Goal: Communication & Community: Share content

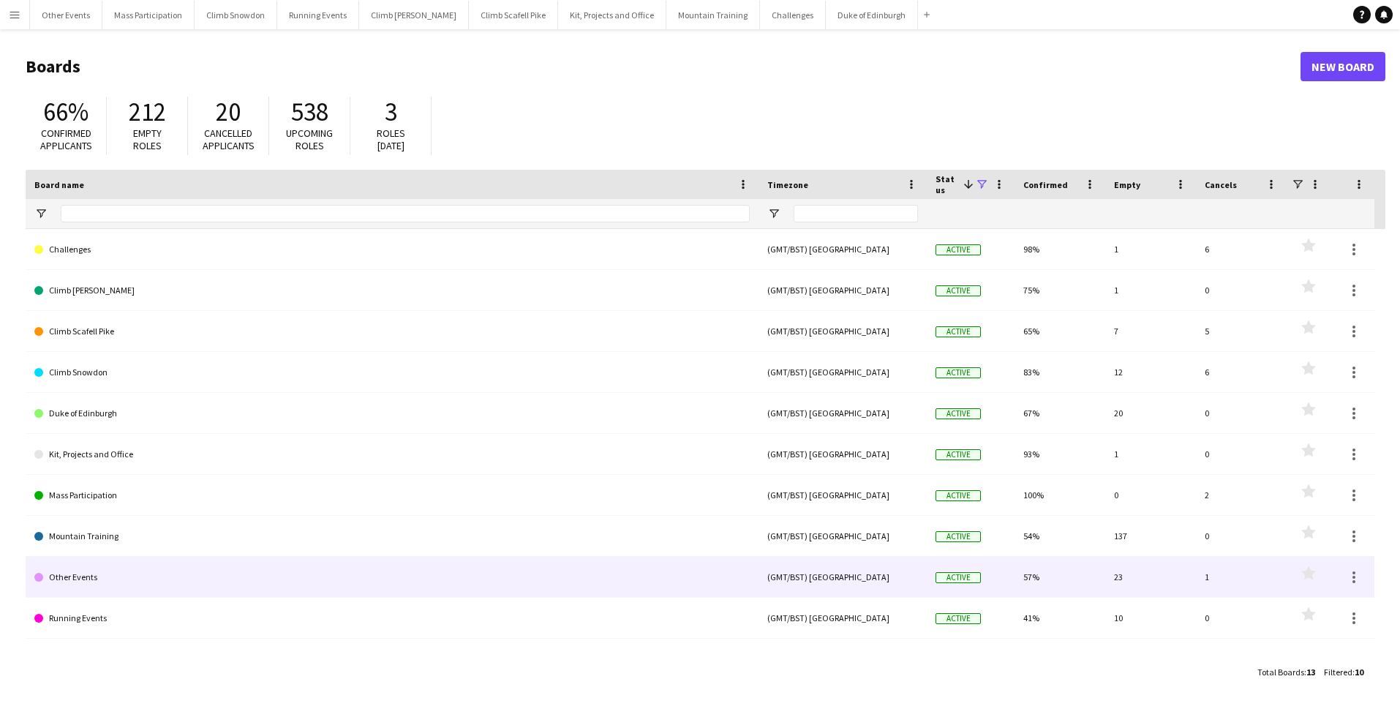
click at [78, 573] on link "Other Events" at bounding box center [391, 577] width 715 height 41
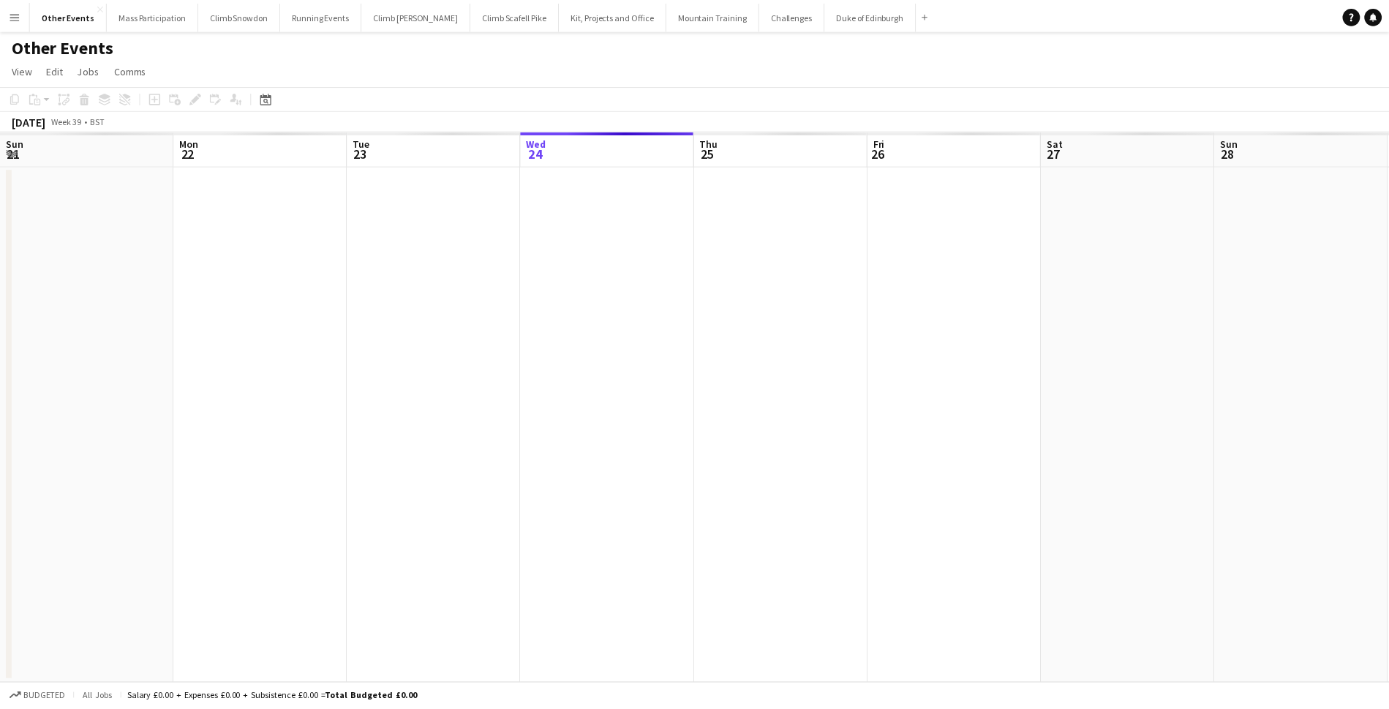
scroll to position [0, 350]
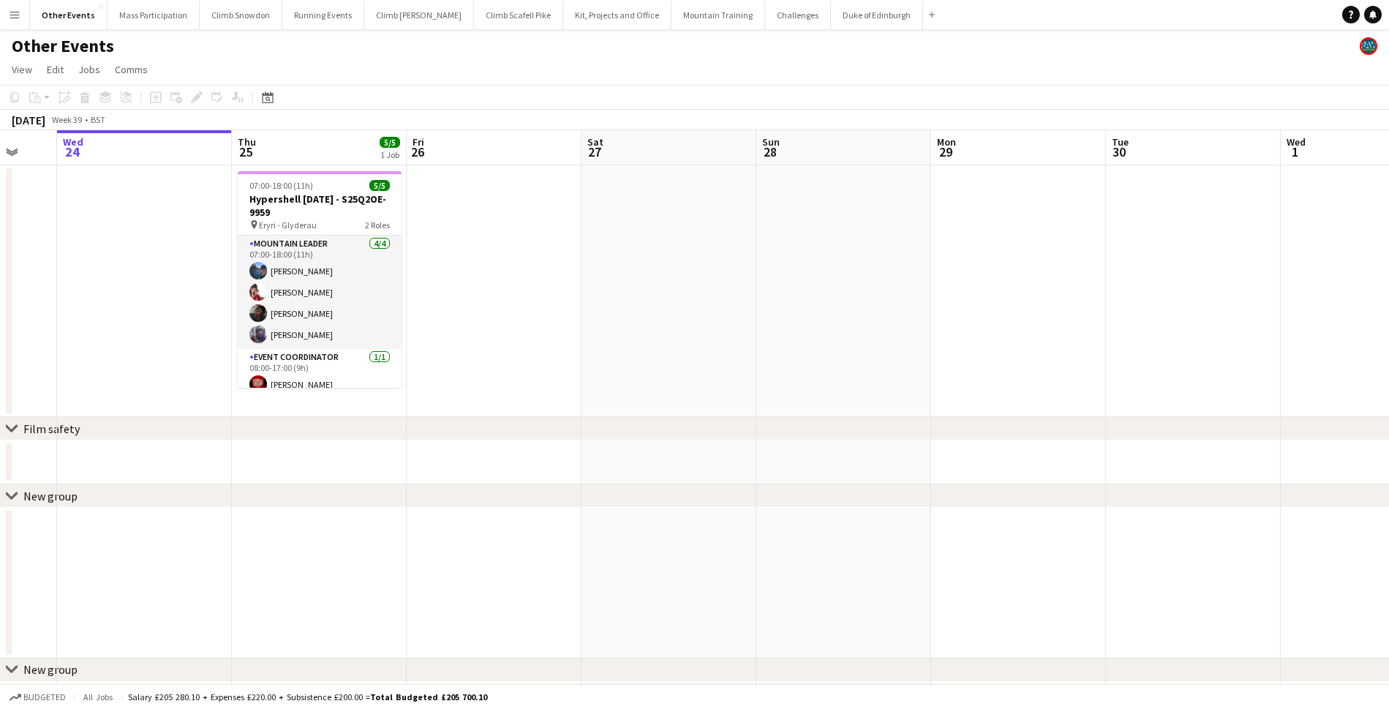
drag, startPoint x: 638, startPoint y: 311, endPoint x: 336, endPoint y: 315, distance: 301.3
click at [335, 316] on app-calendar-viewport "Sun 21 1/1 1 Job Mon 22 Tue 23 Wed 24 Thu 25 5/5 1 Job Fri 26 Sat 27 Sun 28 Mon…" at bounding box center [694, 427] width 1389 height 595
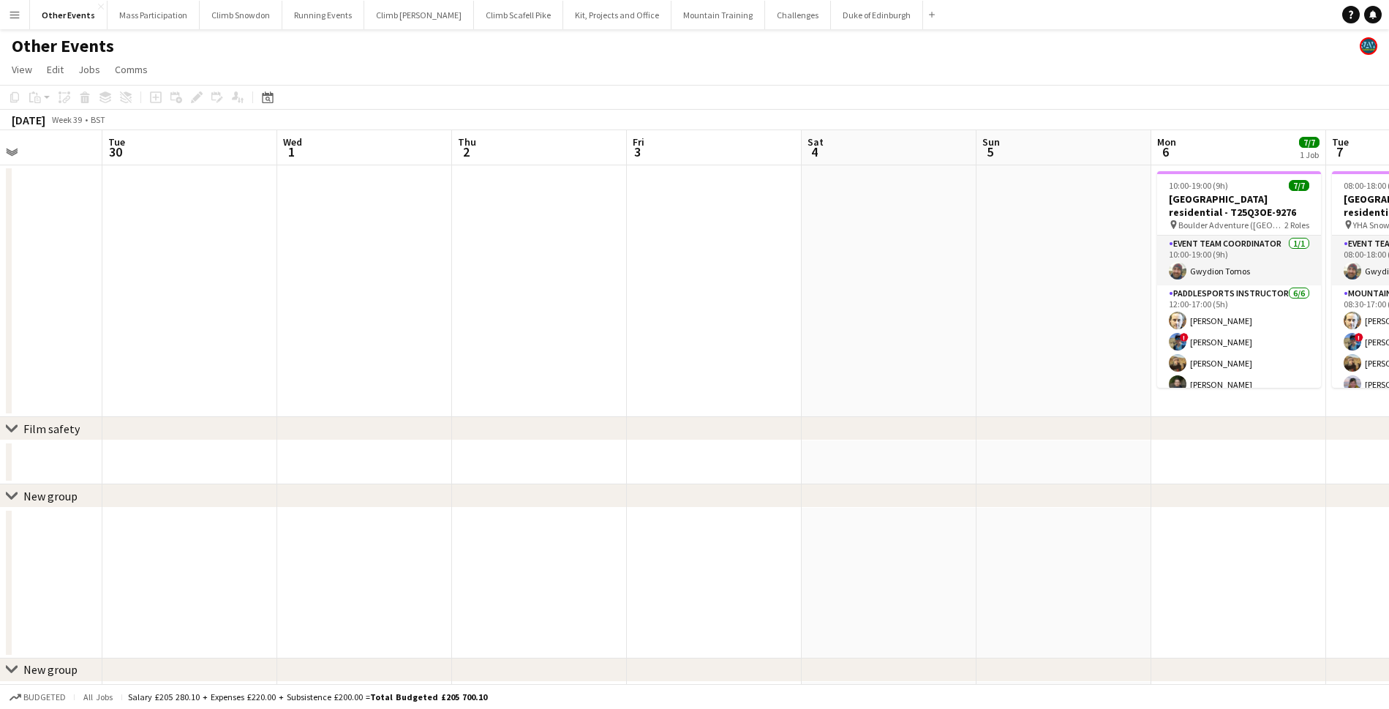
drag, startPoint x: 875, startPoint y: 303, endPoint x: 442, endPoint y: 324, distance: 433.4
click at [416, 325] on app-calendar-viewport "Fri 26 Sat 27 Sun 28 Mon 29 Tue 30 Wed 1 Thu 2 Fri 3 Sat 4 Sun 5 Mon 6 7/7 1 Jo…" at bounding box center [694, 427] width 1389 height 595
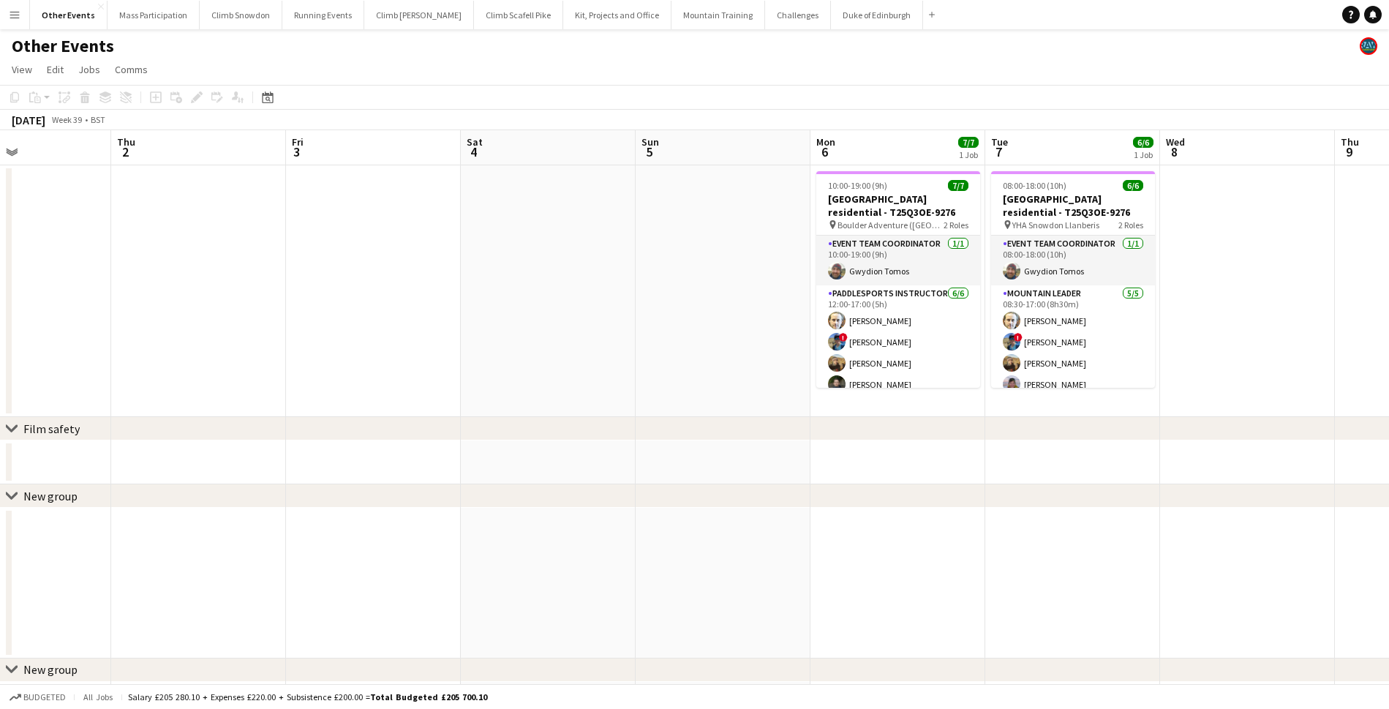
drag, startPoint x: 673, startPoint y: 302, endPoint x: 397, endPoint y: 291, distance: 275.9
click at [397, 291] on app-calendar-viewport "Sun 28 Mon 29 Tue 30 Wed 1 Thu 2 Fri 3 Sat 4 Sun 5 Mon 6 7/7 1 Job Tue 7 6/6 1 …" at bounding box center [694, 427] width 1389 height 595
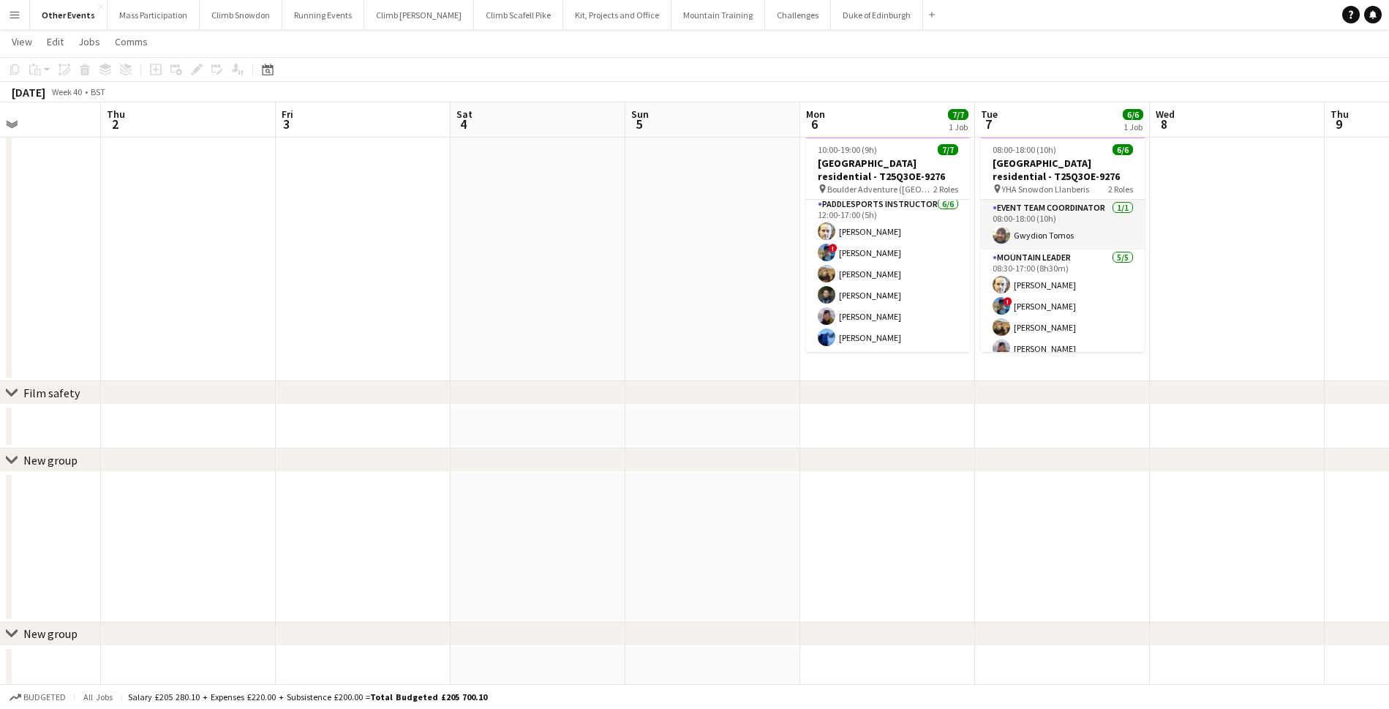
scroll to position [0, 0]
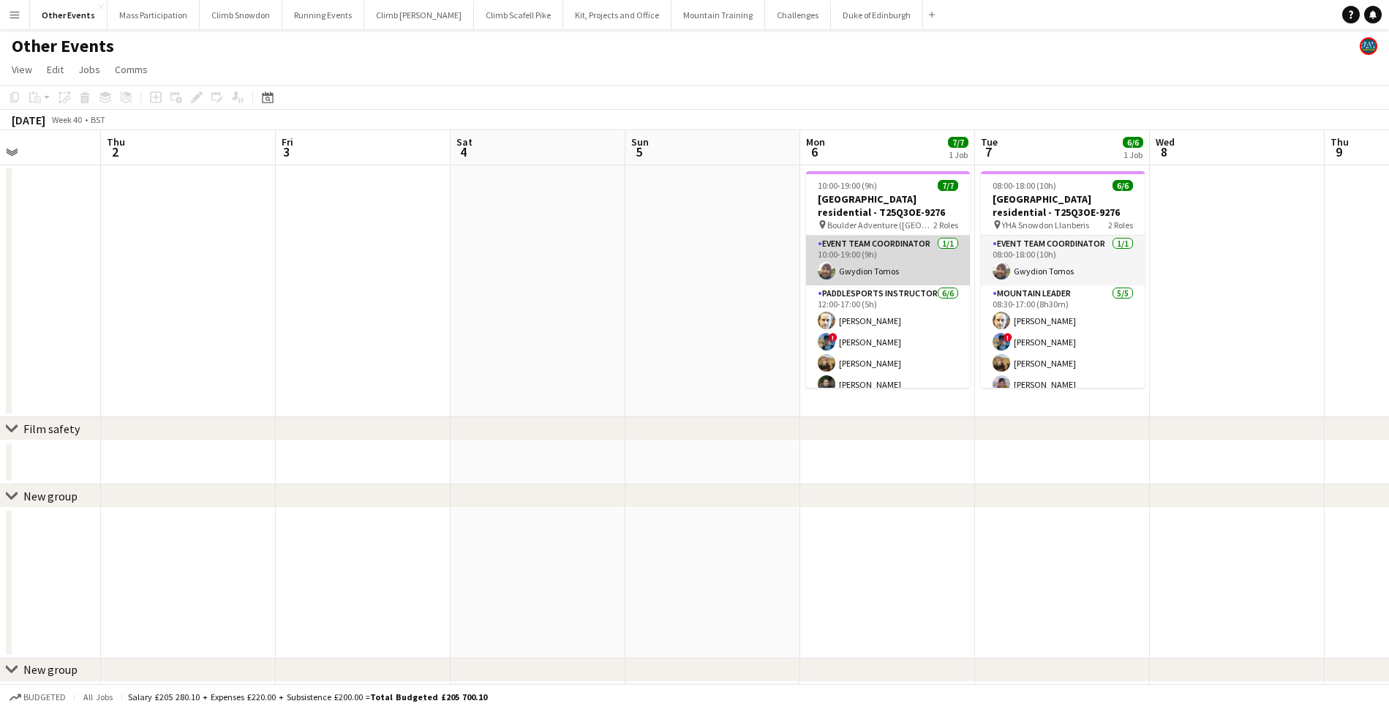
click at [873, 265] on app-card-role "Event Team Coordinator [DATE] 10:00-19:00 (9h) Gwydion Tomos" at bounding box center [888, 260] width 164 height 50
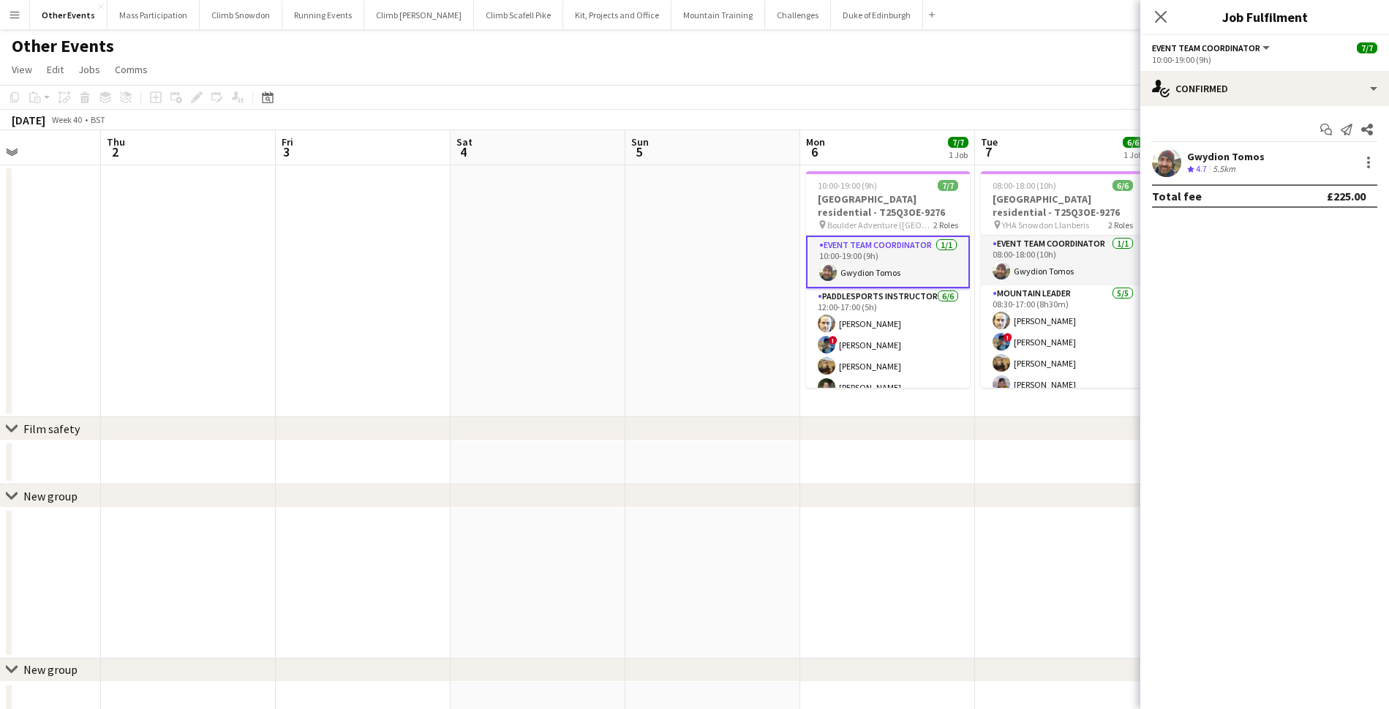
click at [1218, 162] on div "Gwydion Tomos" at bounding box center [1226, 156] width 78 height 13
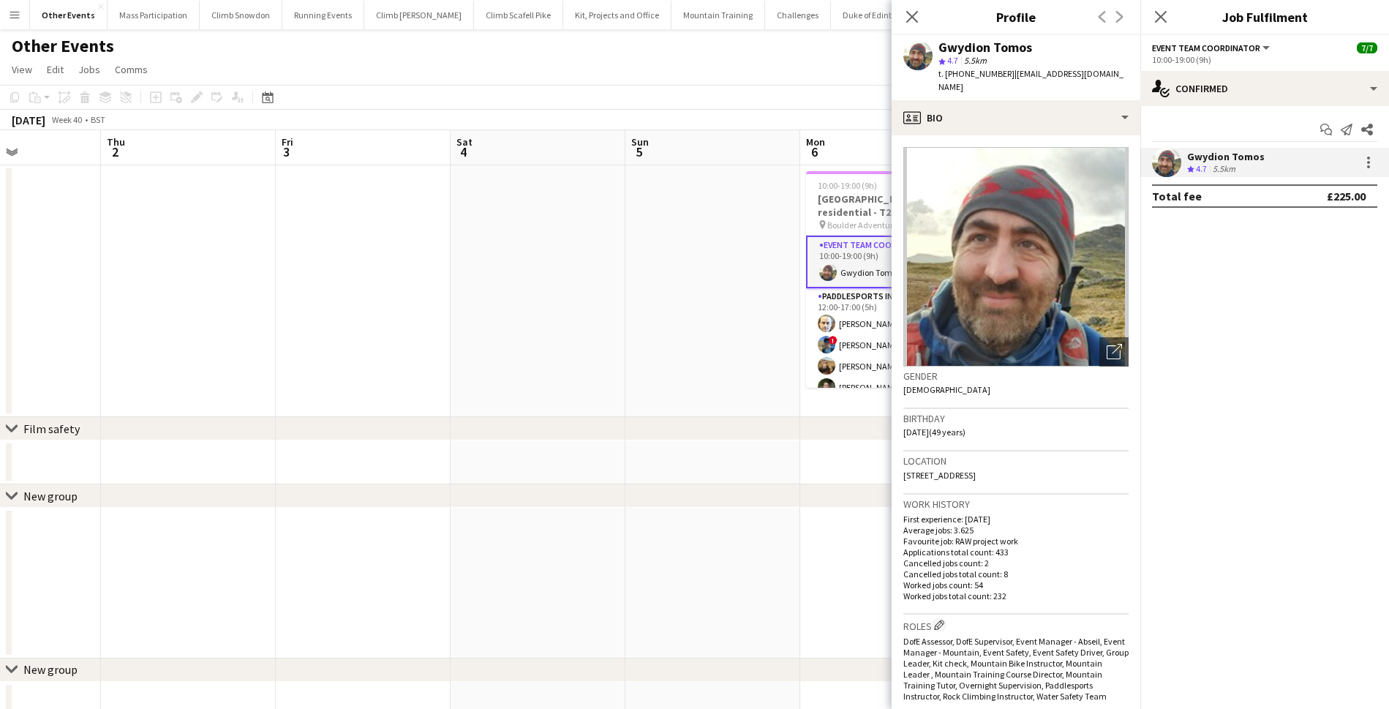
drag, startPoint x: 1003, startPoint y: 73, endPoint x: 960, endPoint y: 69, distance: 42.6
click at [960, 69] on span "t. [PHONE_NUMBER]" at bounding box center [976, 73] width 76 height 11
copy span "07854173222"
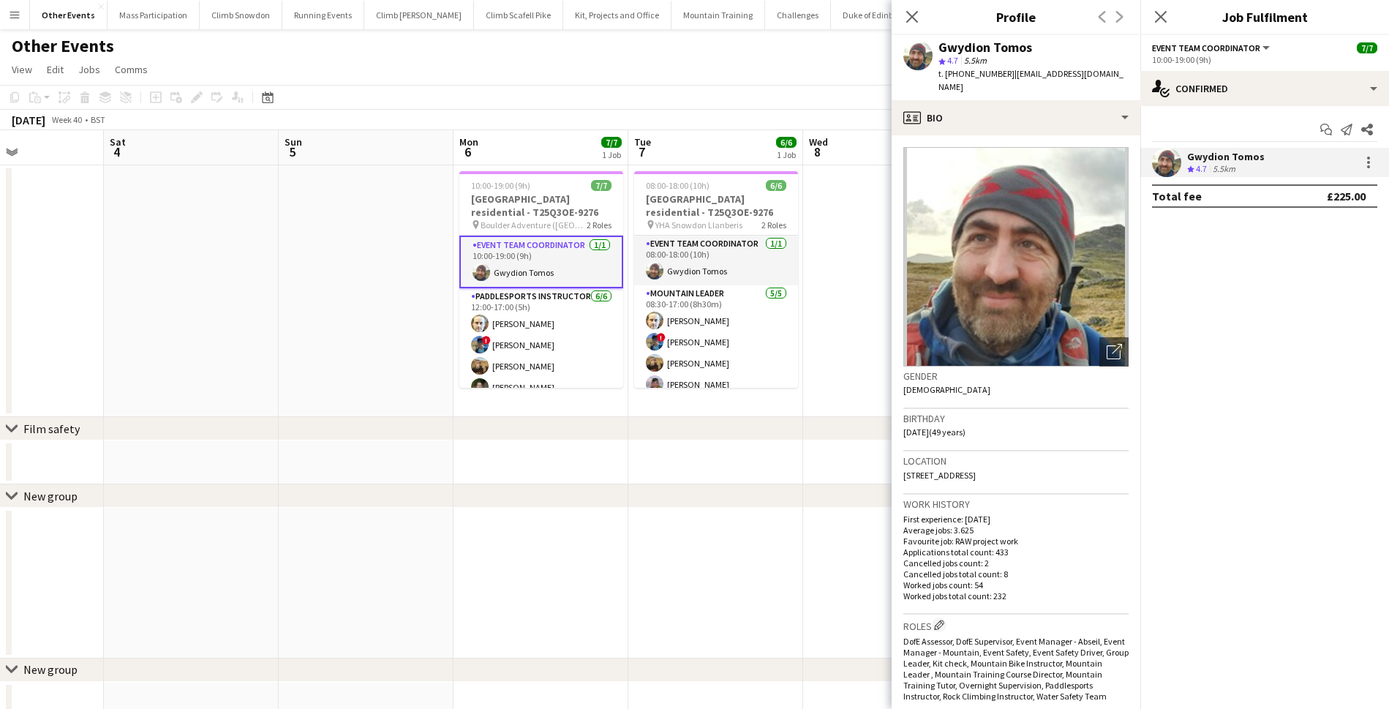
scroll to position [0, 423]
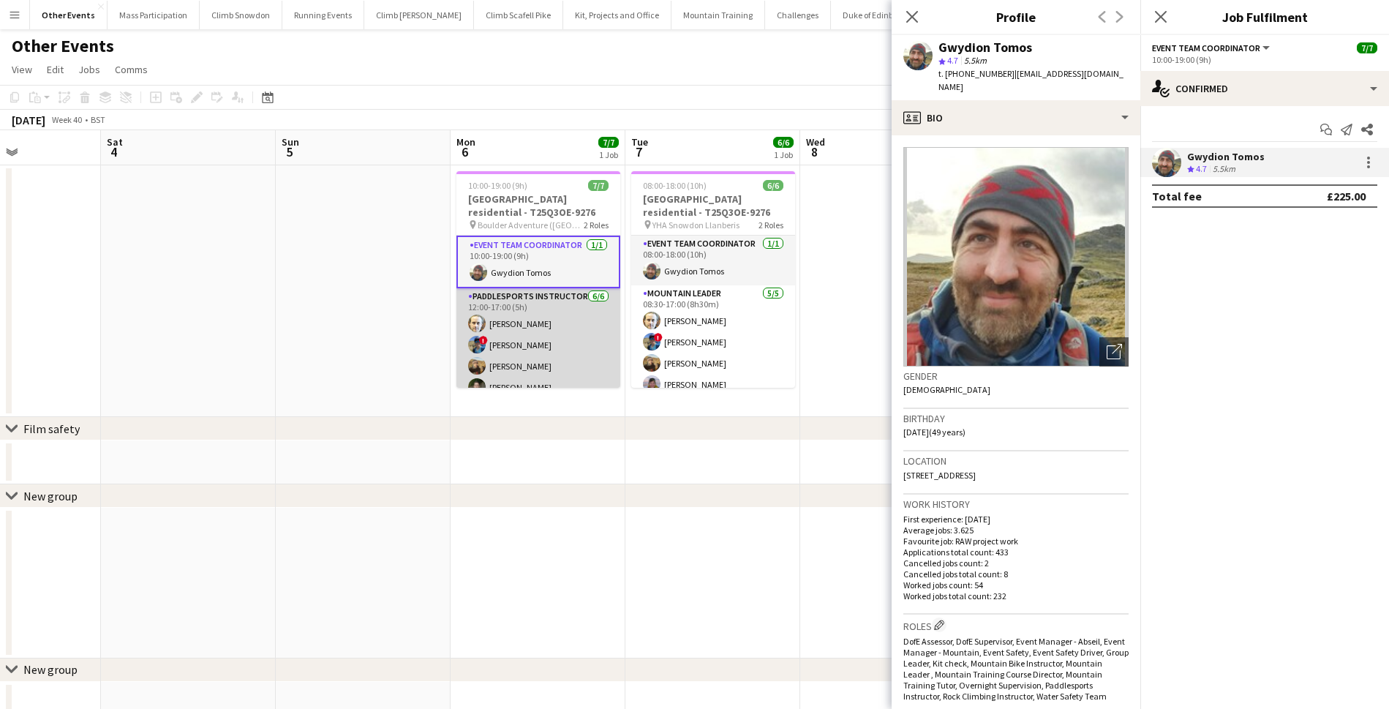
click at [529, 333] on app-card-role "Paddlesports Instructor [DATE] 12:00-17:00 (5h) [PERSON_NAME] ! Abi Senior [PER…" at bounding box center [538, 366] width 164 height 156
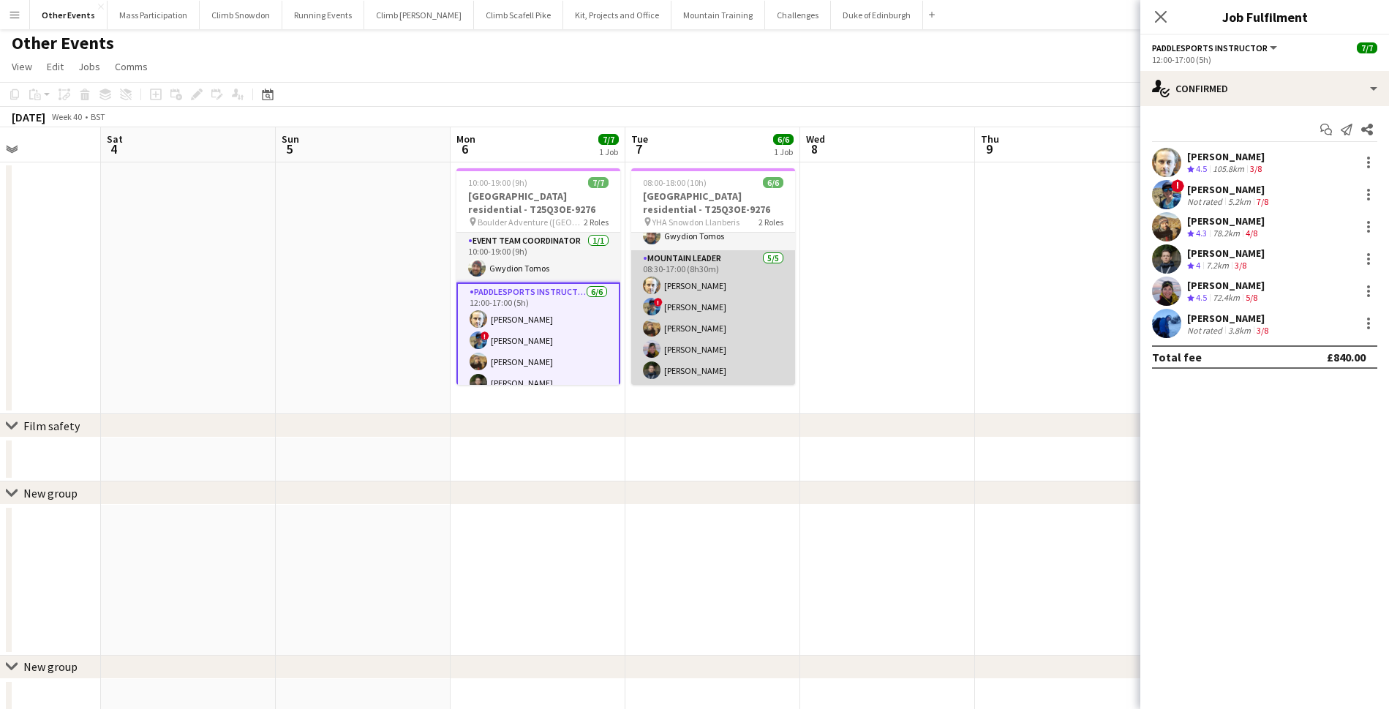
scroll to position [0, 0]
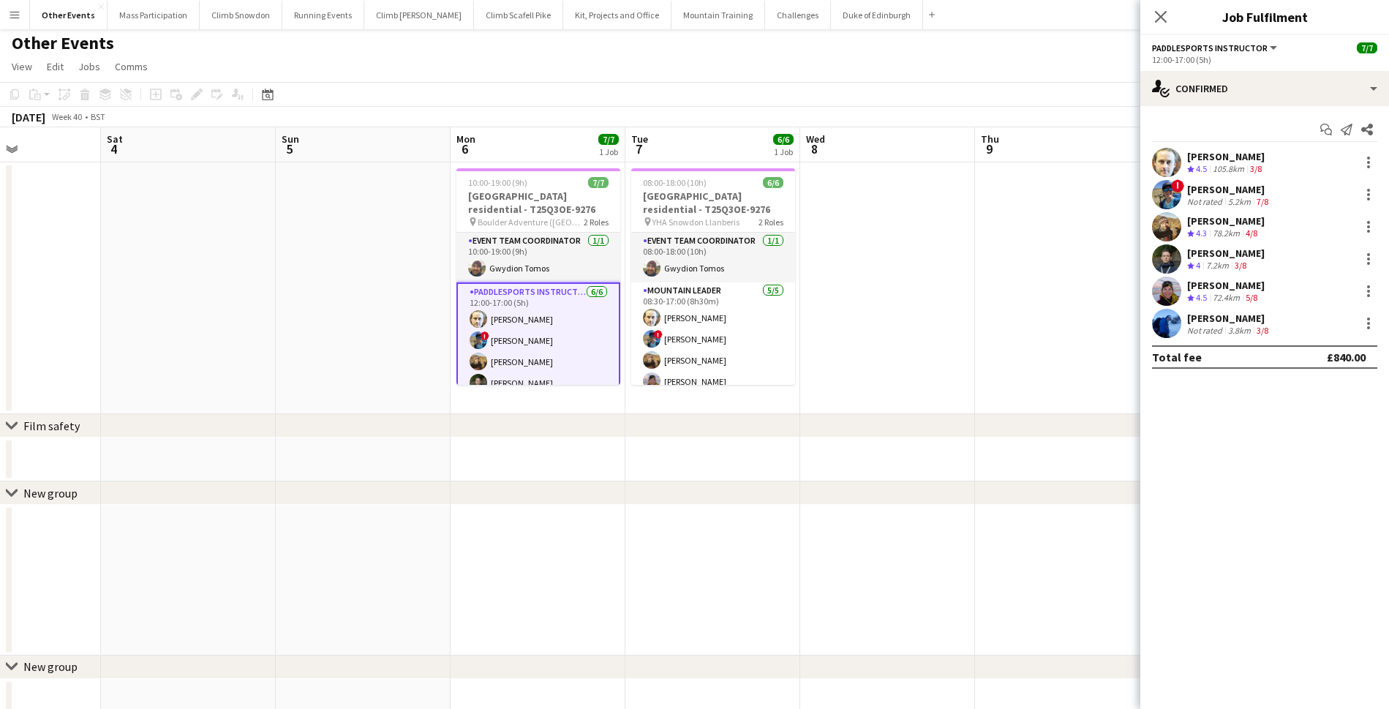
click at [1194, 172] on div "Crew rating 4.5" at bounding box center [1198, 169] width 23 height 12
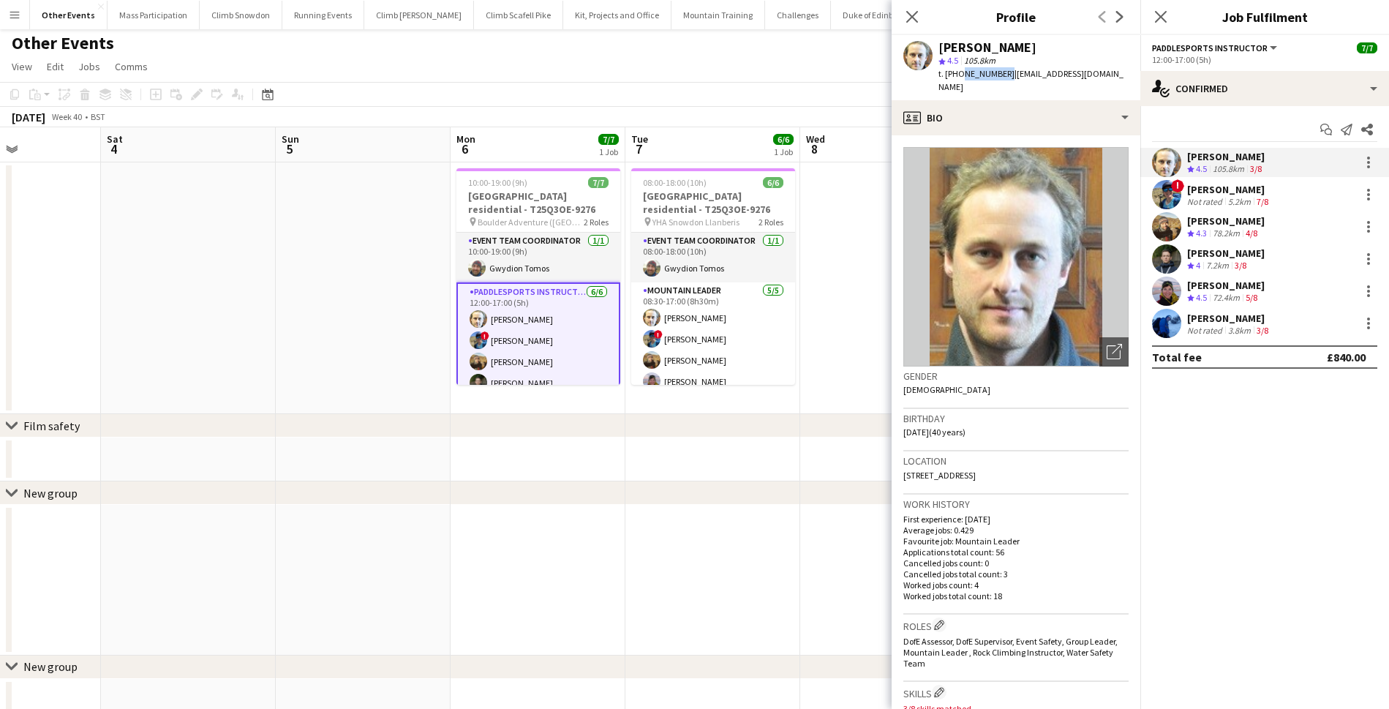
drag, startPoint x: 1001, startPoint y: 74, endPoint x: 959, endPoint y: 69, distance: 42.7
click at [959, 69] on span "t. [PHONE_NUMBER]" at bounding box center [976, 73] width 76 height 11
copy span "7761785451"
click at [1198, 196] on div "Not rated" at bounding box center [1206, 201] width 38 height 11
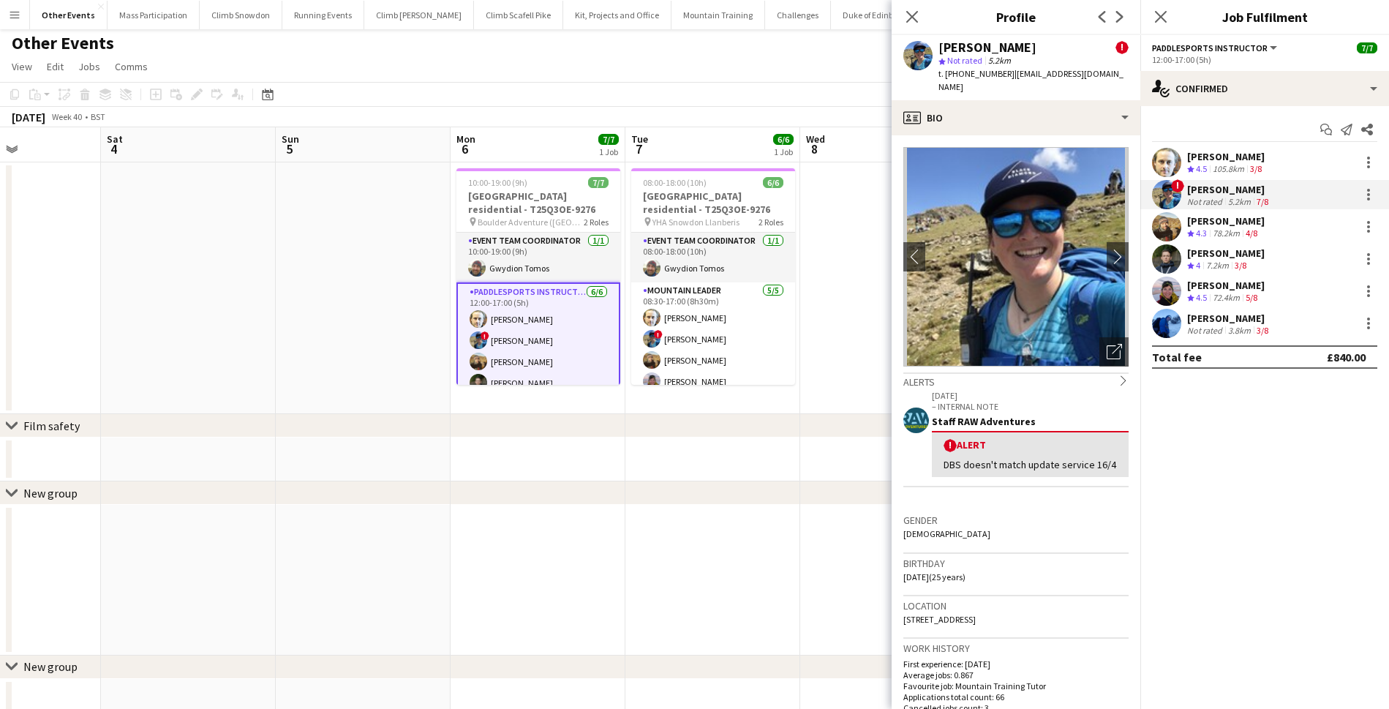
drag, startPoint x: 1005, startPoint y: 73, endPoint x: 959, endPoint y: 72, distance: 46.1
click at [959, 72] on span "t. [PHONE_NUMBER]" at bounding box center [976, 73] width 76 height 11
copy span "07979046253"
click at [1217, 230] on div "78.2km" at bounding box center [1226, 233] width 33 height 12
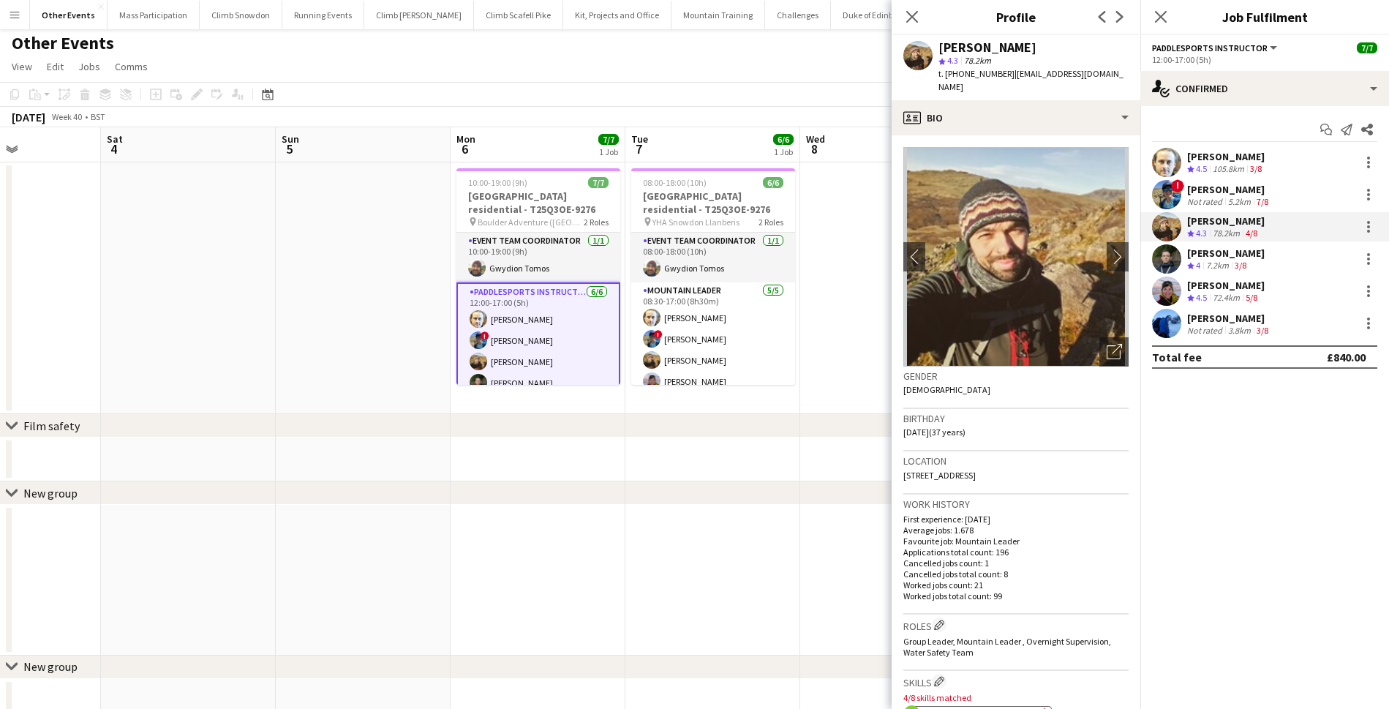
drag, startPoint x: 1005, startPoint y: 69, endPoint x: 959, endPoint y: 68, distance: 46.1
click at [959, 68] on span "t. [PHONE_NUMBER]" at bounding box center [976, 73] width 76 height 11
copy span "07703561312"
click at [1204, 253] on div "[PERSON_NAME]" at bounding box center [1226, 252] width 78 height 13
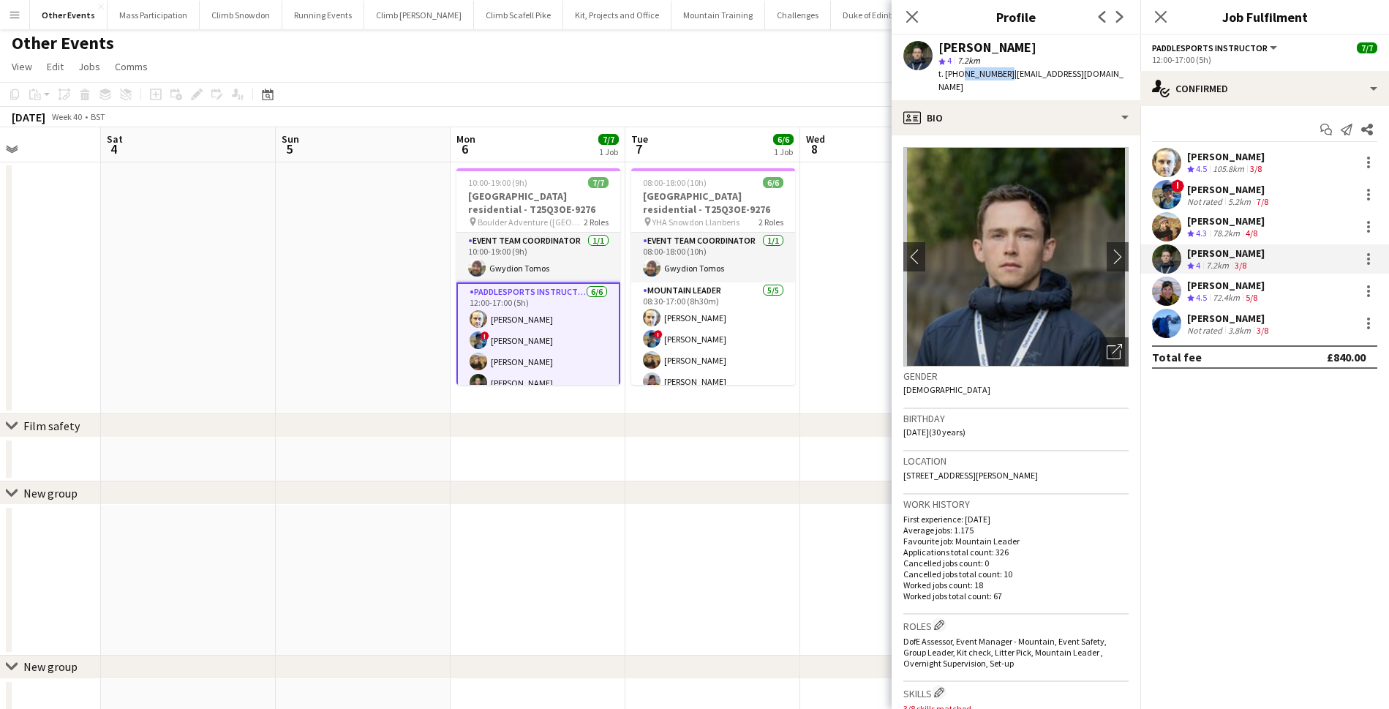
drag, startPoint x: 1002, startPoint y: 75, endPoint x: 959, endPoint y: 74, distance: 42.4
click at [959, 74] on span "t. [PHONE_NUMBER]" at bounding box center [976, 73] width 76 height 11
copy span "7920142274"
click at [1206, 289] on div "[PERSON_NAME]" at bounding box center [1226, 285] width 78 height 13
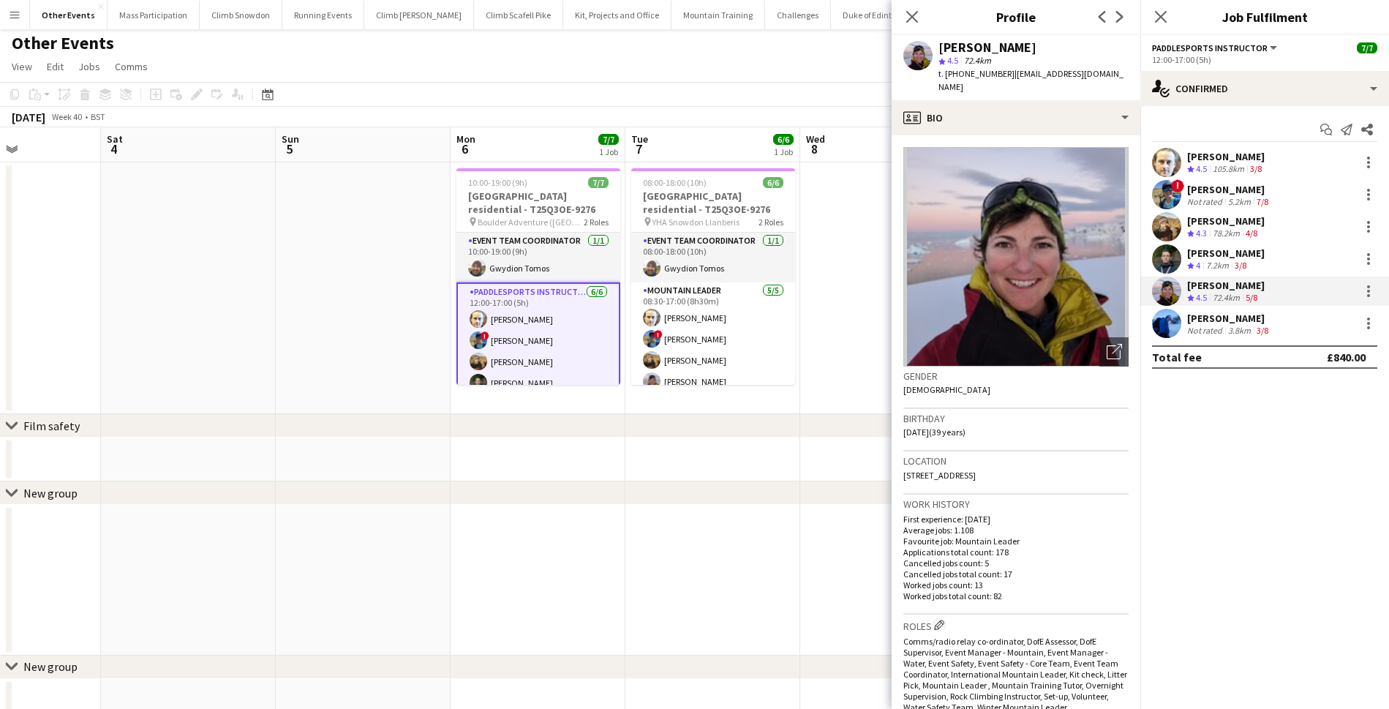
drag, startPoint x: 1006, startPoint y: 73, endPoint x: 960, endPoint y: 72, distance: 46.1
click at [960, 72] on span "t. [PHONE_NUMBER]" at bounding box center [976, 73] width 76 height 11
copy span "07580551287"
click at [1215, 330] on div "Not rated" at bounding box center [1206, 330] width 38 height 11
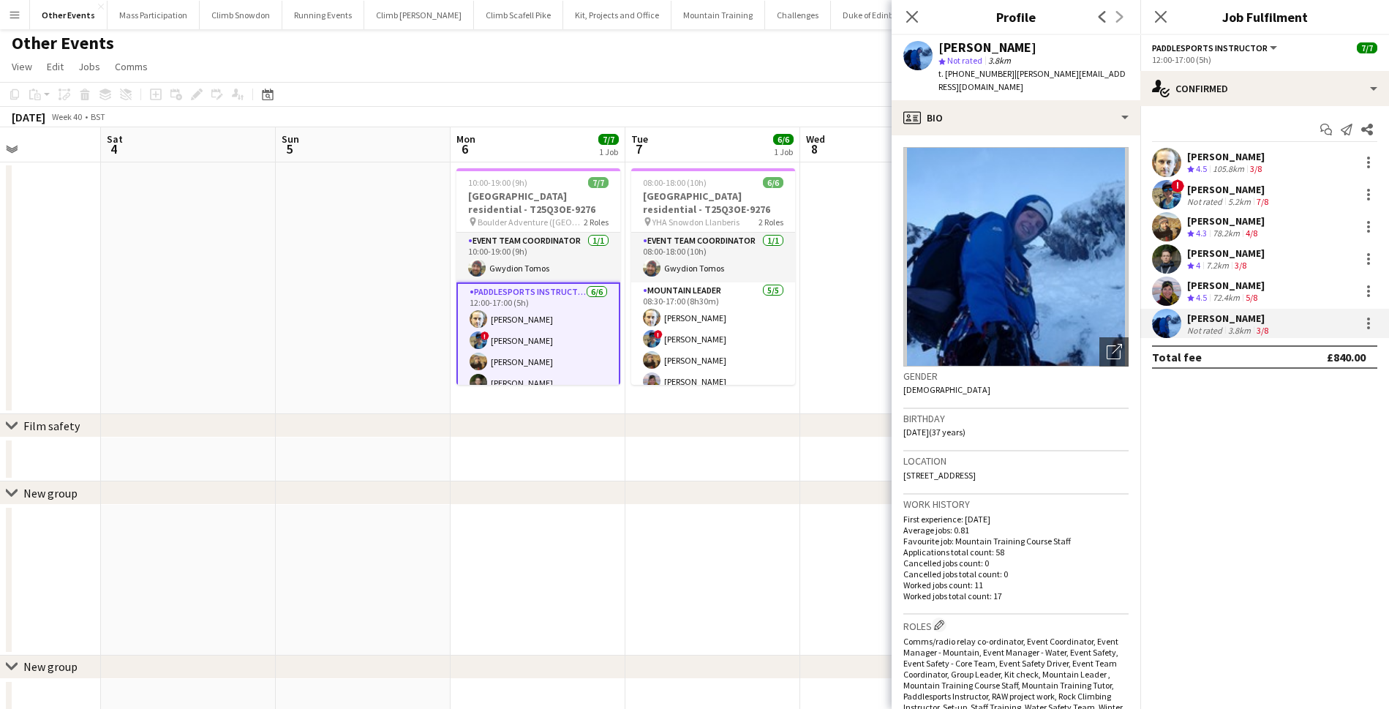
drag, startPoint x: 1006, startPoint y: 72, endPoint x: 960, endPoint y: 72, distance: 46.1
click at [960, 72] on span "t. [PHONE_NUMBER]" at bounding box center [976, 73] width 76 height 11
copy span "07867312324"
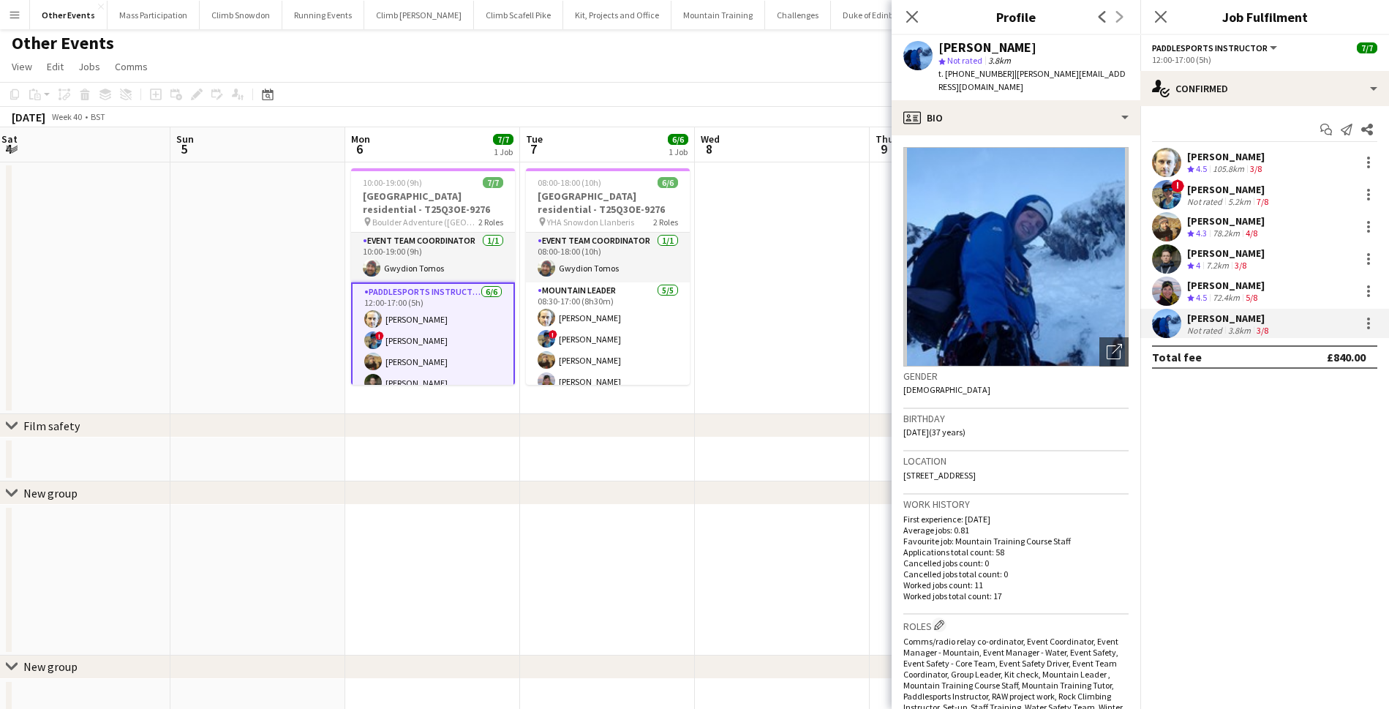
scroll to position [0, 545]
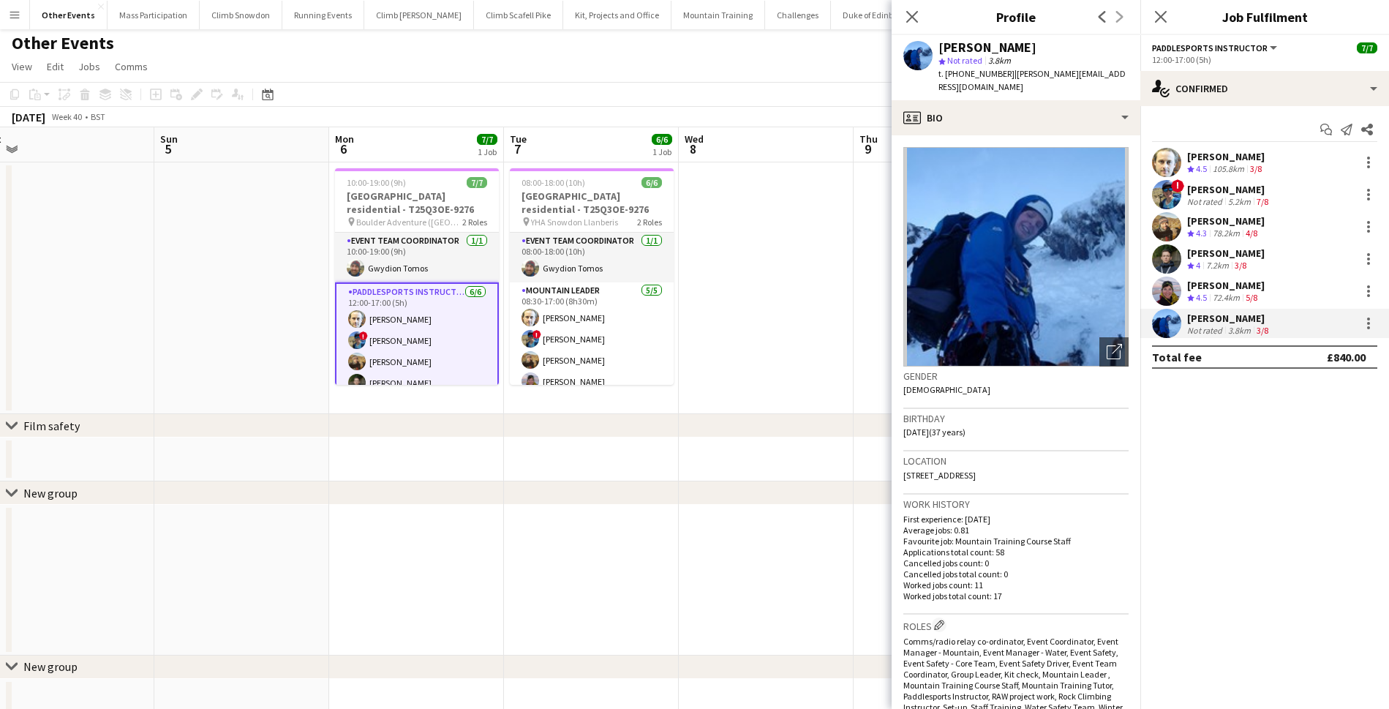
drag, startPoint x: 813, startPoint y: 319, endPoint x: 711, endPoint y: 326, distance: 102.6
click at [711, 326] on app-calendar-viewport "Wed 1 Thu 2 Fri 3 Sat 4 Sun 5 Mon 6 7/7 1 Job Tue 7 6/6 1 Job Wed 8 Thu 9 Fri 1…" at bounding box center [694, 424] width 1389 height 595
click at [774, 317] on app-date-cell at bounding box center [766, 288] width 175 height 252
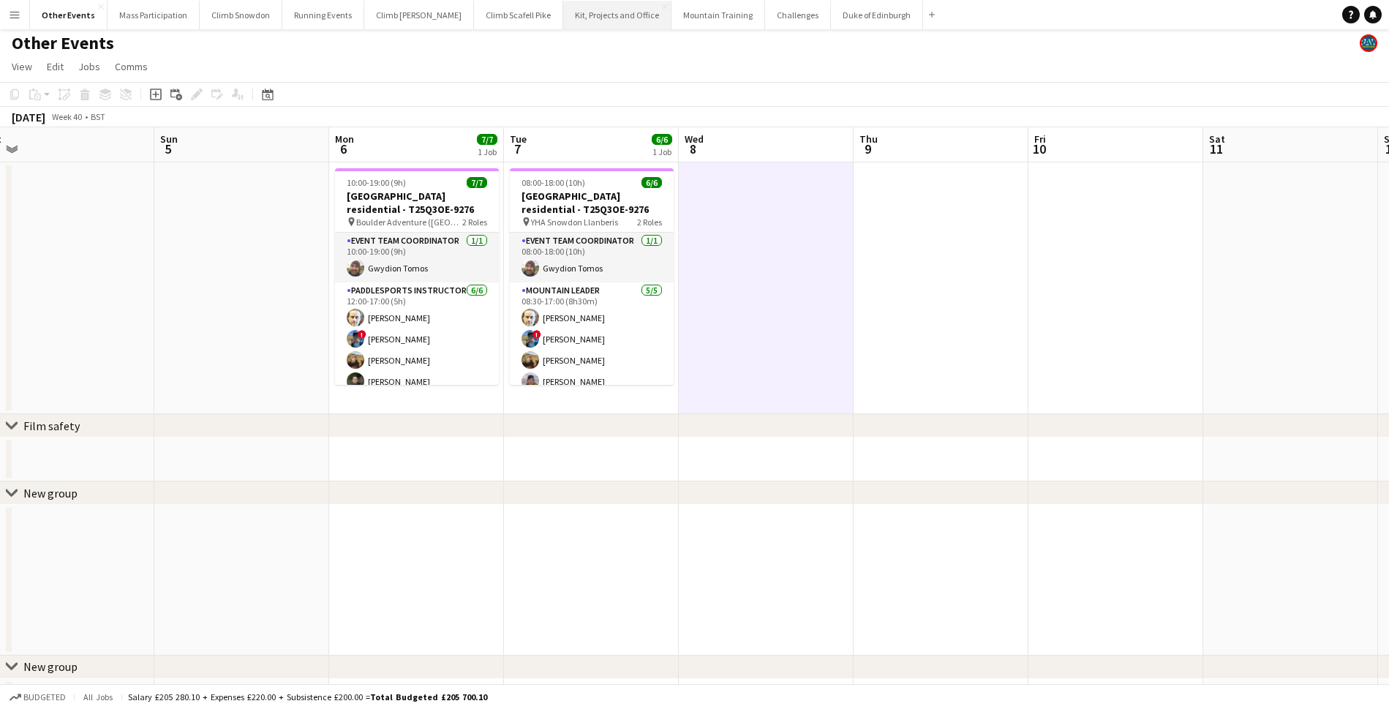
click at [579, 17] on button "Kit, Projects and Office Close" at bounding box center [617, 15] width 108 height 29
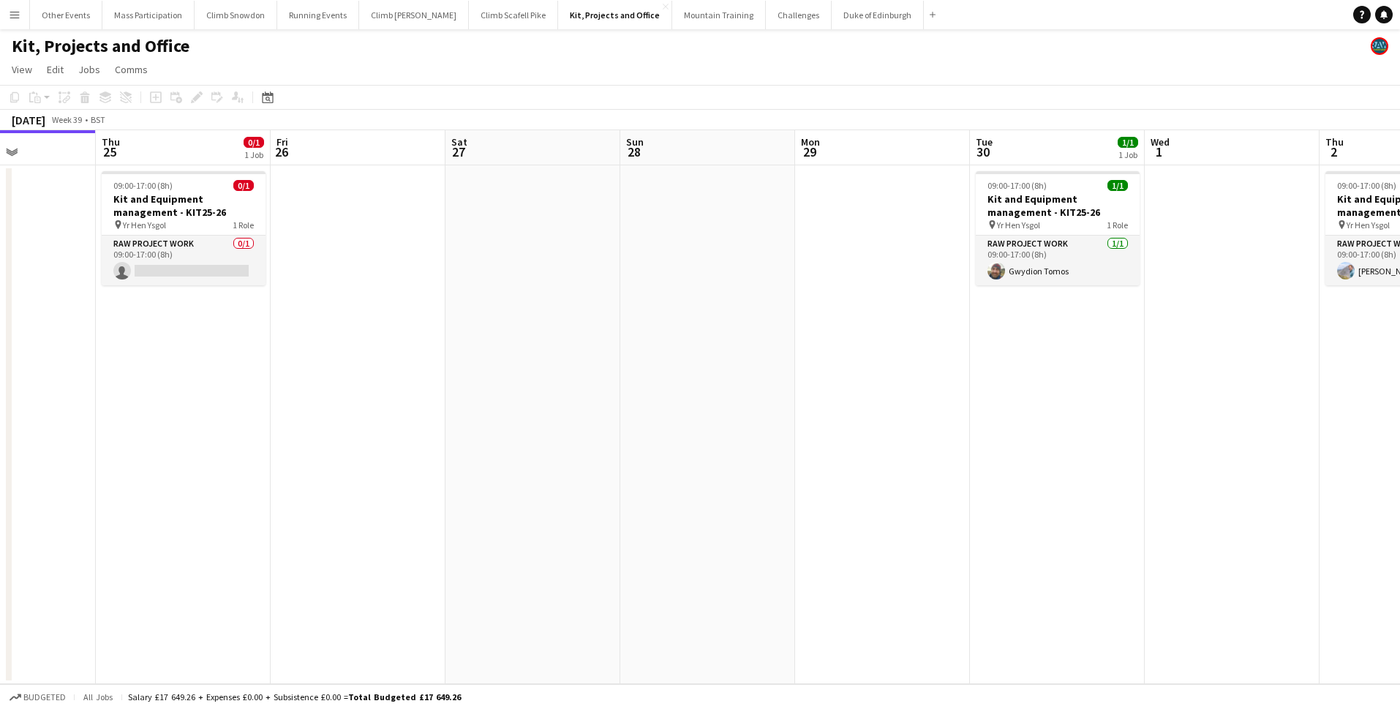
drag, startPoint x: 797, startPoint y: 338, endPoint x: 314, endPoint y: 340, distance: 482.6
click at [205, 343] on app-calendar-viewport "Sun 21 Mon 22 1/1 1 Job Tue 23 1/1 1 Job Wed 24 Thu 25 0/1 1 Job Fri 26 Sat 27 …" at bounding box center [700, 407] width 1400 height 554
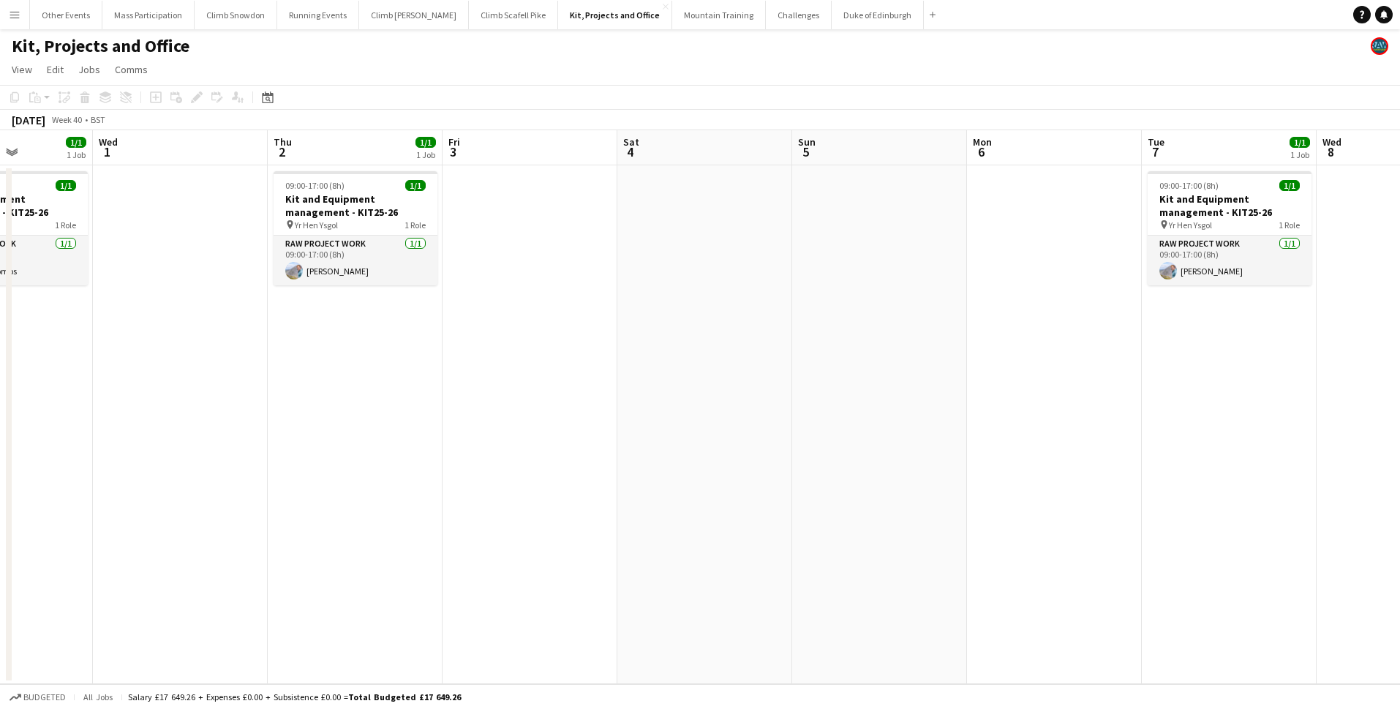
drag, startPoint x: 1057, startPoint y: 349, endPoint x: 339, endPoint y: 349, distance: 717.4
click at [339, 349] on app-calendar-viewport "Sun 28 Mon 29 Tue 30 1/1 1 Job Wed 1 Thu 2 1/1 1 Job Fri 3 Sat 4 Sun 5 Mon 6 Tu…" at bounding box center [700, 407] width 1400 height 554
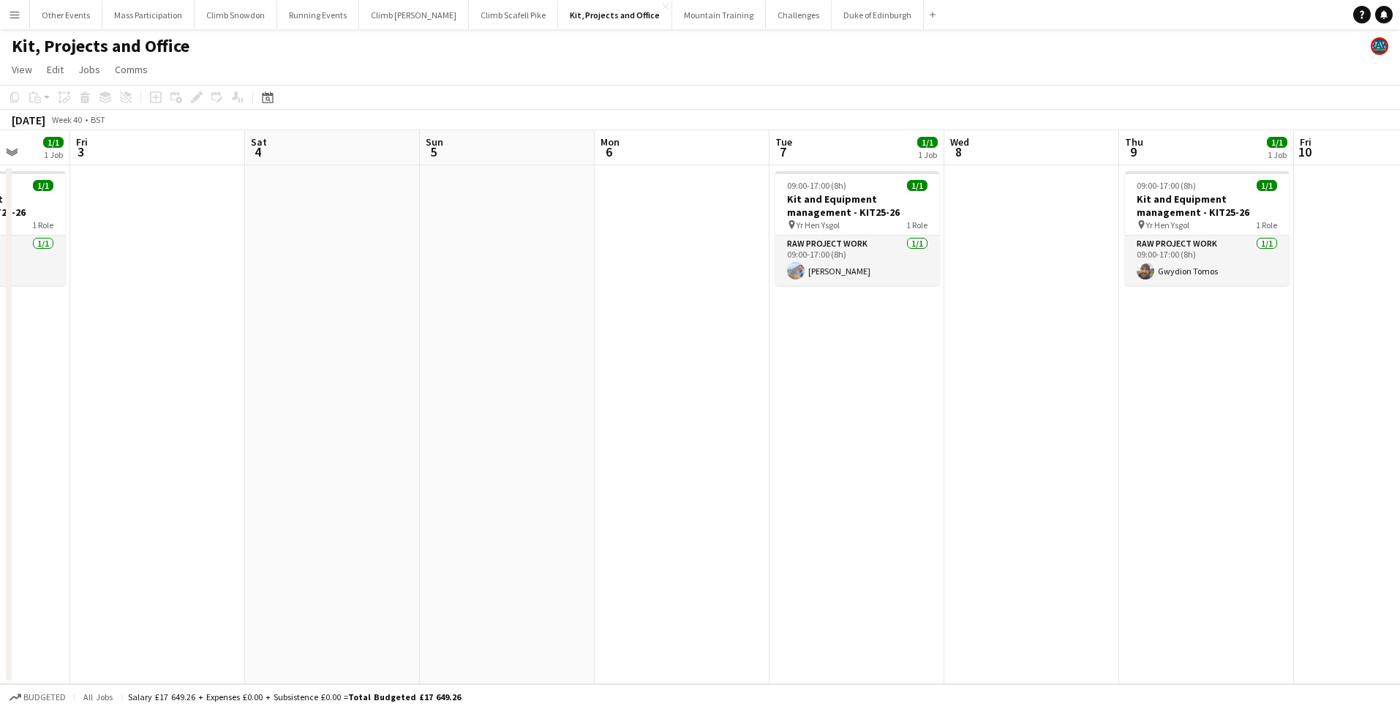
scroll to position [0, 454]
drag, startPoint x: 847, startPoint y: 362, endPoint x: 616, endPoint y: 367, distance: 230.4
click at [616, 367] on app-calendar-viewport "Tue 30 1/1 1 Job Wed 1 Thu 2 1/1 1 Job Fri 3 Sat 4 Sun 5 Mon 6 Tue 7 1/1 1 Job …" at bounding box center [700, 407] width 1400 height 554
click at [921, 371] on app-date-cell "09:00-17:00 (8h) 1/1 Kit and Equipment management - KIT25-26 pin Yr Hen Ysgol 1…" at bounding box center [856, 424] width 175 height 518
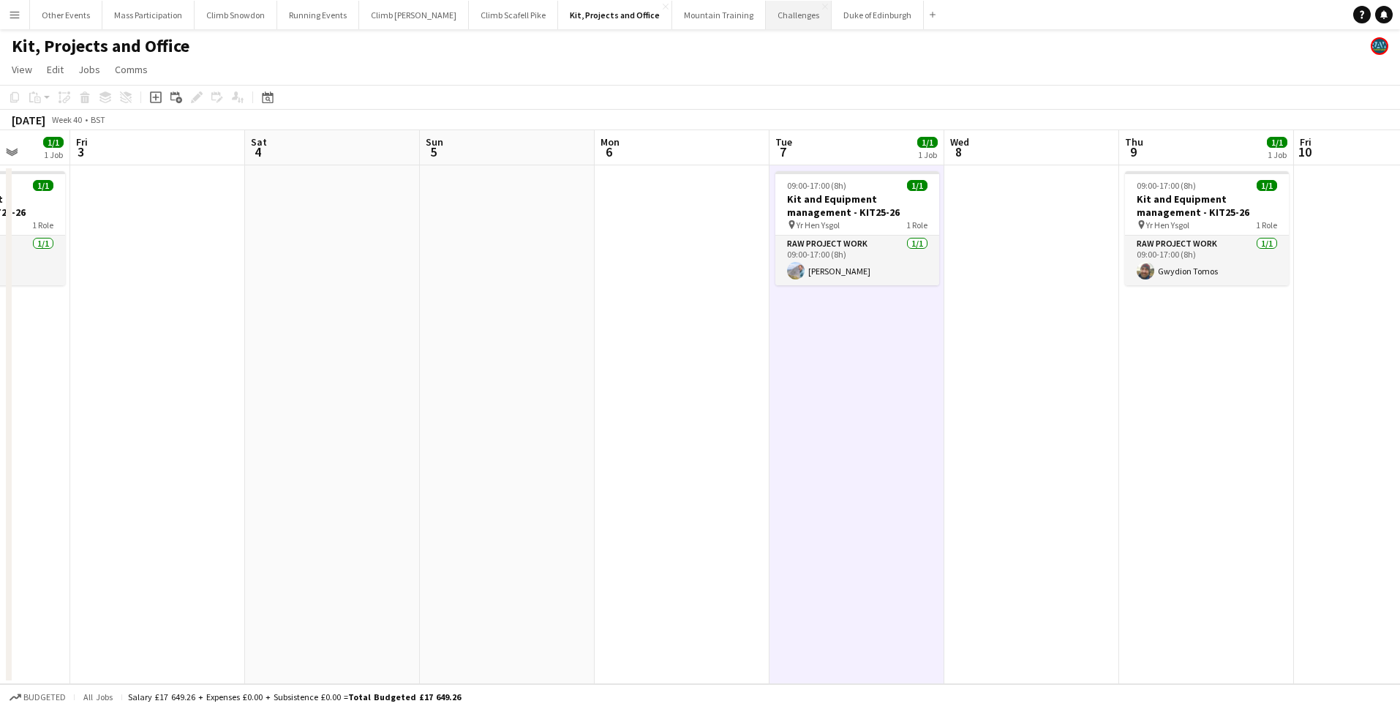
click at [766, 17] on button "Challenges Close" at bounding box center [799, 15] width 66 height 29
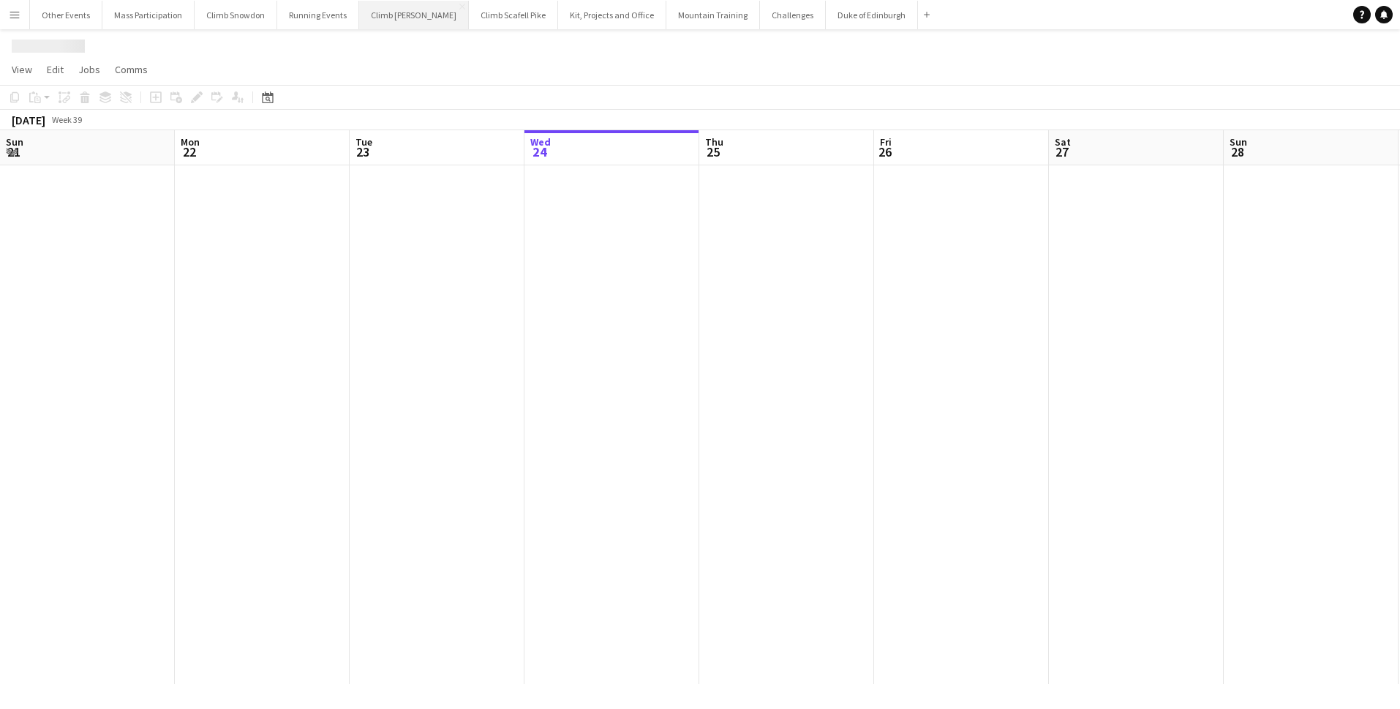
scroll to position [0, 350]
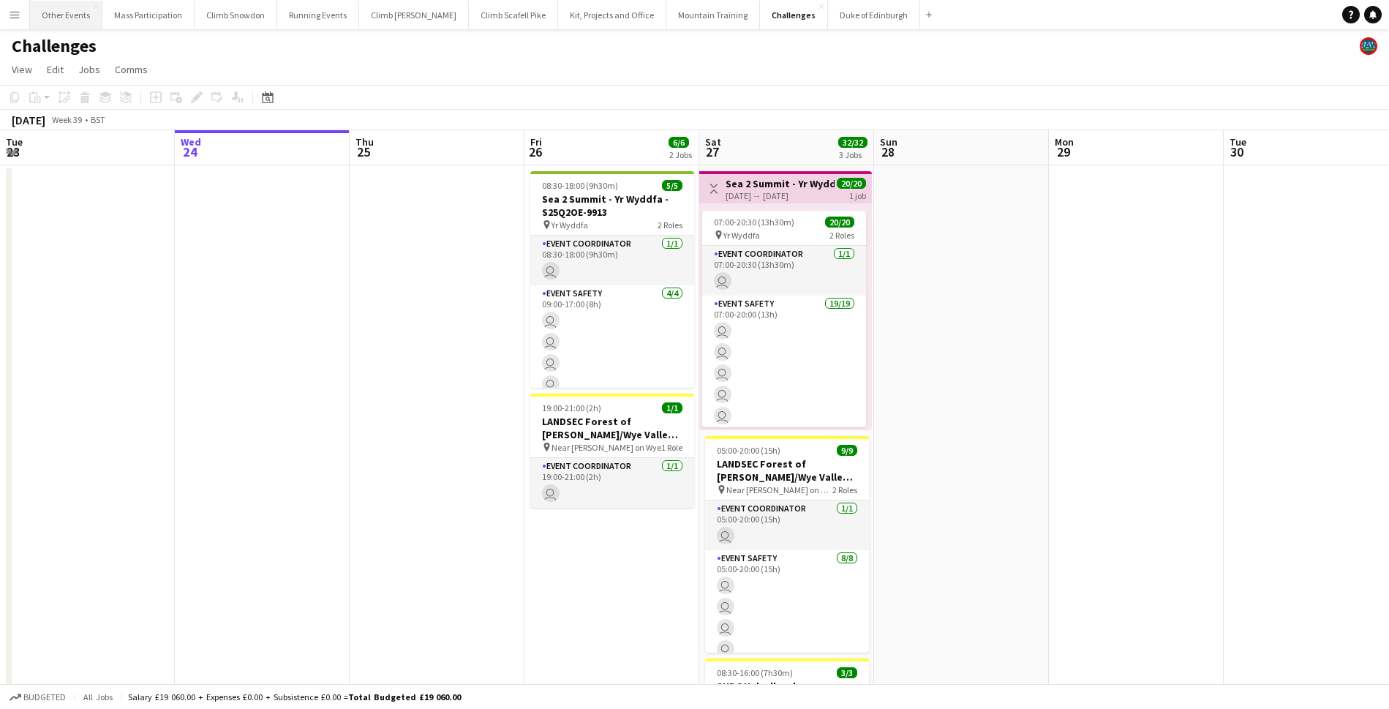
click at [56, 12] on button "Other Events Close" at bounding box center [66, 15] width 72 height 29
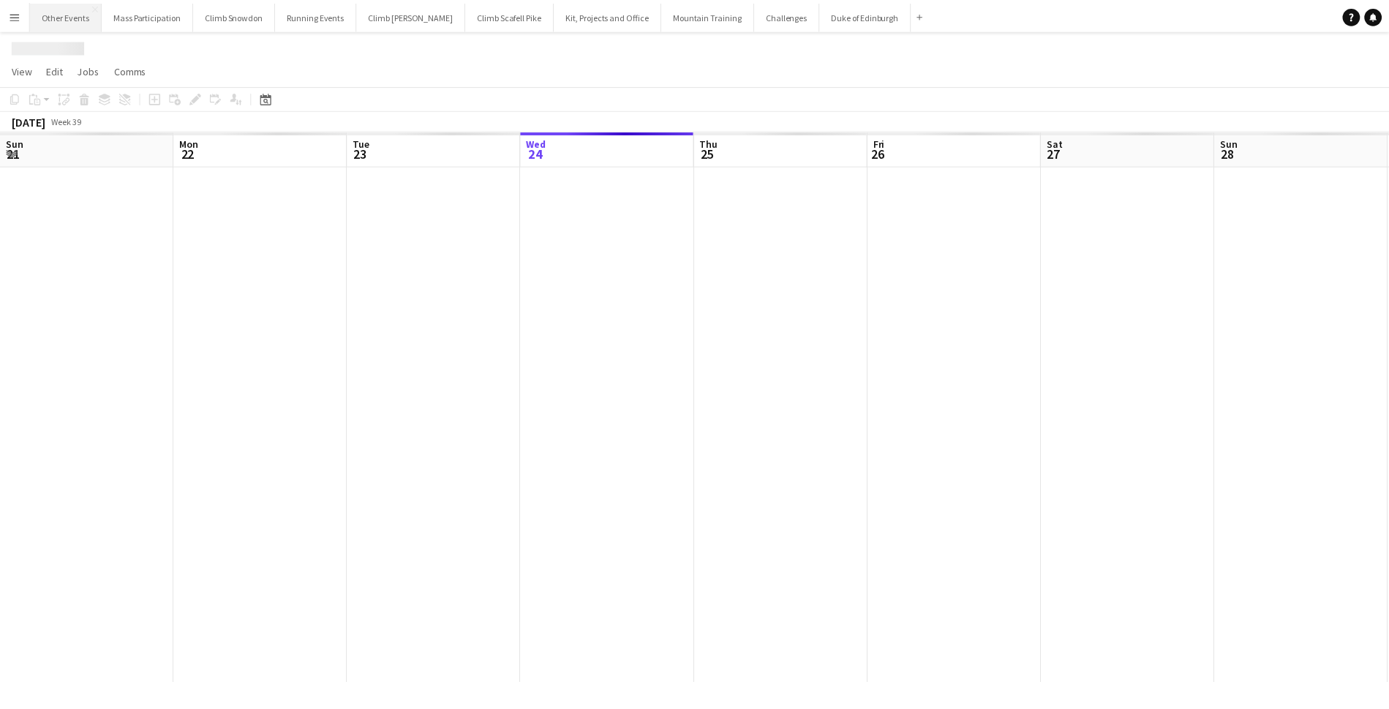
scroll to position [0, 350]
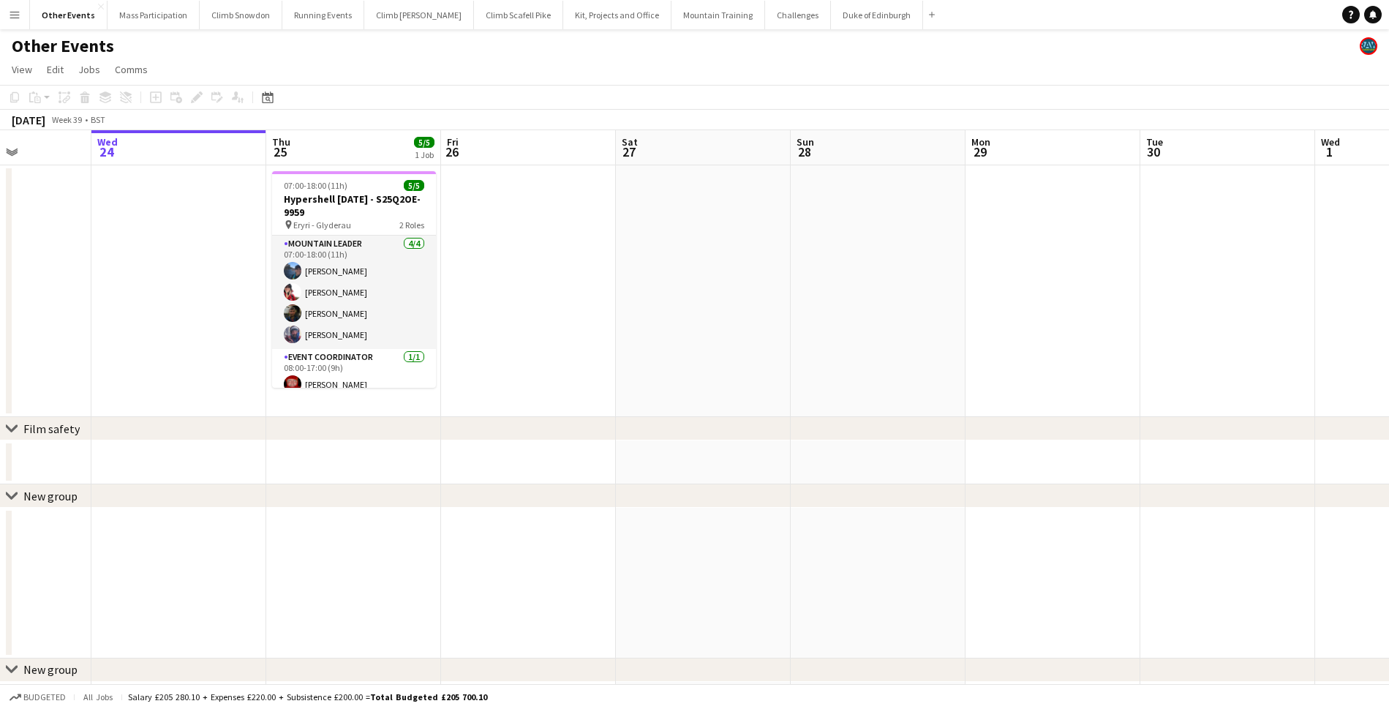
drag, startPoint x: 853, startPoint y: 333, endPoint x: 334, endPoint y: 331, distance: 518.5
click at [332, 331] on app-calendar-viewport "Sun 21 1/1 1 Job Mon 22 Tue 23 Wed 24 Thu 25 5/5 1 Job Fri 26 Sat 27 Sun 28 Mon…" at bounding box center [694, 427] width 1389 height 595
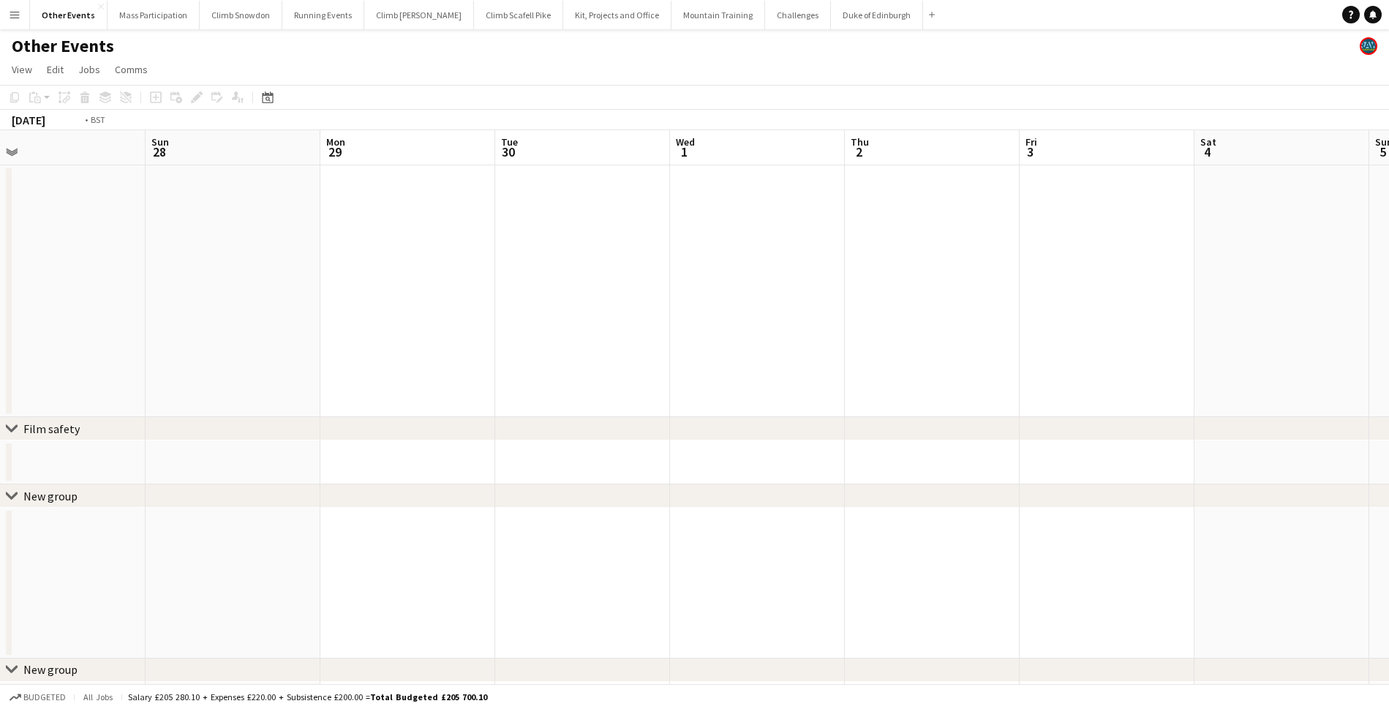
drag, startPoint x: 946, startPoint y: 312, endPoint x: 304, endPoint y: 312, distance: 641.3
click at [304, 312] on app-calendar-viewport "Wed 24 Thu 25 5/5 1 Job Fri 26 Sat 27 Sun 28 Mon 29 Tue 30 Wed 1 Thu 2 Fri 3 Sa…" at bounding box center [694, 427] width 1389 height 595
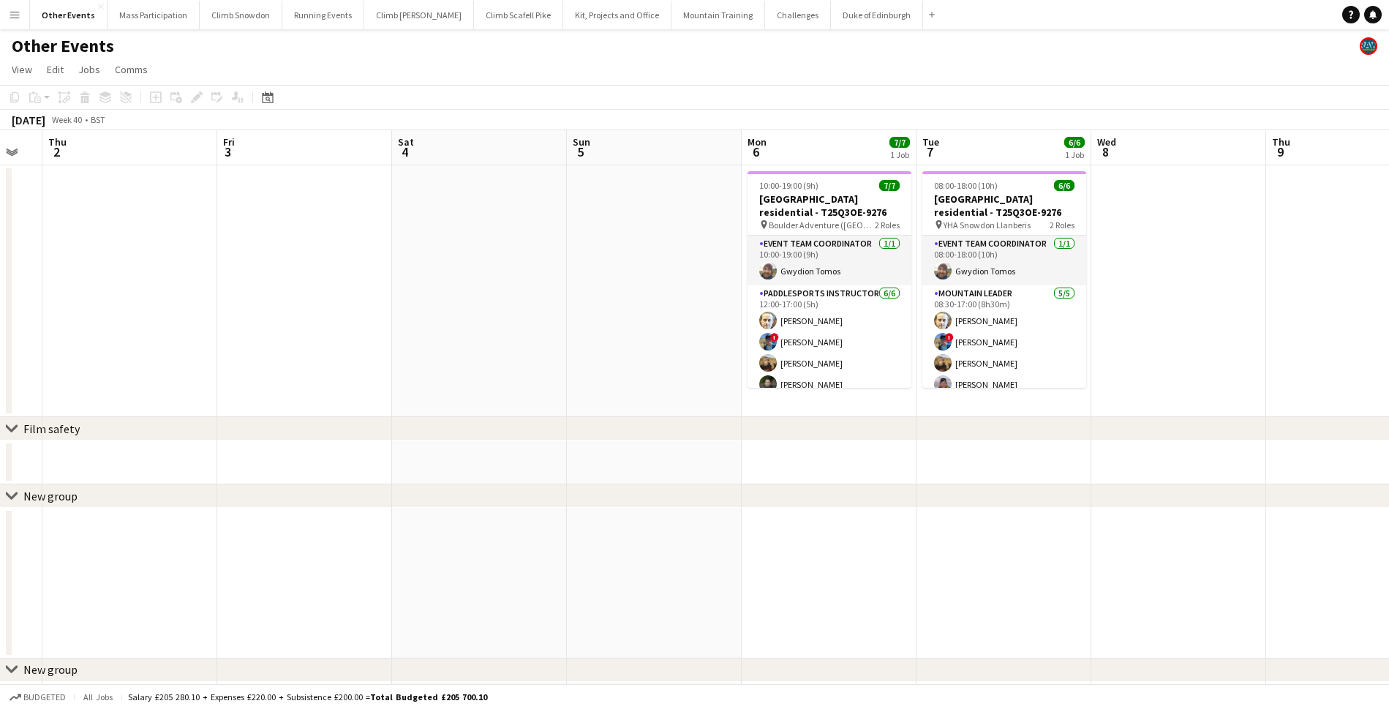
scroll to position [0, 431]
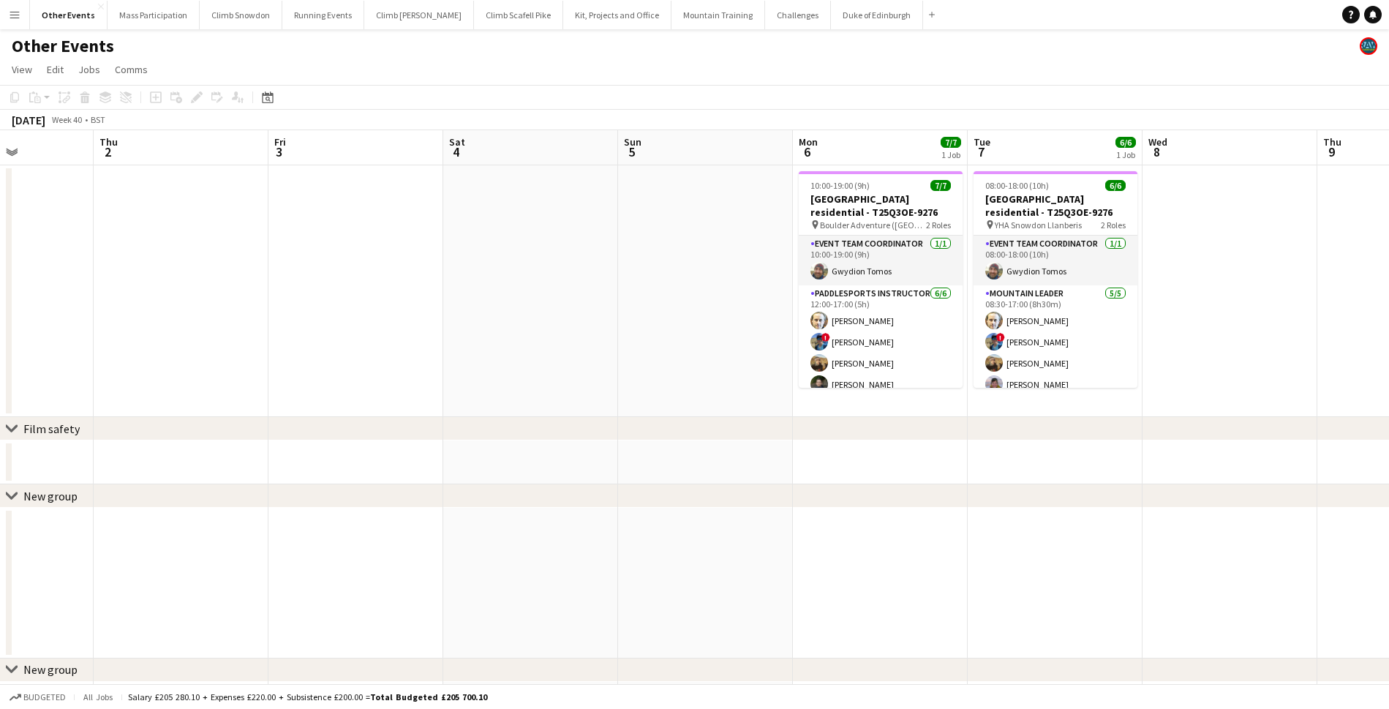
drag, startPoint x: 694, startPoint y: 289, endPoint x: 314, endPoint y: 295, distance: 380.3
click at [314, 295] on app-calendar-viewport "Mon 29 Tue 30 Wed 1 Thu 2 Fri 3 Sat 4 Sun 5 Mon 6 7/7 1 Job Tue 7 6/6 1 Job Wed…" at bounding box center [694, 427] width 1389 height 595
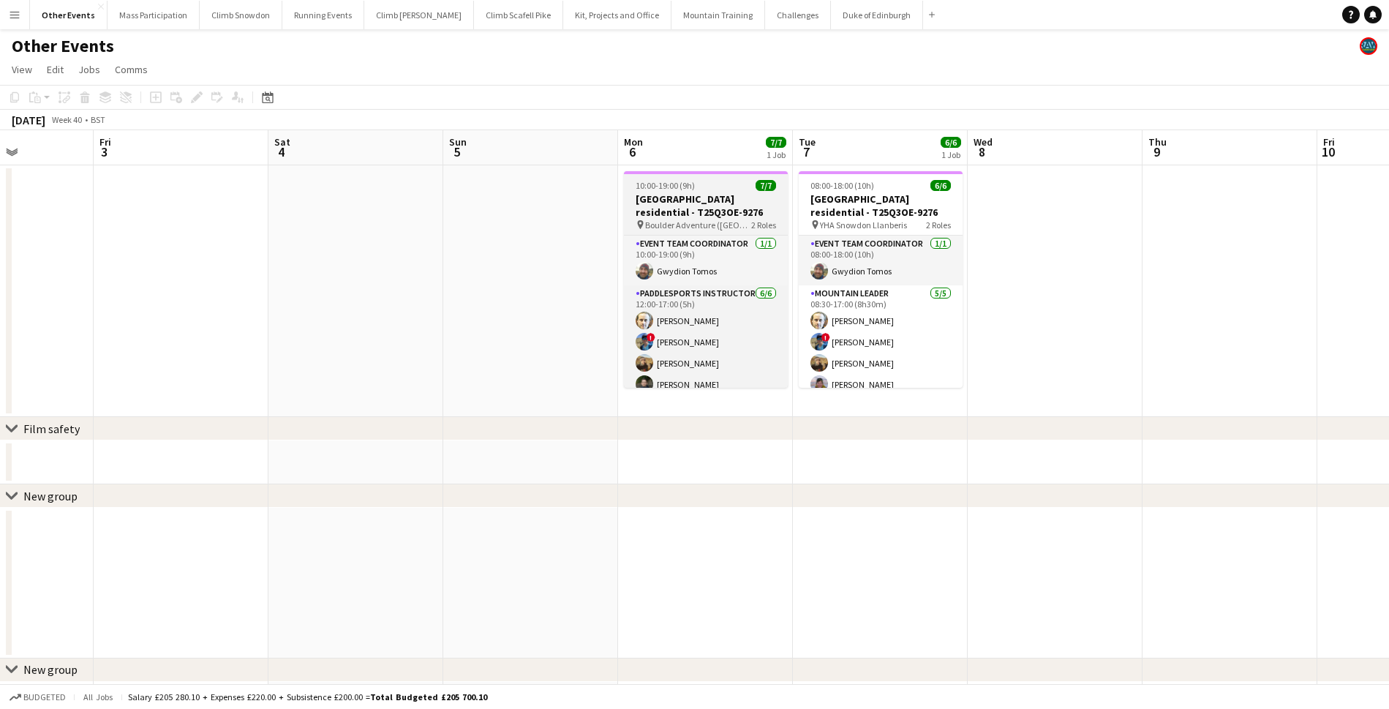
click at [718, 210] on h3 "[GEOGRAPHIC_DATA] residential - T25Q3OE-9276" at bounding box center [706, 205] width 164 height 26
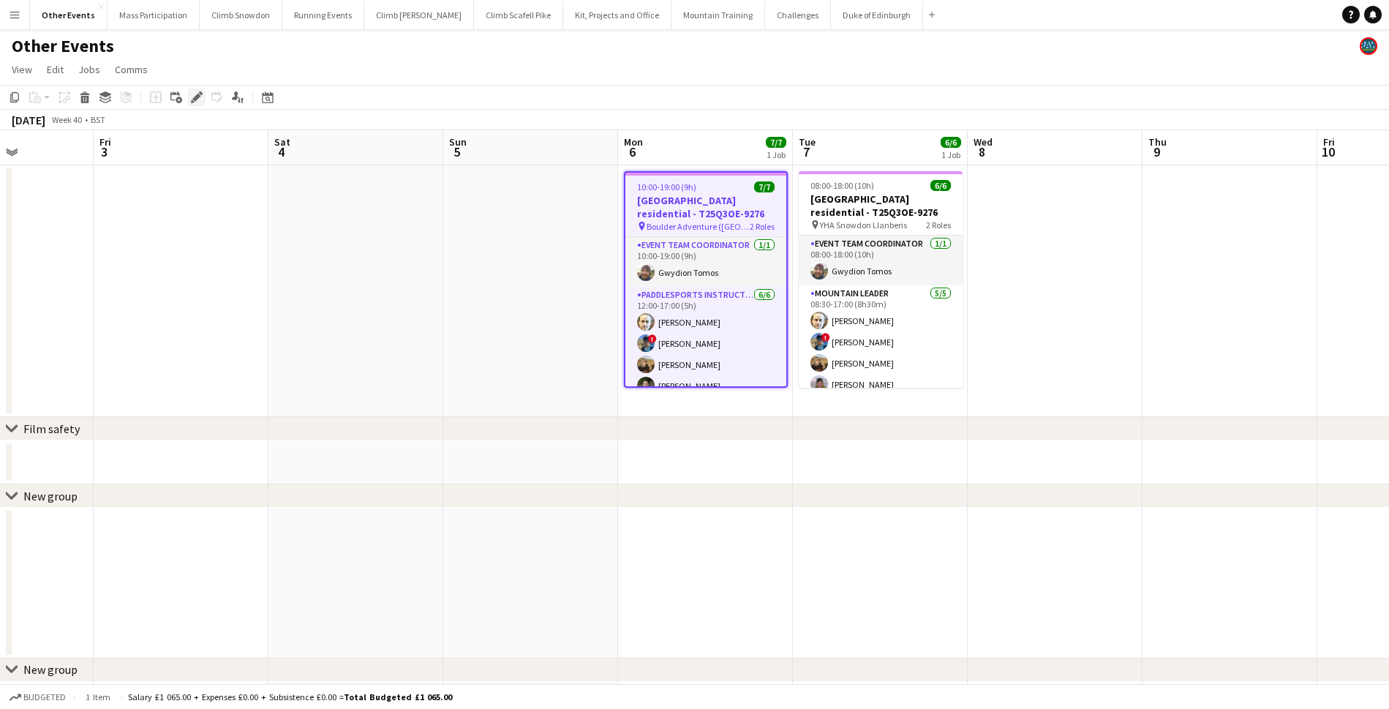
click at [197, 96] on icon at bounding box center [196, 98] width 8 height 8
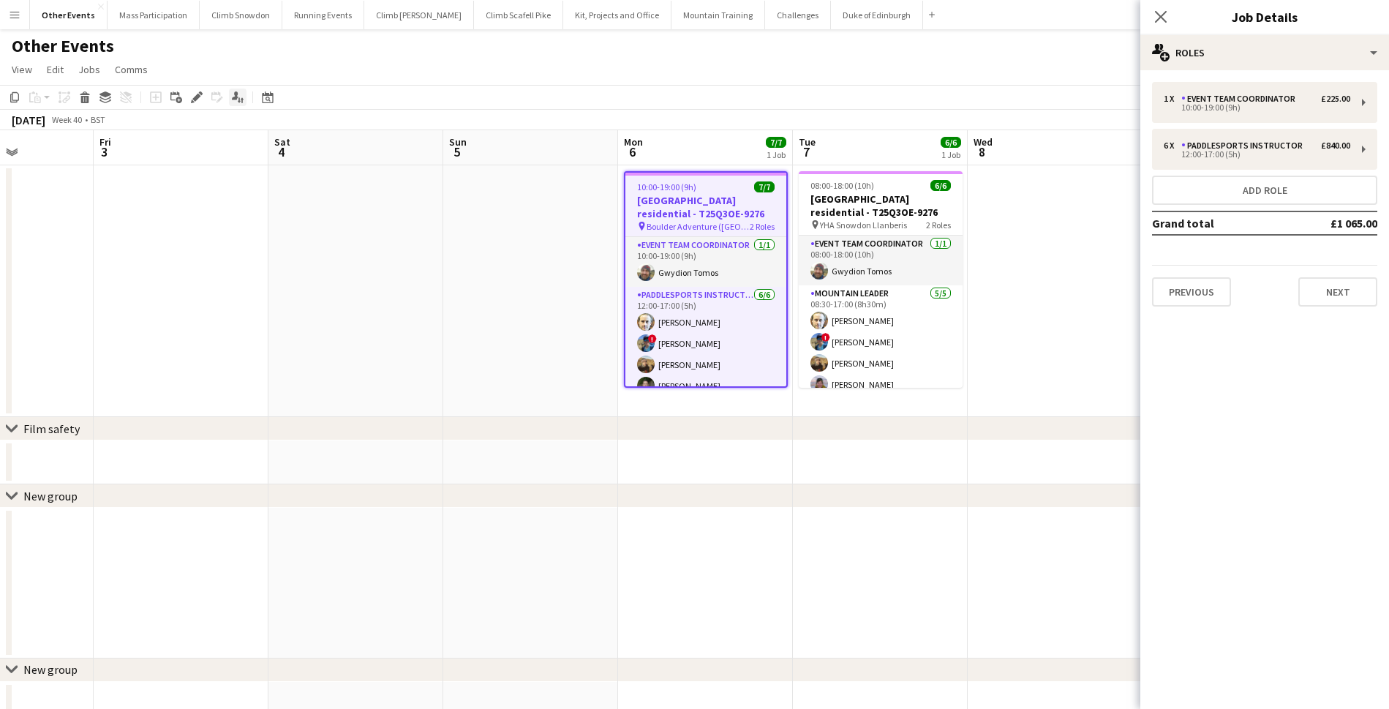
click at [243, 97] on icon "Applicants" at bounding box center [238, 97] width 12 height 12
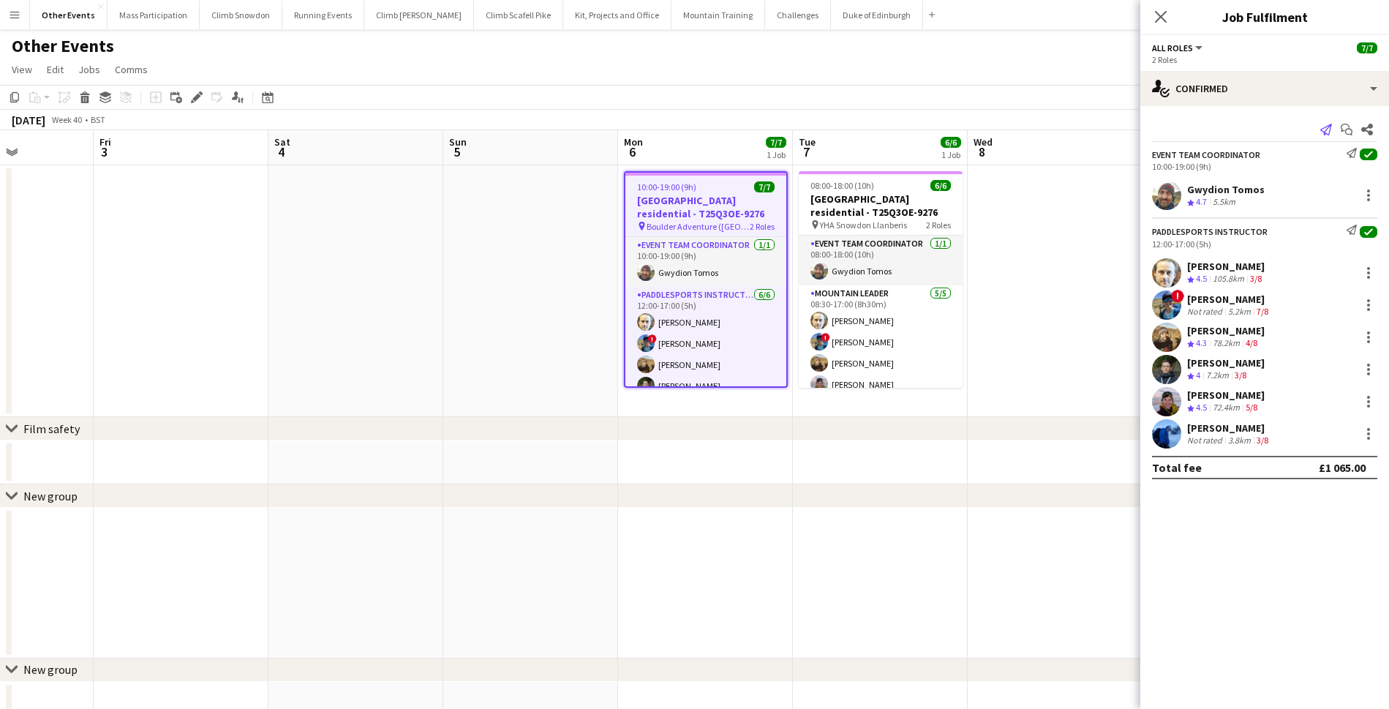
click at [1327, 132] on icon "Send notification" at bounding box center [1326, 130] width 12 height 12
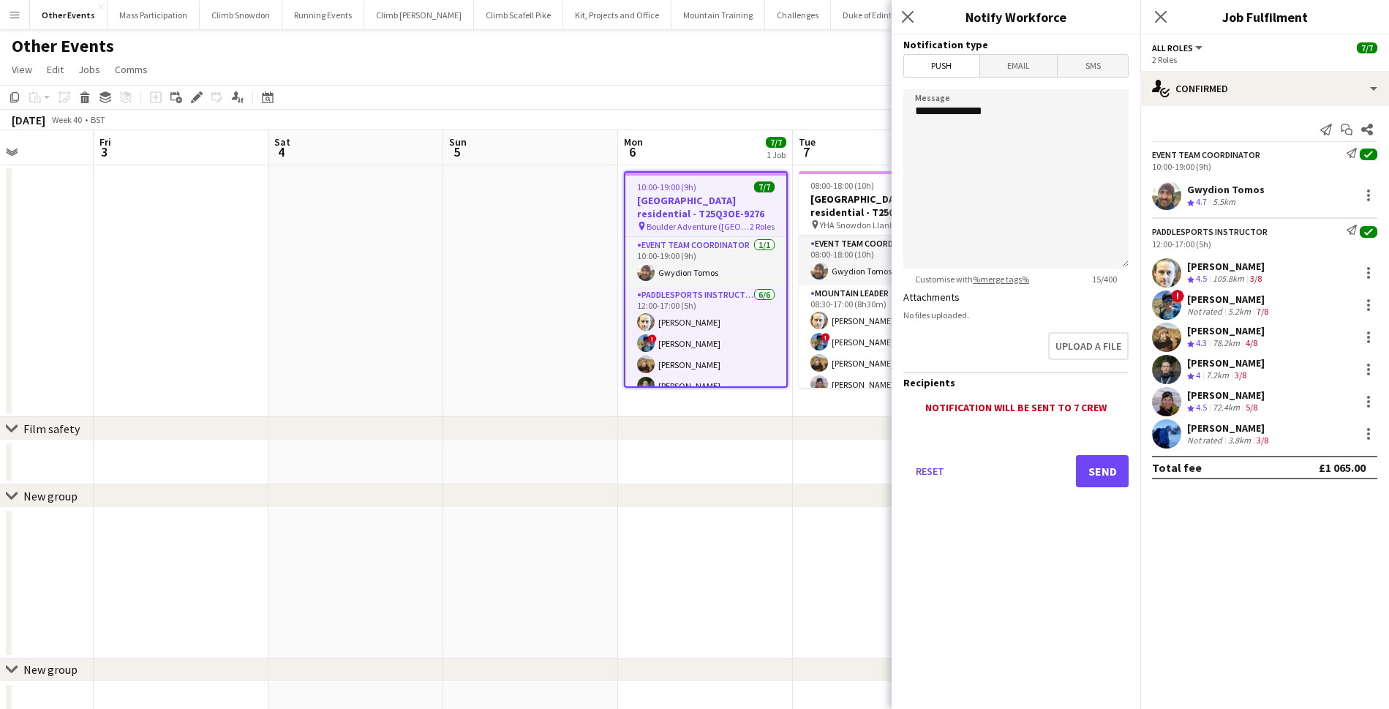
click at [1016, 67] on span "Email" at bounding box center [1019, 66] width 78 height 22
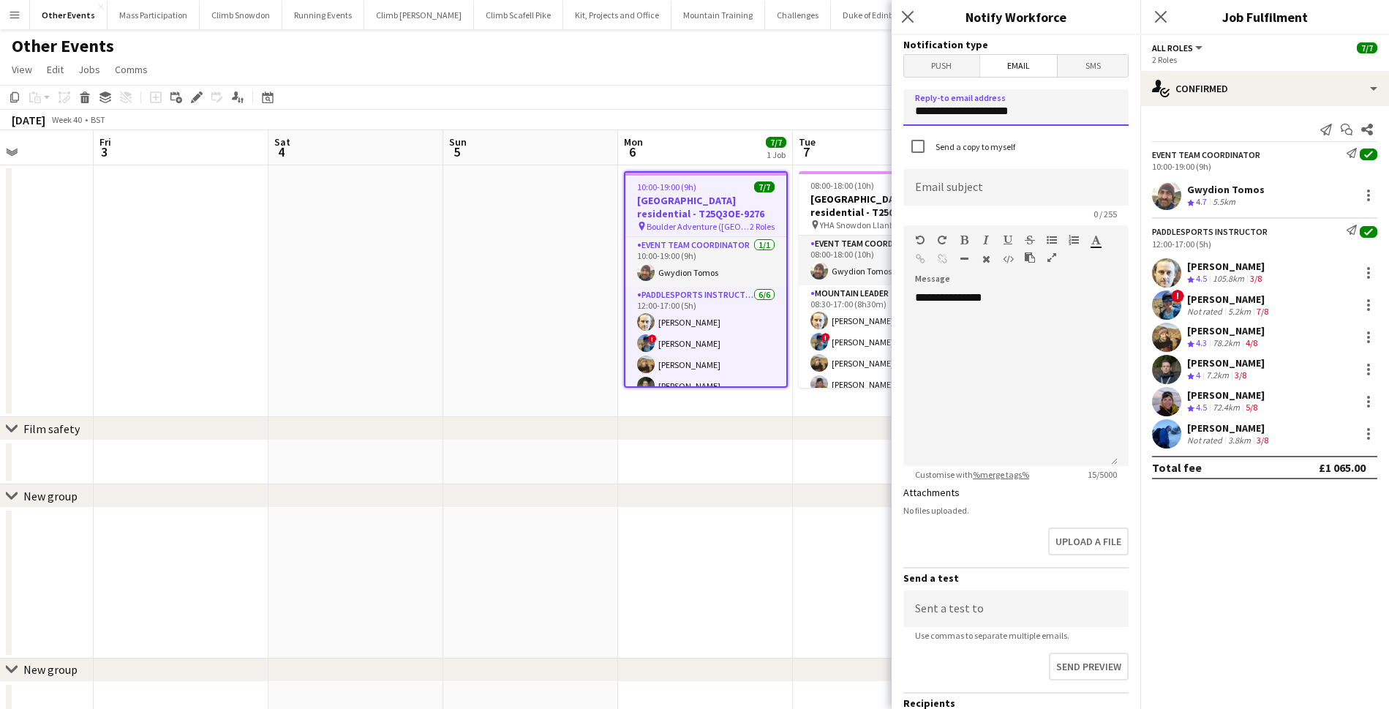
drag, startPoint x: 1030, startPoint y: 112, endPoint x: 891, endPoint y: 116, distance: 139.0
type input "**********"
click at [992, 336] on div "**********" at bounding box center [1010, 378] width 214 height 176
type input "**********"
click at [1044, 304] on div "**********" at bounding box center [1010, 378] width 214 height 176
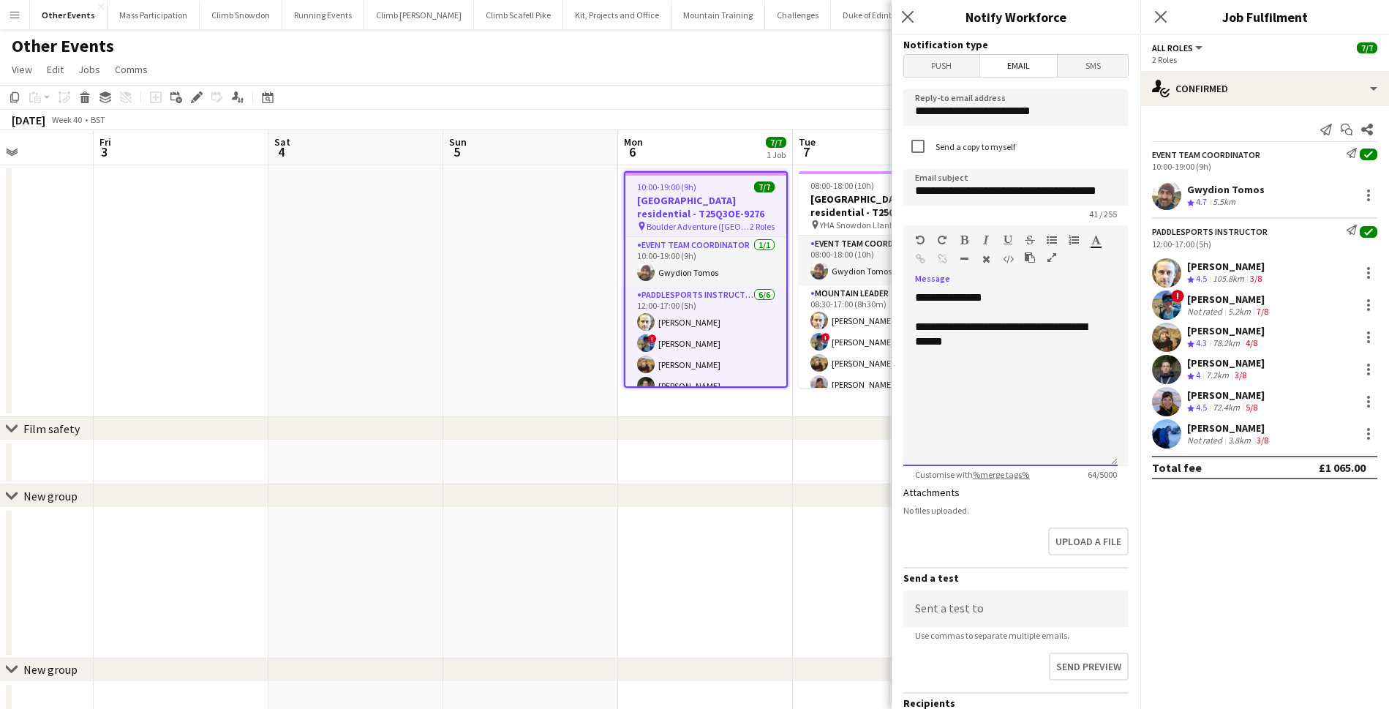
click at [1041, 330] on div "**********" at bounding box center [1010, 334] width 191 height 29
click at [1054, 343] on div "**********" at bounding box center [1010, 334] width 191 height 29
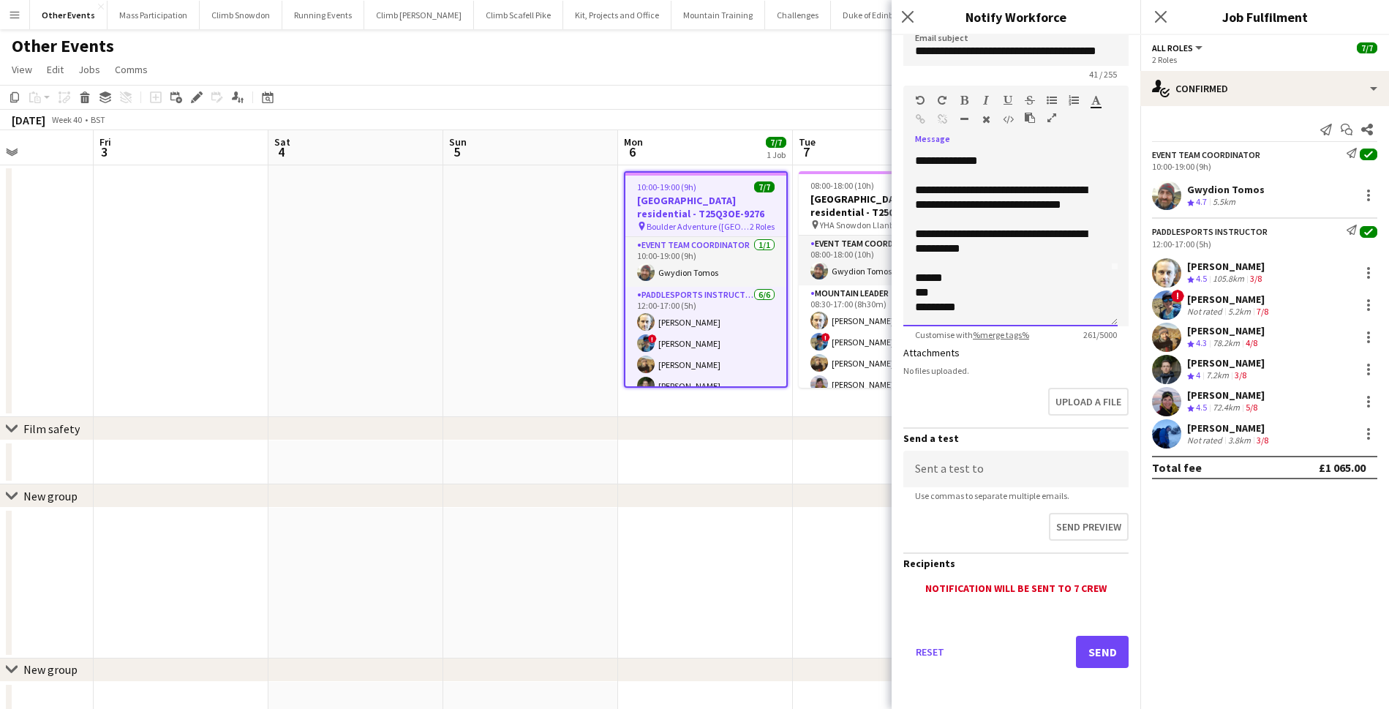
scroll to position [40, 0]
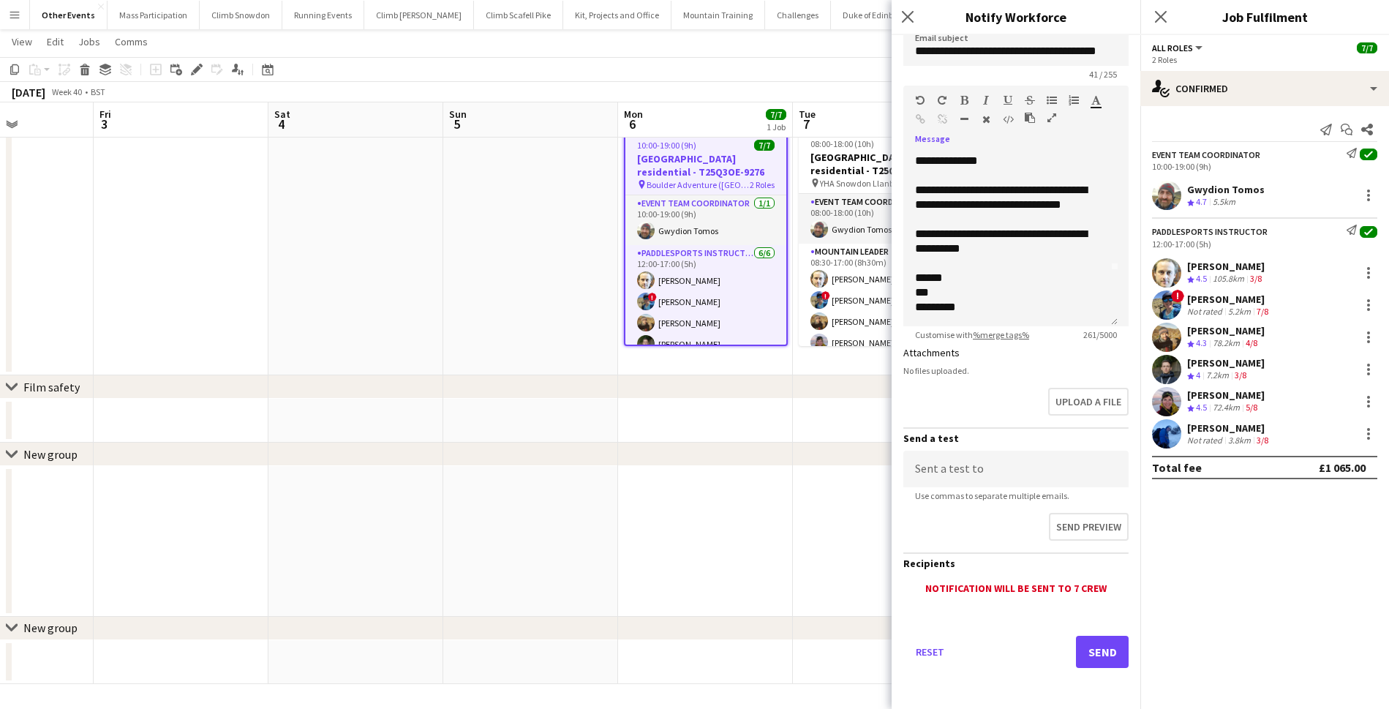
click at [1094, 652] on button "Send" at bounding box center [1102, 651] width 53 height 32
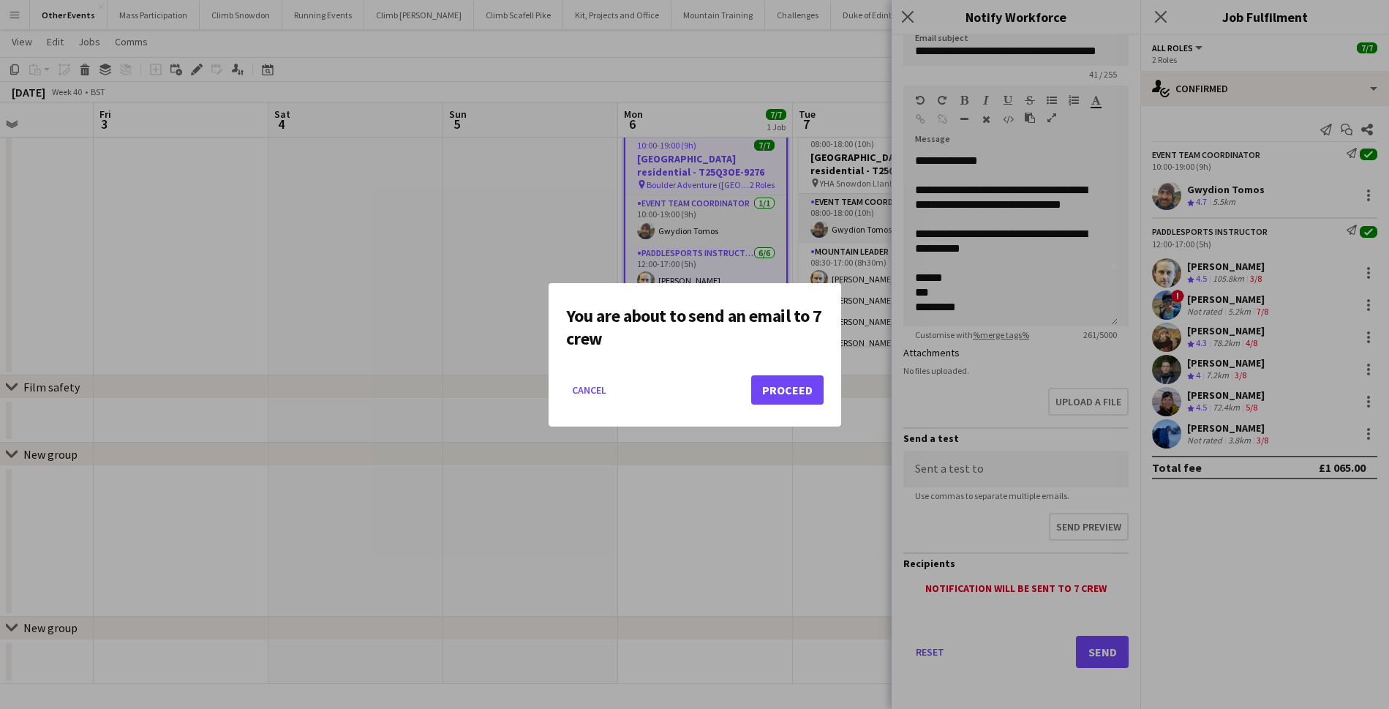
click at [778, 385] on button "Proceed" at bounding box center [787, 389] width 72 height 29
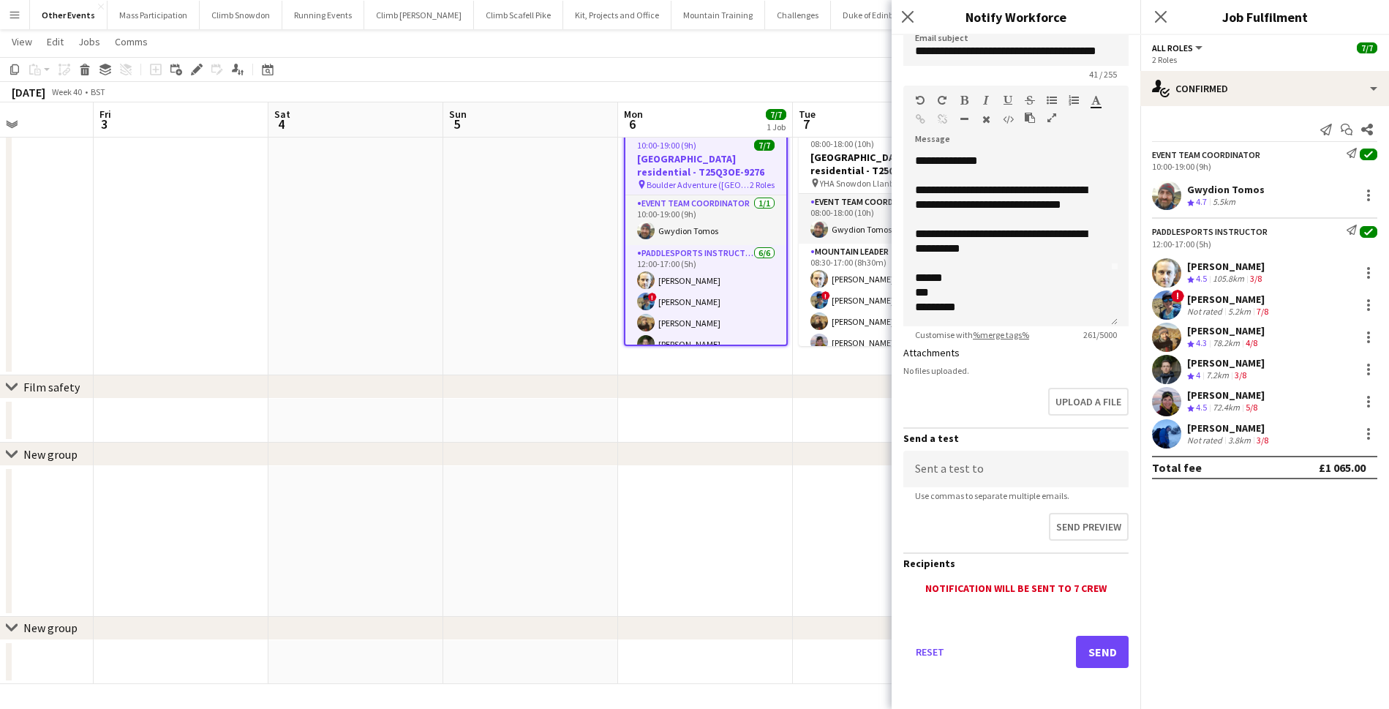
scroll to position [40, 0]
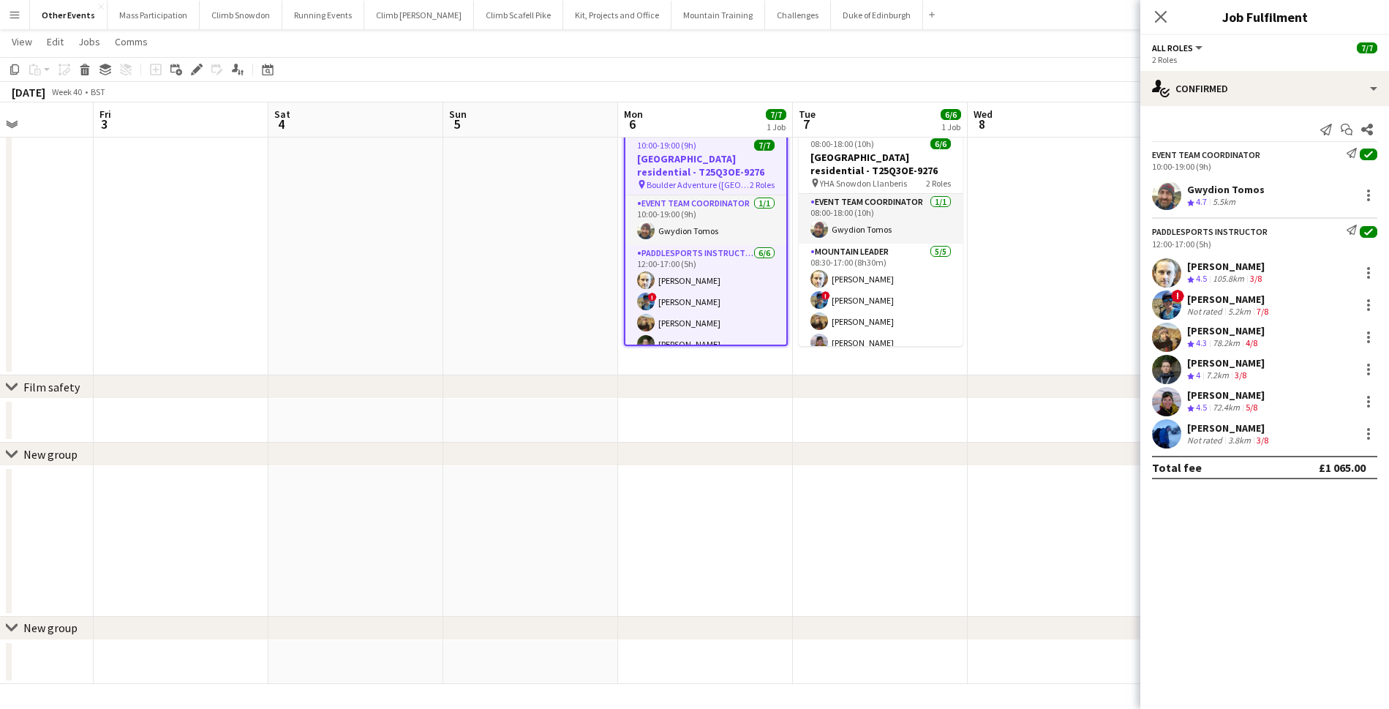
click at [1211, 202] on div "5.5km" at bounding box center [1224, 202] width 29 height 12
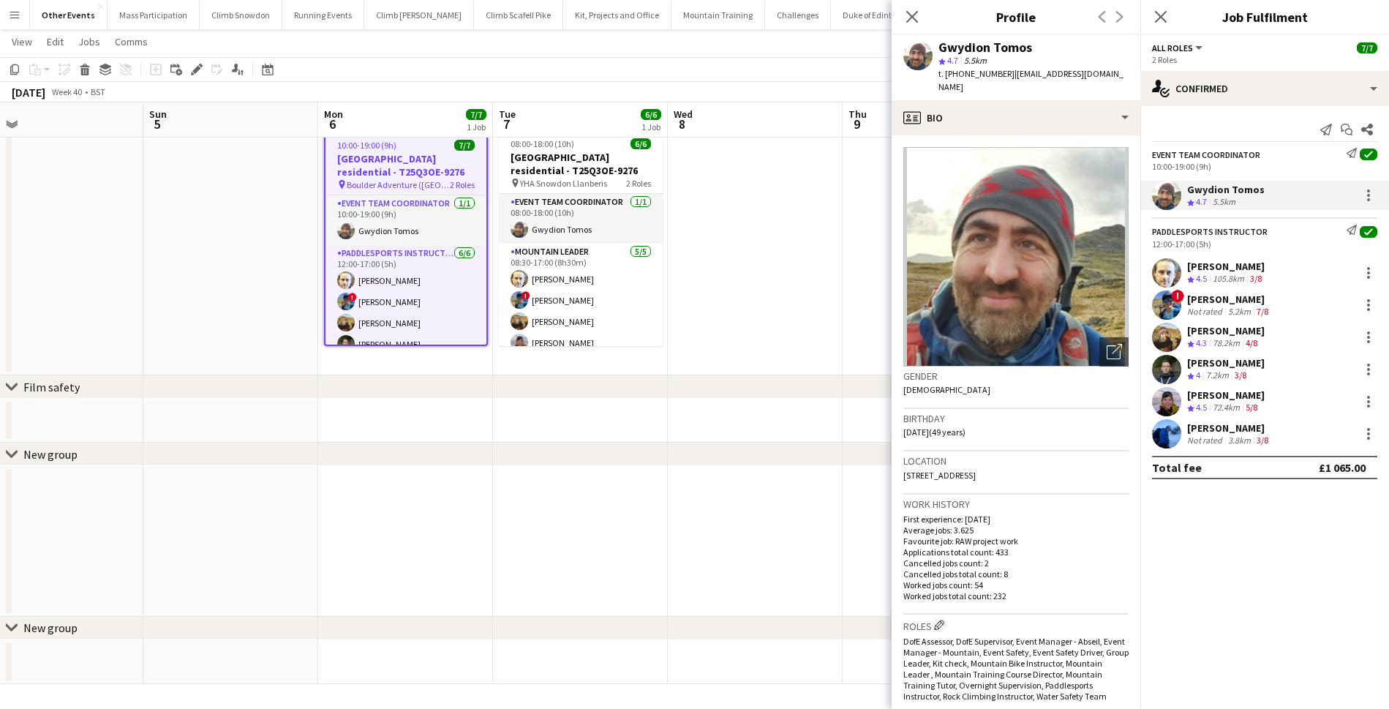
drag, startPoint x: 491, startPoint y: 280, endPoint x: 176, endPoint y: 276, distance: 315.2
click at [176, 276] on app-calendar-viewport "Wed 1 Thu 2 Fri 3 Sat 4 Sun 5 Mon 6 7/7 1 Job Tue 7 6/6 1 Job Wed 8 Thu 9 Fri 1…" at bounding box center [694, 350] width 1389 height 667
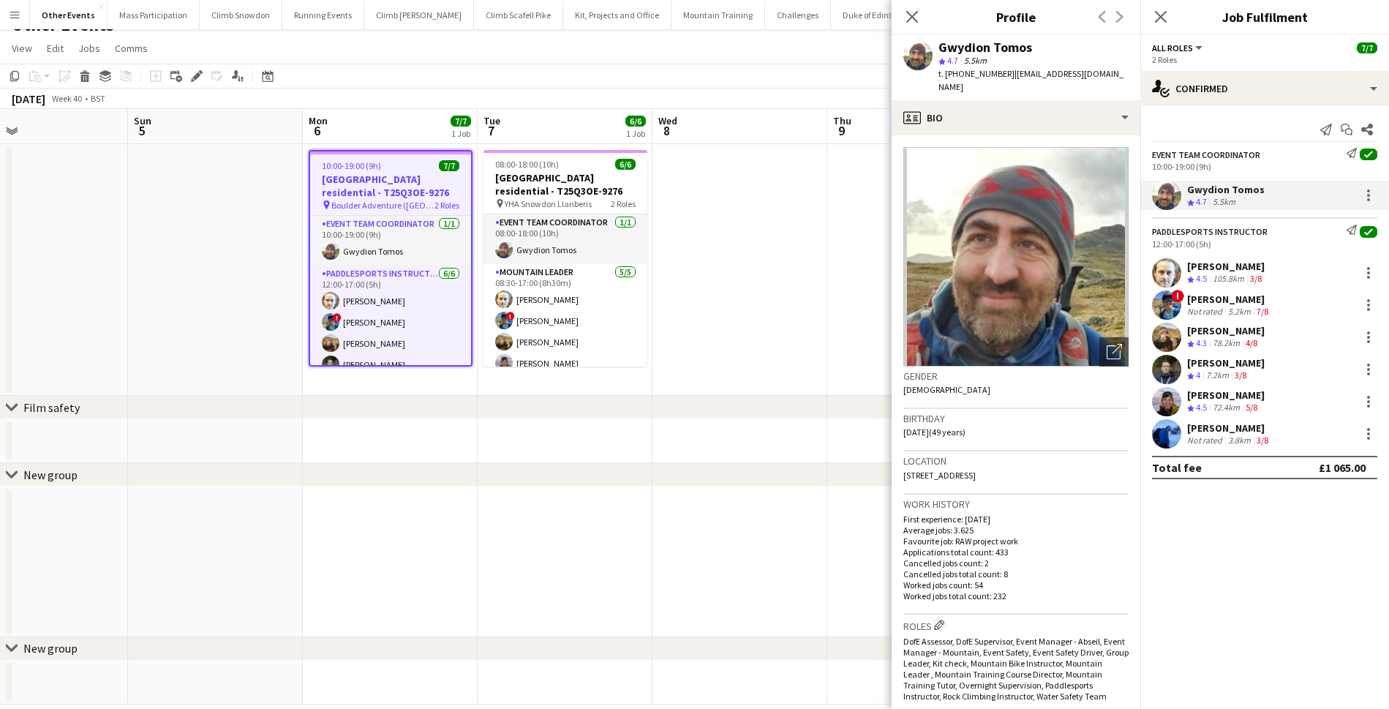
scroll to position [0, 0]
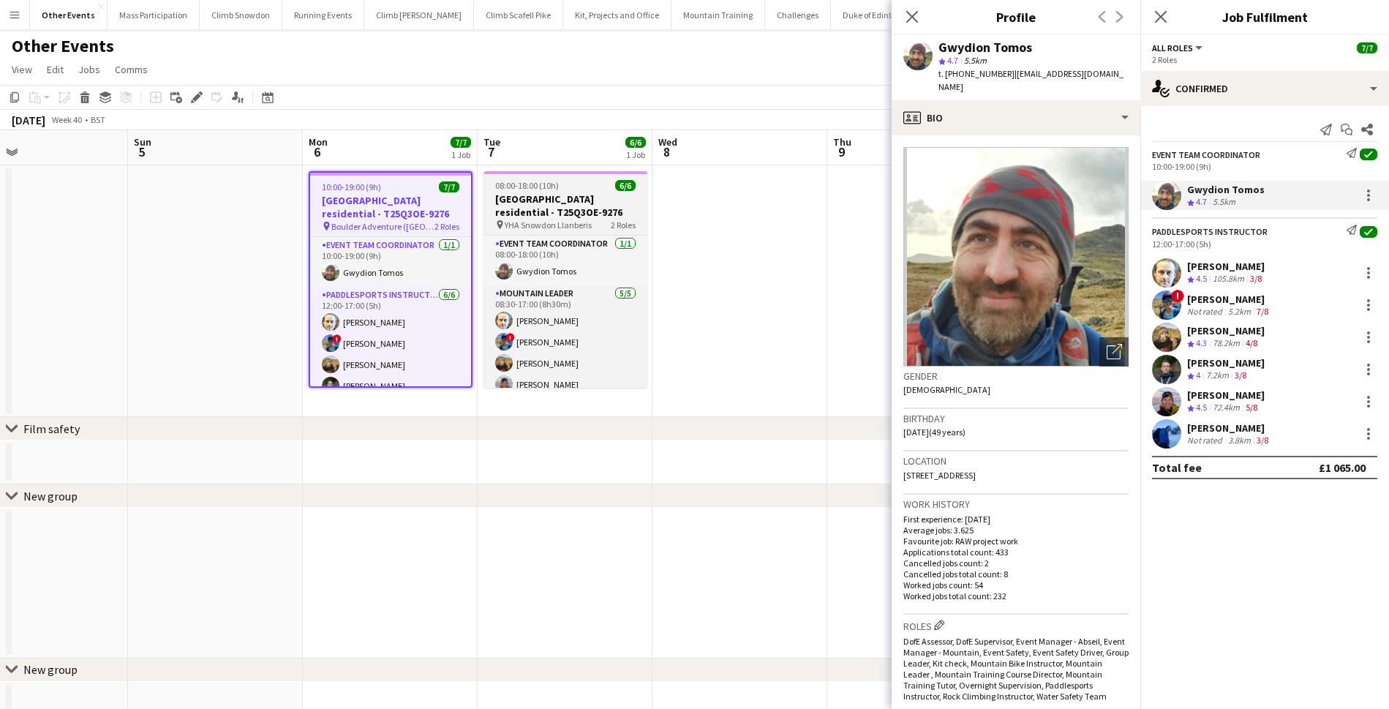
click at [526, 198] on h3 "[GEOGRAPHIC_DATA] residential - T25Q3OE-9276" at bounding box center [565, 205] width 164 height 26
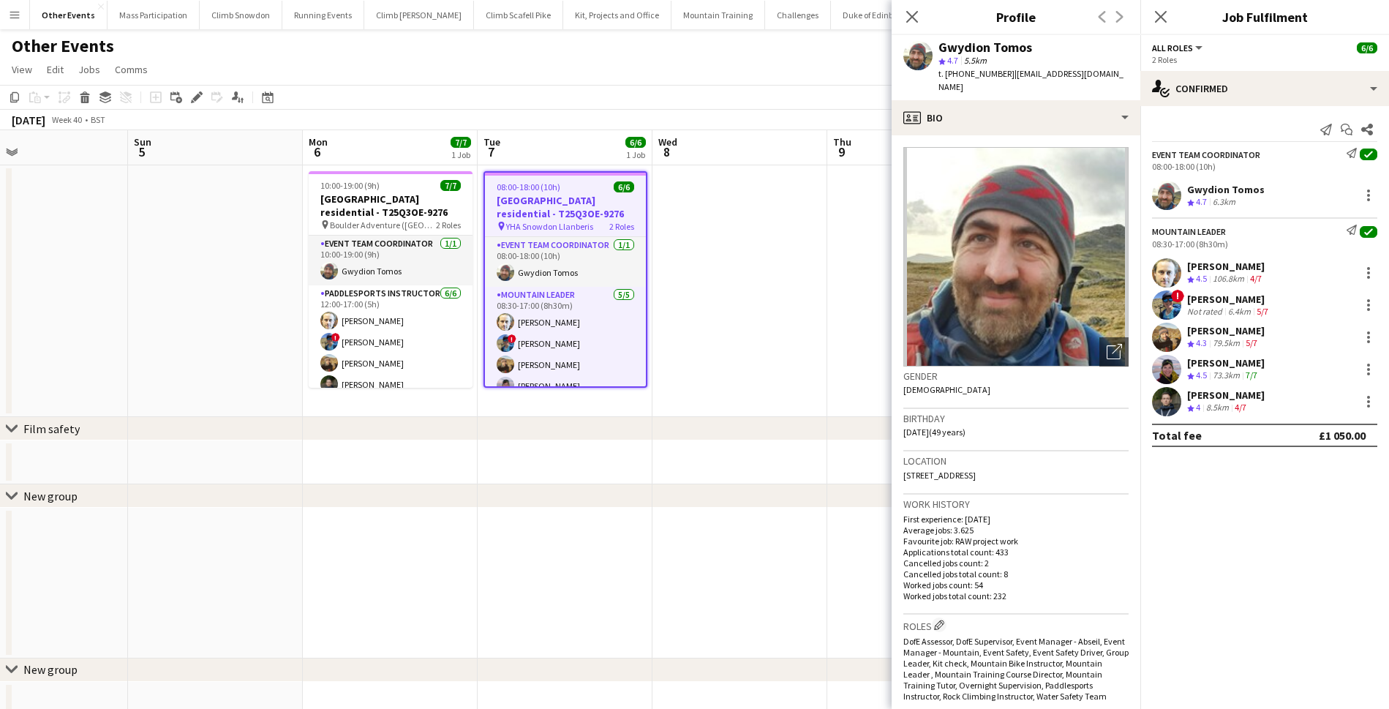
click at [694, 203] on app-date-cell at bounding box center [739, 291] width 175 height 252
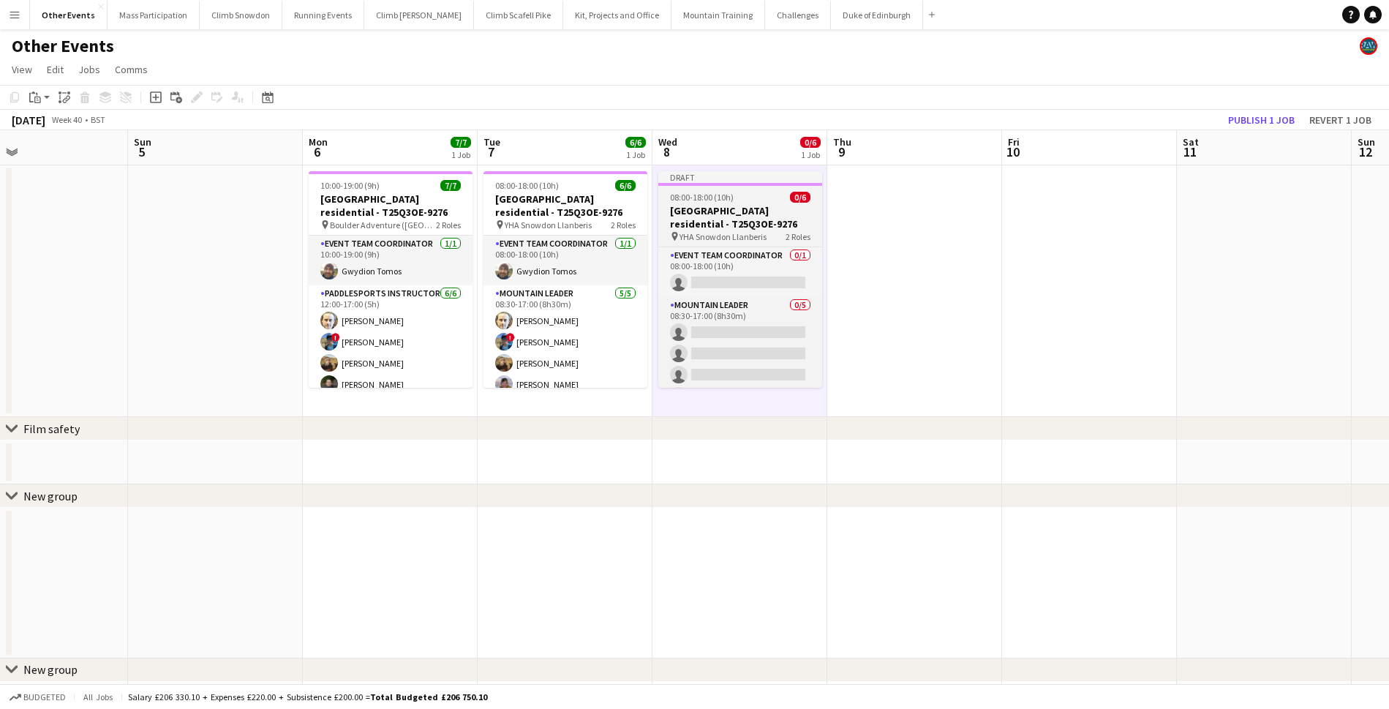
click at [703, 222] on h3 "[GEOGRAPHIC_DATA] residential - T25Q3OE-9276" at bounding box center [740, 217] width 164 height 26
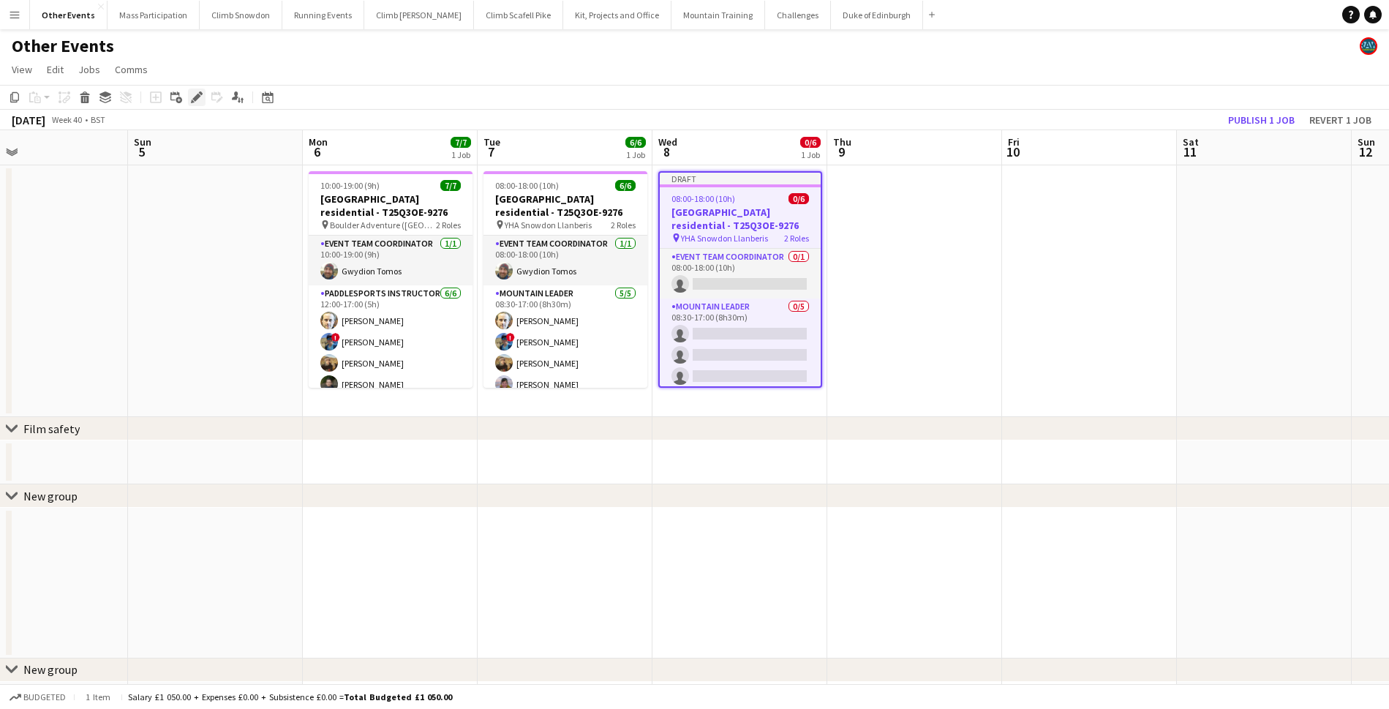
click at [192, 97] on icon "Edit" at bounding box center [197, 97] width 12 height 12
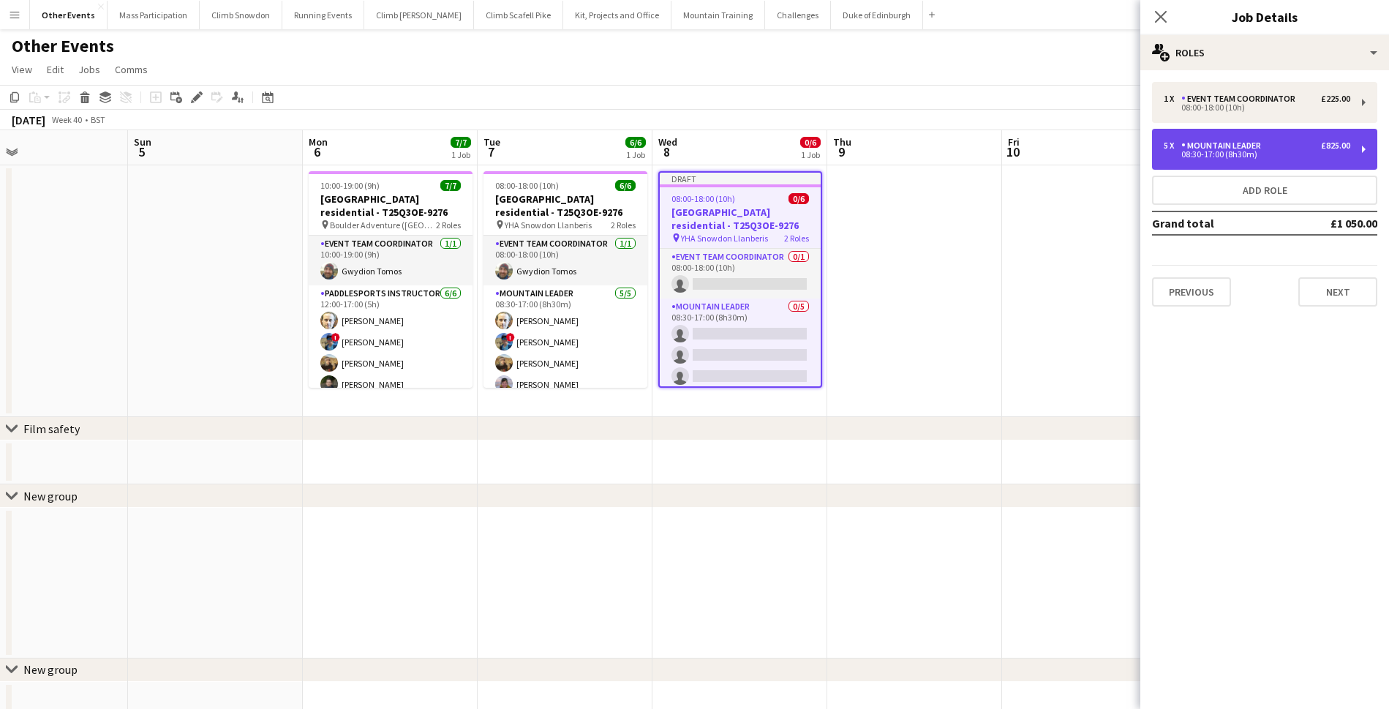
click at [1212, 148] on div "Mountain Leader" at bounding box center [1224, 145] width 86 height 10
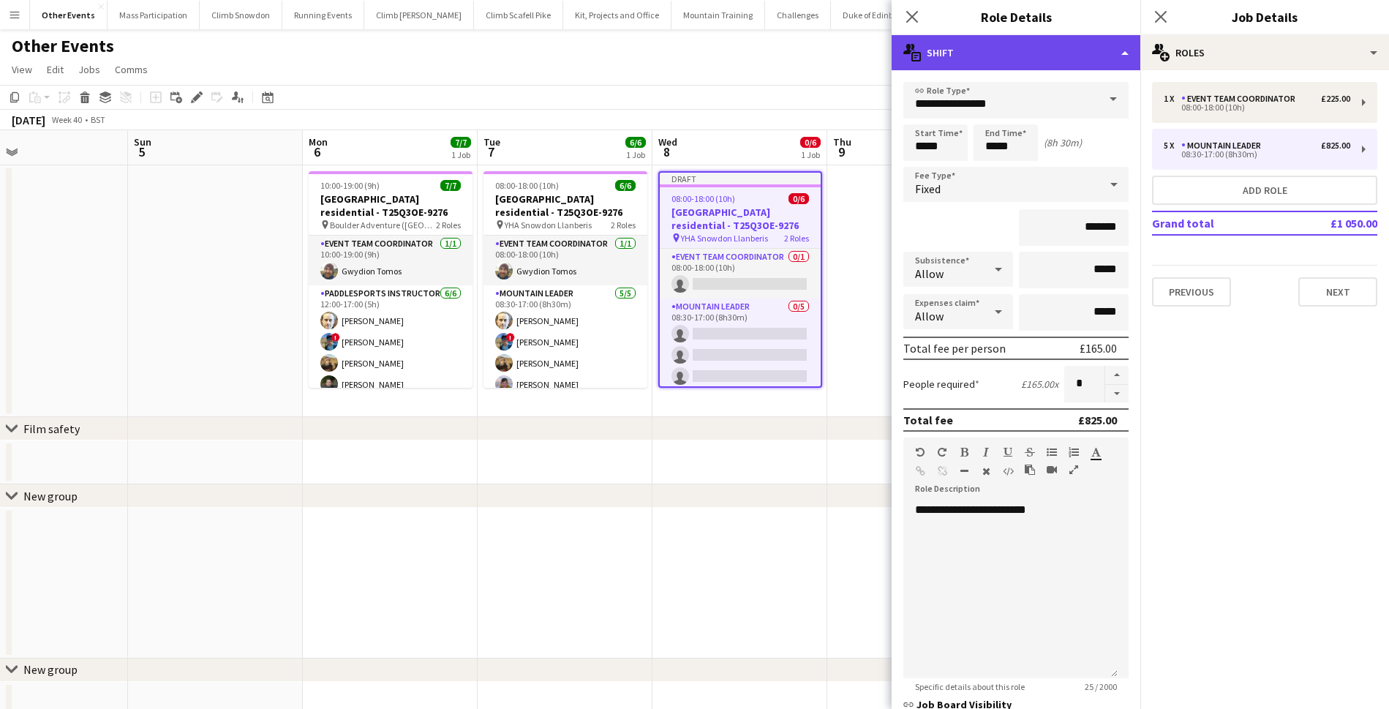
click at [1080, 56] on div "multiple-actions-text Shift" at bounding box center [1015, 52] width 249 height 35
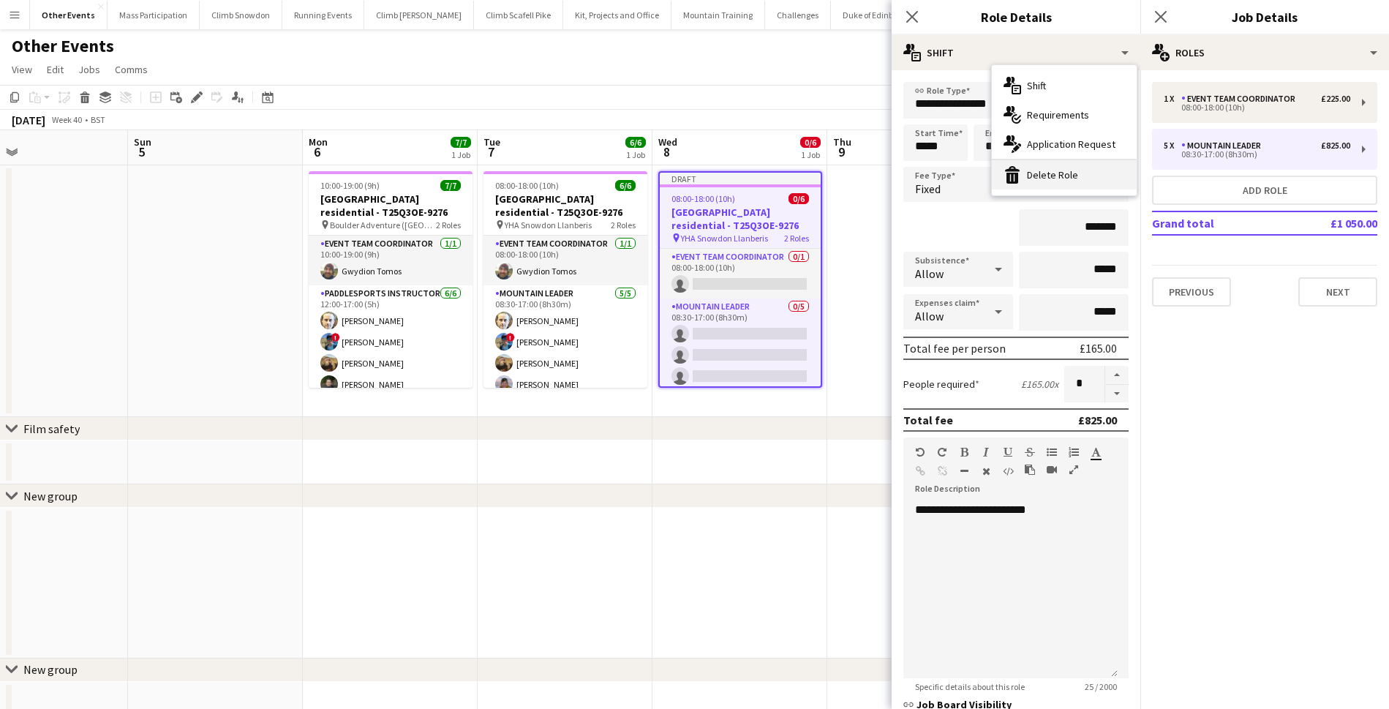
click at [1046, 173] on div "bin-2 Delete Role" at bounding box center [1064, 174] width 145 height 29
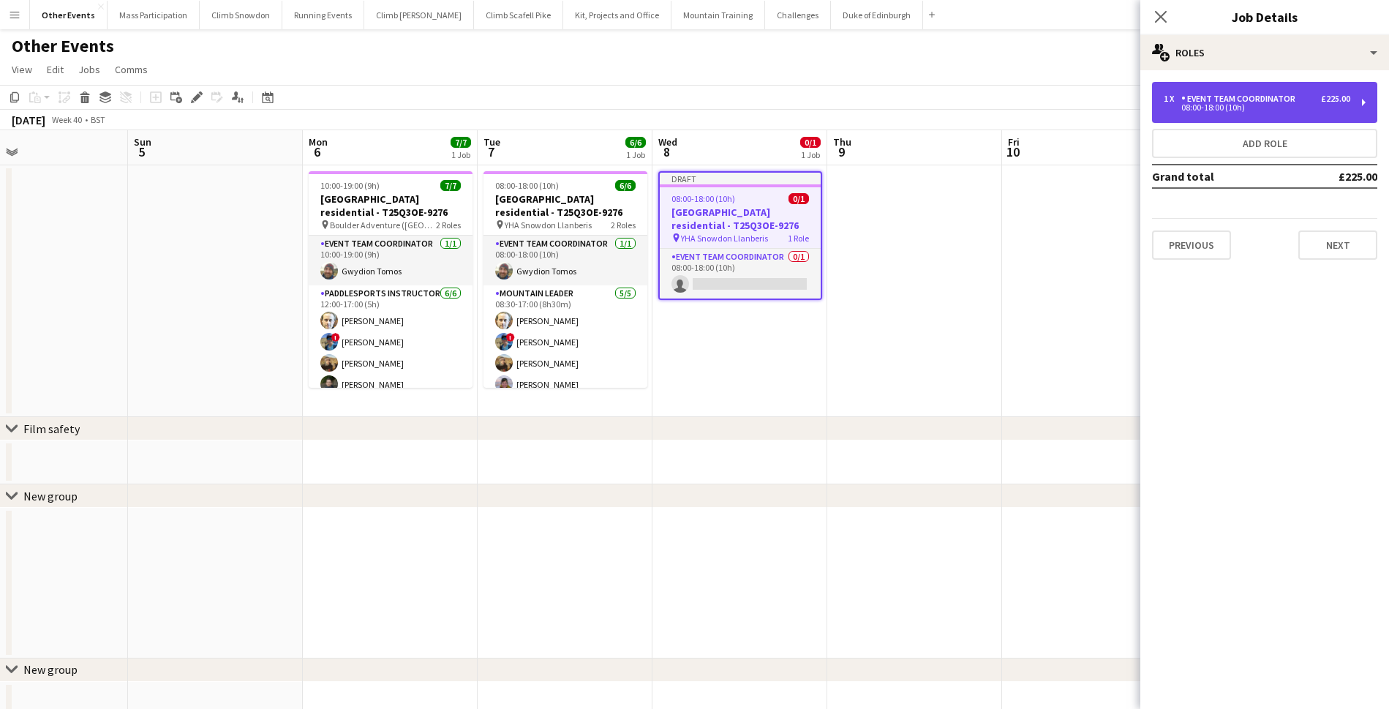
click at [1219, 102] on div "Event Team Coordinator" at bounding box center [1241, 99] width 120 height 10
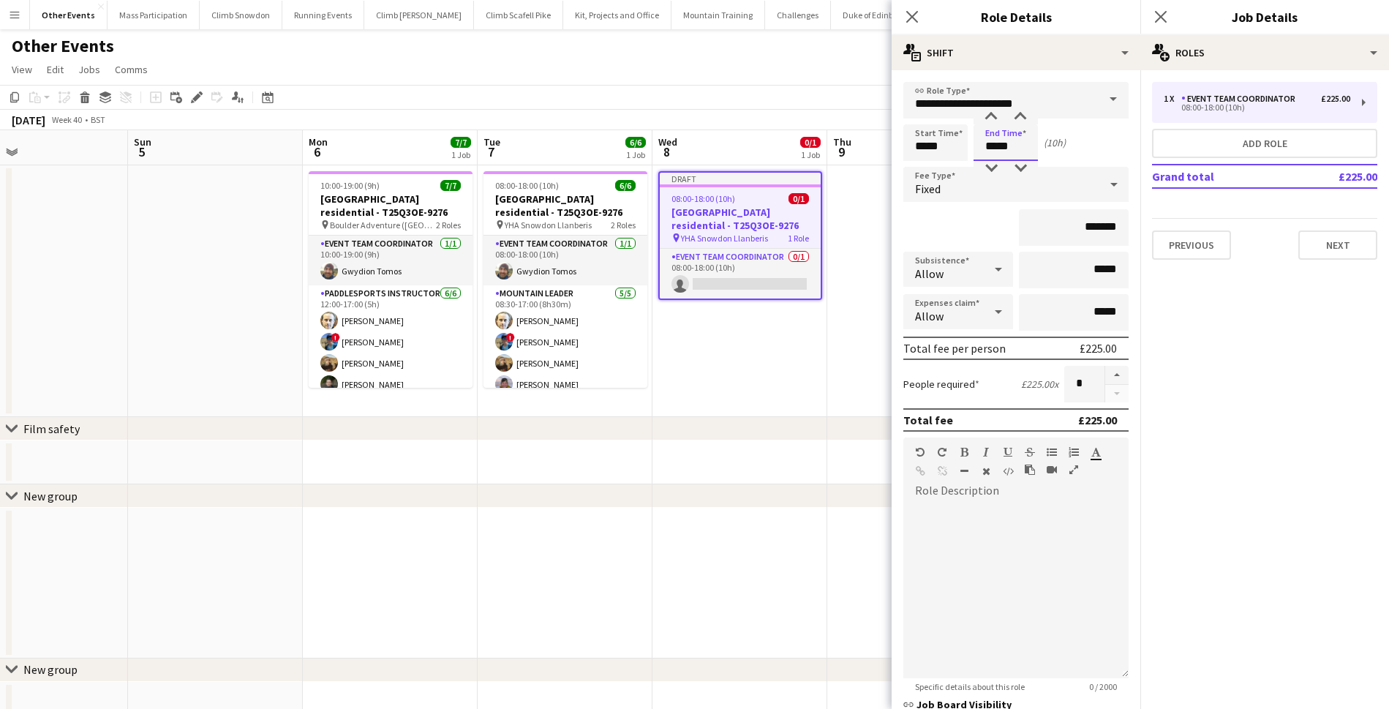
click at [988, 148] on input "*****" at bounding box center [1005, 142] width 64 height 37
click at [988, 118] on div at bounding box center [990, 117] width 29 height 15
click at [992, 170] on div at bounding box center [990, 168] width 29 height 15
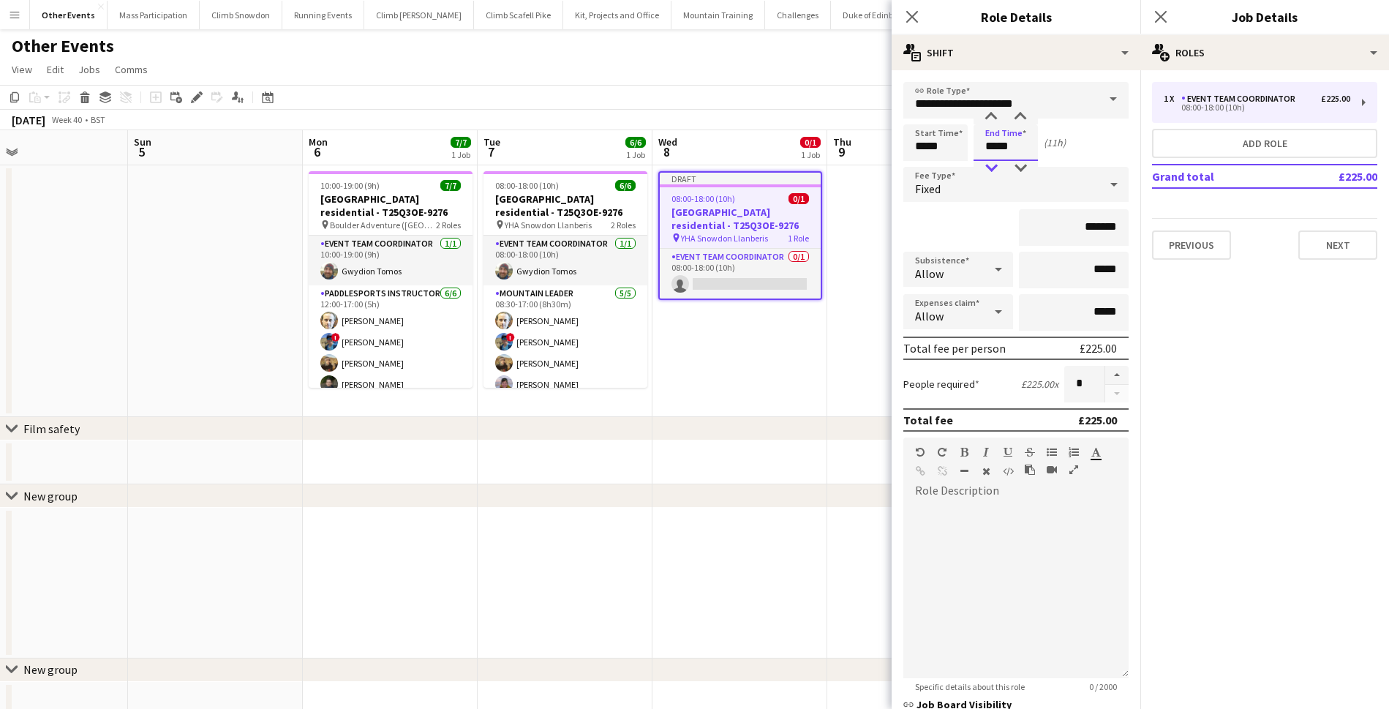
click at [992, 170] on div at bounding box center [990, 168] width 29 height 15
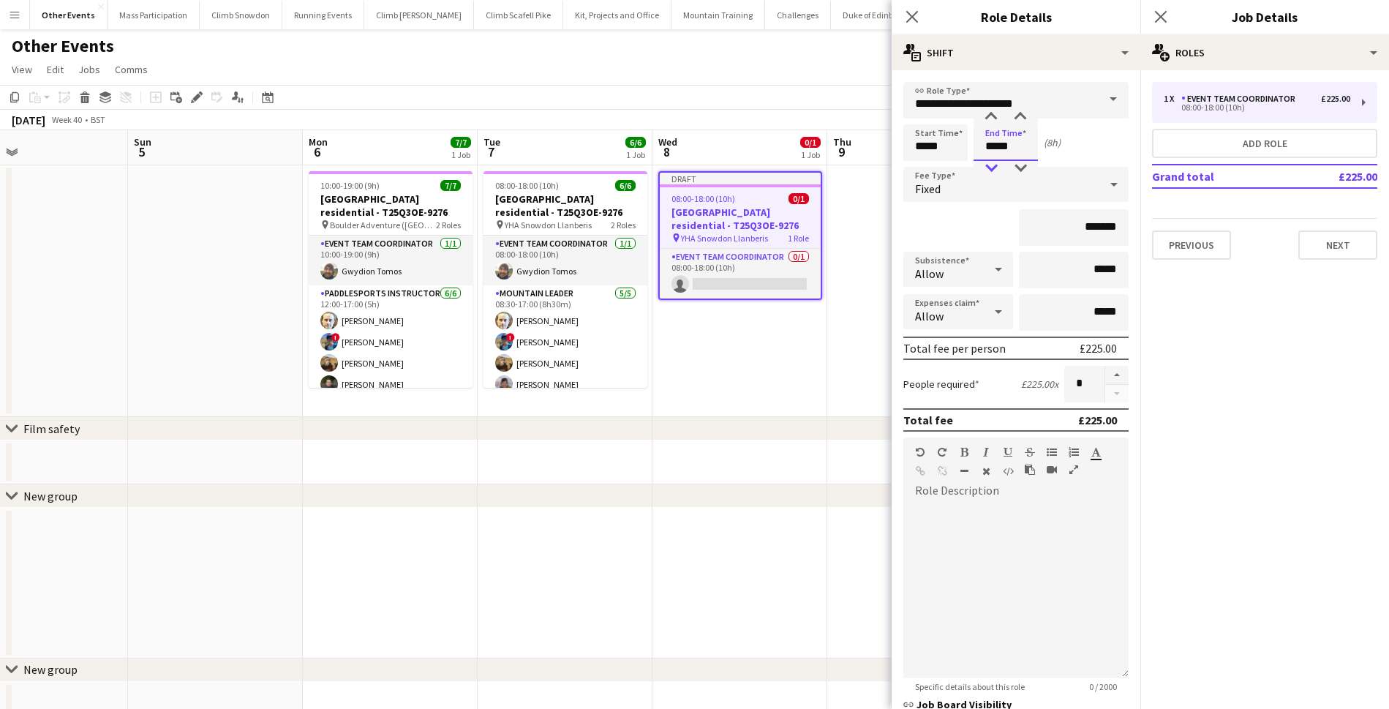
click at [992, 170] on div at bounding box center [990, 168] width 29 height 15
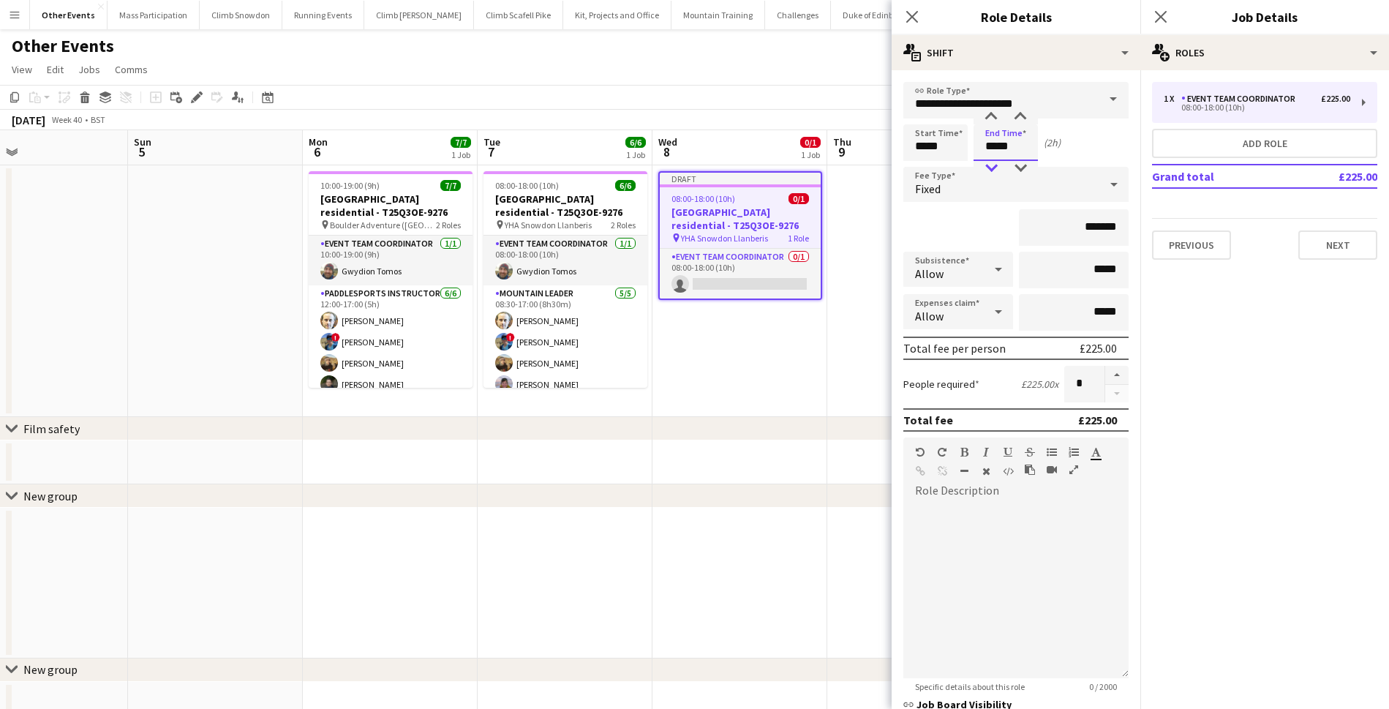
click at [992, 170] on div at bounding box center [990, 168] width 29 height 15
click at [989, 114] on div at bounding box center [990, 117] width 29 height 15
type input "*****"
click at [989, 114] on div at bounding box center [990, 117] width 29 height 15
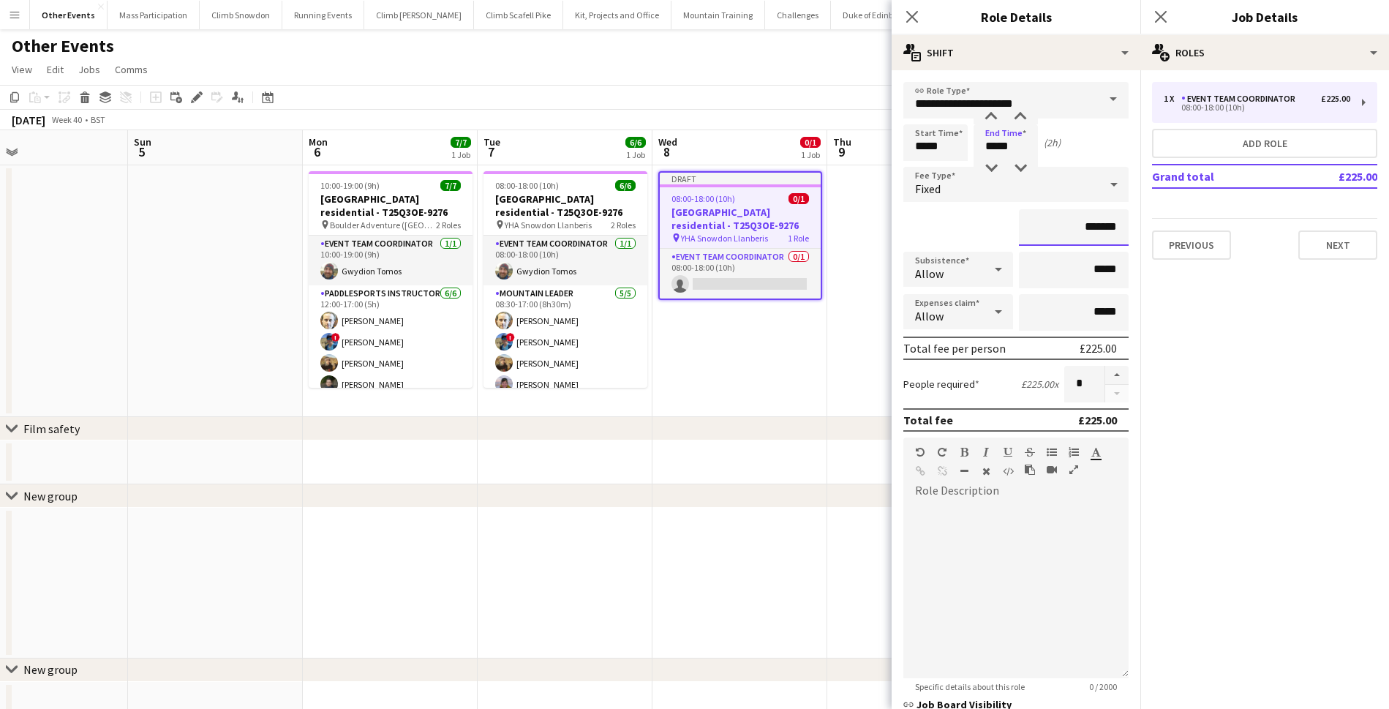
click at [1088, 227] on input "*******" at bounding box center [1074, 227] width 110 height 37
type input "**"
type input "***"
click at [904, 235] on div "***" at bounding box center [1015, 227] width 225 height 37
click at [1163, 12] on icon "Close pop-in" at bounding box center [1160, 17] width 14 height 14
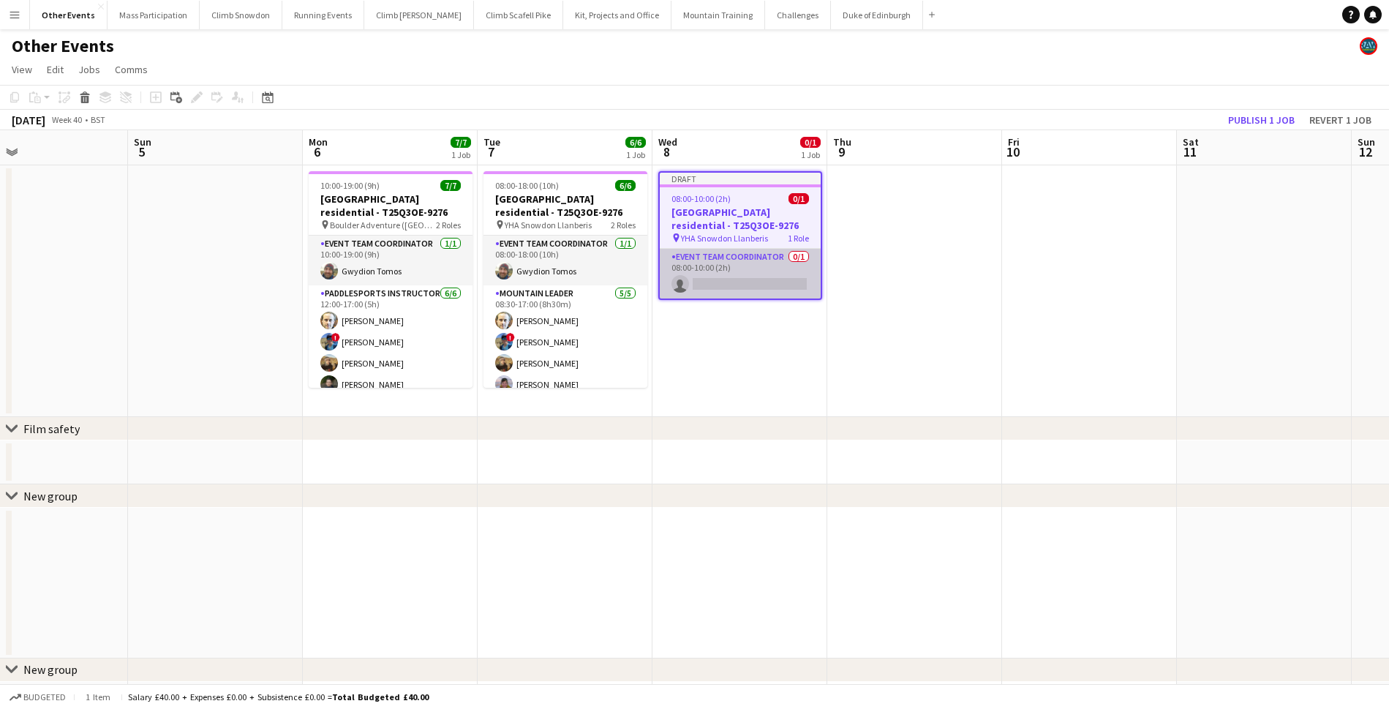
click at [763, 275] on app-card-role "Event Team Coordinator 0/1 08:00-10:00 (2h) single-neutral-actions" at bounding box center [740, 274] width 161 height 50
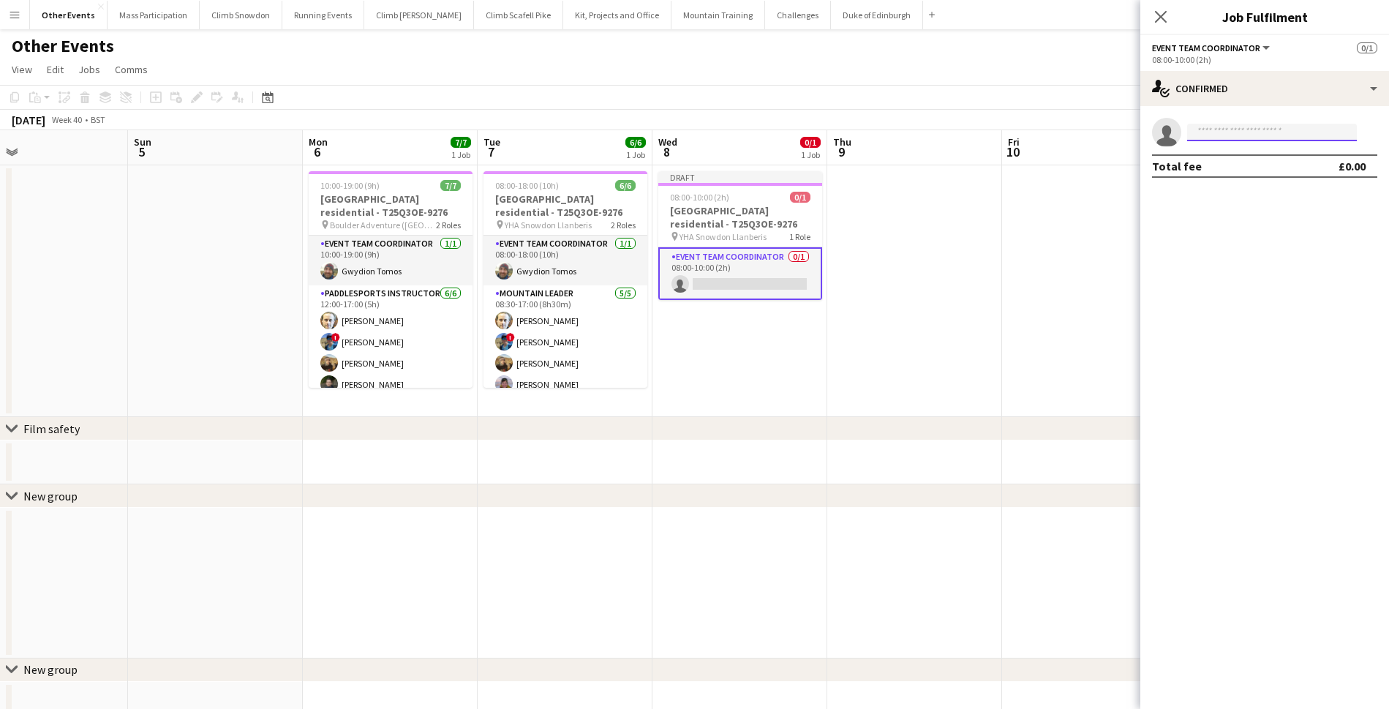
click at [1213, 136] on input at bounding box center [1272, 133] width 170 height 18
type input "****"
click at [1218, 169] on span "[EMAIL_ADDRESS][DOMAIN_NAME]" at bounding box center [1272, 165] width 146 height 12
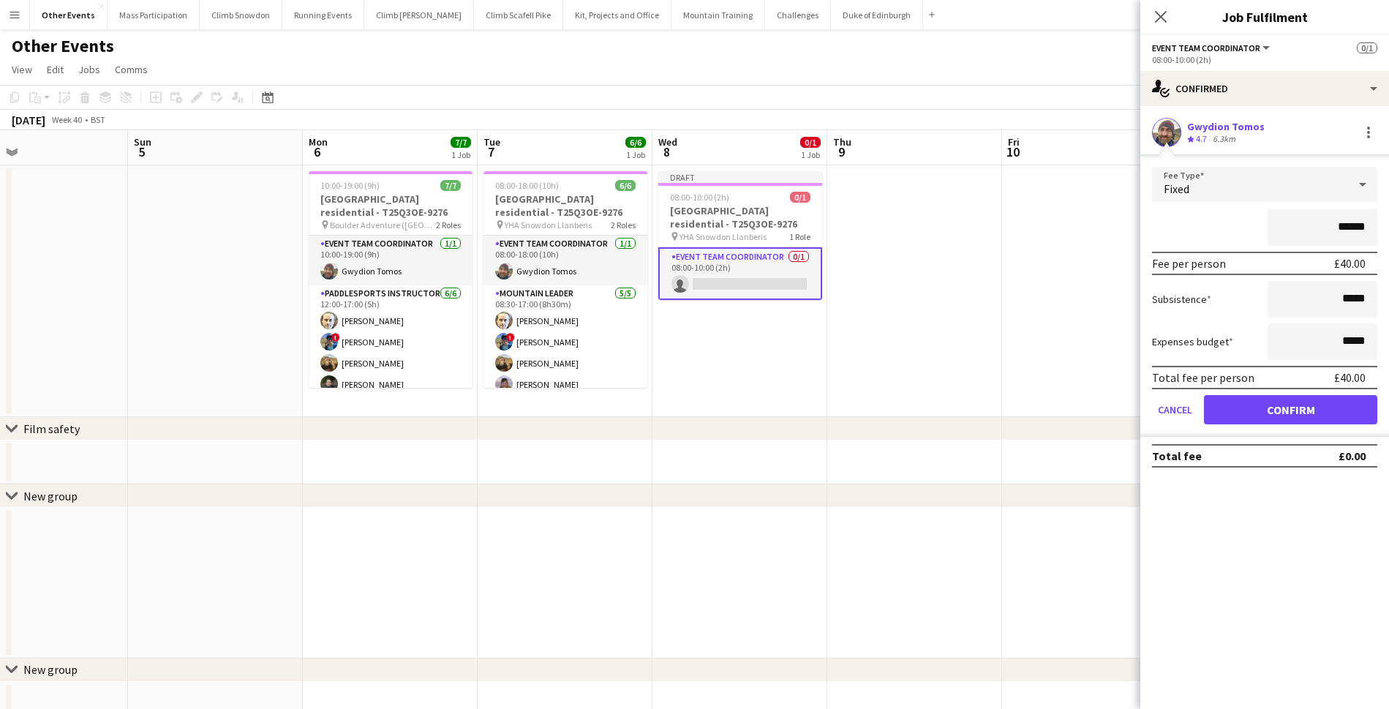
click at [1266, 418] on button "Confirm" at bounding box center [1290, 409] width 173 height 29
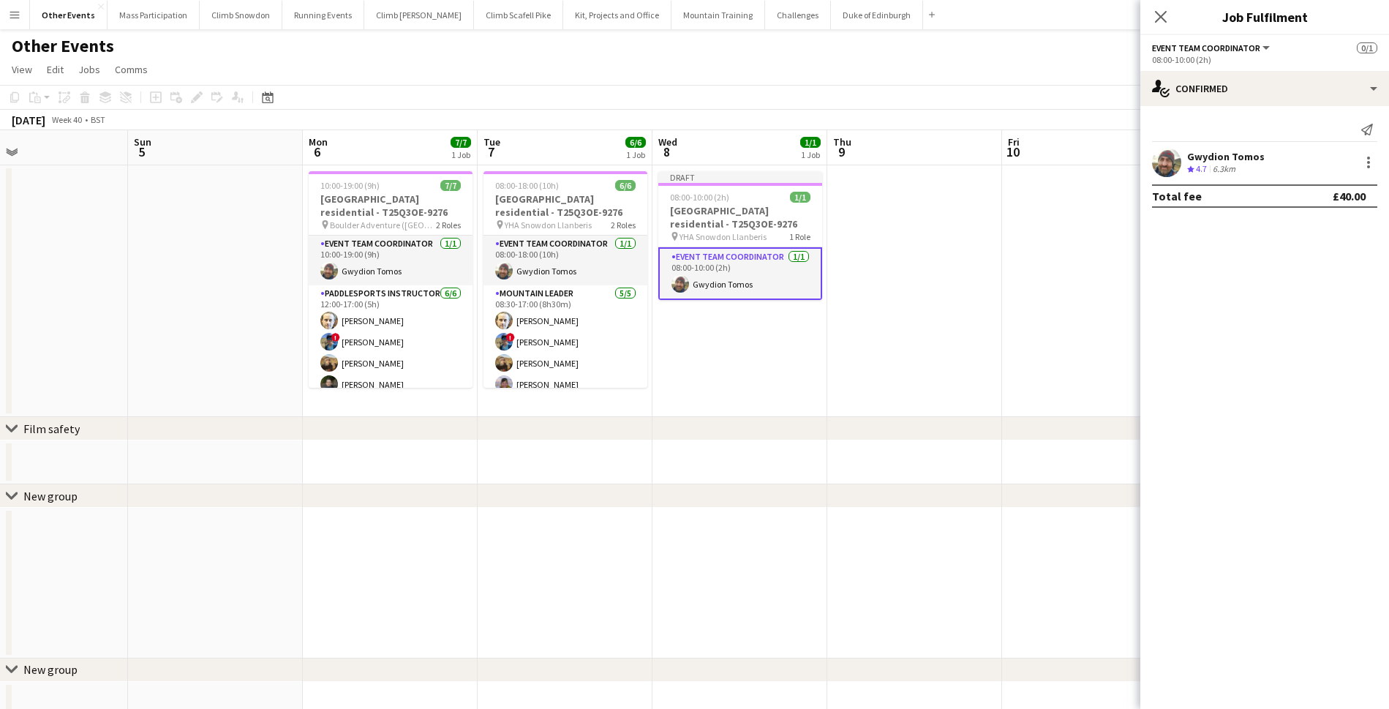
click at [946, 339] on app-date-cell at bounding box center [914, 291] width 175 height 252
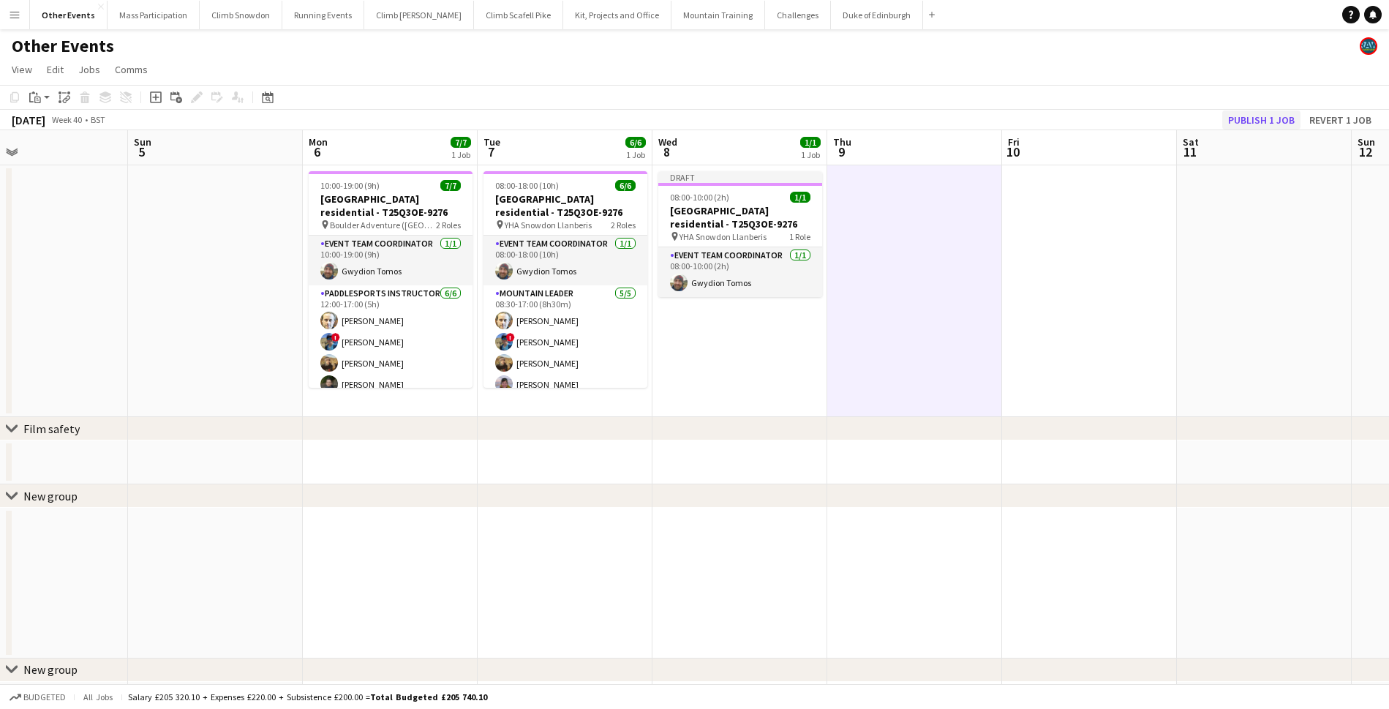
click at [1249, 123] on button "Publish 1 job" at bounding box center [1261, 119] width 78 height 19
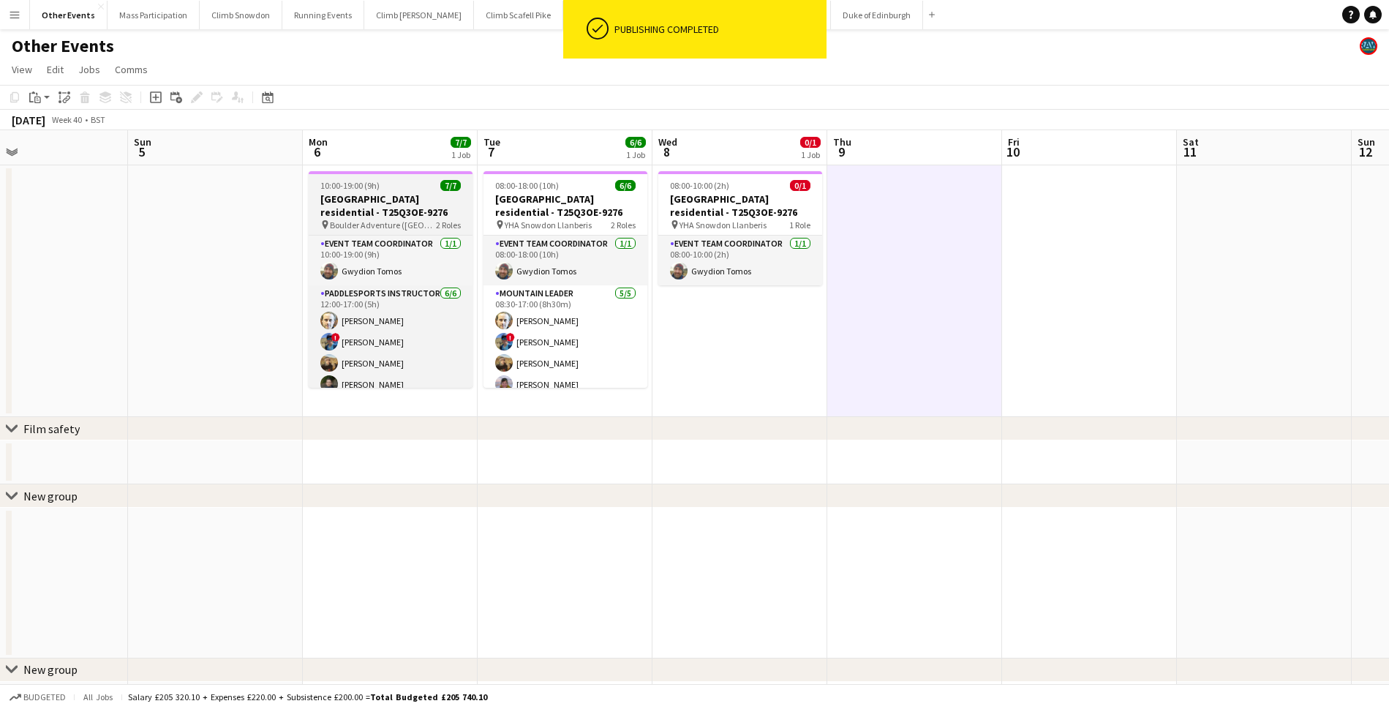
click at [373, 190] on span "10:00-19:00 (9h)" at bounding box center [349, 185] width 59 height 11
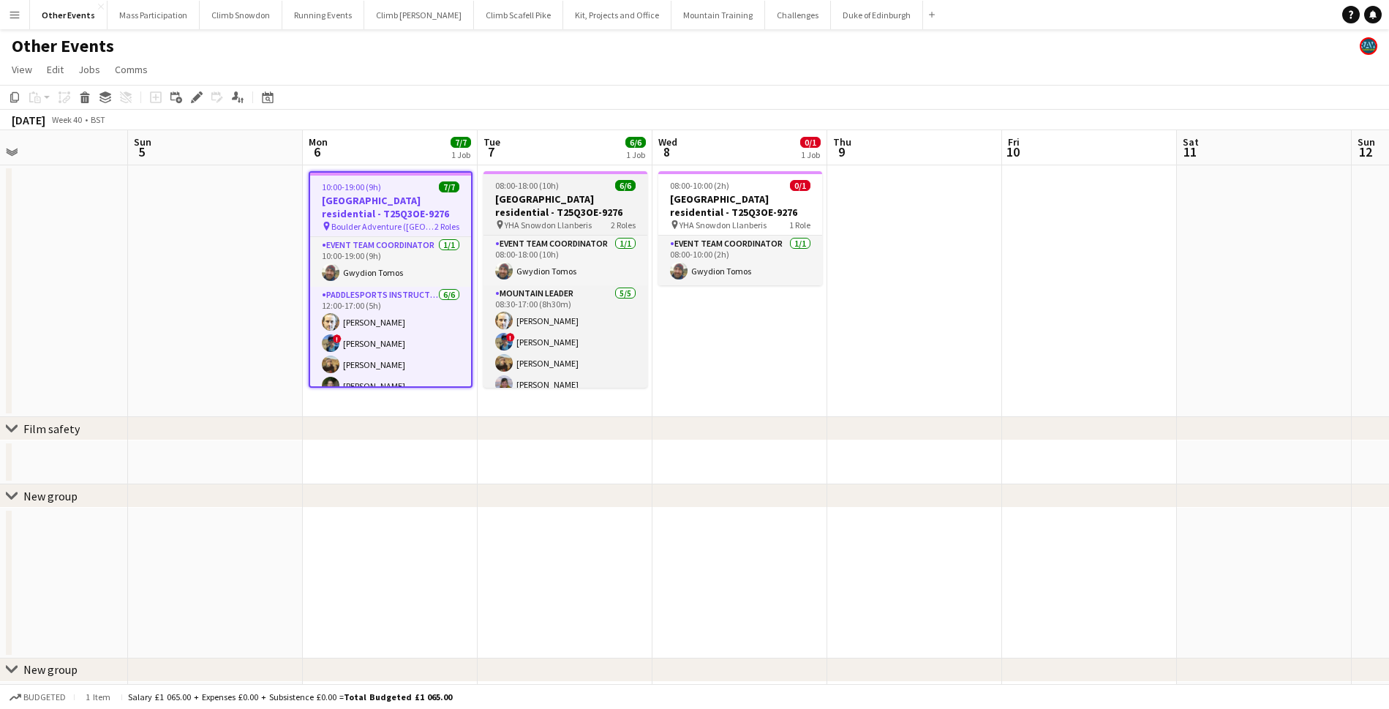
click at [540, 205] on h3 "[GEOGRAPHIC_DATA] residential - T25Q3OE-9276" at bounding box center [565, 205] width 164 height 26
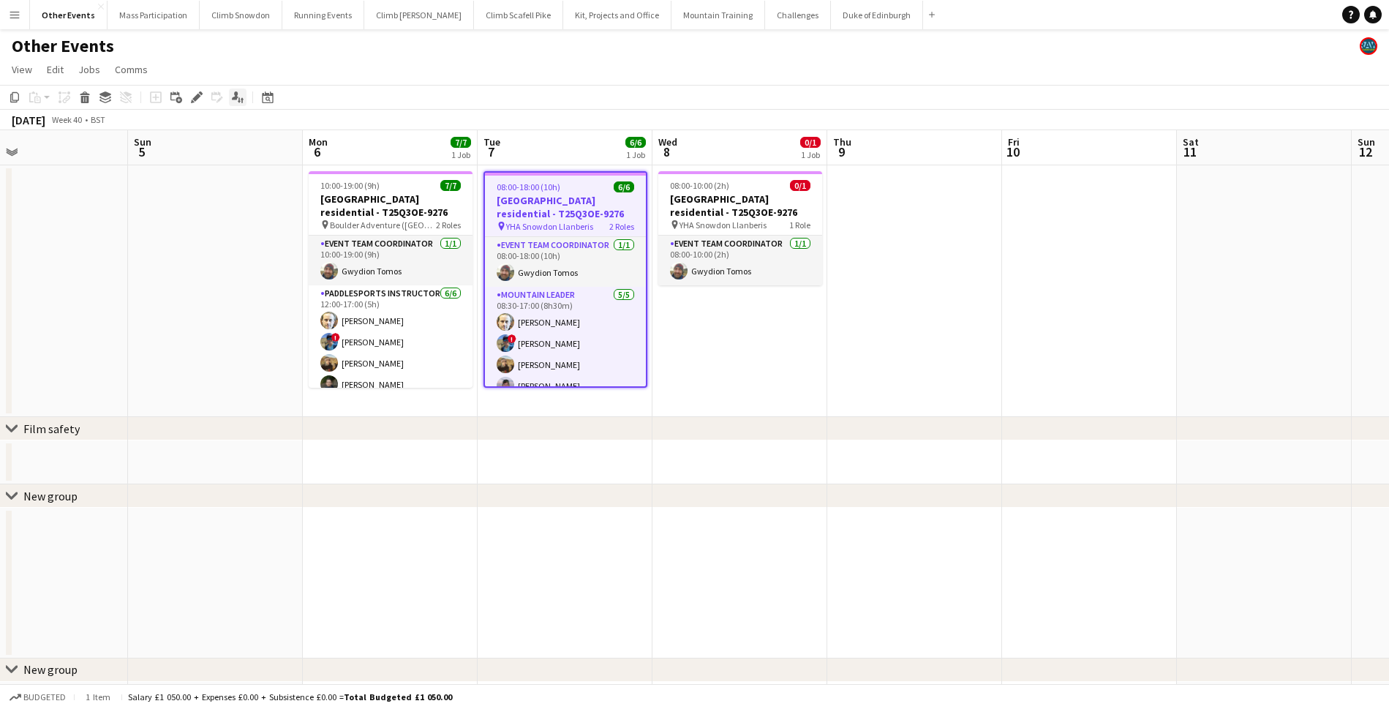
click at [236, 98] on icon at bounding box center [235, 95] width 7 height 8
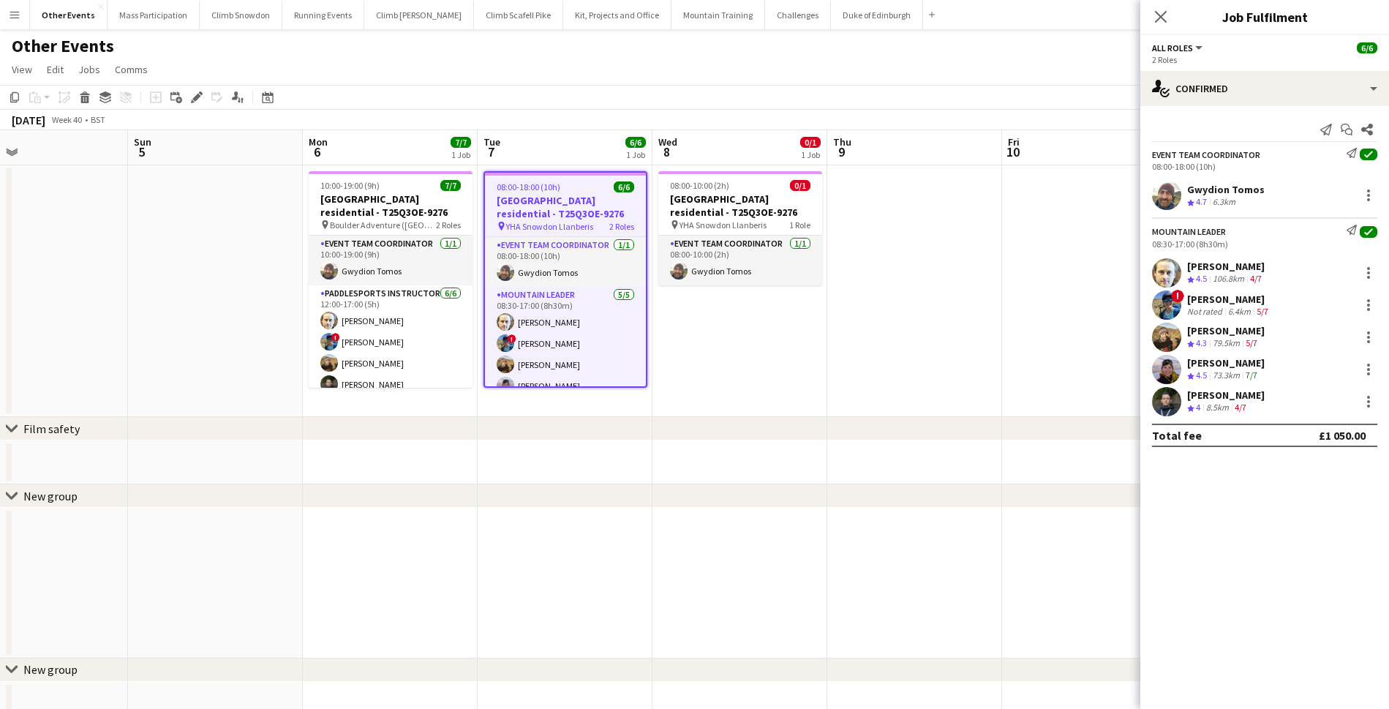
click at [1248, 191] on div "Gwydion Tomos" at bounding box center [1226, 189] width 78 height 13
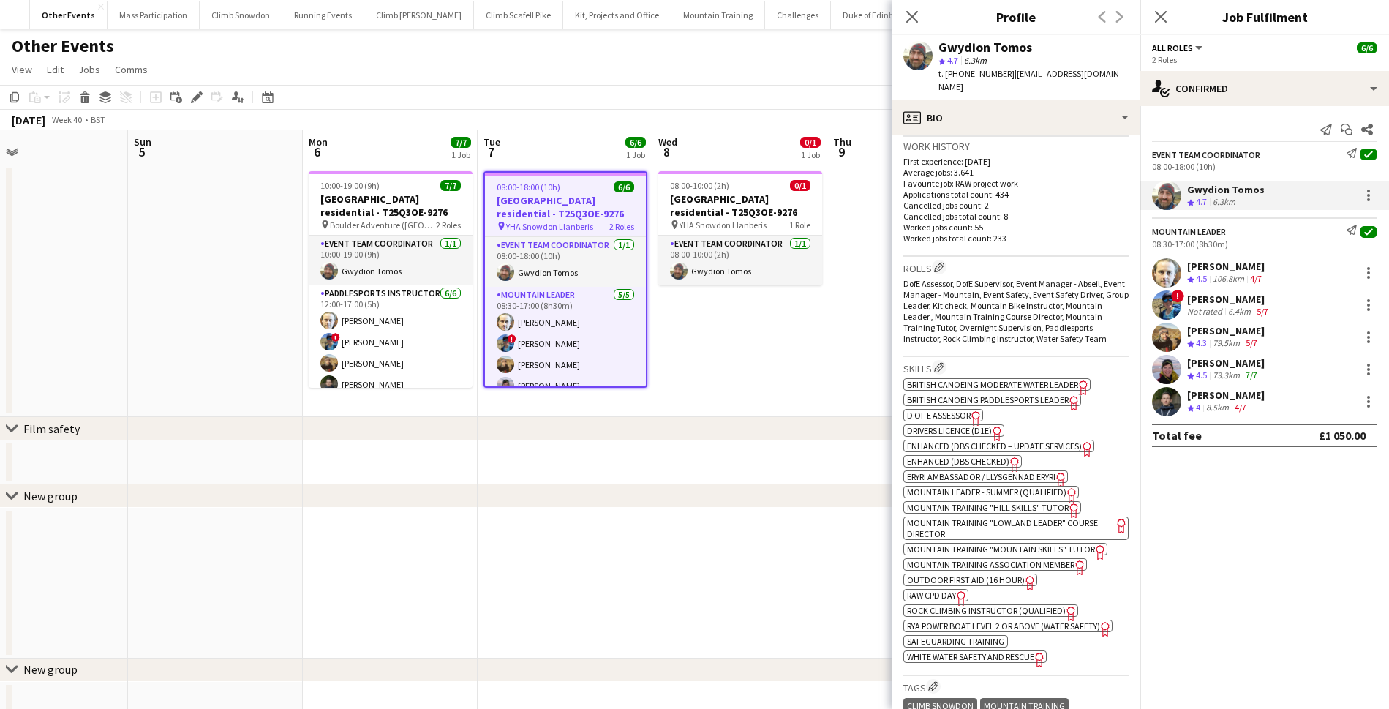
scroll to position [605, 0]
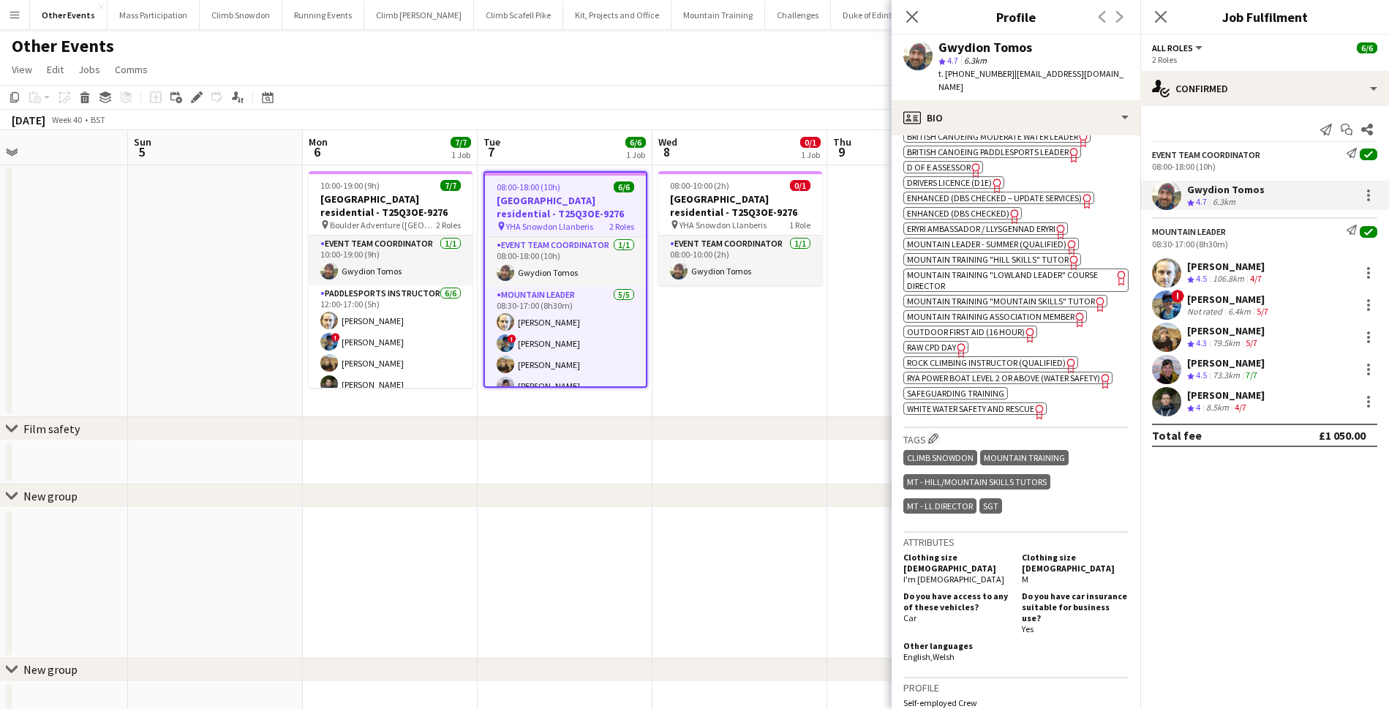
click at [1209, 269] on div "[PERSON_NAME]" at bounding box center [1226, 266] width 78 height 13
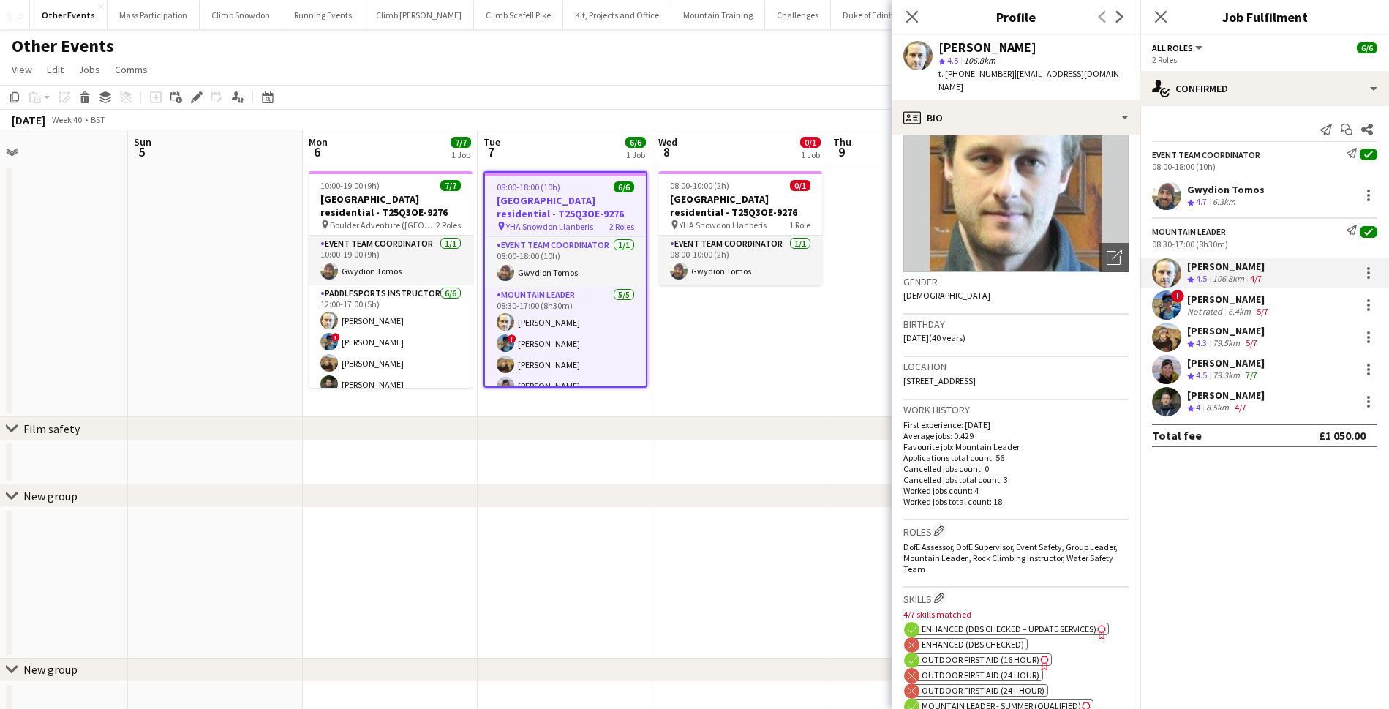
scroll to position [342, 0]
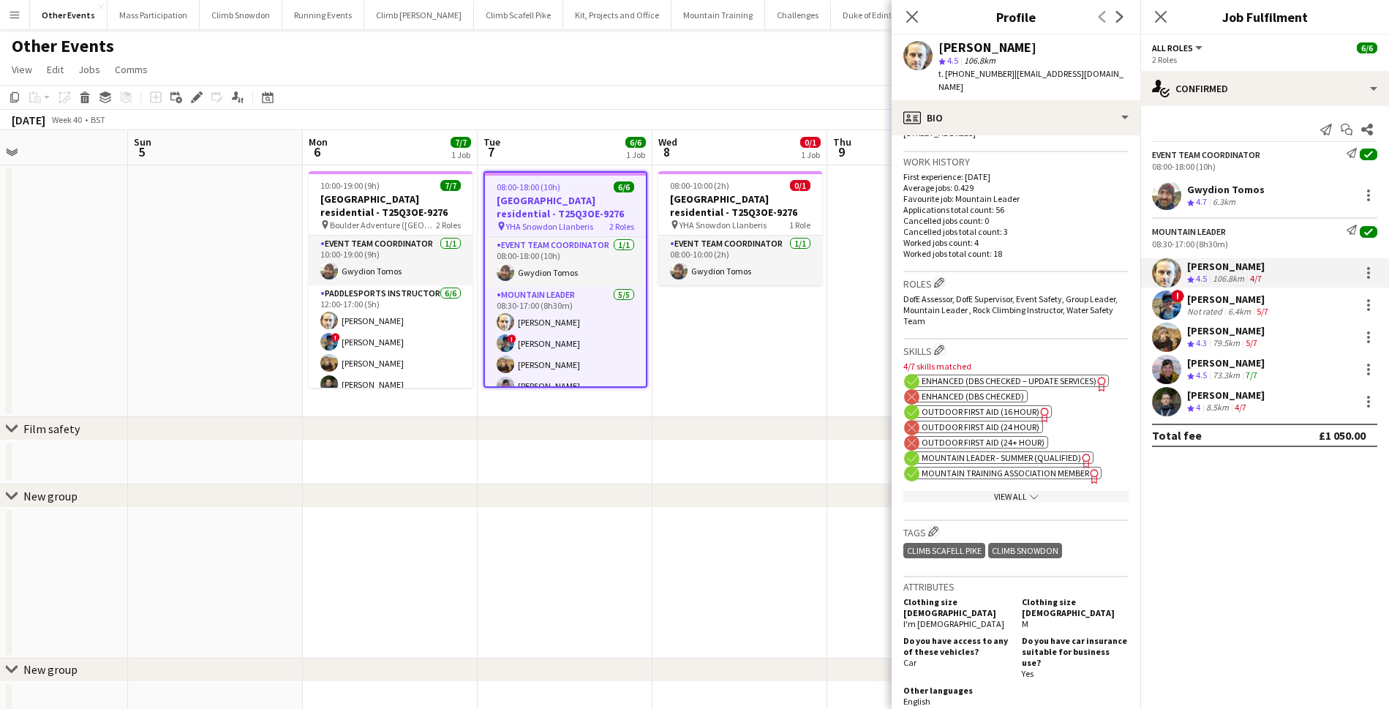
click at [1184, 303] on div "! [PERSON_NAME] Not rated 6.4km 5/7" at bounding box center [1264, 304] width 249 height 29
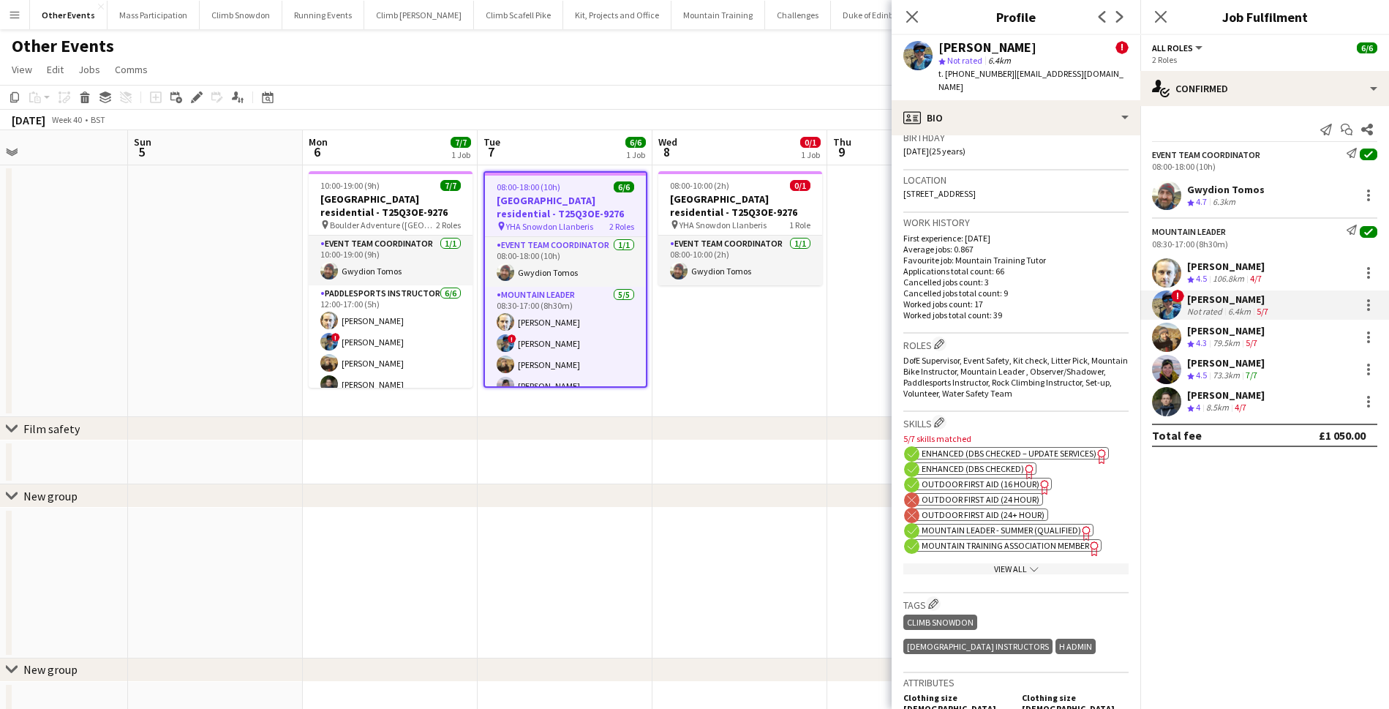
scroll to position [429, 0]
click at [1217, 341] on div "79.5km" at bounding box center [1226, 343] width 33 height 12
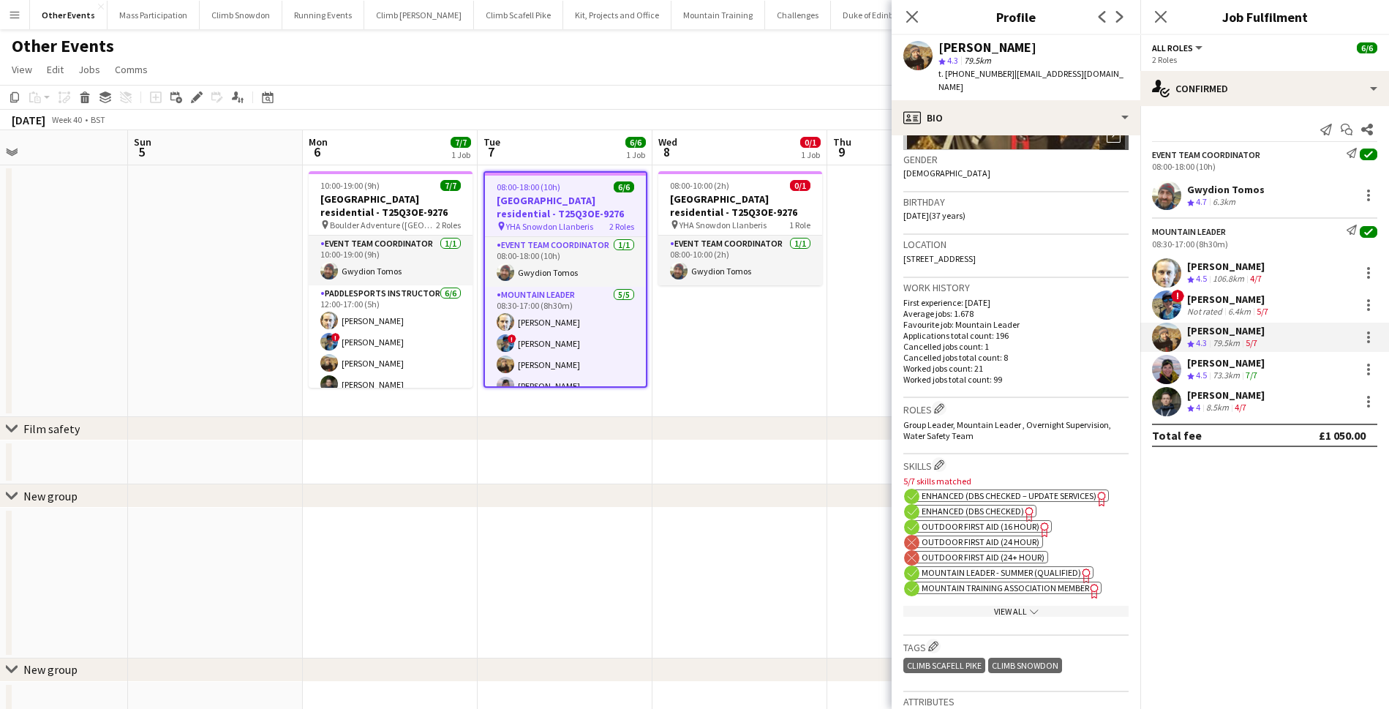
scroll to position [231, 0]
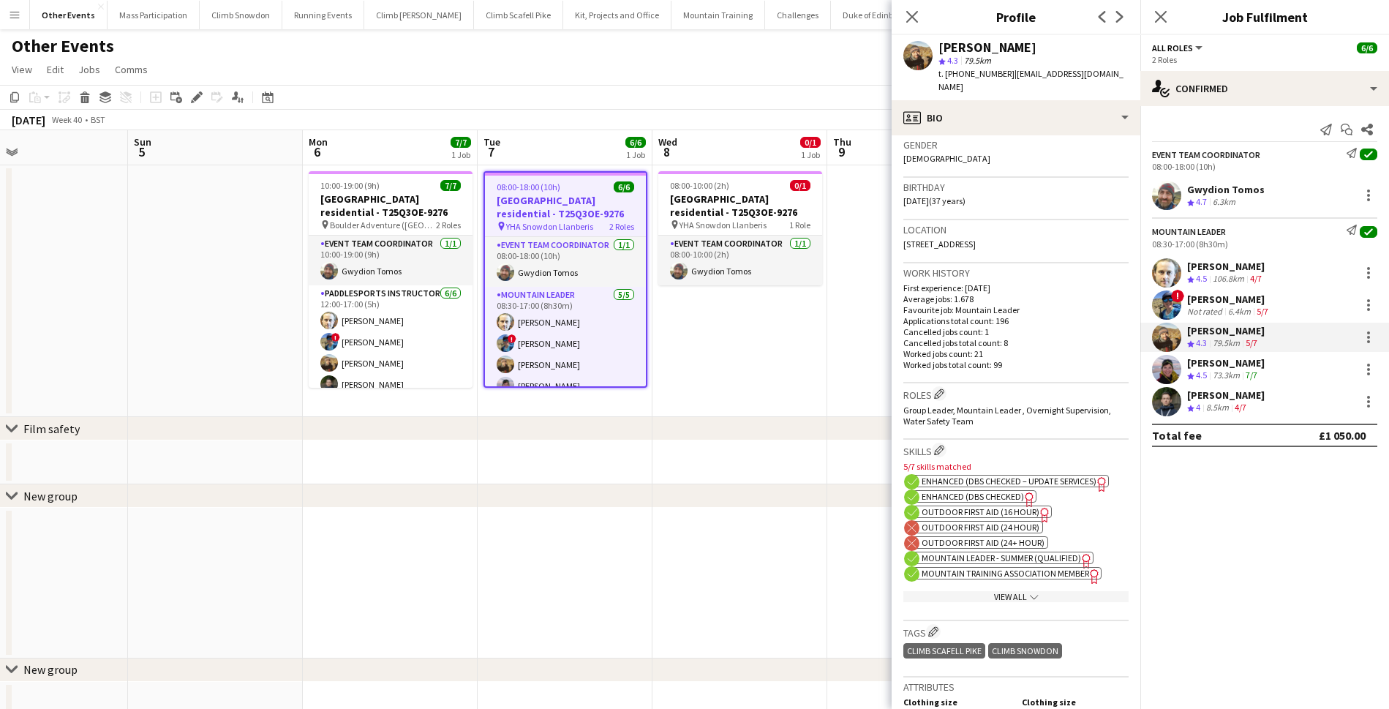
click at [1218, 372] on div "73.3km" at bounding box center [1226, 375] width 33 height 12
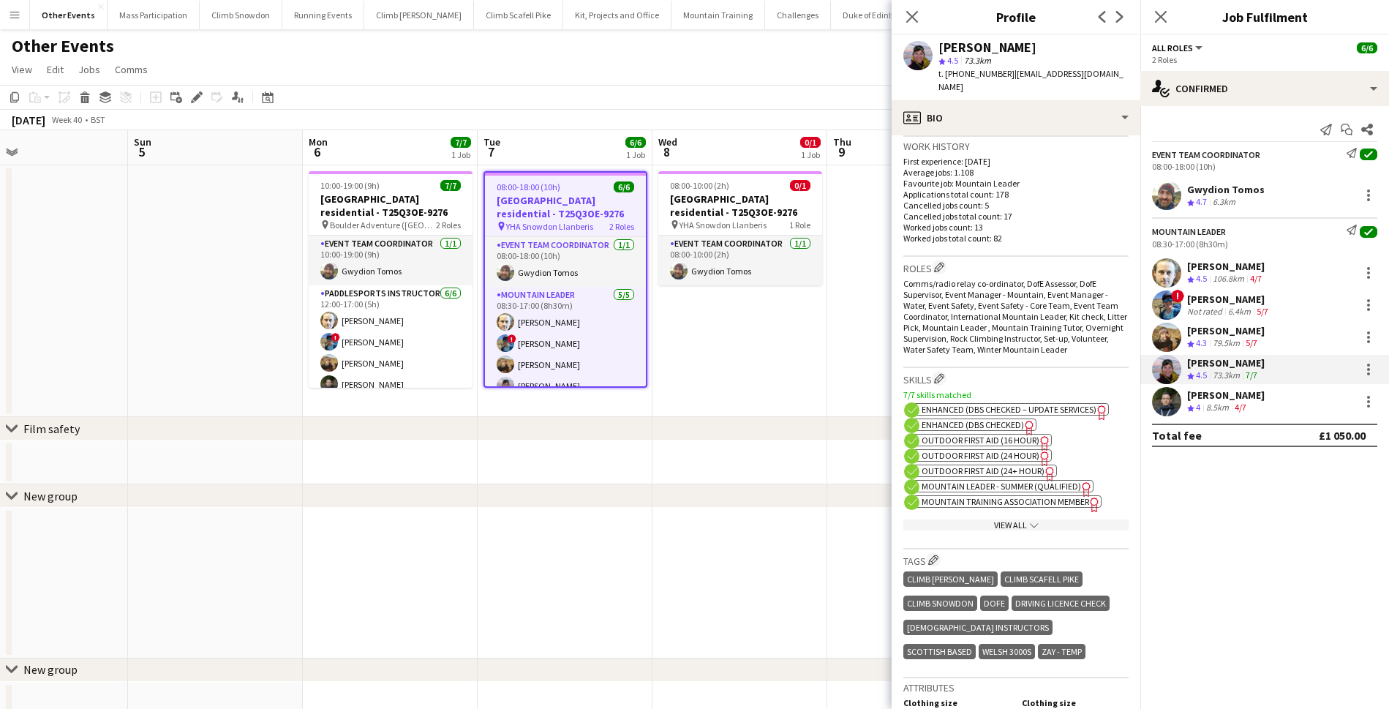
scroll to position [456, 0]
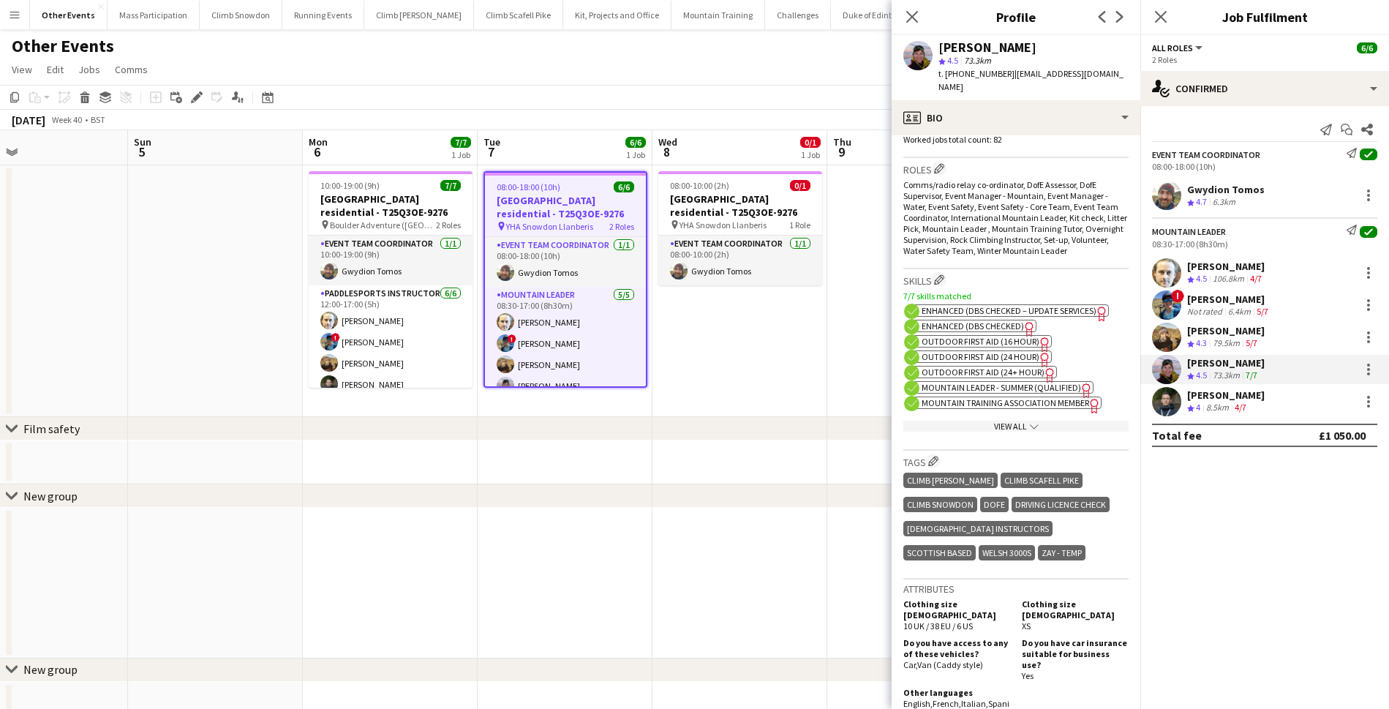
click at [1200, 403] on span "4" at bounding box center [1198, 406] width 4 height 11
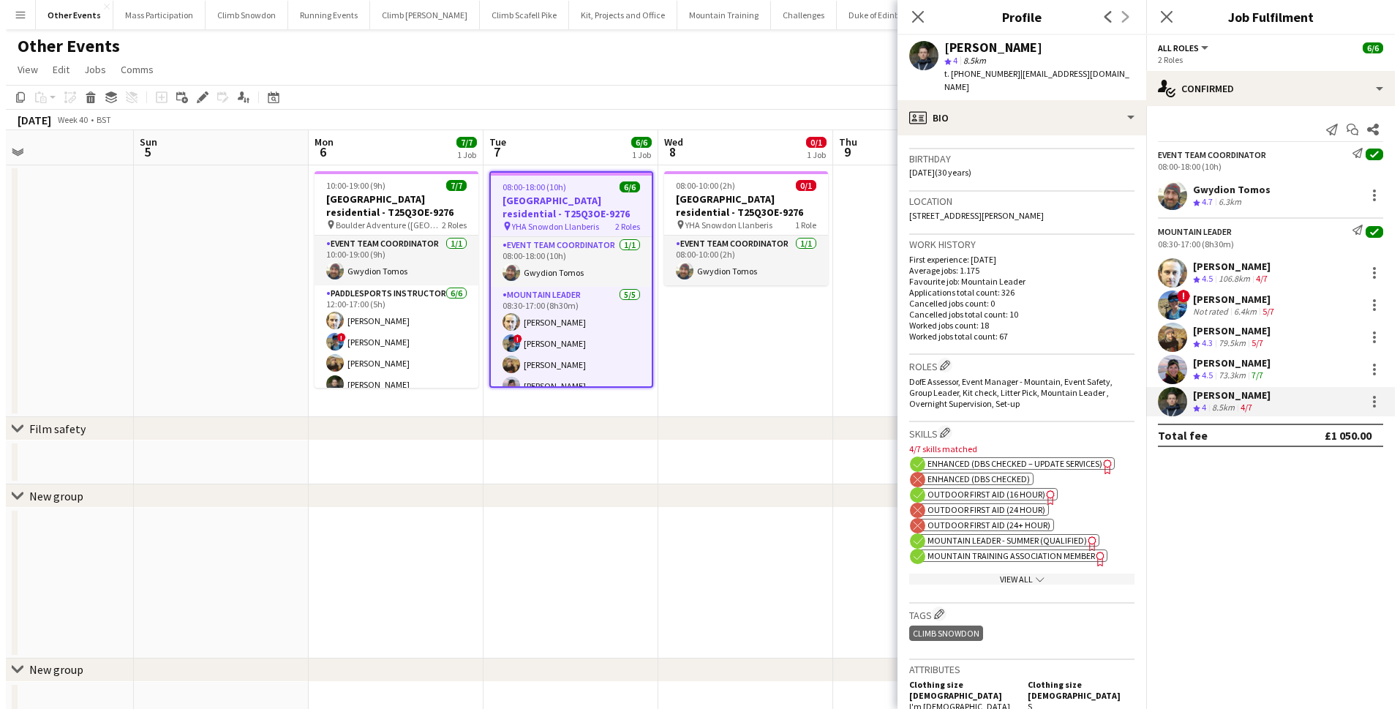
scroll to position [275, 0]
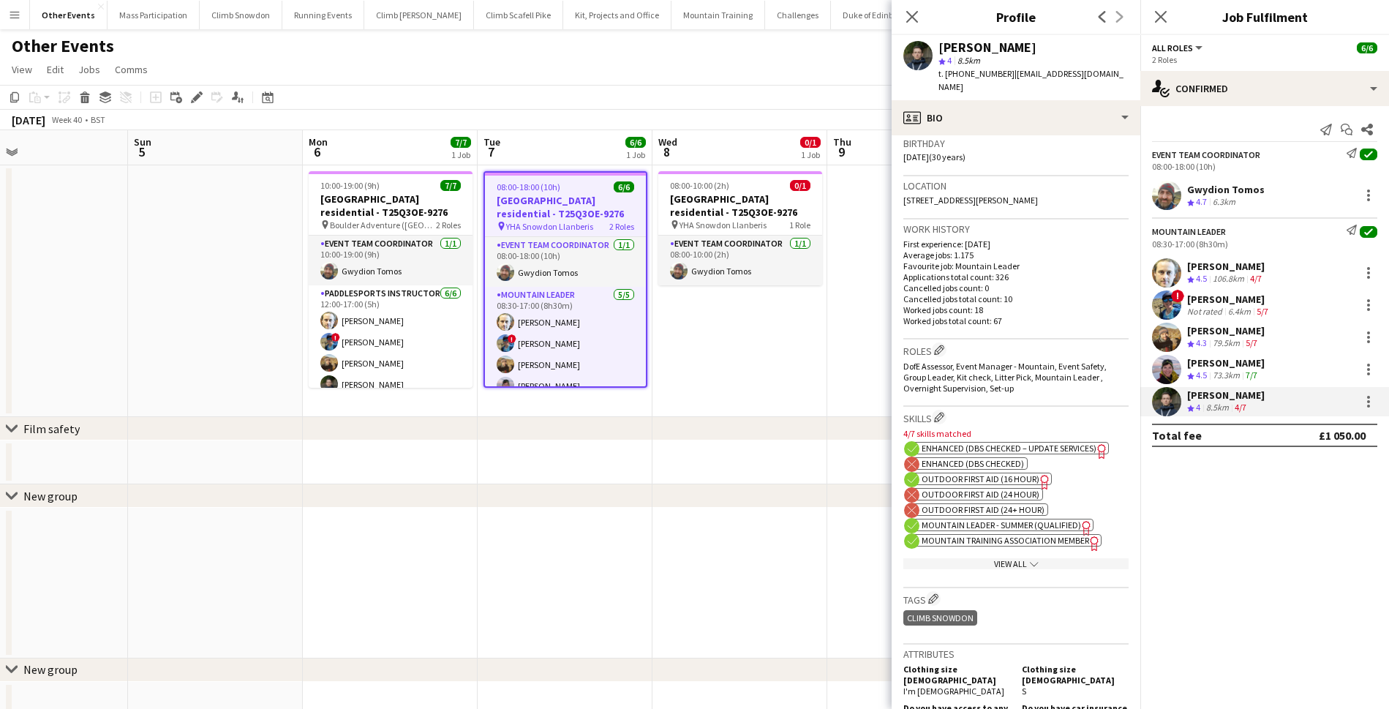
click at [806, 349] on app-date-cell "08:00-10:00 (2h) 0/1 Winterton residential - T25Q3OE-9276 pin [PERSON_NAME] Lla…" at bounding box center [739, 291] width 175 height 252
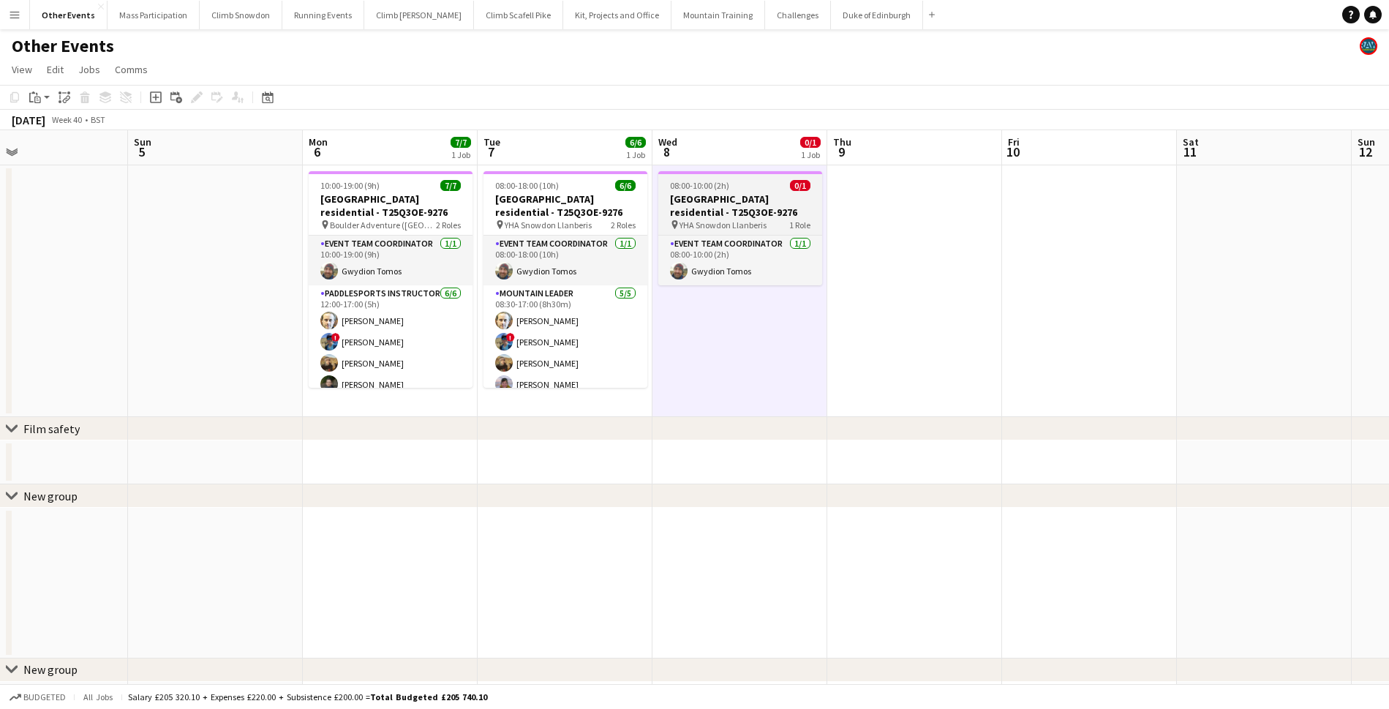
click at [734, 213] on h3 "[GEOGRAPHIC_DATA] residential - T25Q3OE-9276" at bounding box center [740, 205] width 164 height 26
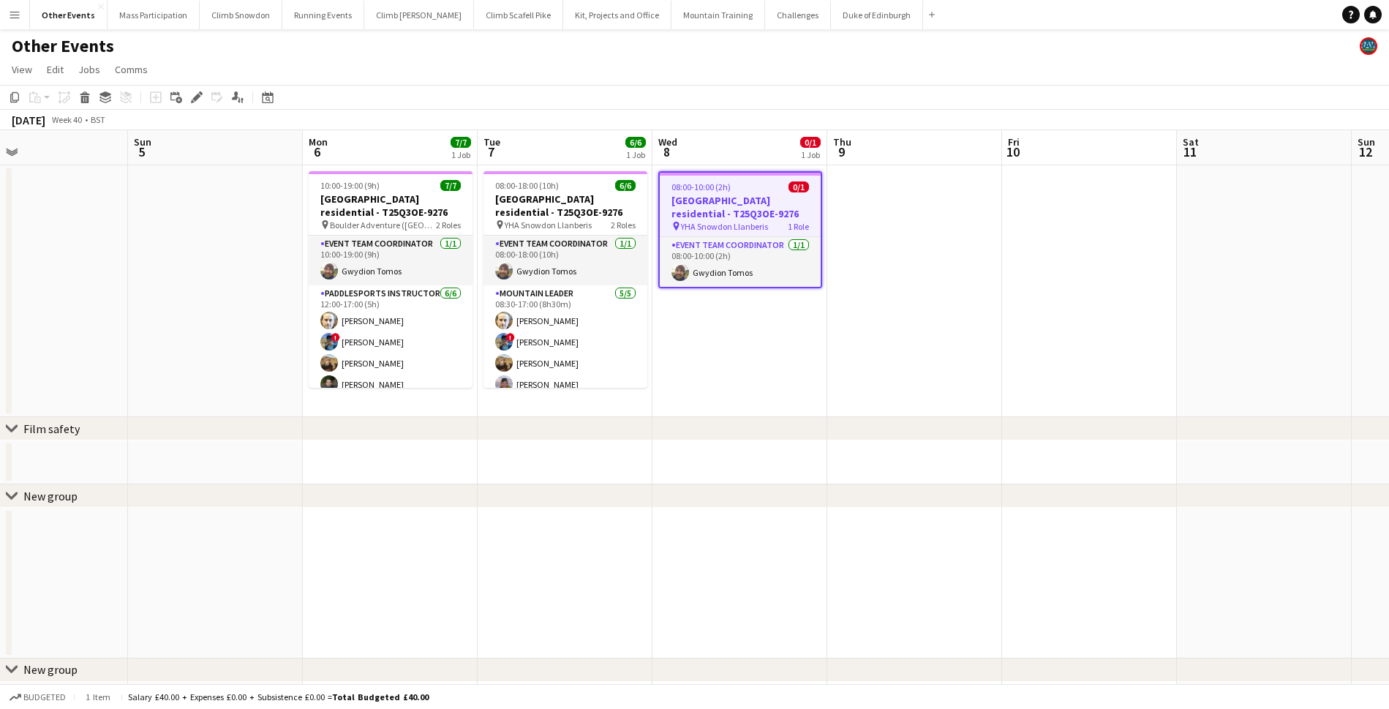
click at [913, 306] on app-date-cell at bounding box center [914, 291] width 175 height 252
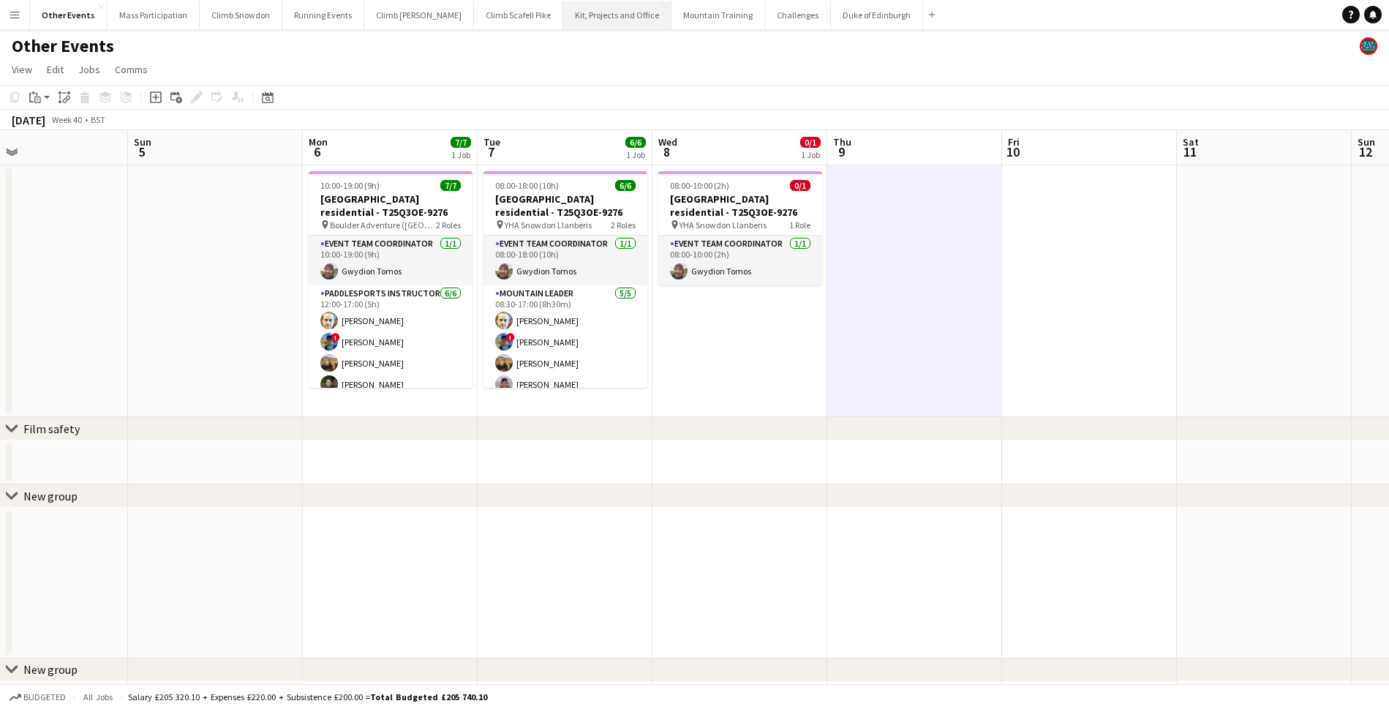
click at [604, 22] on button "Kit, Projects and Office Close" at bounding box center [617, 15] width 108 height 29
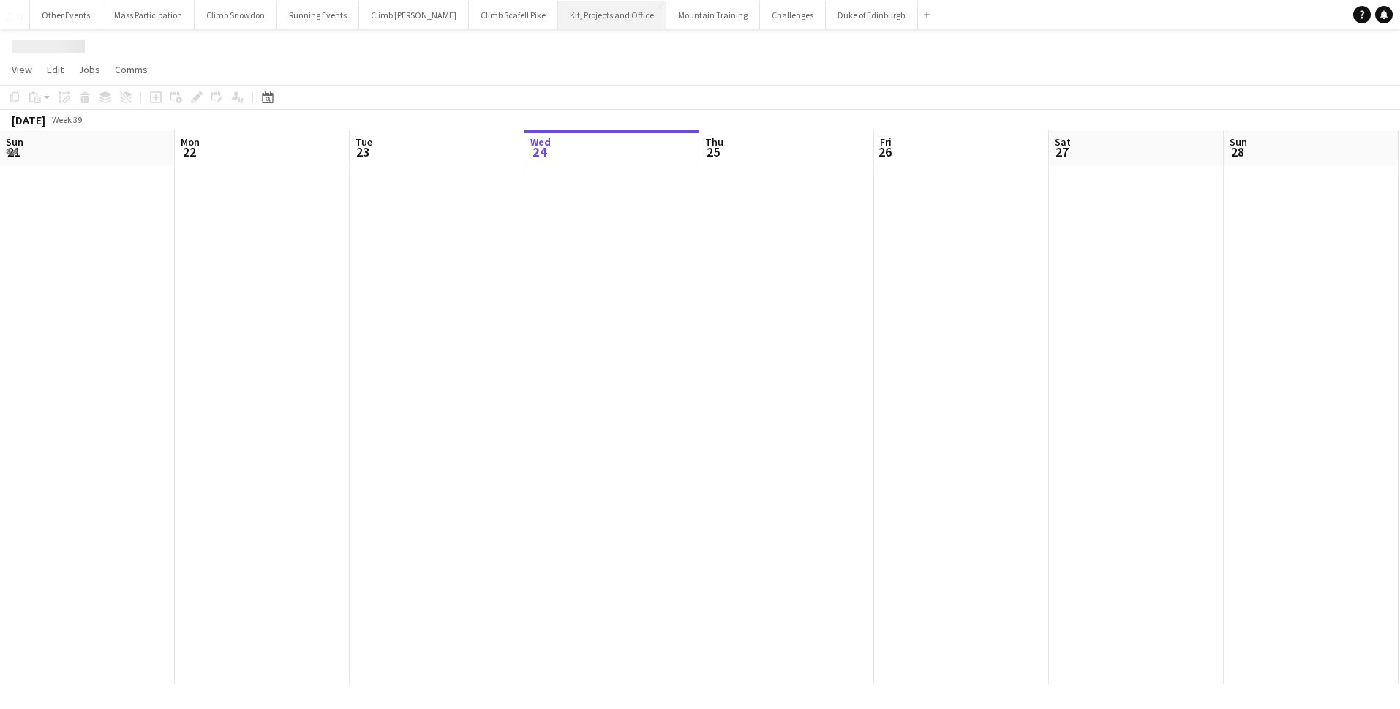
scroll to position [0, 350]
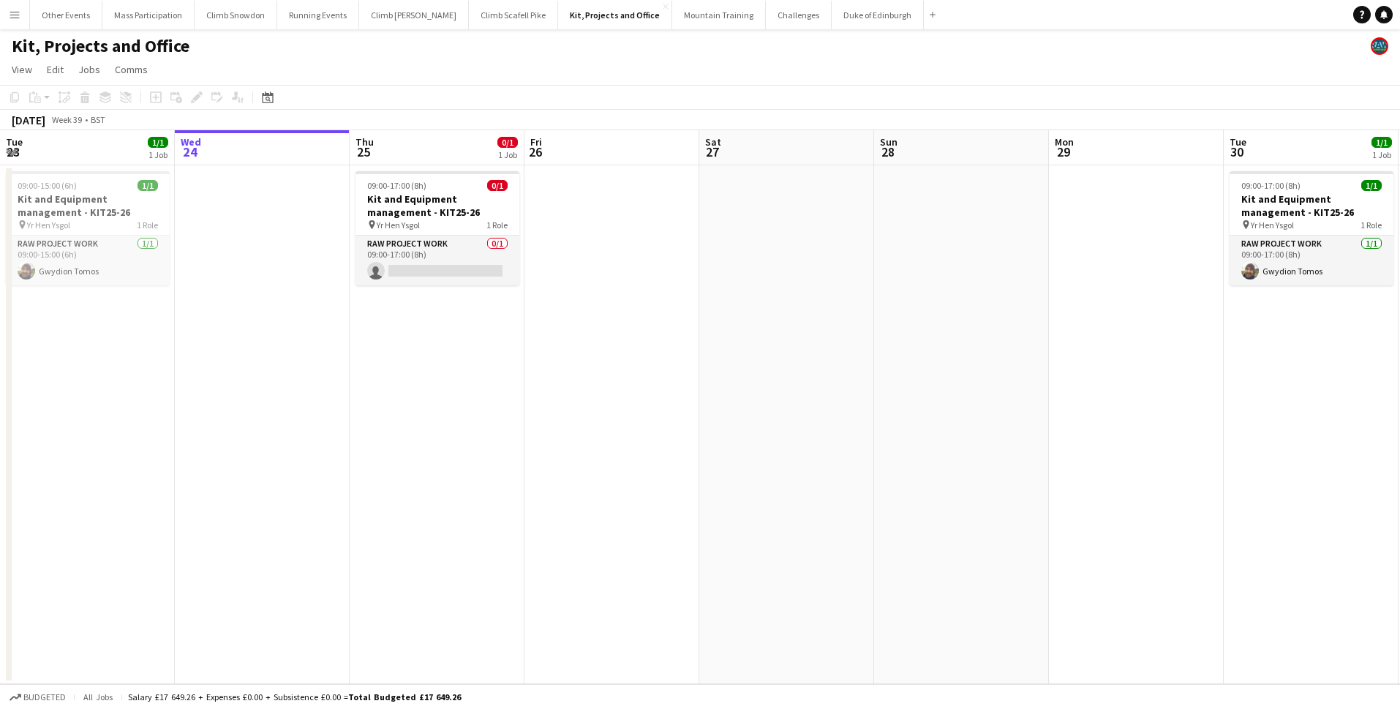
click at [11, 11] on app-icon "Menu" at bounding box center [15, 15] width 12 height 12
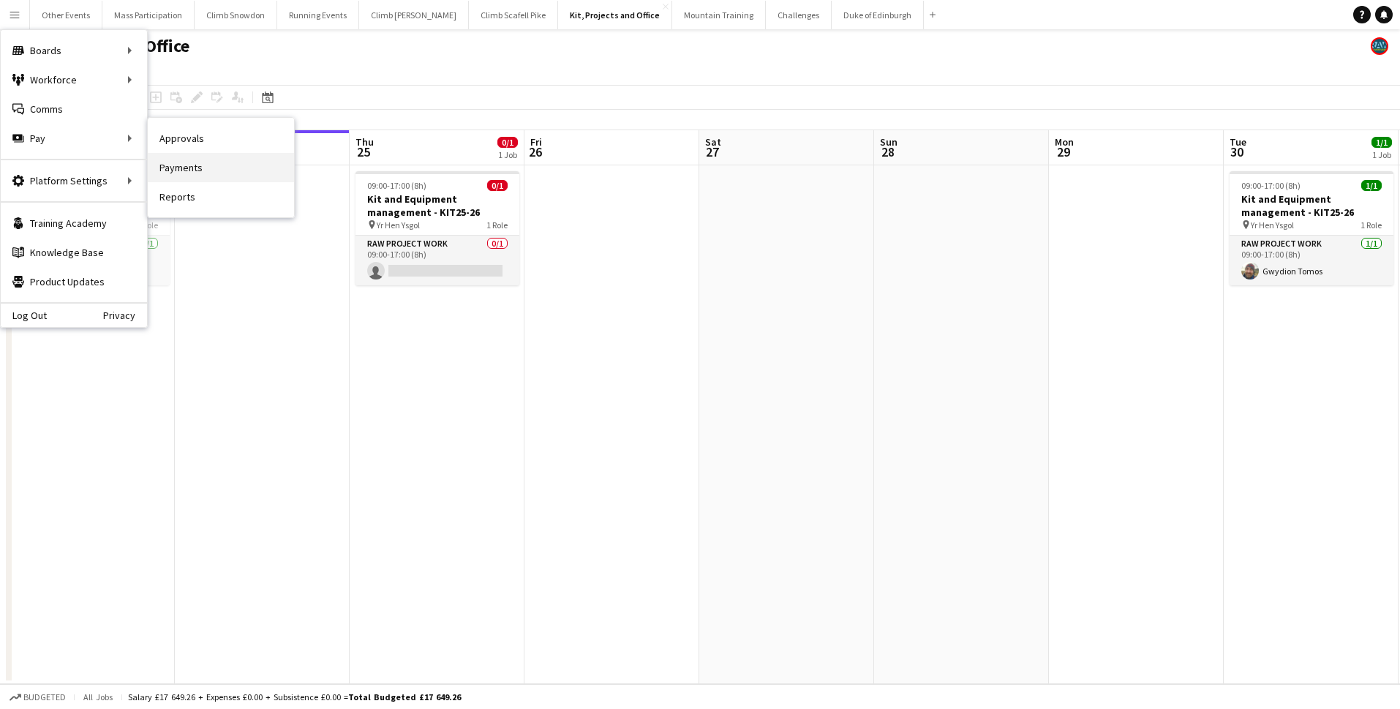
click at [173, 169] on link "Payments" at bounding box center [221, 167] width 146 height 29
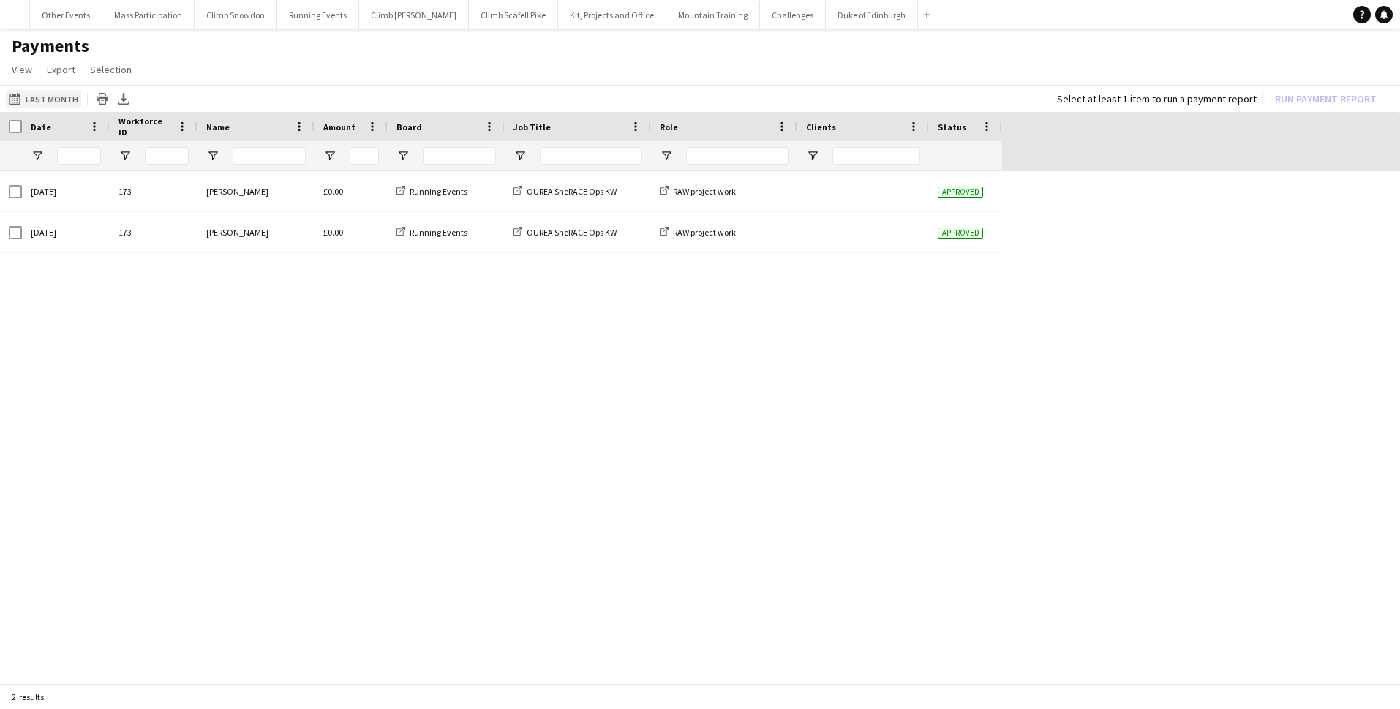
click at [41, 102] on button "Last Month Last Month" at bounding box center [43, 99] width 75 height 18
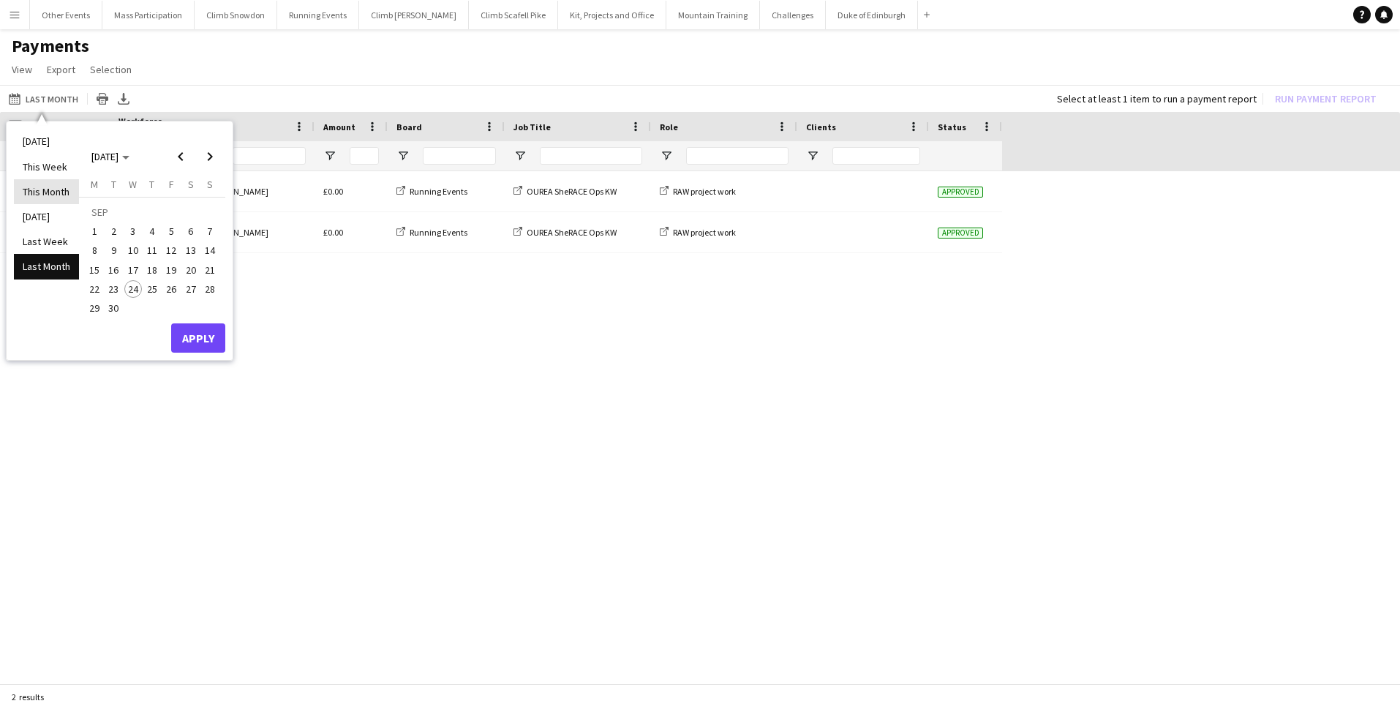
click at [41, 192] on li "This Month" at bounding box center [46, 191] width 65 height 25
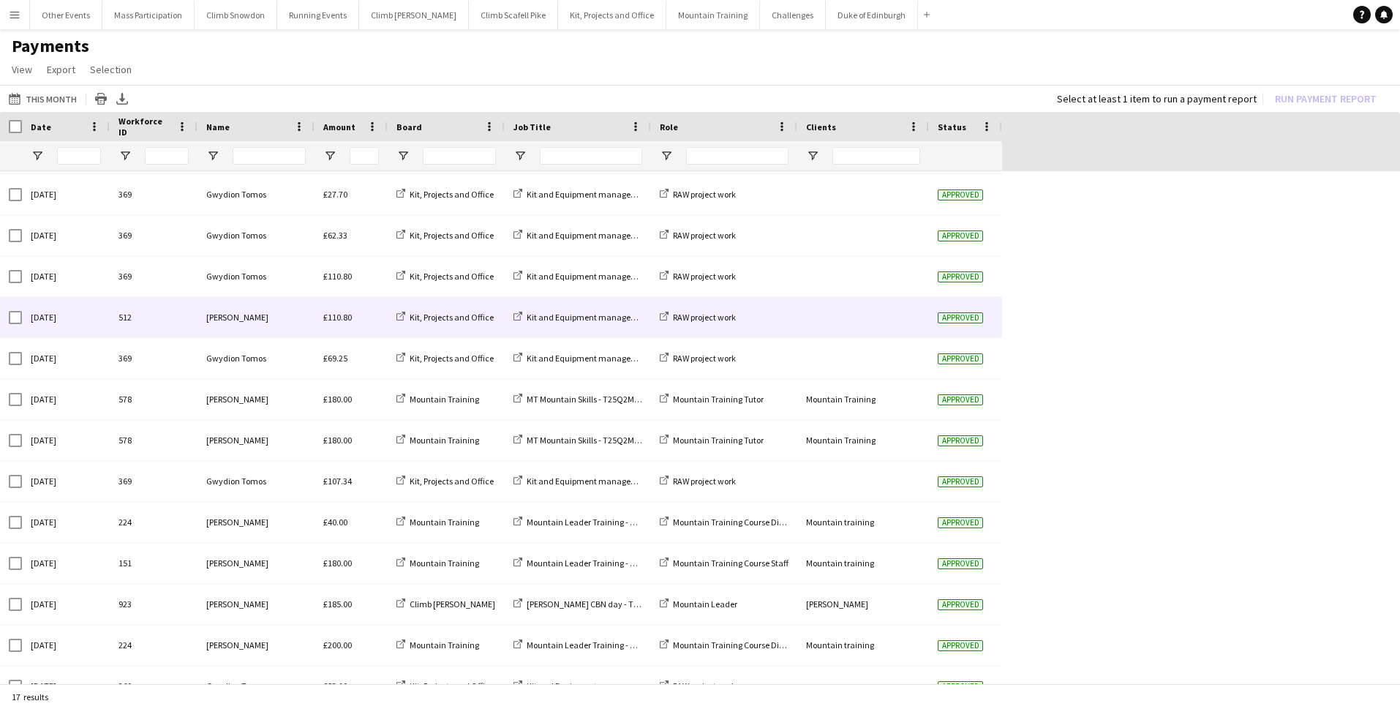
scroll to position [181, 0]
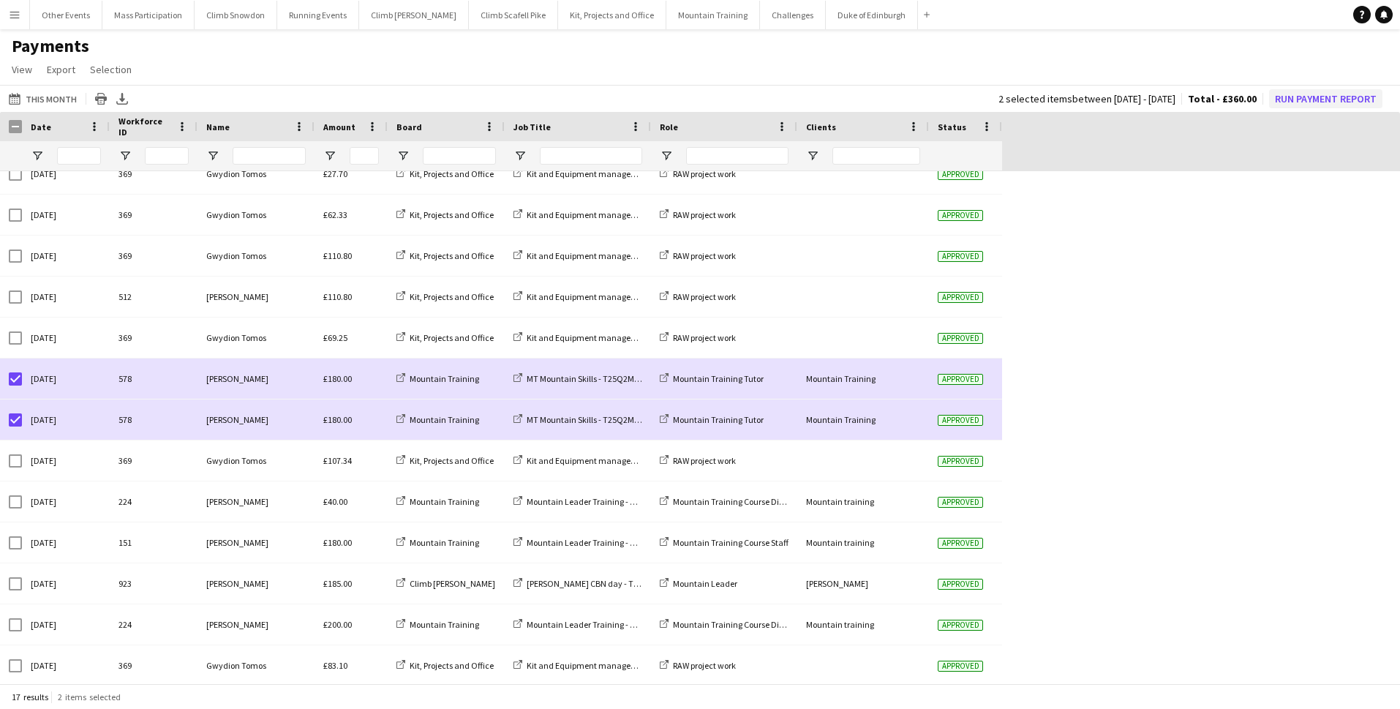
click at [1301, 94] on button "Run Payment Report" at bounding box center [1325, 98] width 113 height 19
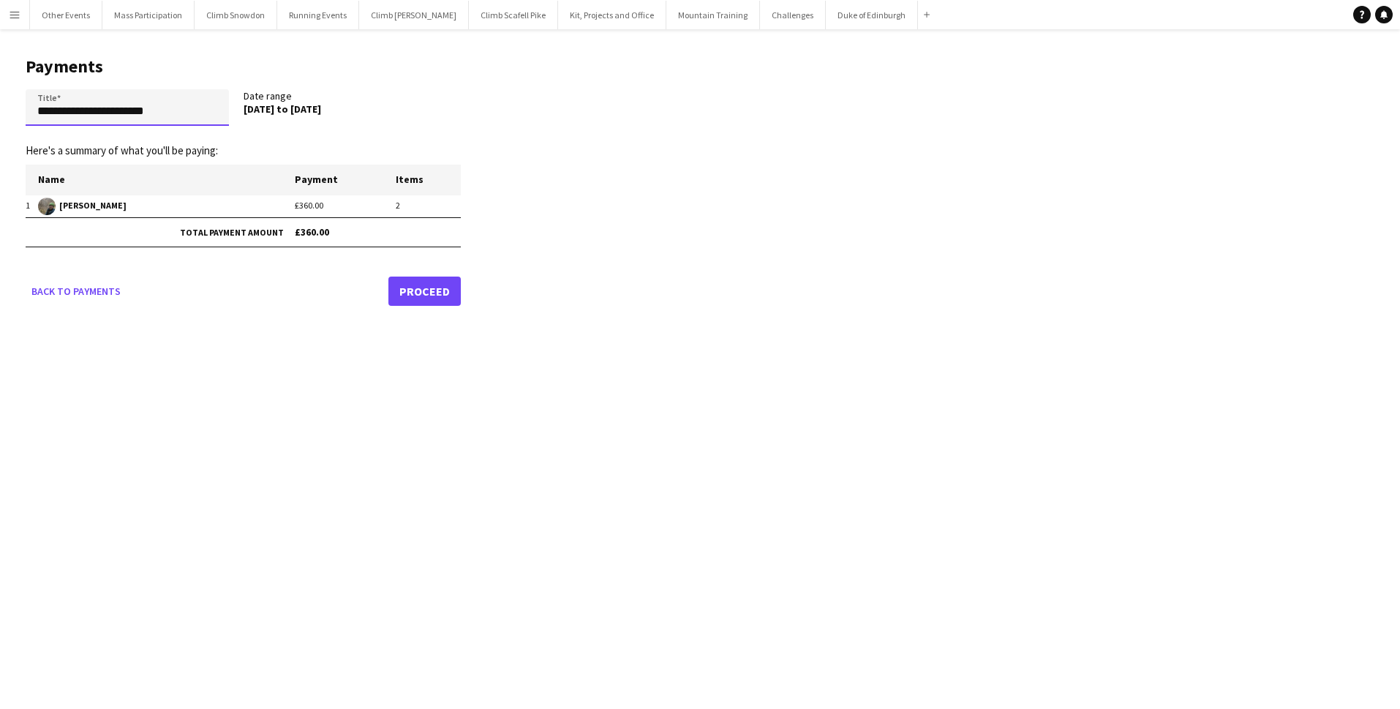
click at [195, 113] on input "**********" at bounding box center [127, 107] width 203 height 37
type input "**********"
click at [418, 287] on link "Proceed" at bounding box center [424, 290] width 72 height 29
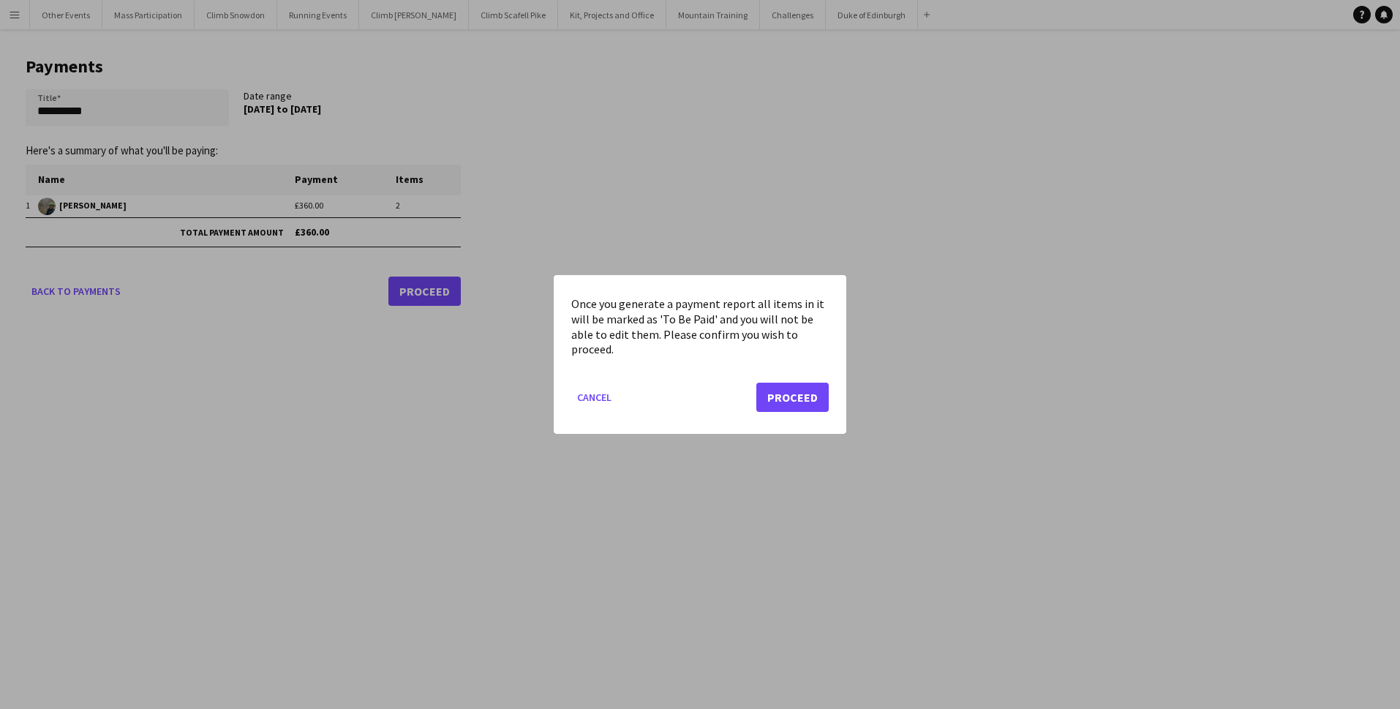
click at [800, 406] on button "Proceed" at bounding box center [792, 396] width 72 height 29
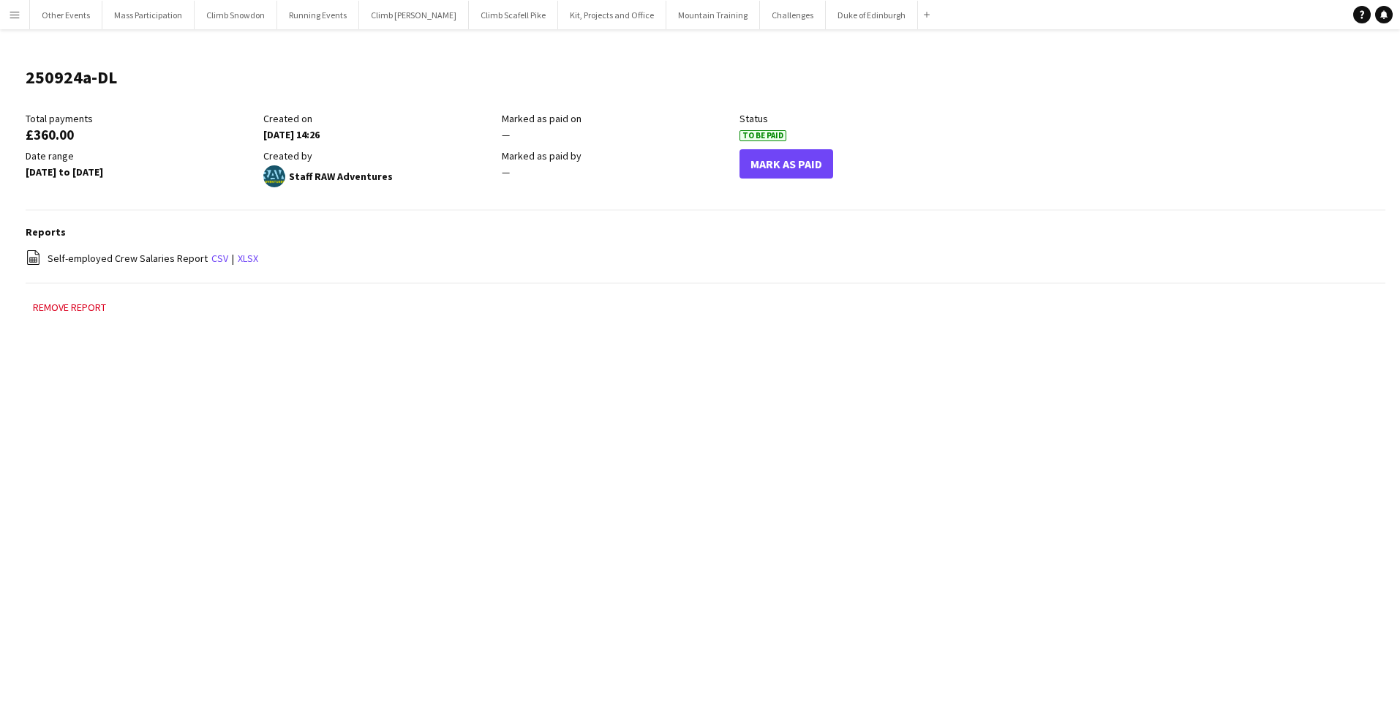
click at [10, 15] on app-icon "Menu" at bounding box center [15, 15] width 12 height 12
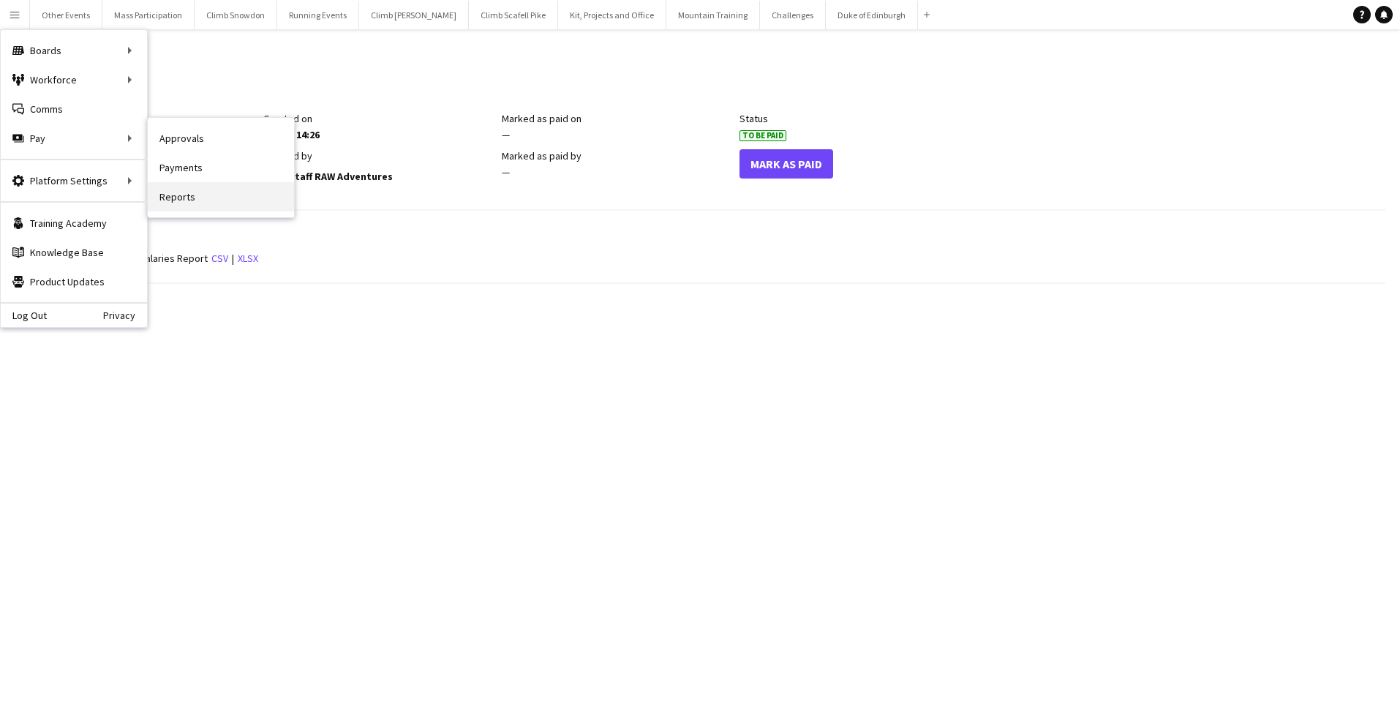
click at [195, 197] on link "Reports" at bounding box center [221, 196] width 146 height 29
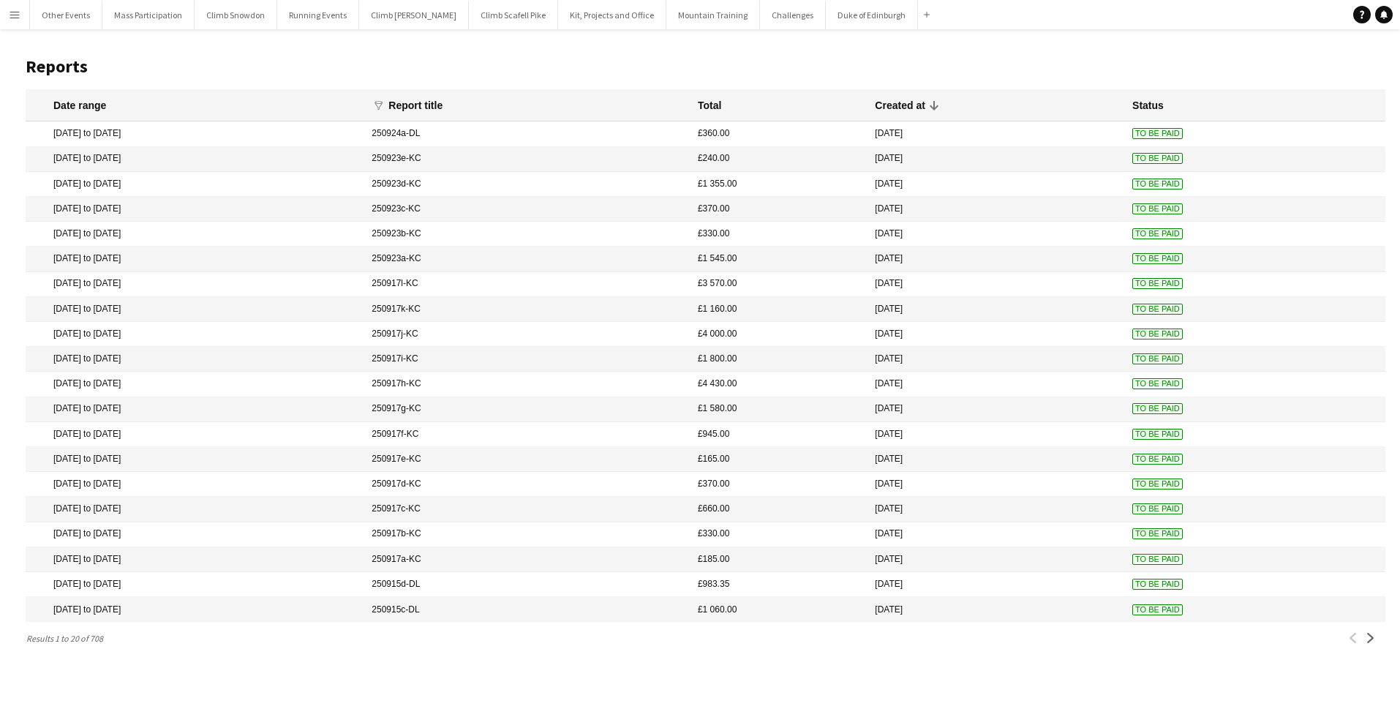
click at [861, 50] on header "Reports" at bounding box center [705, 66] width 1359 height 45
click at [77, 17] on button "Other Events Close" at bounding box center [66, 15] width 72 height 29
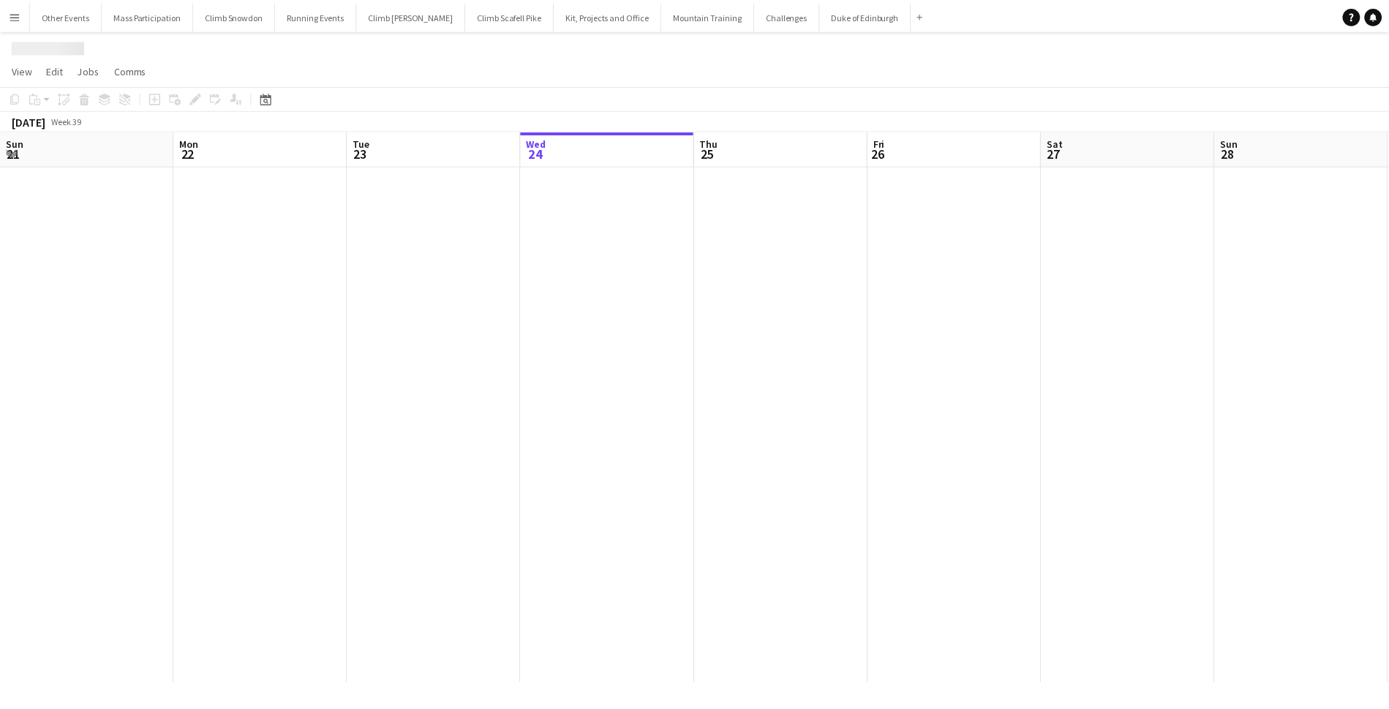
scroll to position [0, 350]
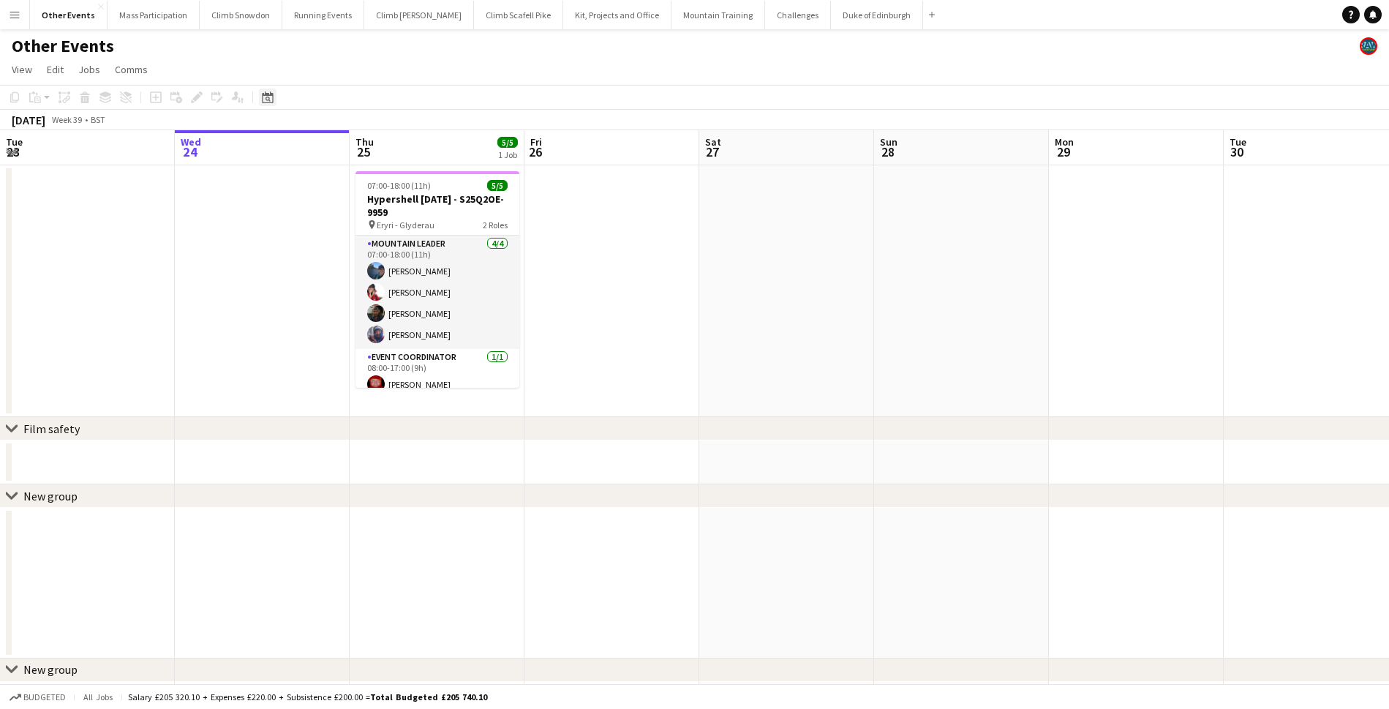
click at [269, 93] on icon "Date picker" at bounding box center [268, 97] width 12 height 12
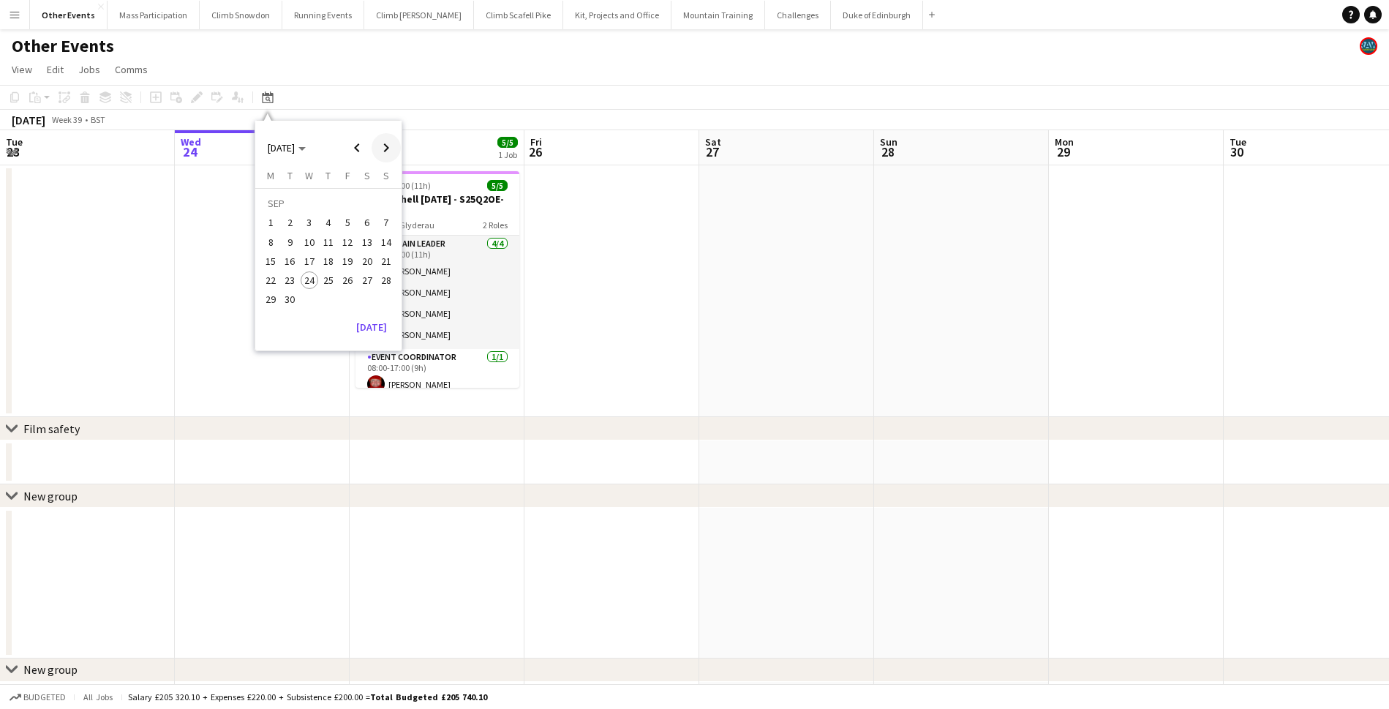
click at [387, 144] on span "Next month" at bounding box center [385, 147] width 29 height 29
click at [386, 145] on span "Next month" at bounding box center [385, 147] width 29 height 29
click at [365, 205] on span "3" at bounding box center [367, 205] width 18 height 20
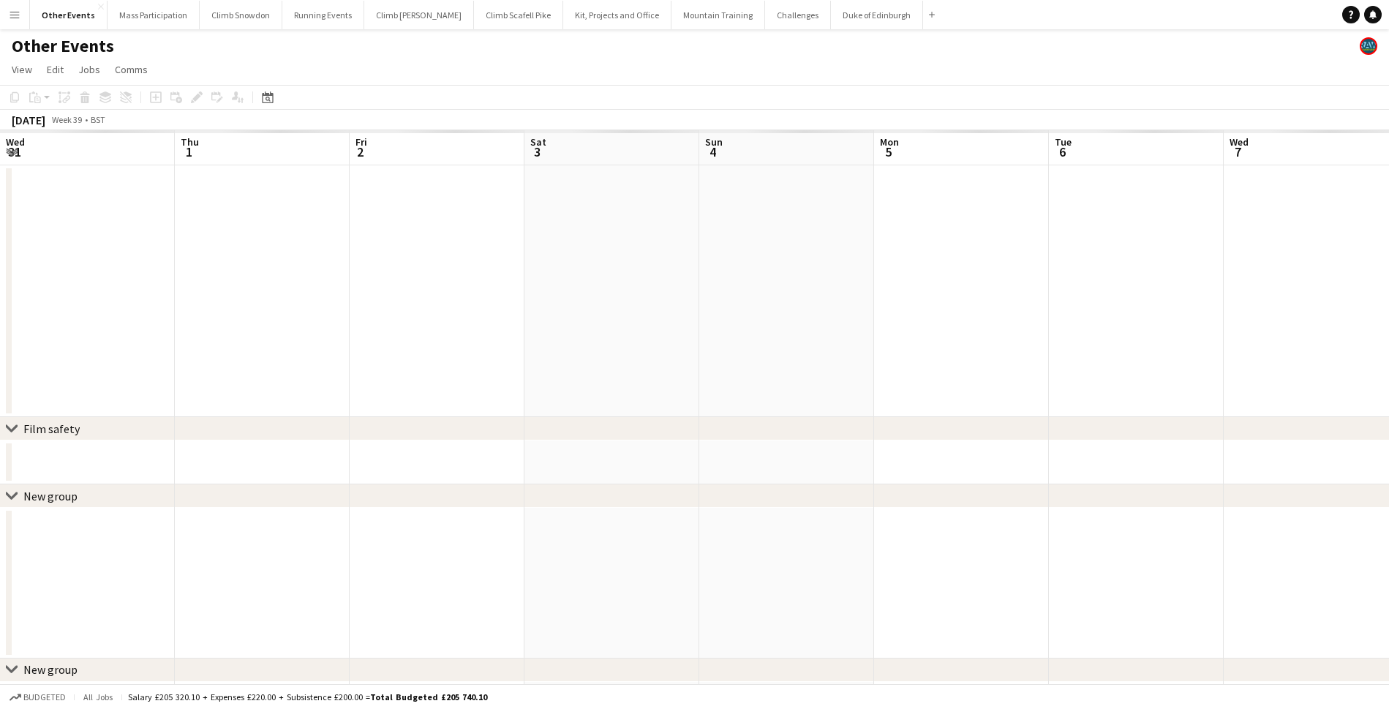
scroll to position [0, 502]
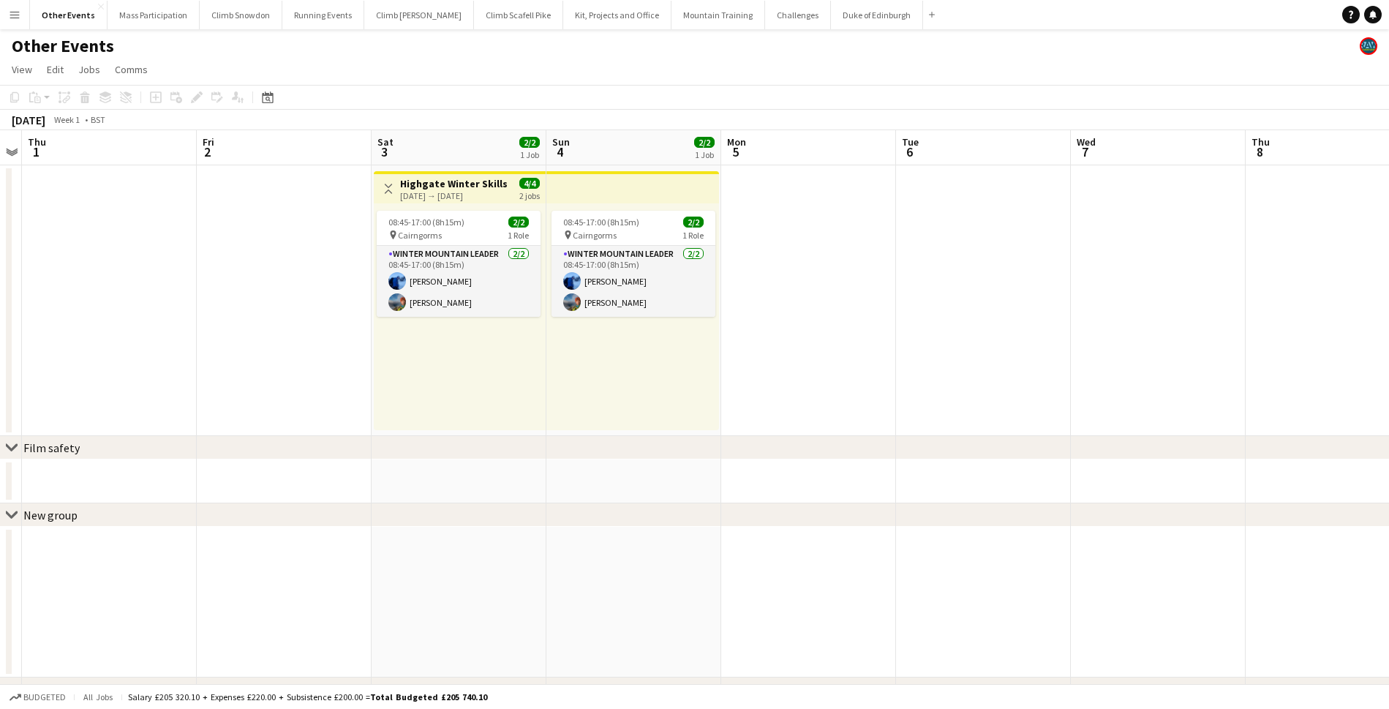
click at [447, 187] on h3 "Highgate Winter Skills - S25Q4OE-9973" at bounding box center [454, 183] width 109 height 13
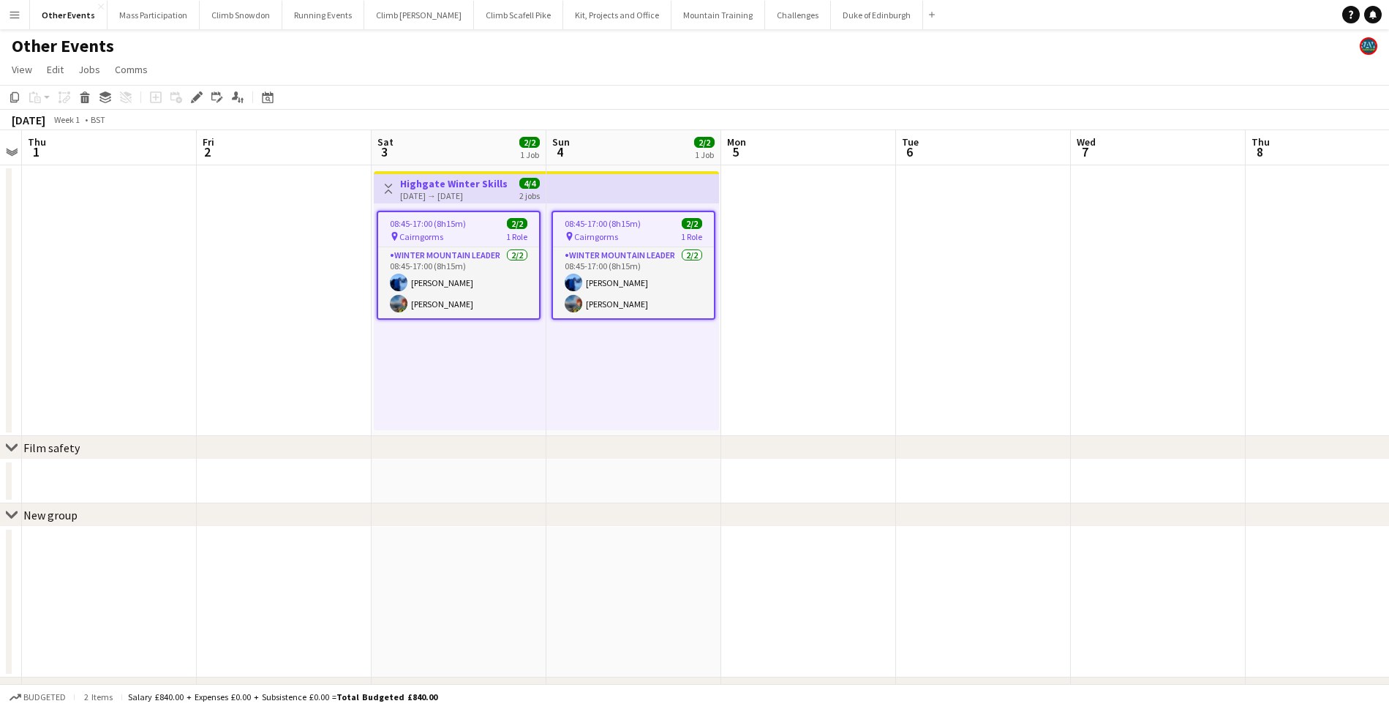
click at [304, 204] on app-date-cell at bounding box center [284, 300] width 175 height 271
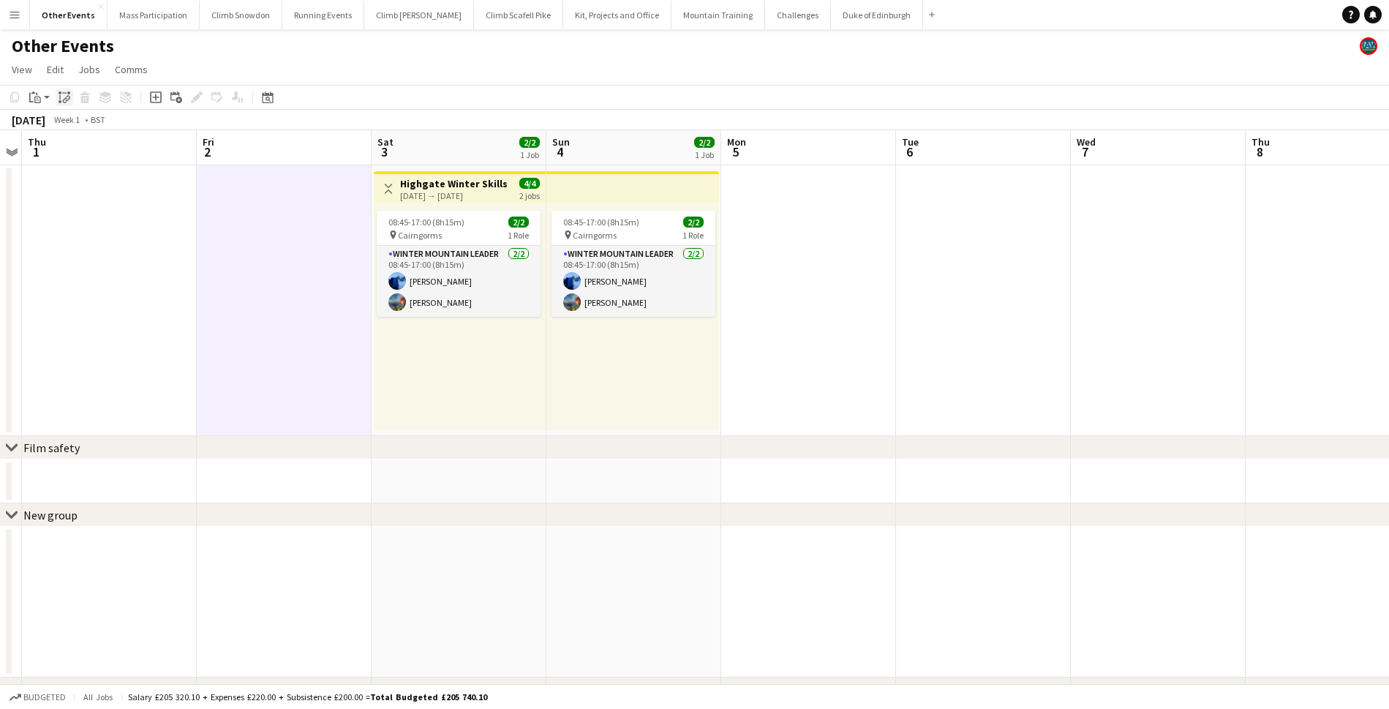
click at [65, 97] on icon "Paste linked Job" at bounding box center [65, 97] width 12 height 12
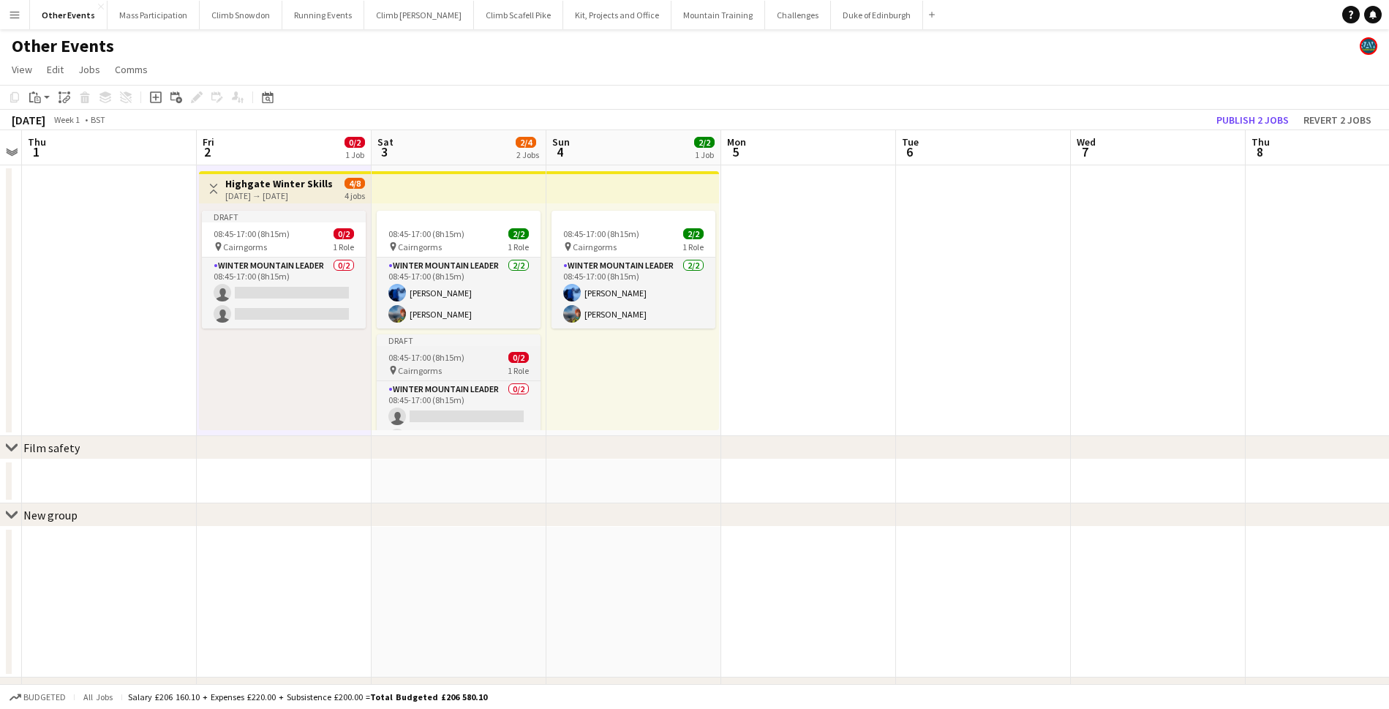
click at [427, 358] on span "08:45-17:00 (8h15m)" at bounding box center [426, 357] width 76 height 11
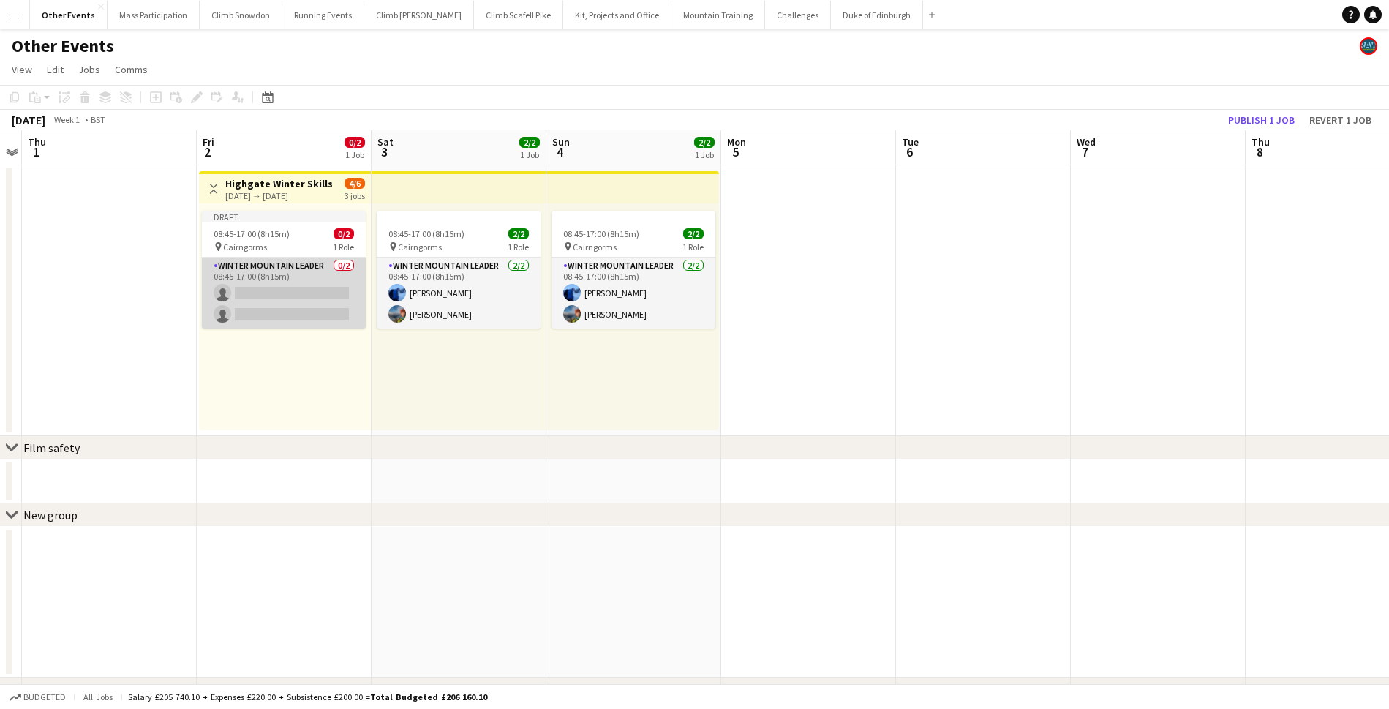
click at [272, 293] on app-card-role "Winter Mountain Leader 0/2 08:45-17:00 (8h15m) single-neutral-actions single-ne…" at bounding box center [284, 292] width 164 height 71
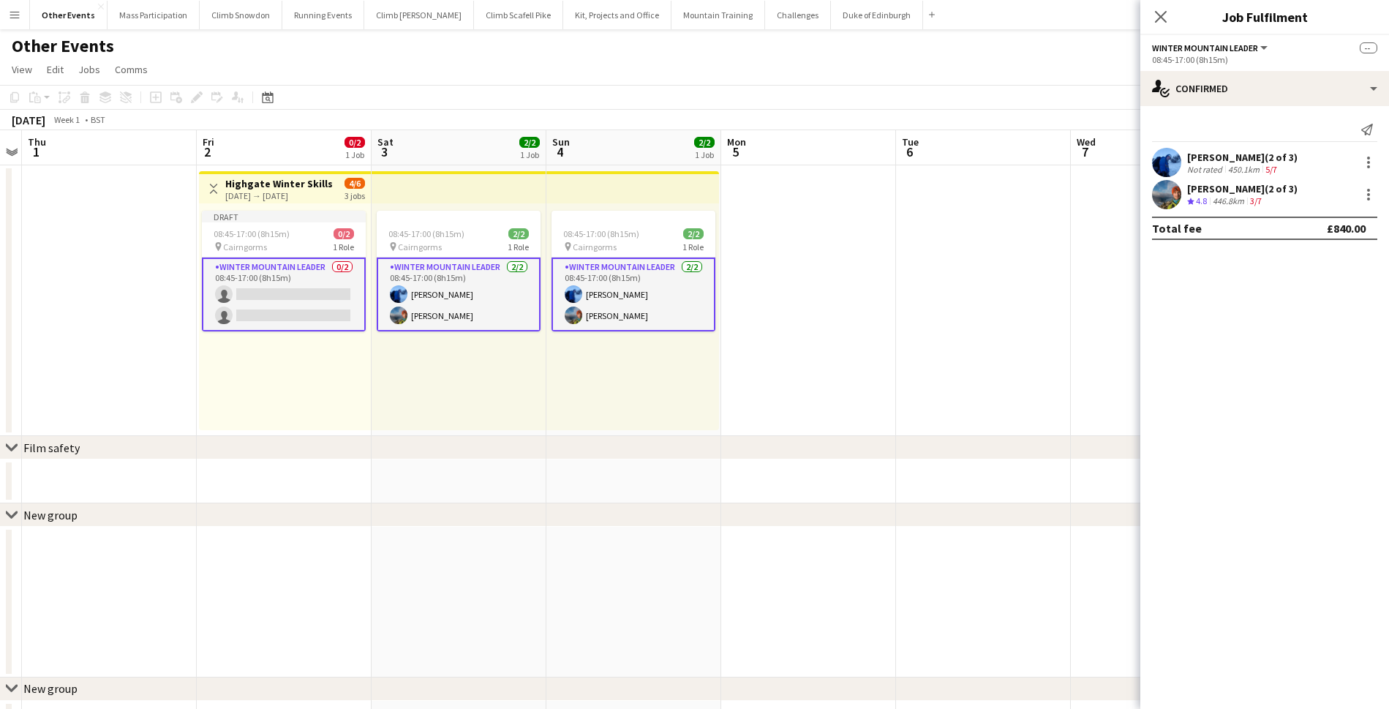
click at [273, 292] on app-card-role "Winter Mountain Leader 0/2 08:45-17:00 (8h15m) single-neutral-actions single-ne…" at bounding box center [284, 294] width 164 height 74
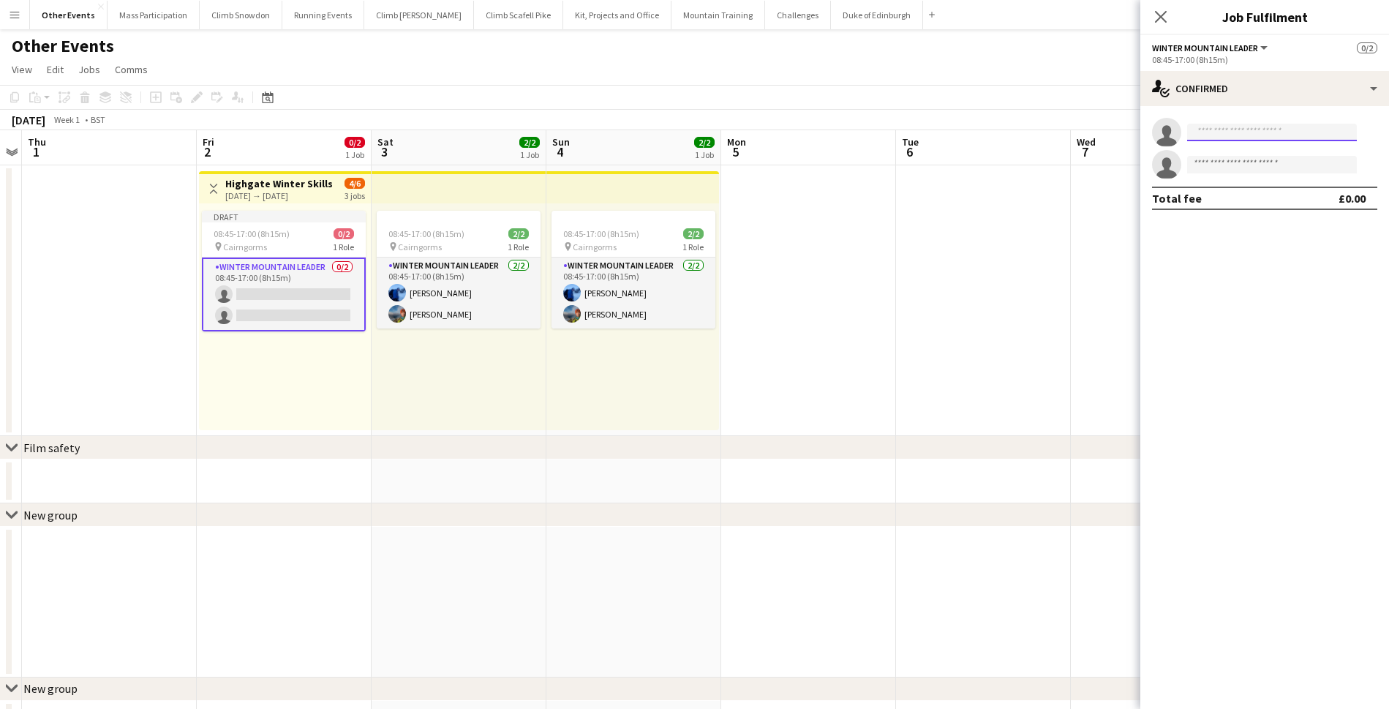
click at [1219, 135] on input at bounding box center [1272, 133] width 170 height 18
type input "*****"
click at [1224, 156] on span "[PERSON_NAME]" at bounding box center [1241, 153] width 84 height 12
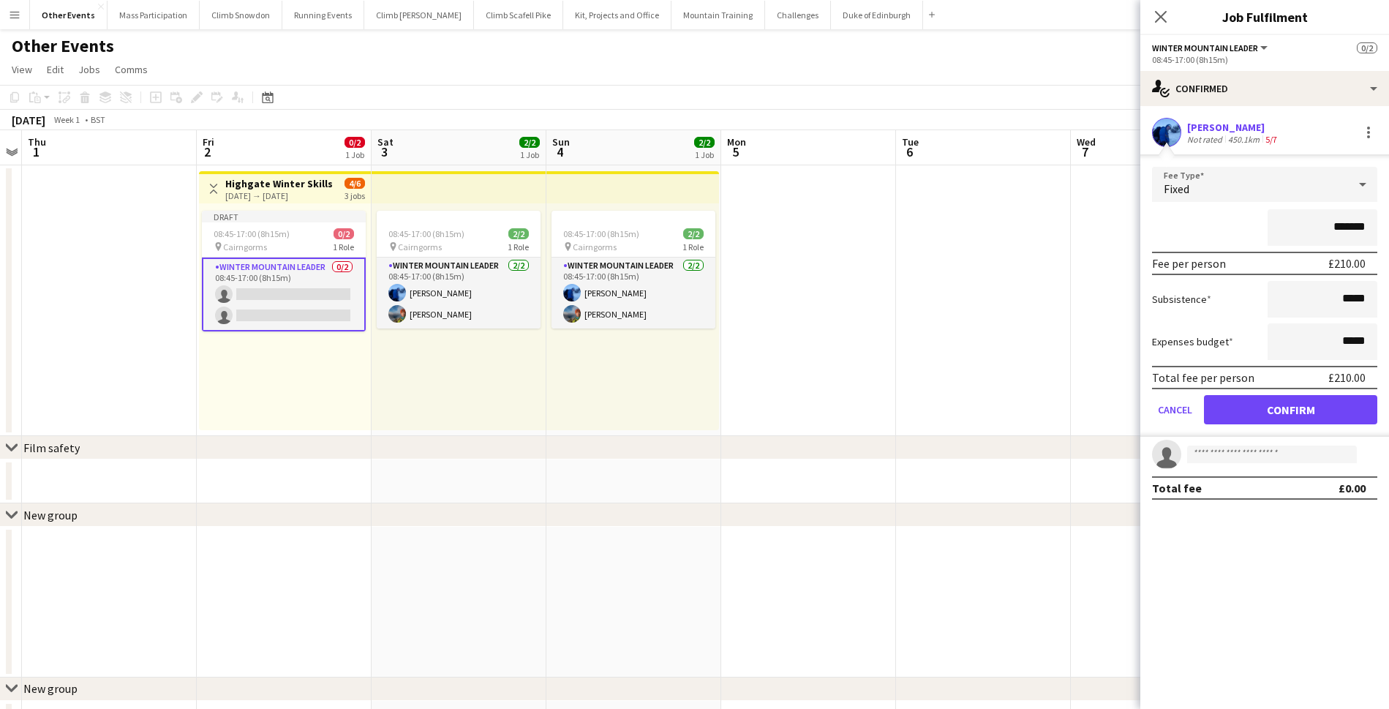
click at [1254, 404] on button "Confirm" at bounding box center [1290, 409] width 173 height 29
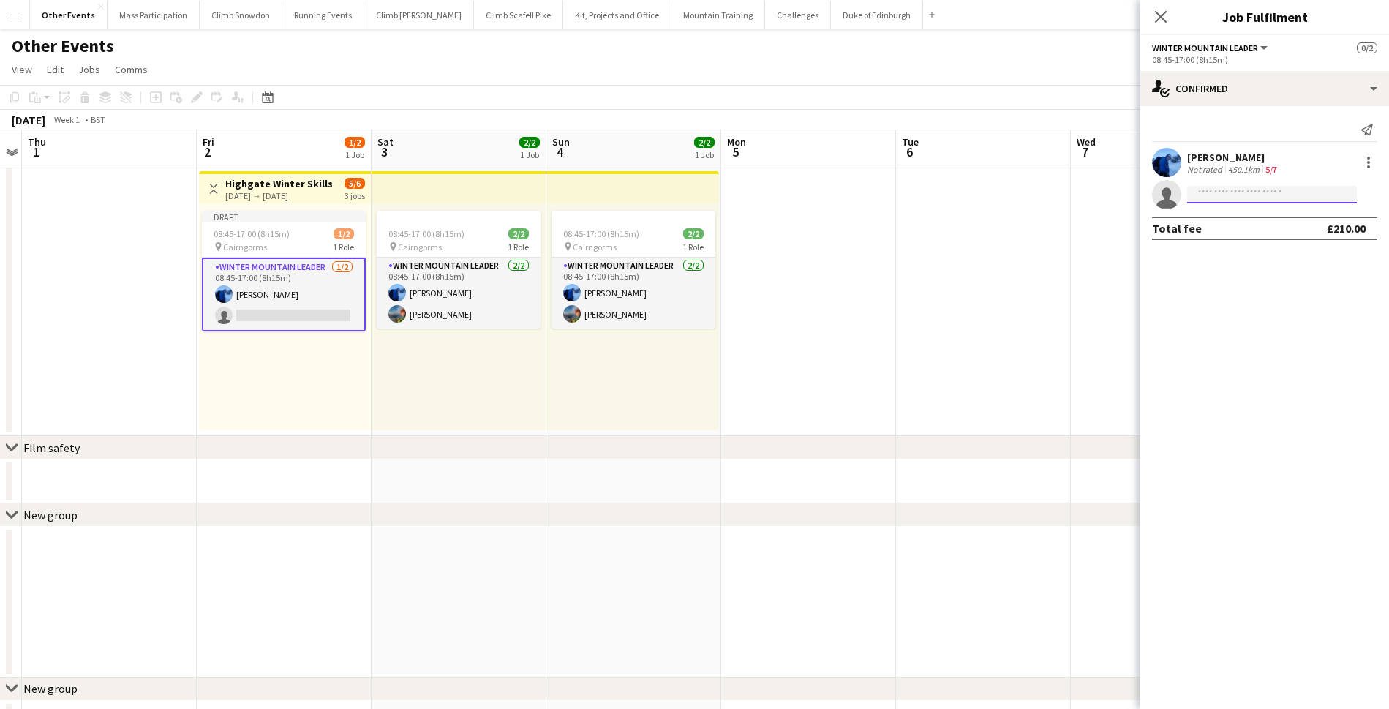
click at [1221, 197] on input at bounding box center [1272, 195] width 170 height 18
type input "*****"
click at [1236, 222] on span "[EMAIL_ADDRESS][DOMAIN_NAME]" at bounding box center [1272, 228] width 146 height 12
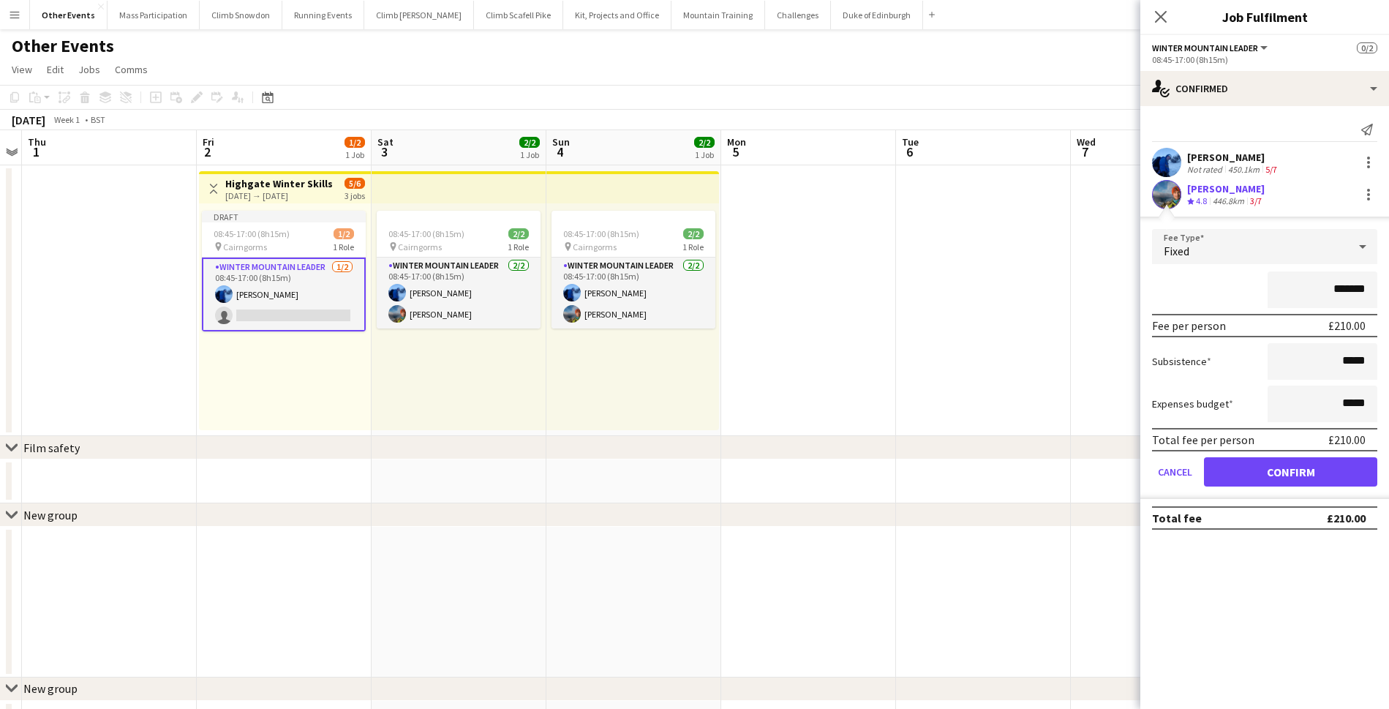
click at [1296, 467] on button "Confirm" at bounding box center [1290, 471] width 173 height 29
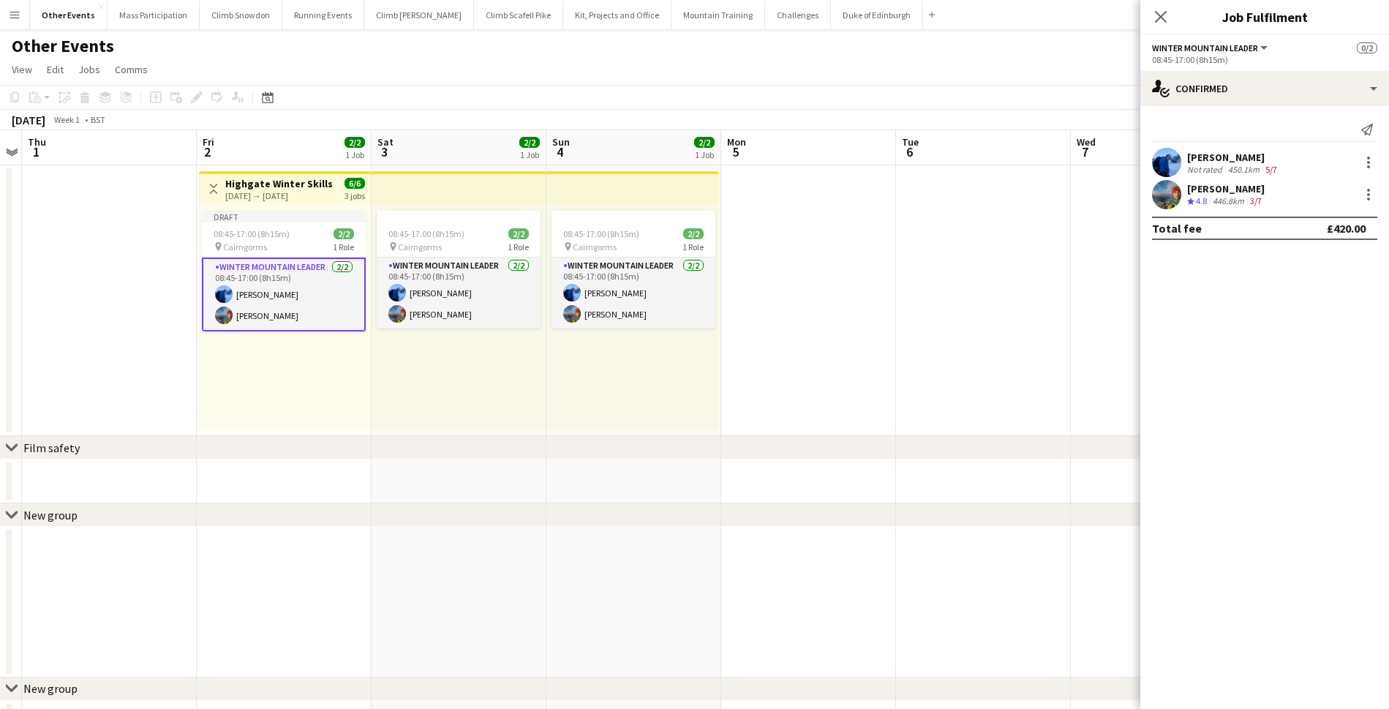
click at [1041, 289] on app-date-cell at bounding box center [983, 300] width 175 height 271
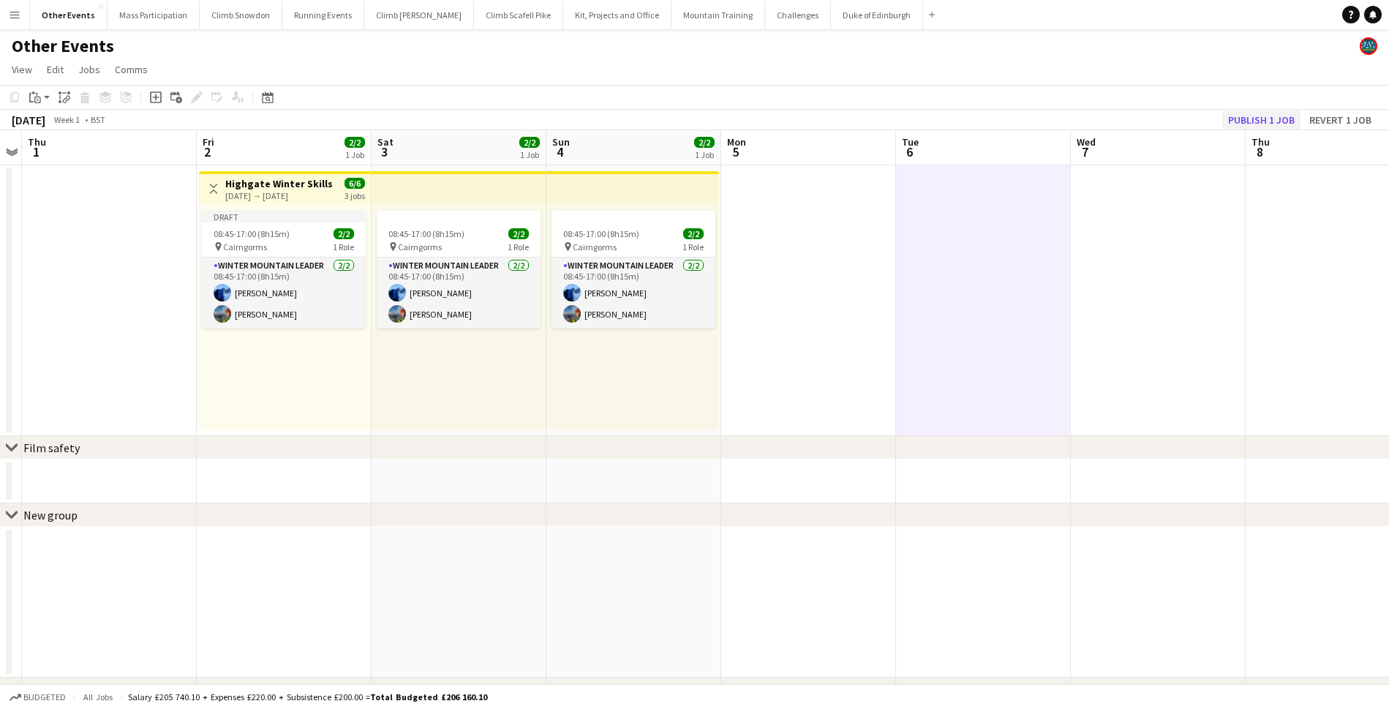
click at [1276, 118] on button "Publish 1 job" at bounding box center [1261, 119] width 78 height 19
click at [135, 303] on app-date-cell at bounding box center [109, 300] width 175 height 271
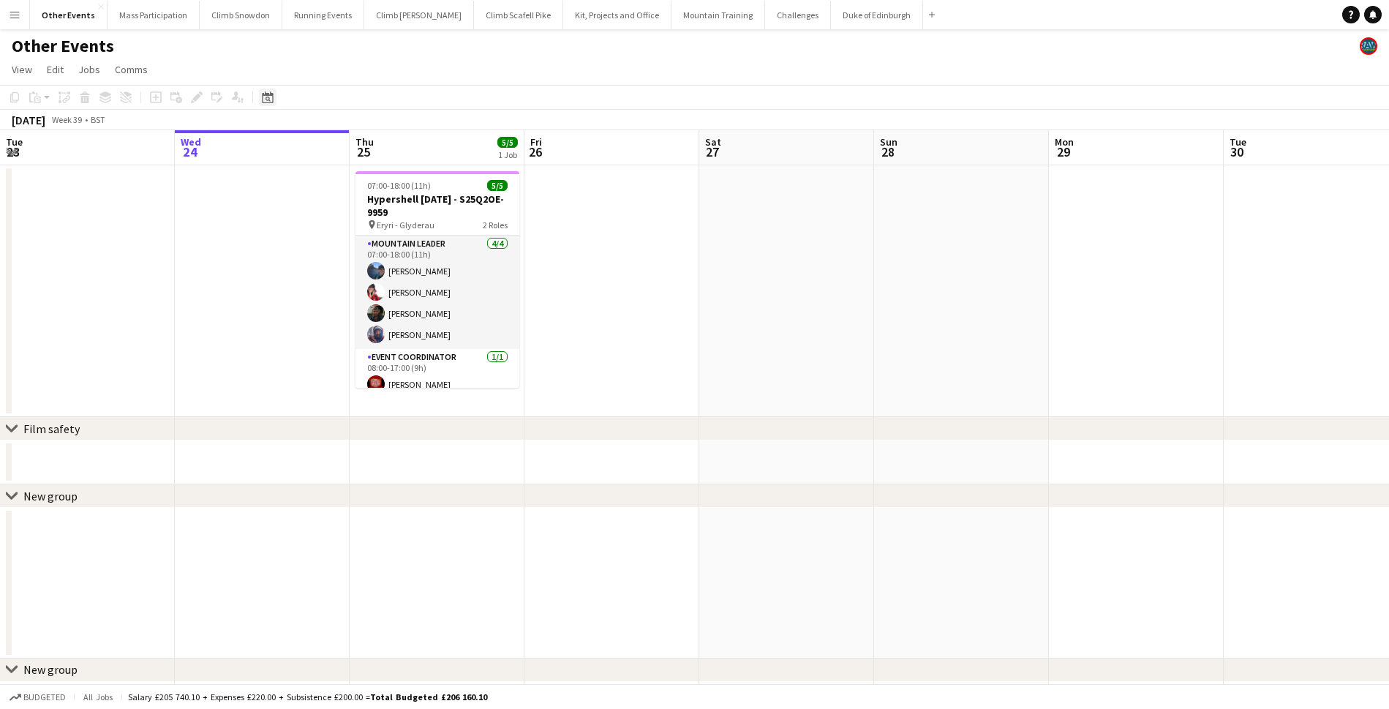
click at [265, 97] on icon "Date picker" at bounding box center [268, 97] width 12 height 12
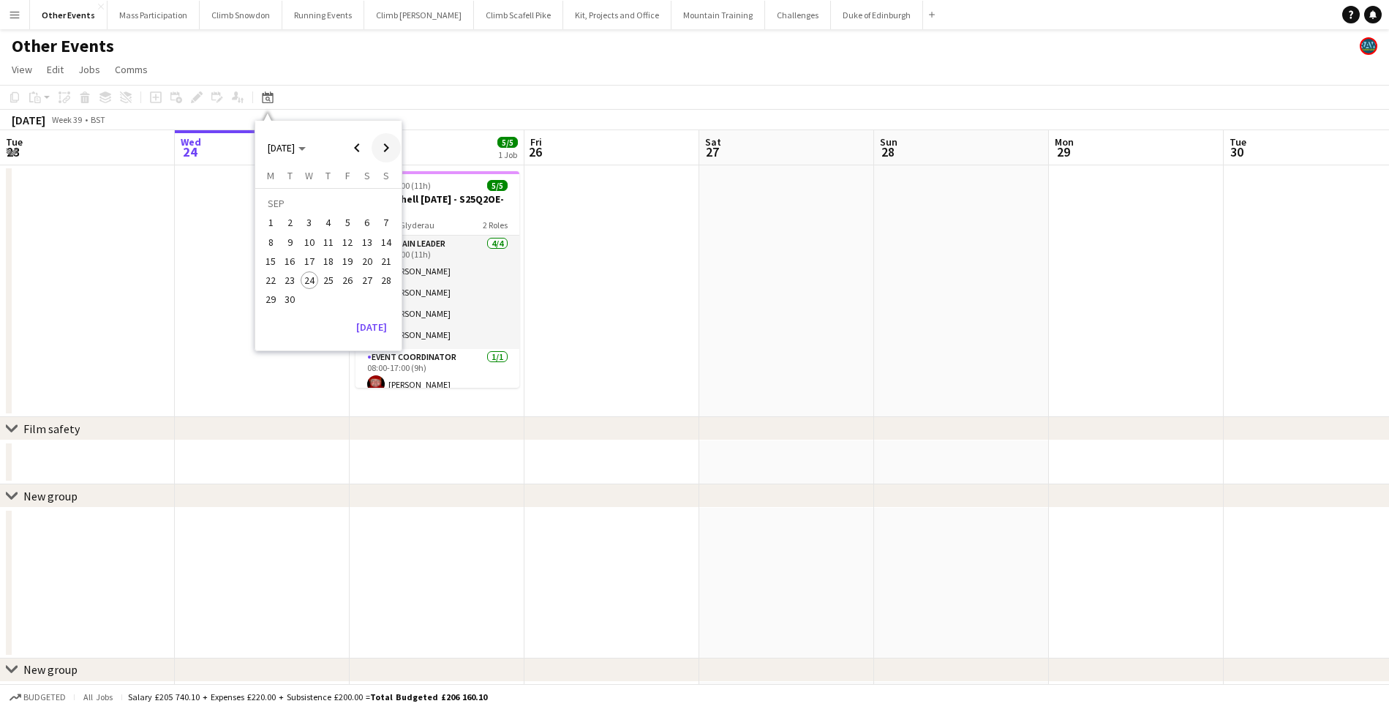
click at [392, 142] on span "Next month" at bounding box center [385, 147] width 29 height 29
click at [354, 209] on button "2" at bounding box center [347, 205] width 19 height 23
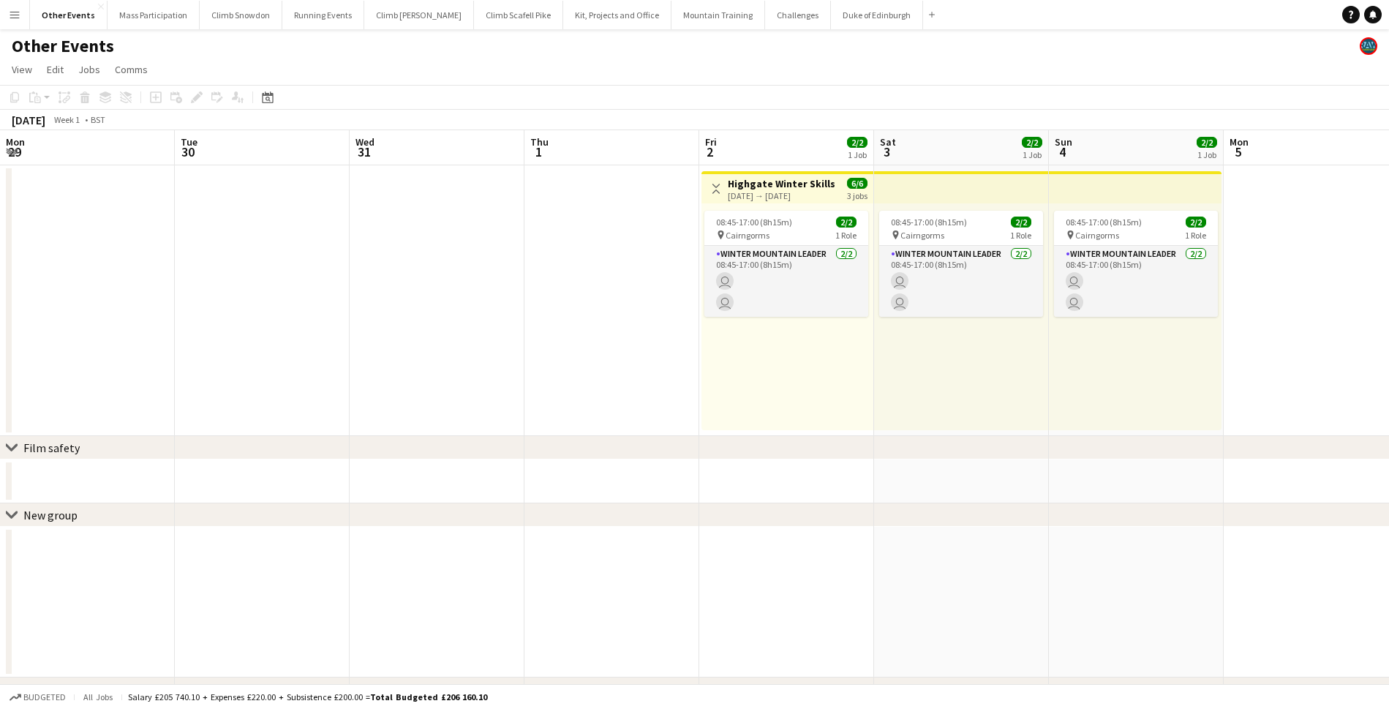
scroll to position [0, 502]
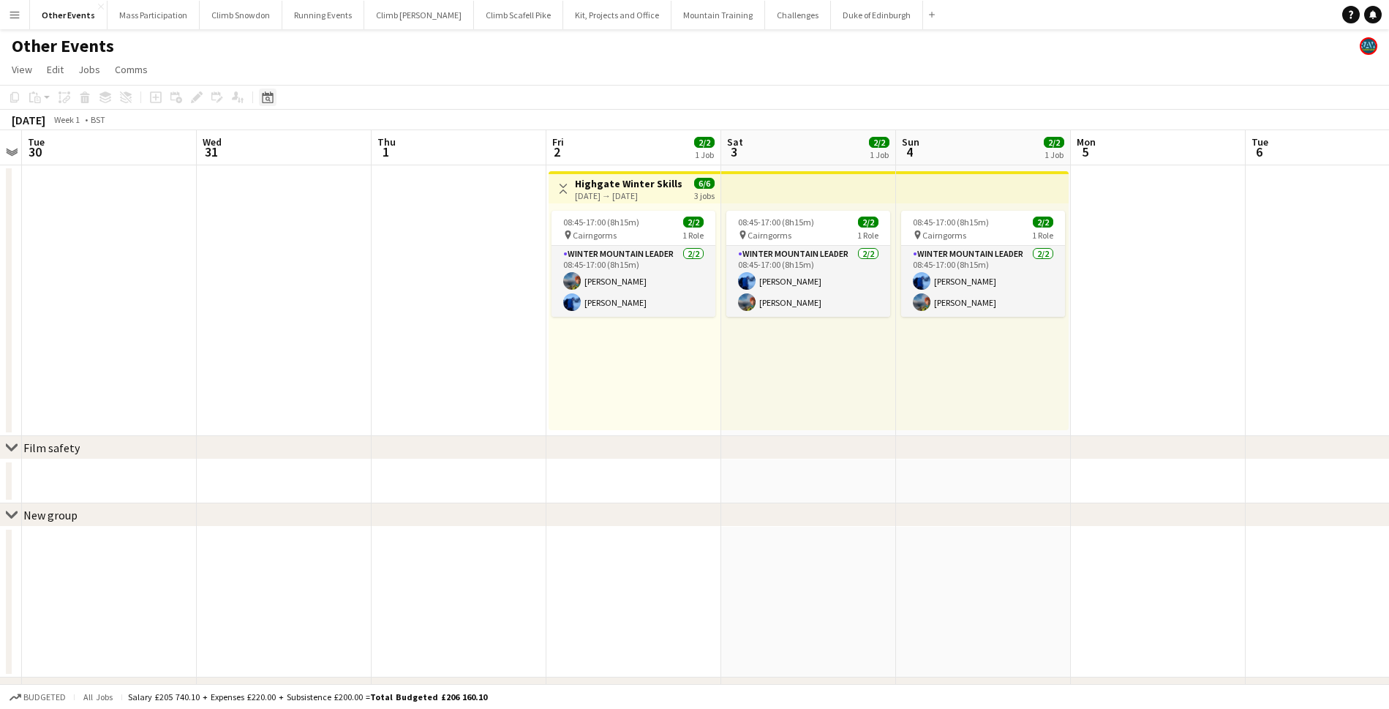
click at [263, 102] on icon "Date picker" at bounding box center [268, 97] width 12 height 12
click at [356, 144] on span "Previous month" at bounding box center [356, 147] width 29 height 29
click at [366, 260] on span "18" at bounding box center [367, 261] width 18 height 18
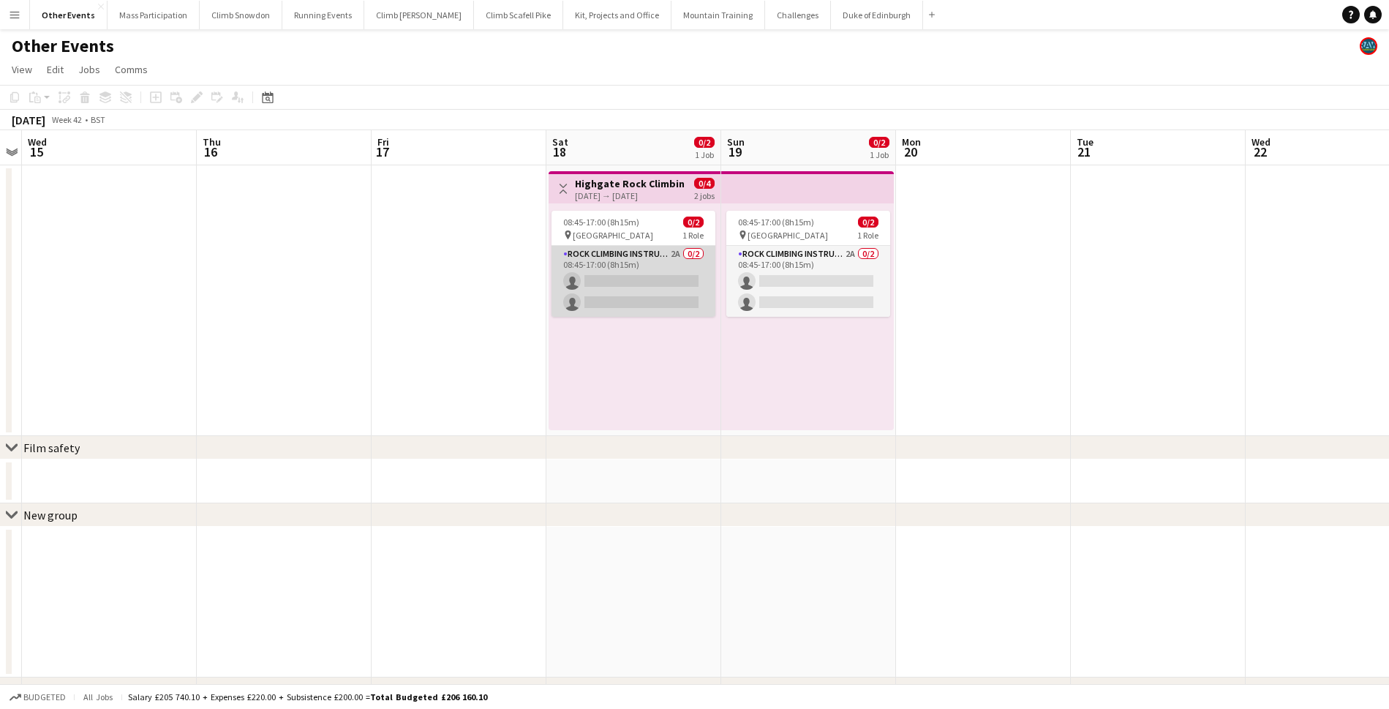
click at [640, 272] on app-card-role "Rock Climbing Instructor 2A 0/2 08:45-17:00 (8h15m) single-neutral-actions sing…" at bounding box center [633, 281] width 164 height 71
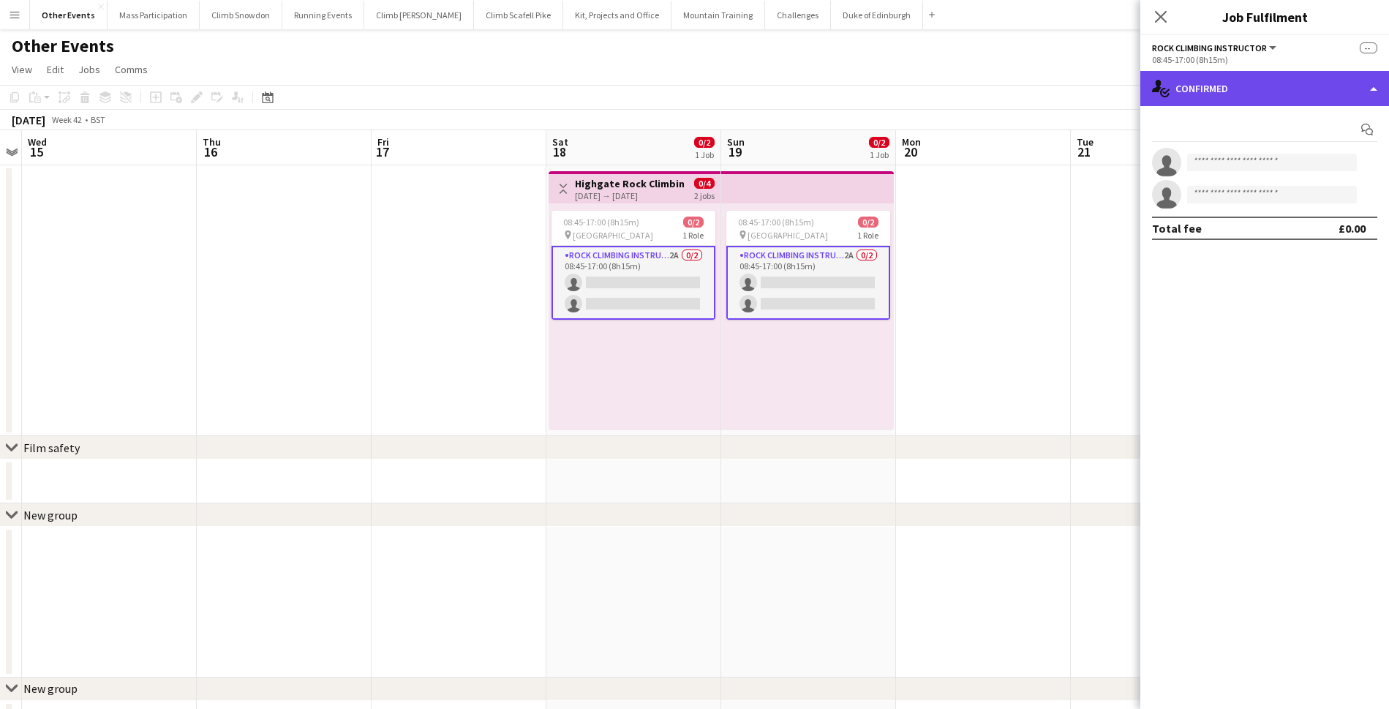
click at [1235, 91] on div "single-neutral-actions-check-2 Confirmed" at bounding box center [1264, 88] width 249 height 35
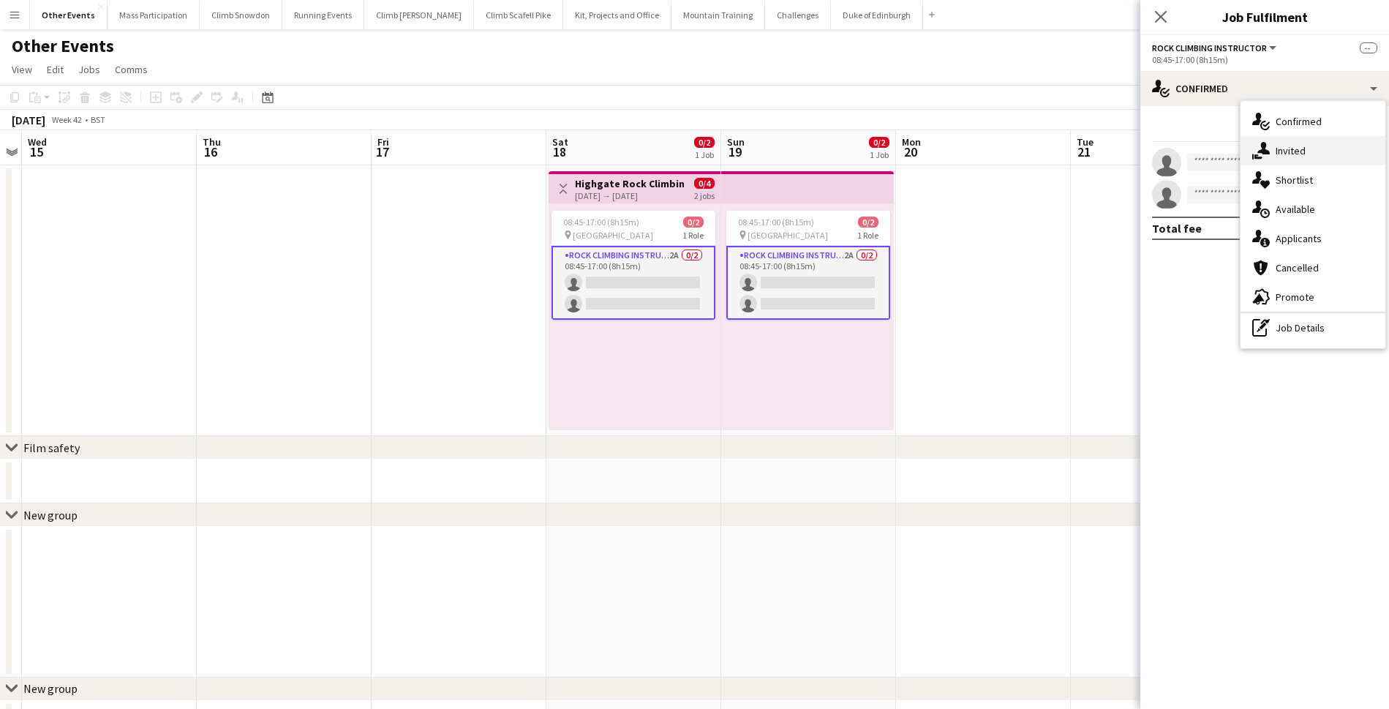
click at [1267, 155] on icon "single-neutral-actions-share-1" at bounding box center [1261, 151] width 18 height 18
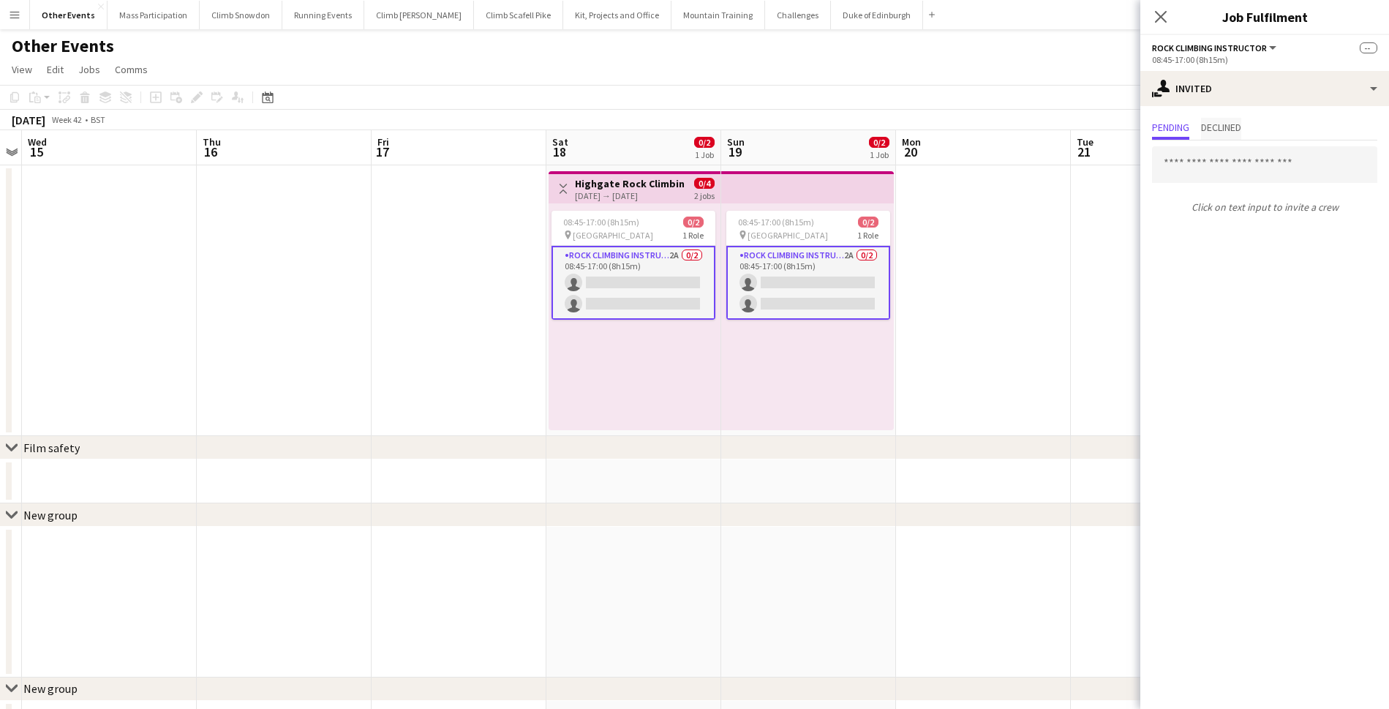
click at [1226, 130] on span "Declined" at bounding box center [1221, 127] width 40 height 10
click at [1172, 124] on span "Pending" at bounding box center [1170, 127] width 37 height 10
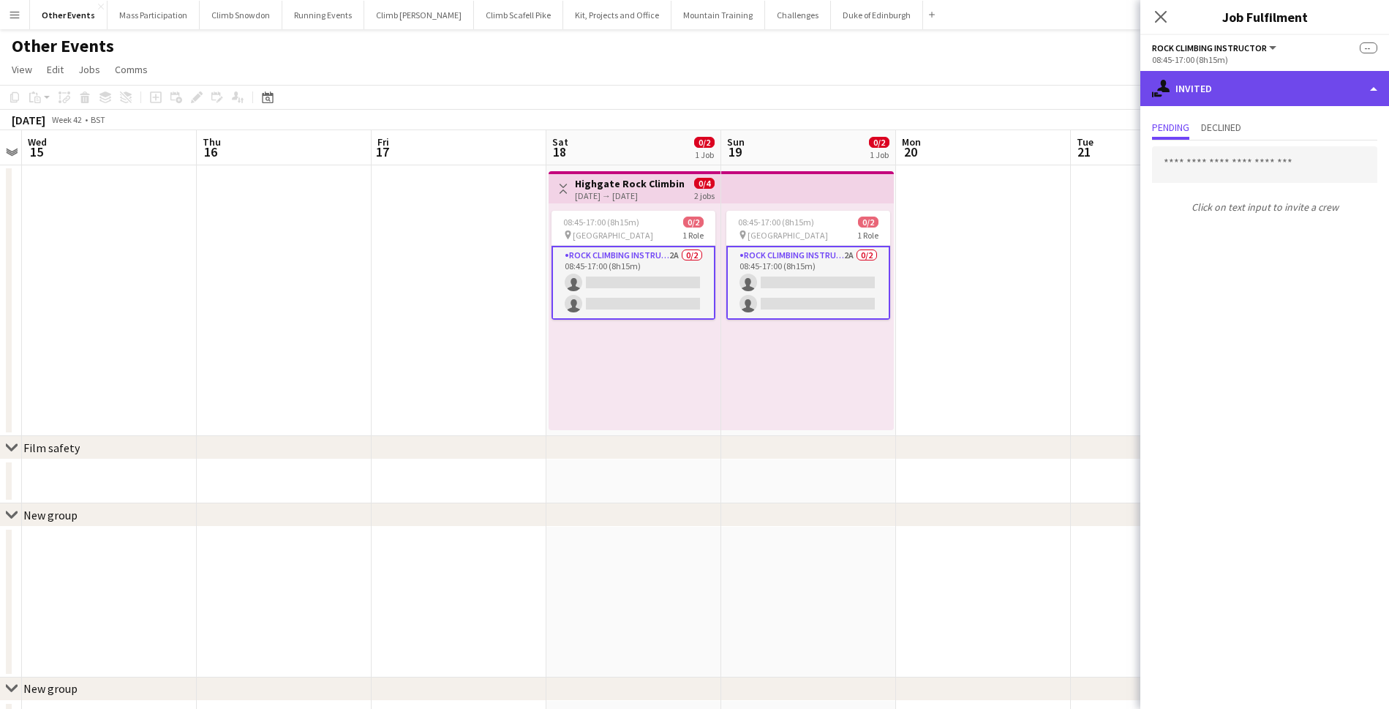
click at [1172, 97] on div "single-neutral-actions-share-1 Invited" at bounding box center [1264, 88] width 249 height 35
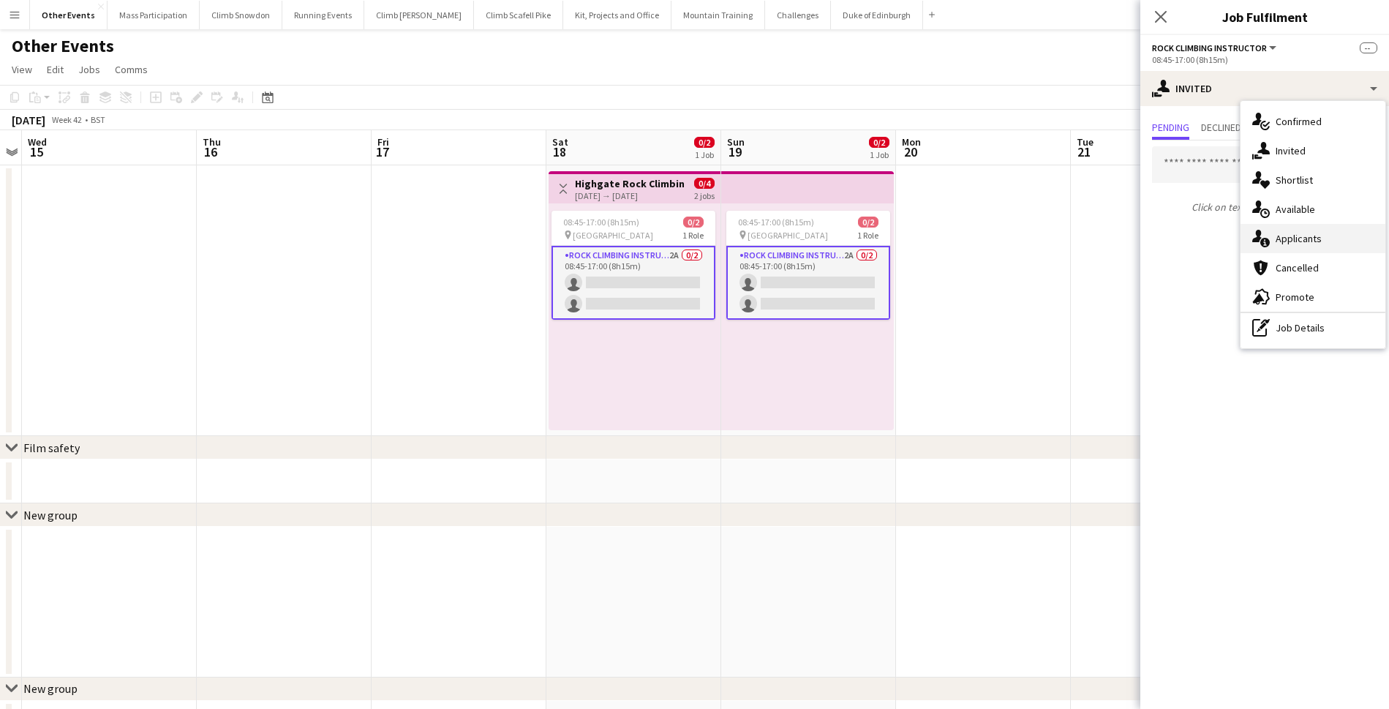
click at [1283, 235] on span "Applicants" at bounding box center [1298, 238] width 46 height 13
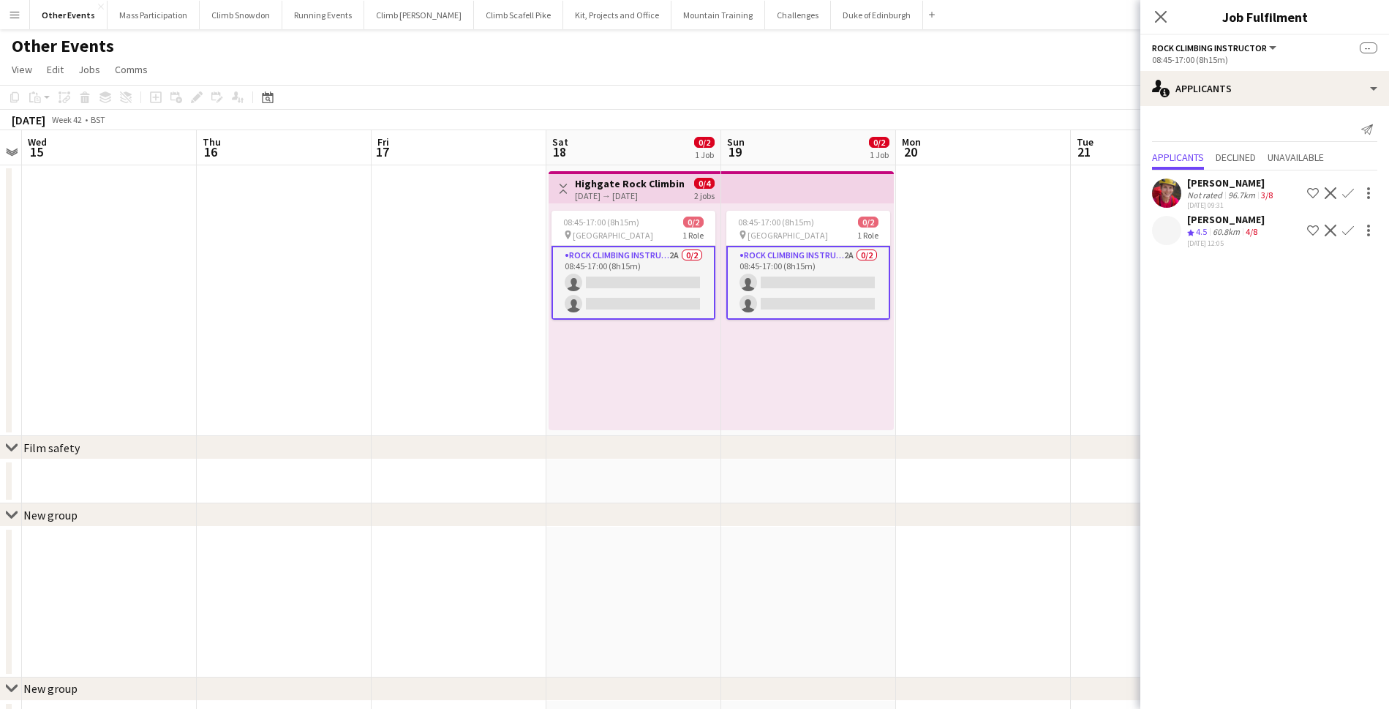
click at [1216, 188] on div "[PERSON_NAME]" at bounding box center [1231, 182] width 88 height 13
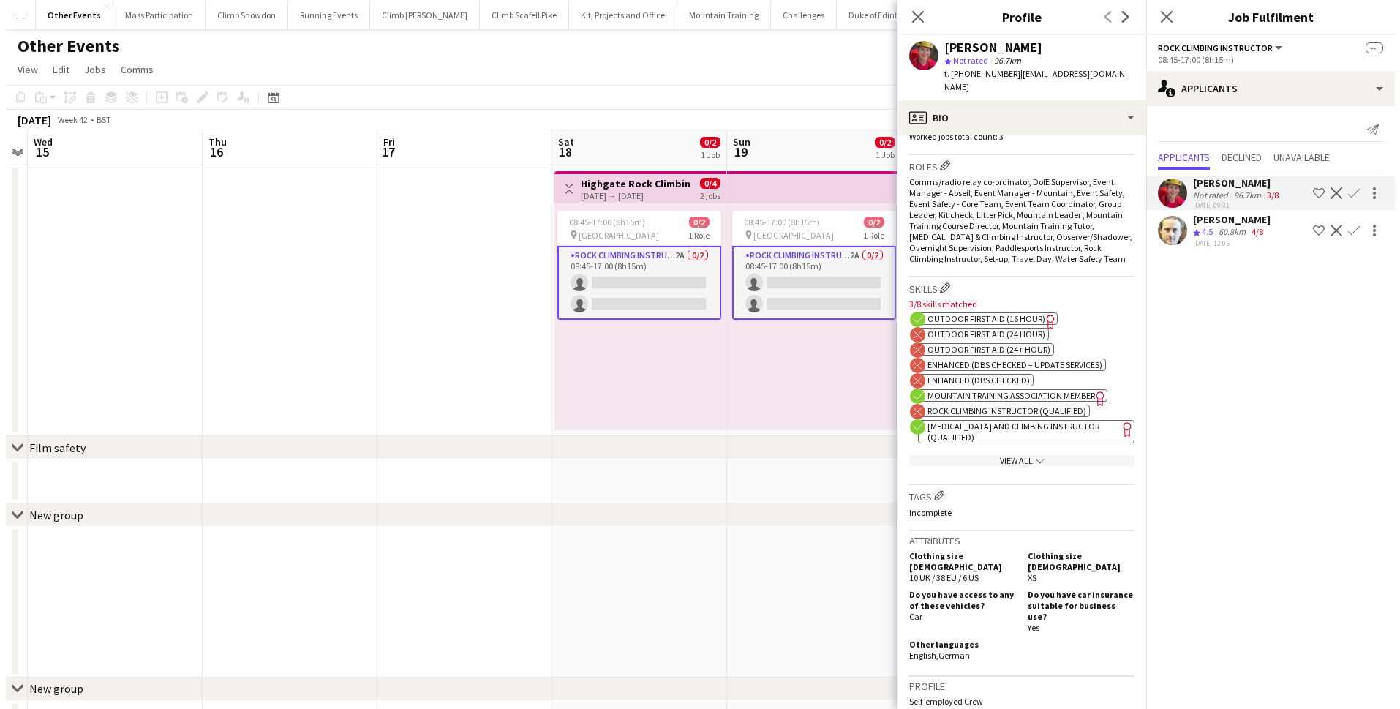
scroll to position [460, 0]
click at [1347, 192] on app-icon "Confirm" at bounding box center [1348, 193] width 12 height 12
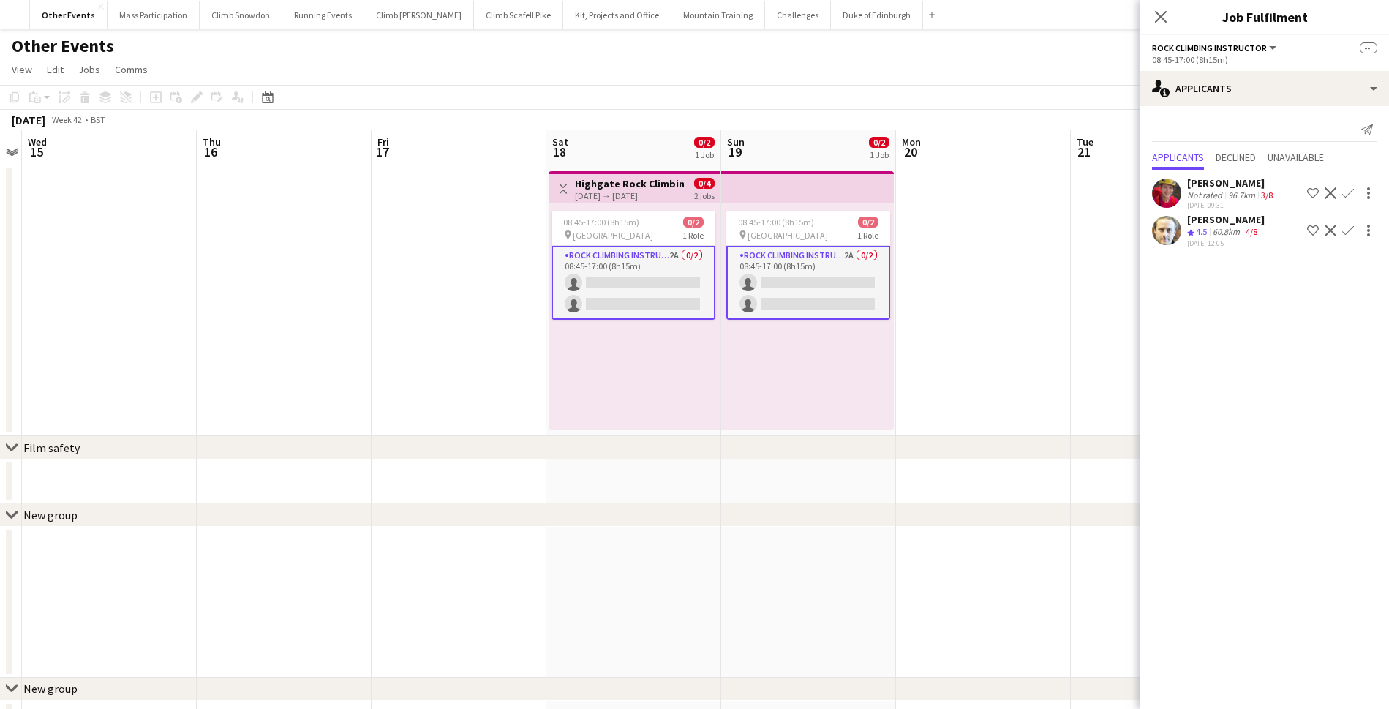
click at [1347, 192] on app-icon "Confirm" at bounding box center [1348, 193] width 12 height 12
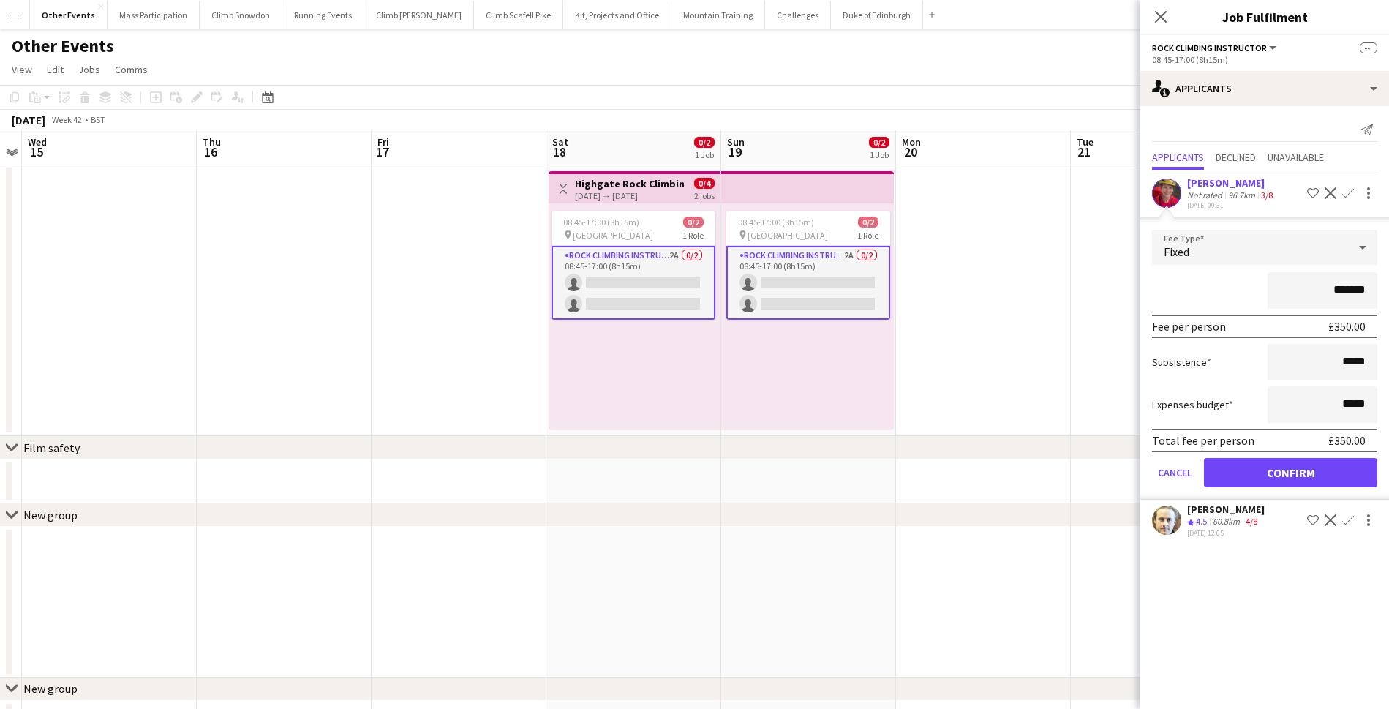
click at [1273, 475] on button "Confirm" at bounding box center [1290, 472] width 173 height 29
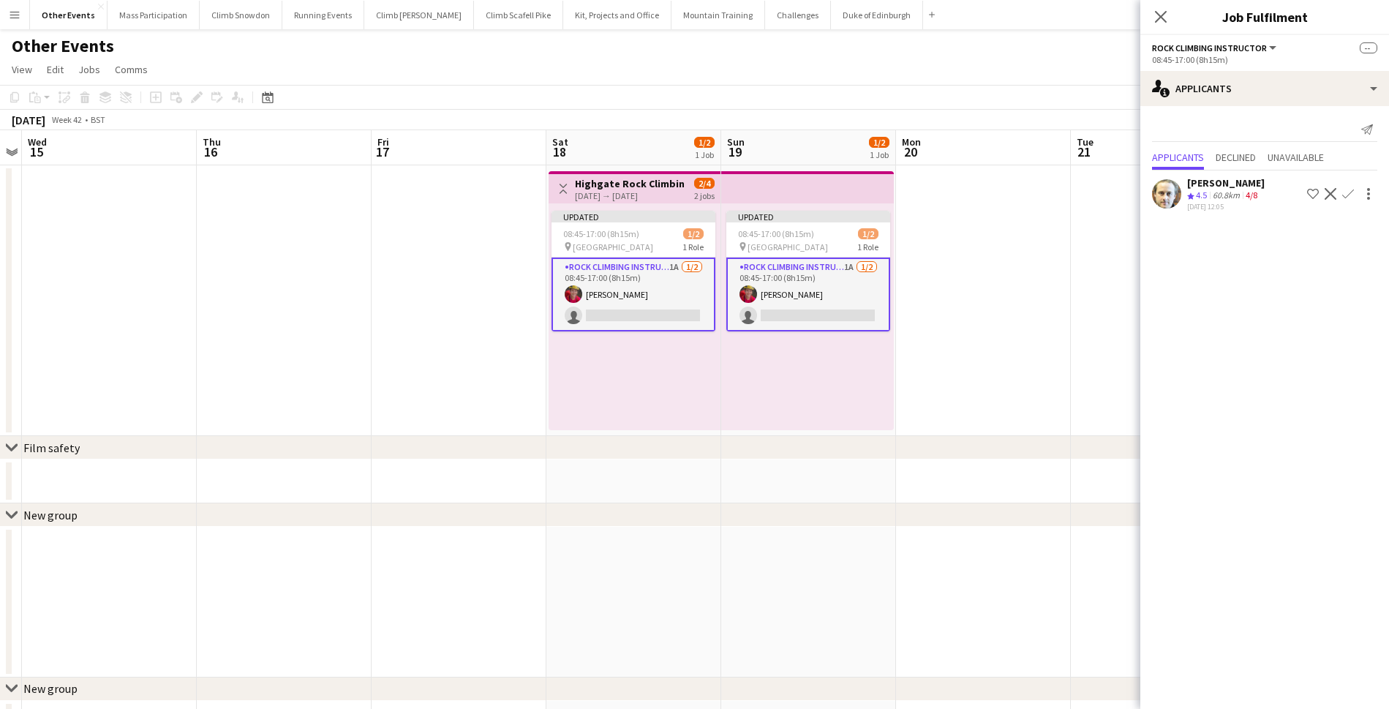
click at [1026, 320] on app-date-cell at bounding box center [983, 300] width 175 height 271
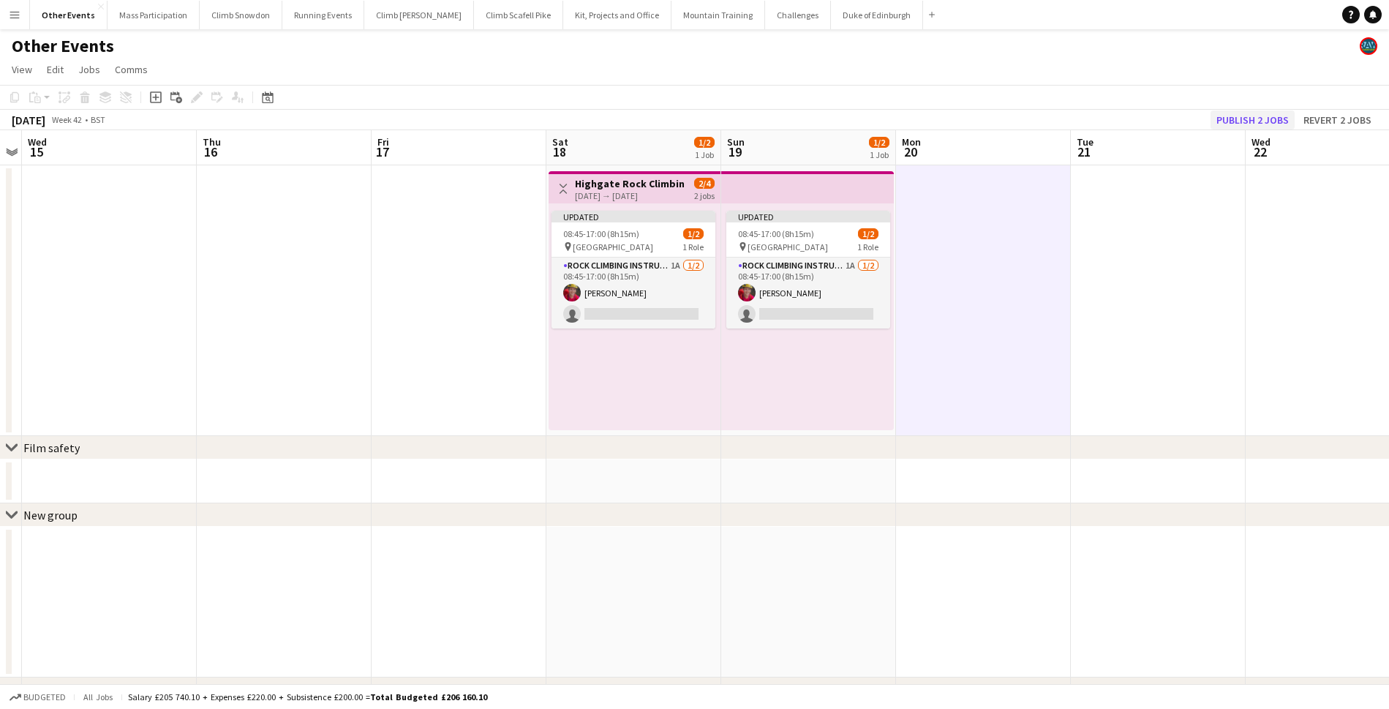
click at [1233, 120] on button "Publish 2 jobs" at bounding box center [1252, 119] width 84 height 19
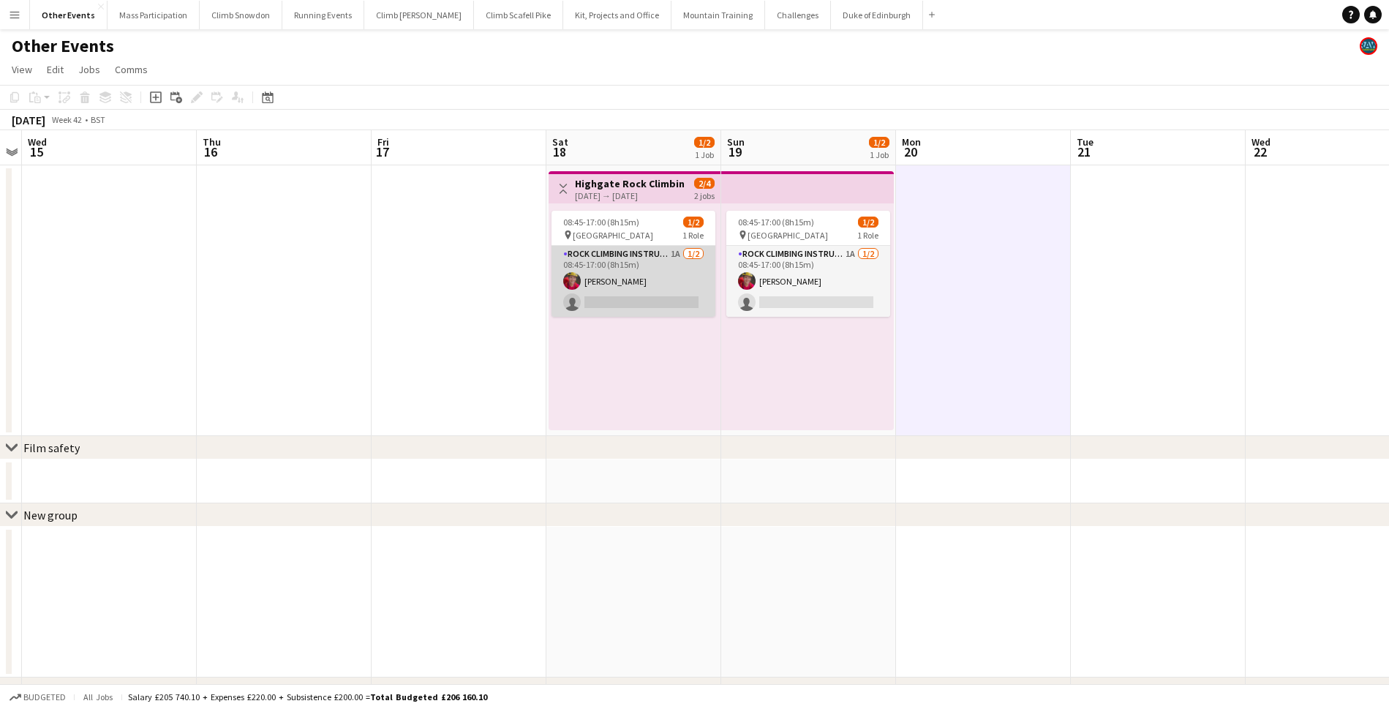
click at [627, 282] on app-card-role "Rock Climbing Instructor 1A 1/2 08:45-17:00 (8h15m) Emma Kershaw single-neutral…" at bounding box center [633, 281] width 164 height 71
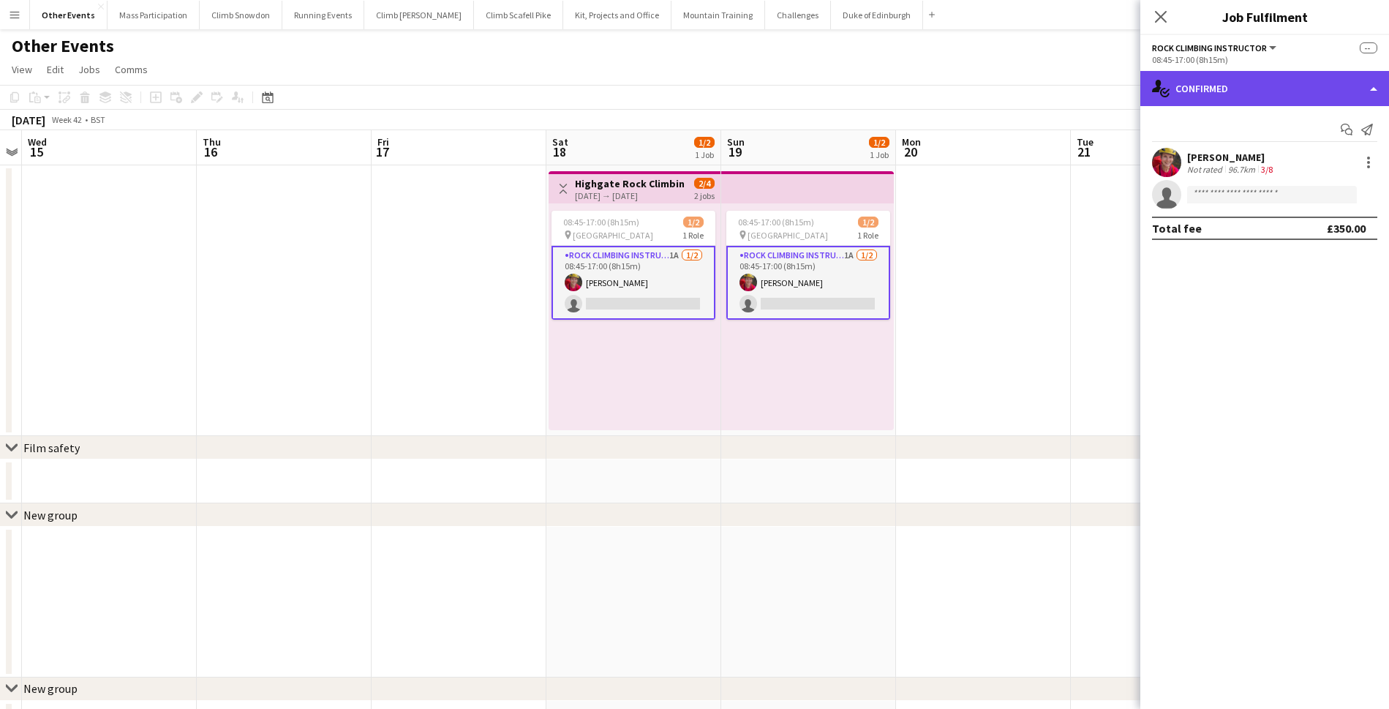
click at [1255, 77] on div "single-neutral-actions-check-2 Confirmed" at bounding box center [1264, 88] width 249 height 35
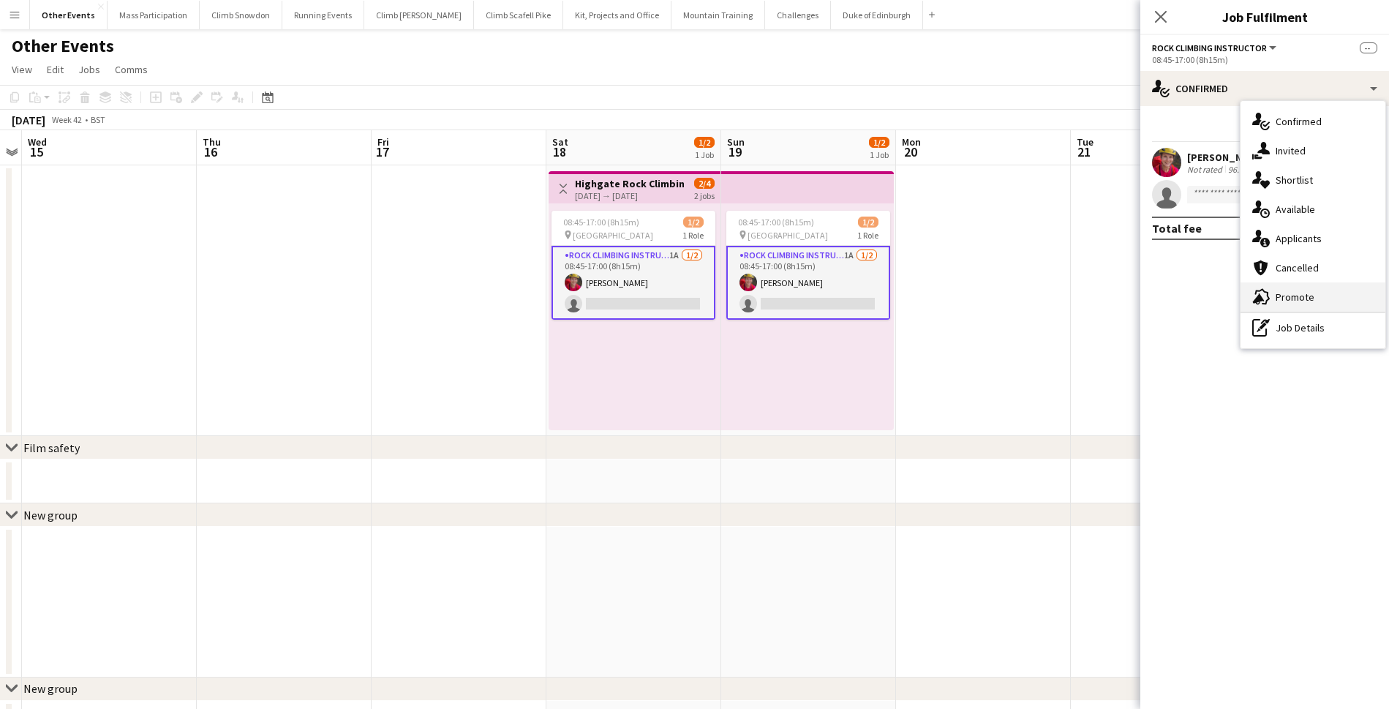
click at [1299, 300] on span "Promote" at bounding box center [1294, 296] width 39 height 13
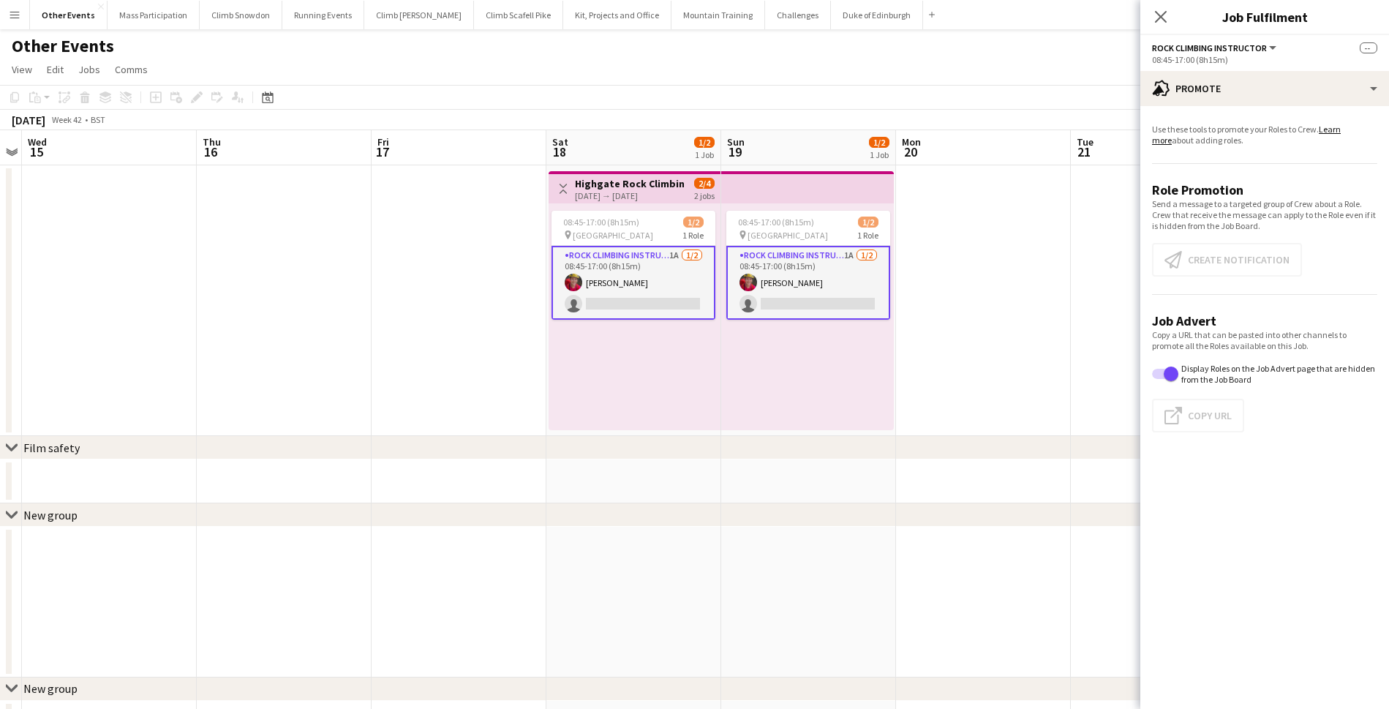
click at [611, 296] on app-card-role "Rock Climbing Instructor 1A 1/2 08:45-17:00 (8h15m) Emma Kershaw single-neutral…" at bounding box center [633, 283] width 164 height 74
click at [1188, 416] on button "Click to copy URL Copy Url" at bounding box center [1198, 416] width 92 height 34
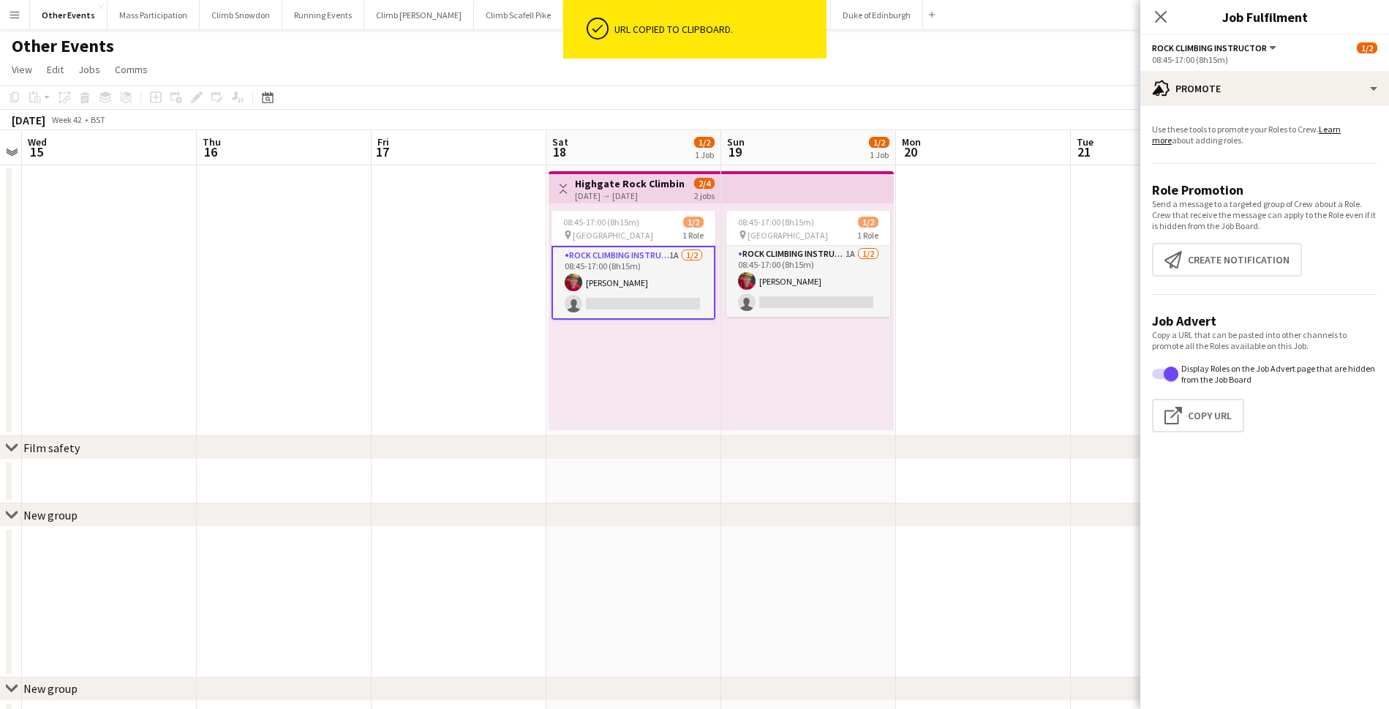
click at [14, 20] on app-icon "Menu" at bounding box center [15, 15] width 12 height 12
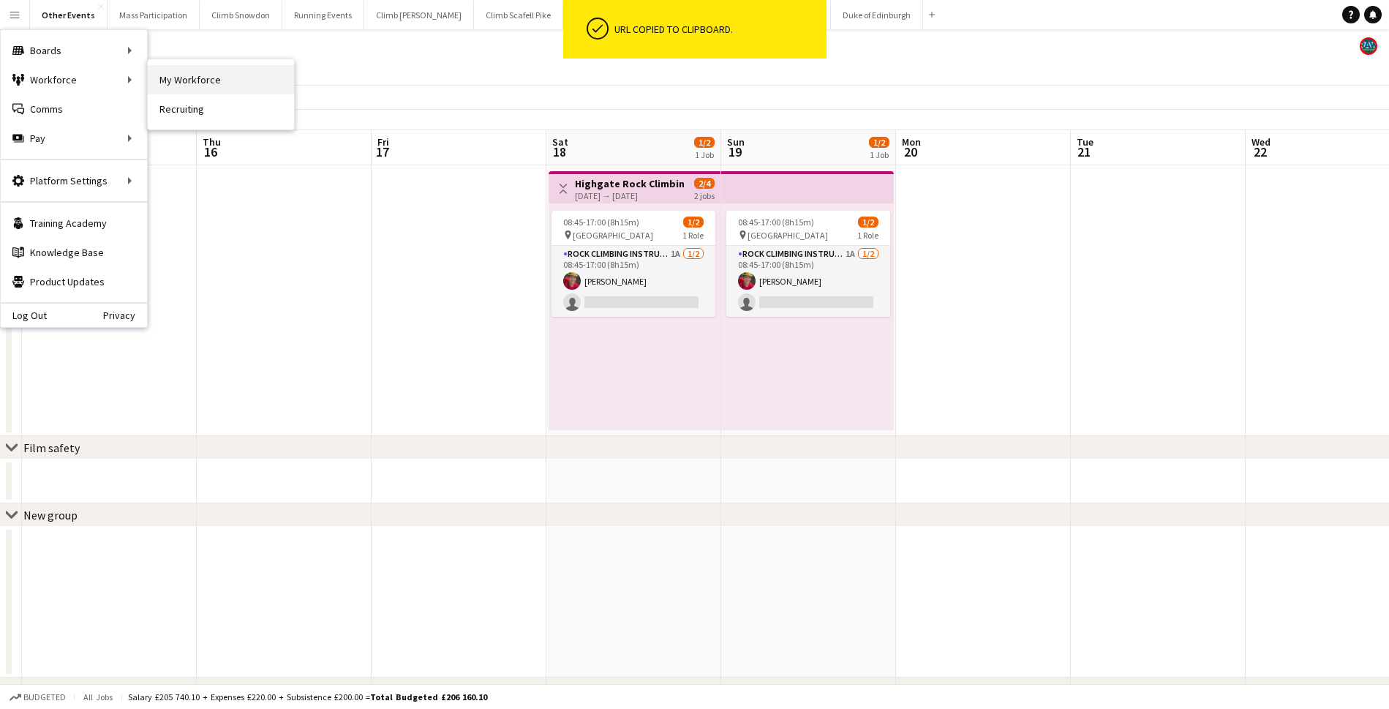
click at [196, 78] on link "My Workforce" at bounding box center [221, 79] width 146 height 29
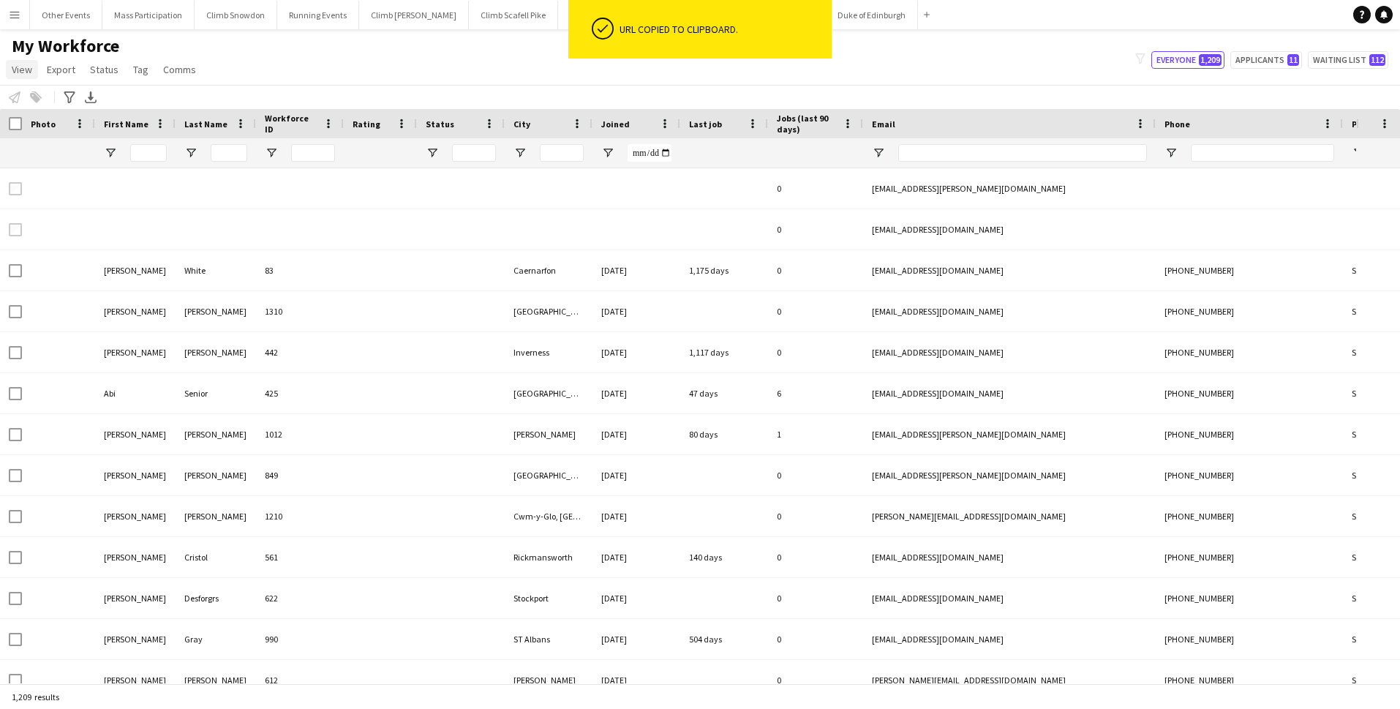
type input "*****"
type input "**********"
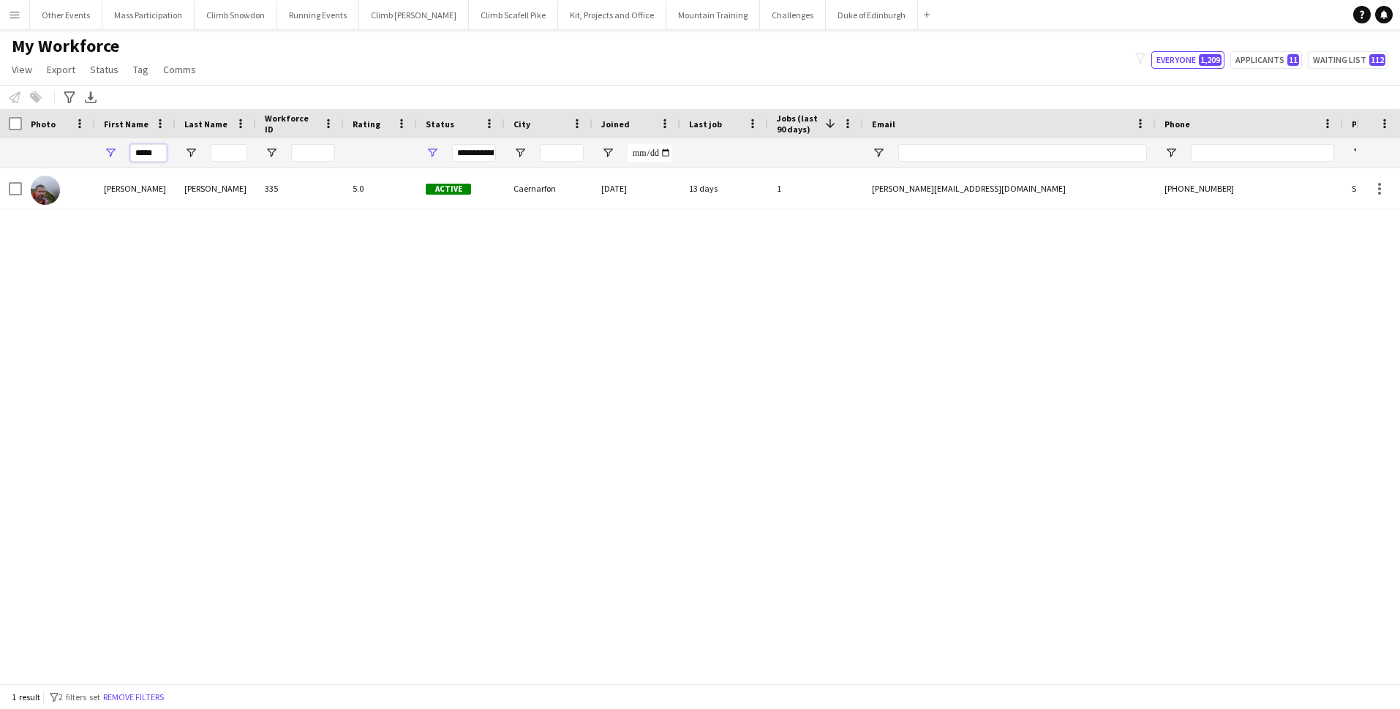
drag, startPoint x: 162, startPoint y: 149, endPoint x: 108, endPoint y: 148, distance: 53.4
click at [108, 148] on div "*****" at bounding box center [135, 152] width 80 height 29
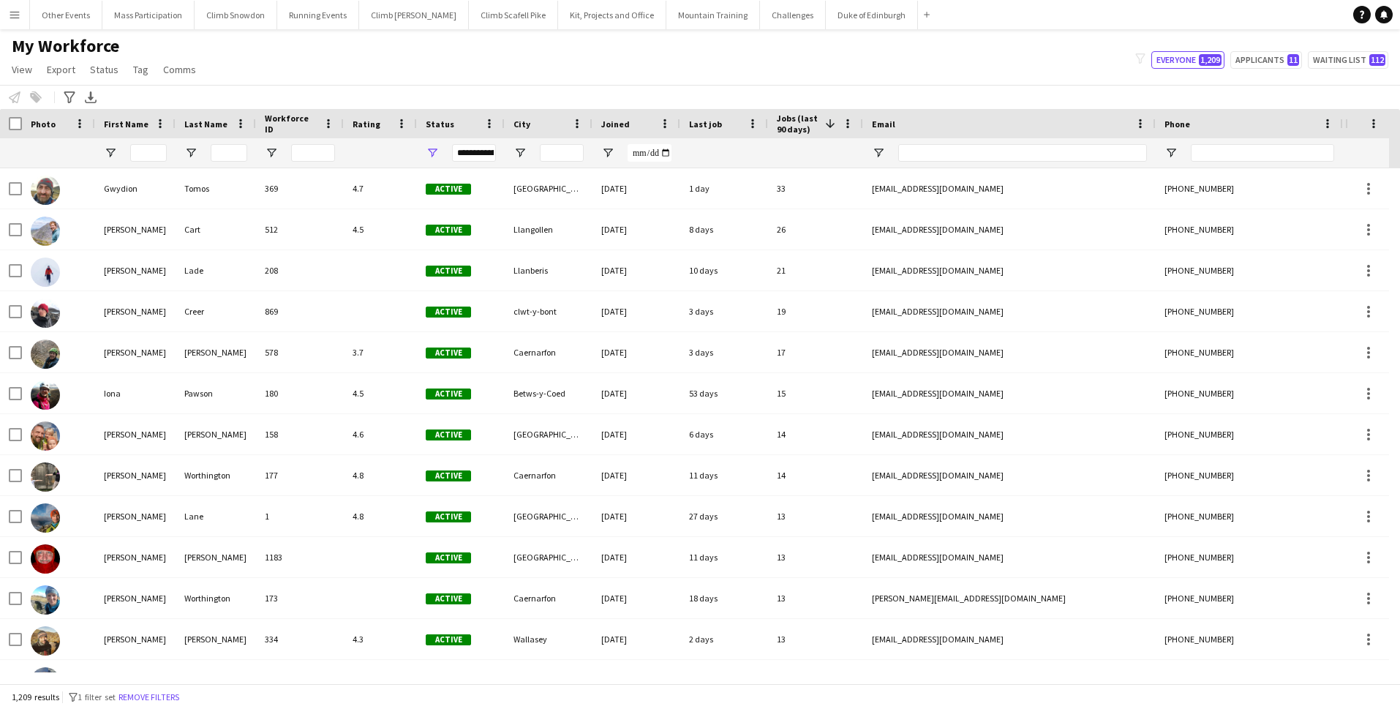
click at [258, 72] on div "My Workforce View Views Default view New view Update view Delete view Edit name…" at bounding box center [700, 60] width 1400 height 50
click at [434, 151] on span "Open Filter Menu" at bounding box center [432, 152] width 13 height 13
click at [431, 241] on div "(Select All)" at bounding box center [496, 242] width 146 height 18
type input "**********"
click at [804, 156] on div at bounding box center [816, 152] width 78 height 29
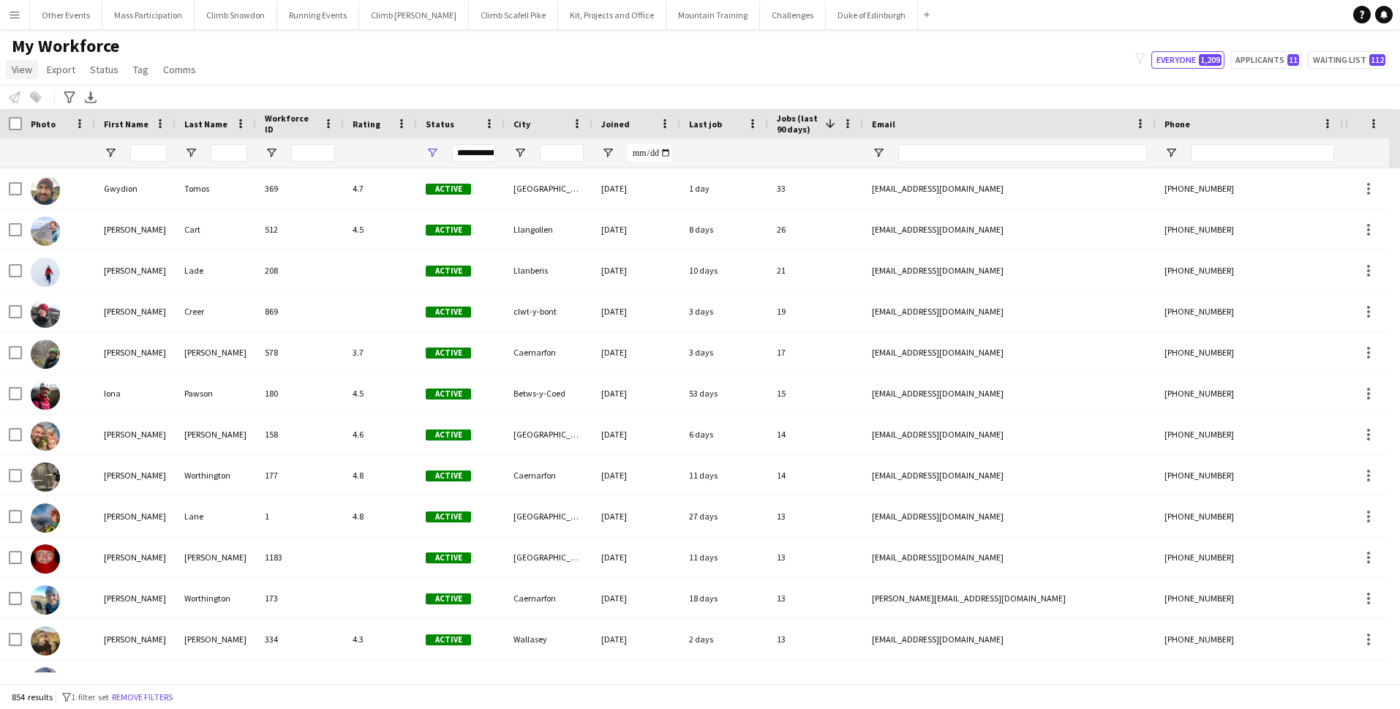
click at [21, 67] on span "View" at bounding box center [22, 69] width 20 height 13
click at [309, 54] on div "My Workforce View Views Default view New view Update view Delete view Edit name…" at bounding box center [700, 60] width 1400 height 50
click at [549, 72] on div "My Workforce View Views Default view New view Update view Delete view Edit name…" at bounding box center [700, 60] width 1400 height 50
click at [72, 91] on div "Advanced filters" at bounding box center [70, 97] width 18 height 18
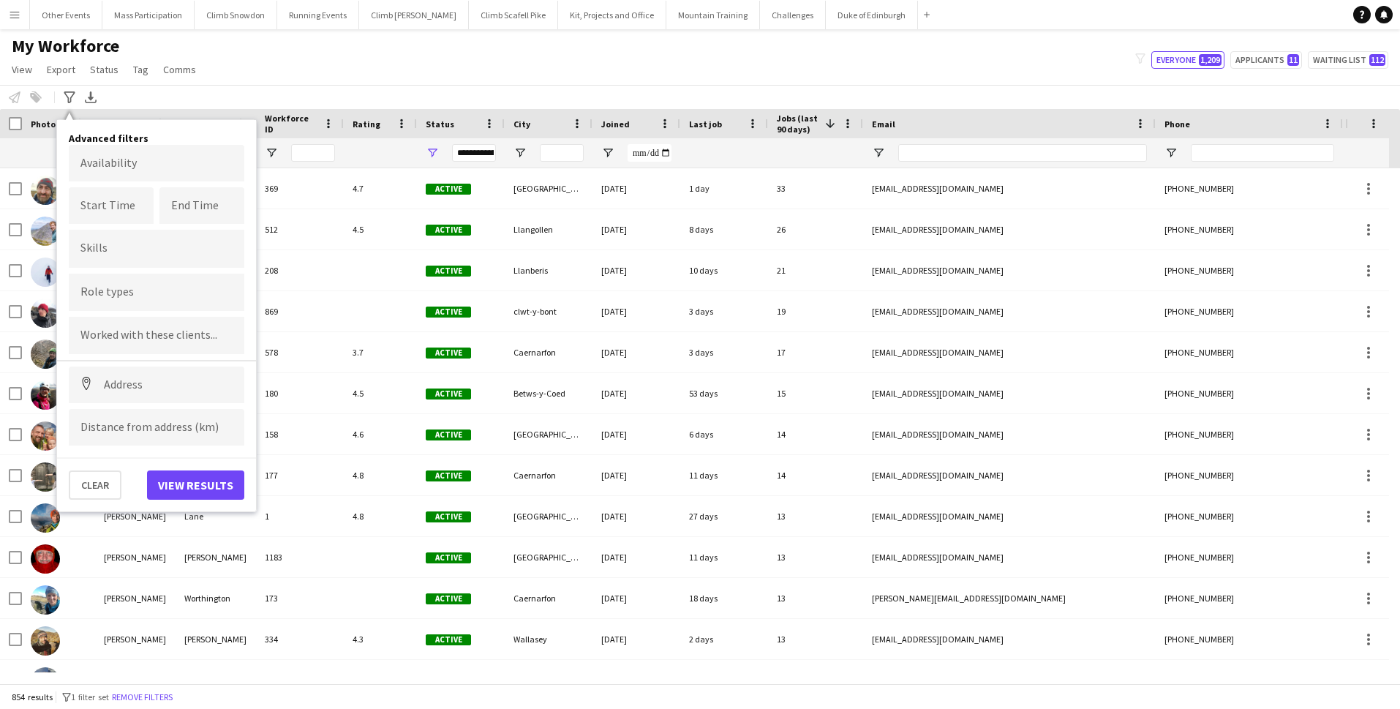
click at [109, 249] on input "Type to search skills..." at bounding box center [156, 248] width 152 height 13
type input "******"
click at [120, 365] on div "Rock Climbing Instructor (Qualified)" at bounding box center [157, 359] width 176 height 35
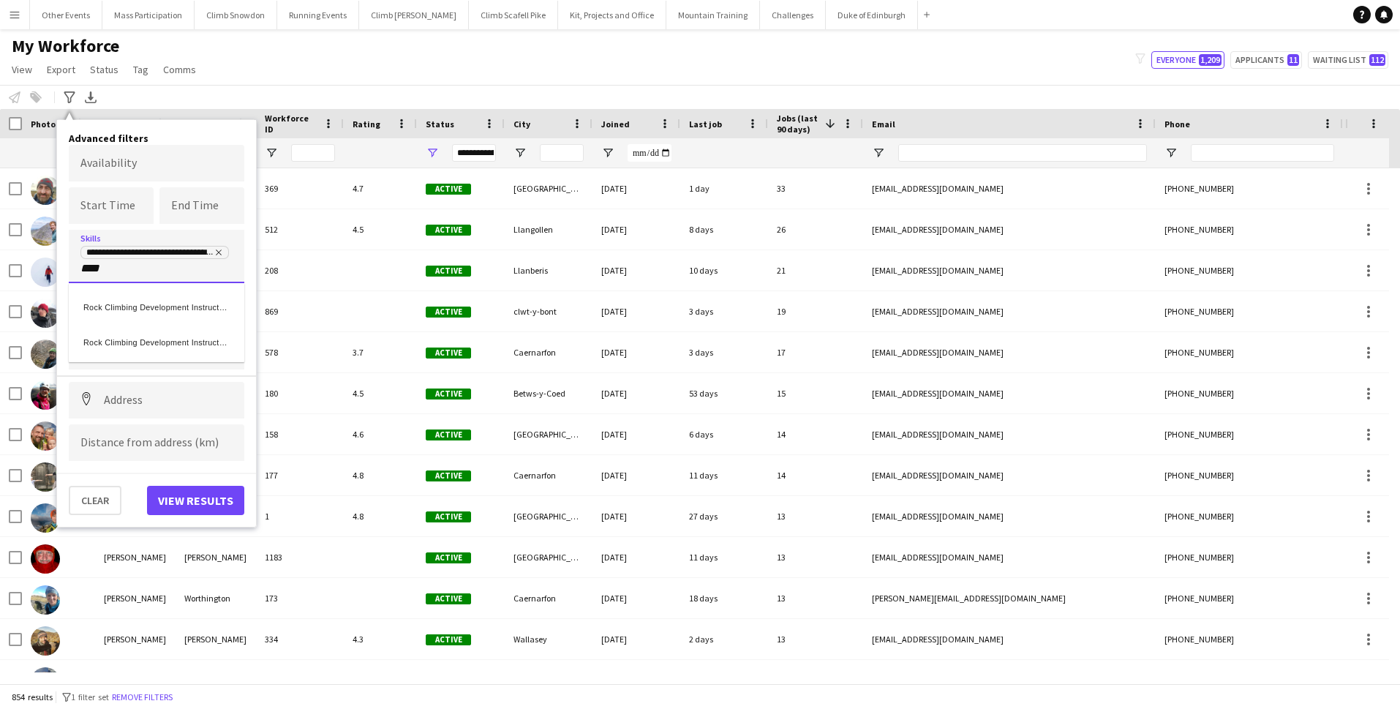
type input "****"
click at [140, 312] on div "Rock Climbing Development Instructor (qualified)" at bounding box center [157, 304] width 176 height 35
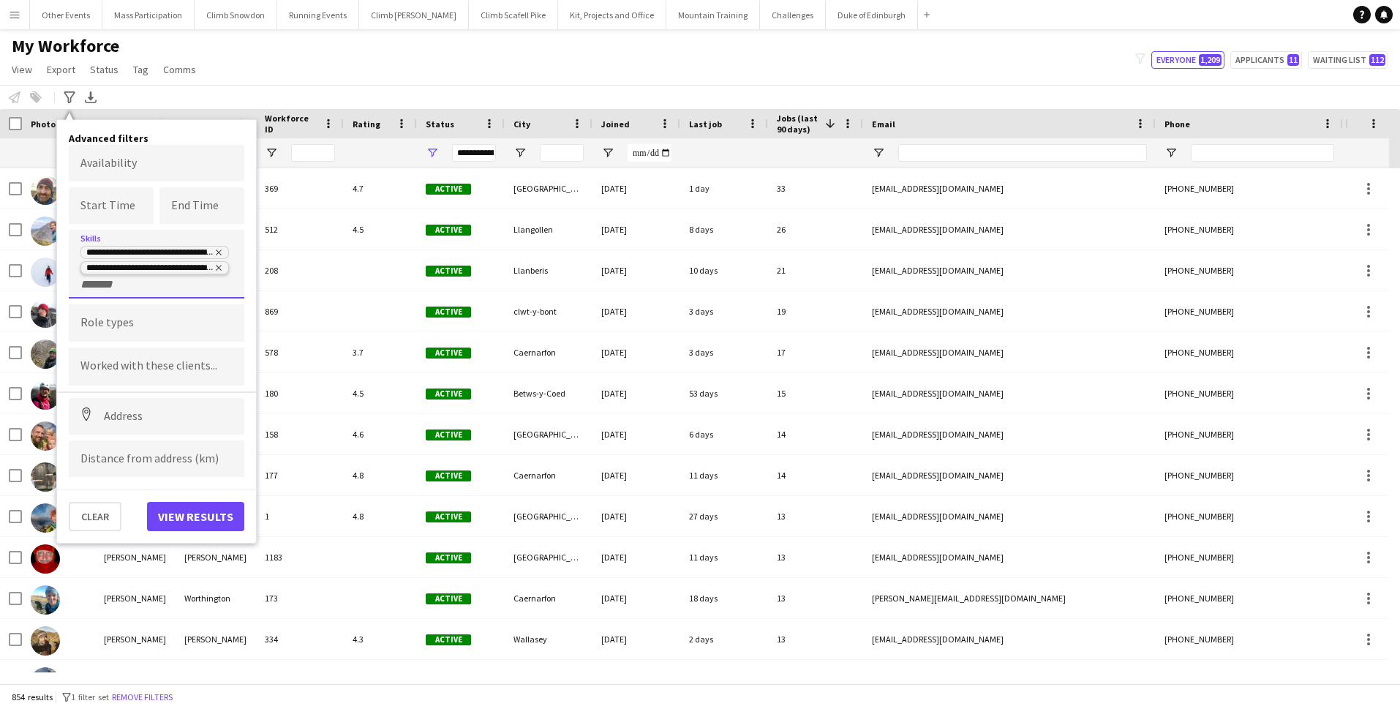
click at [218, 268] on icon "Remove tag" at bounding box center [219, 268] width 6 height 6
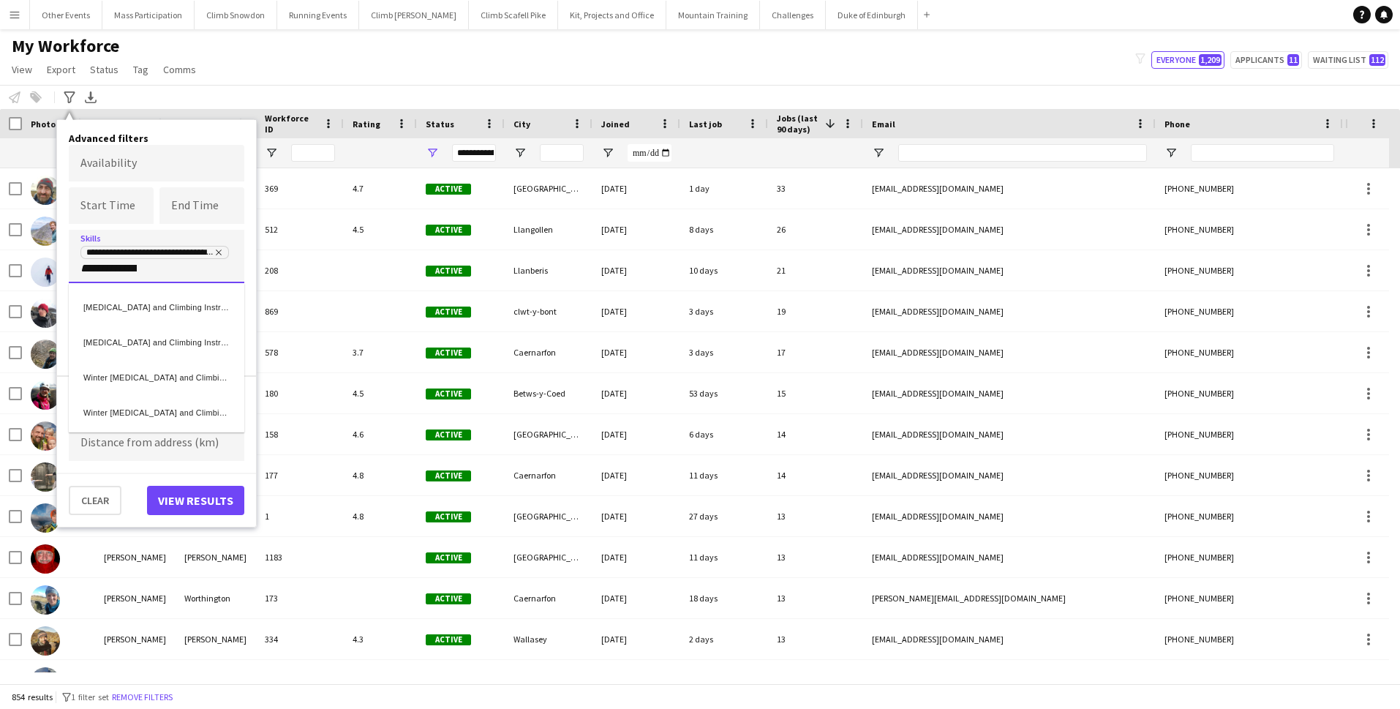
type input "**********"
click at [153, 306] on div "Mountaineering and Climbing Instructor (Qualified)" at bounding box center [157, 304] width 176 height 35
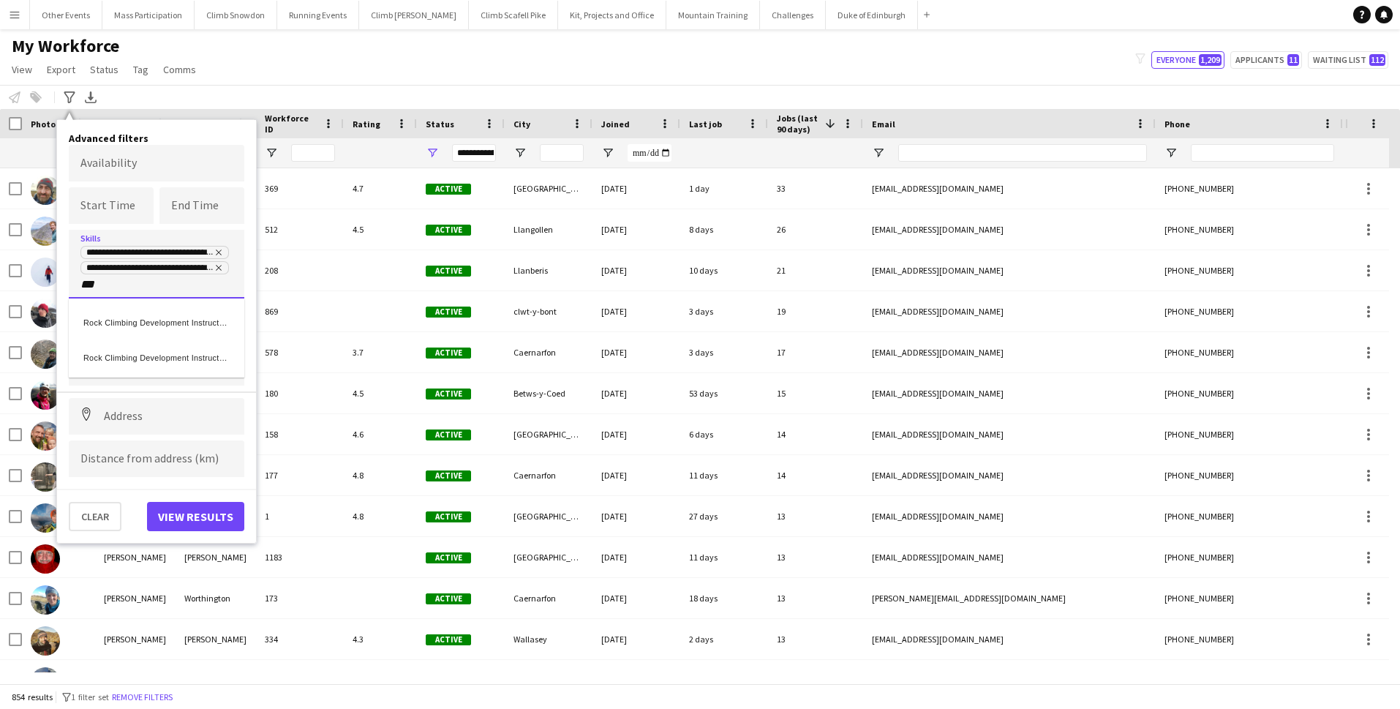
type input "***"
click at [150, 328] on div "Rock Climbing Development Instructor (qualified)" at bounding box center [157, 320] width 176 height 35
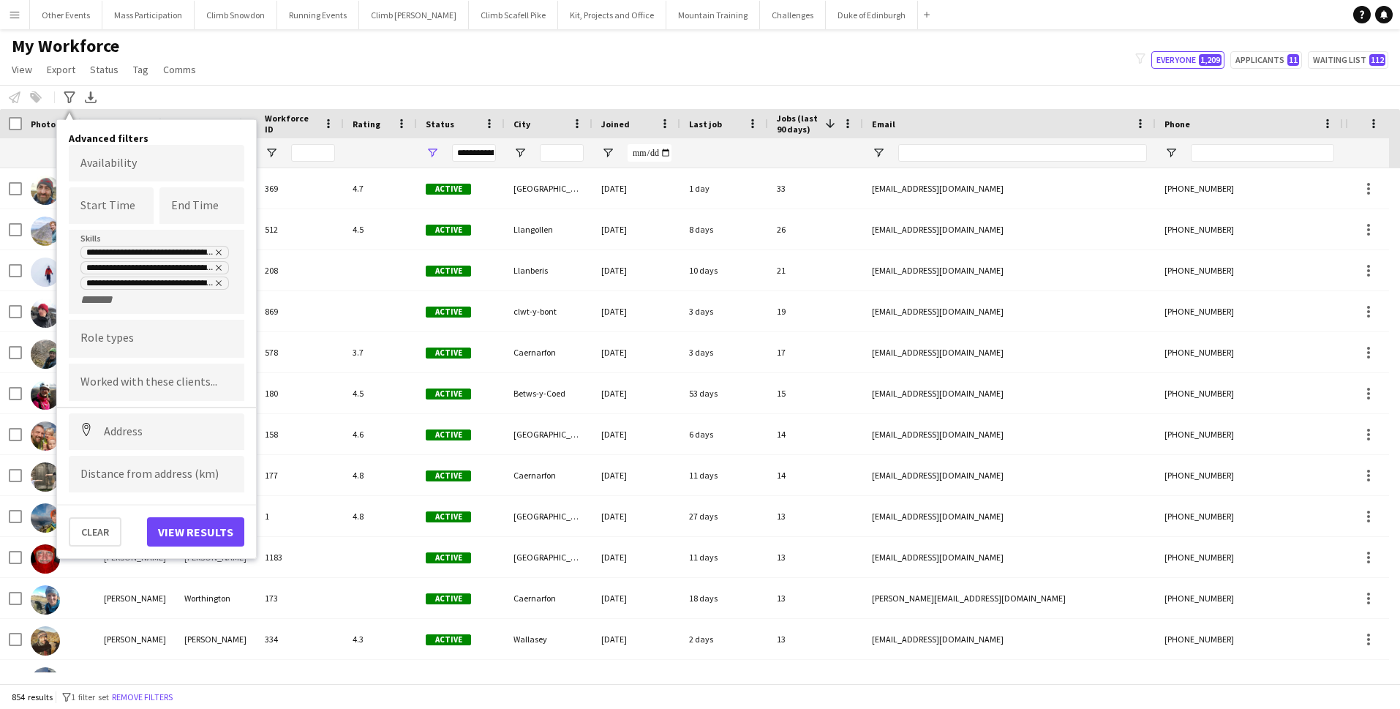
click at [189, 530] on button "View results" at bounding box center [195, 531] width 97 height 29
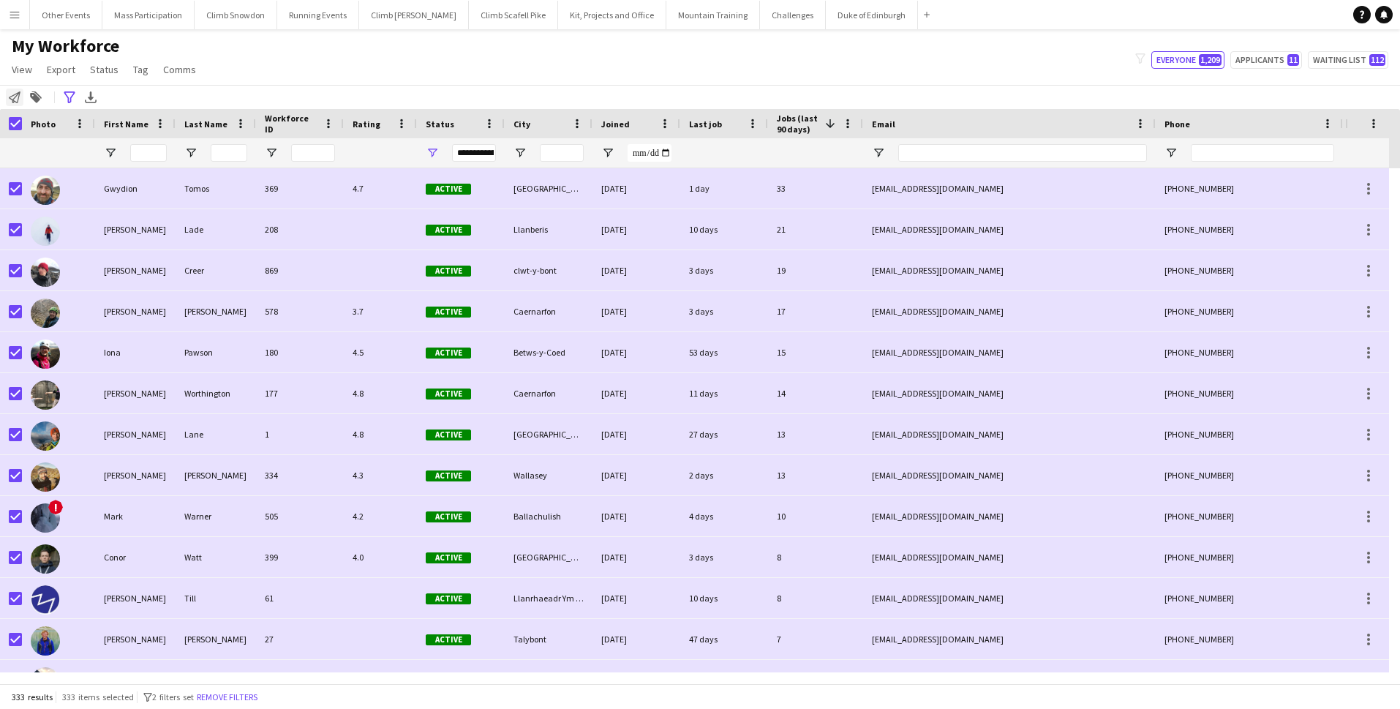
click at [12, 94] on icon "Notify workforce" at bounding box center [15, 97] width 12 height 12
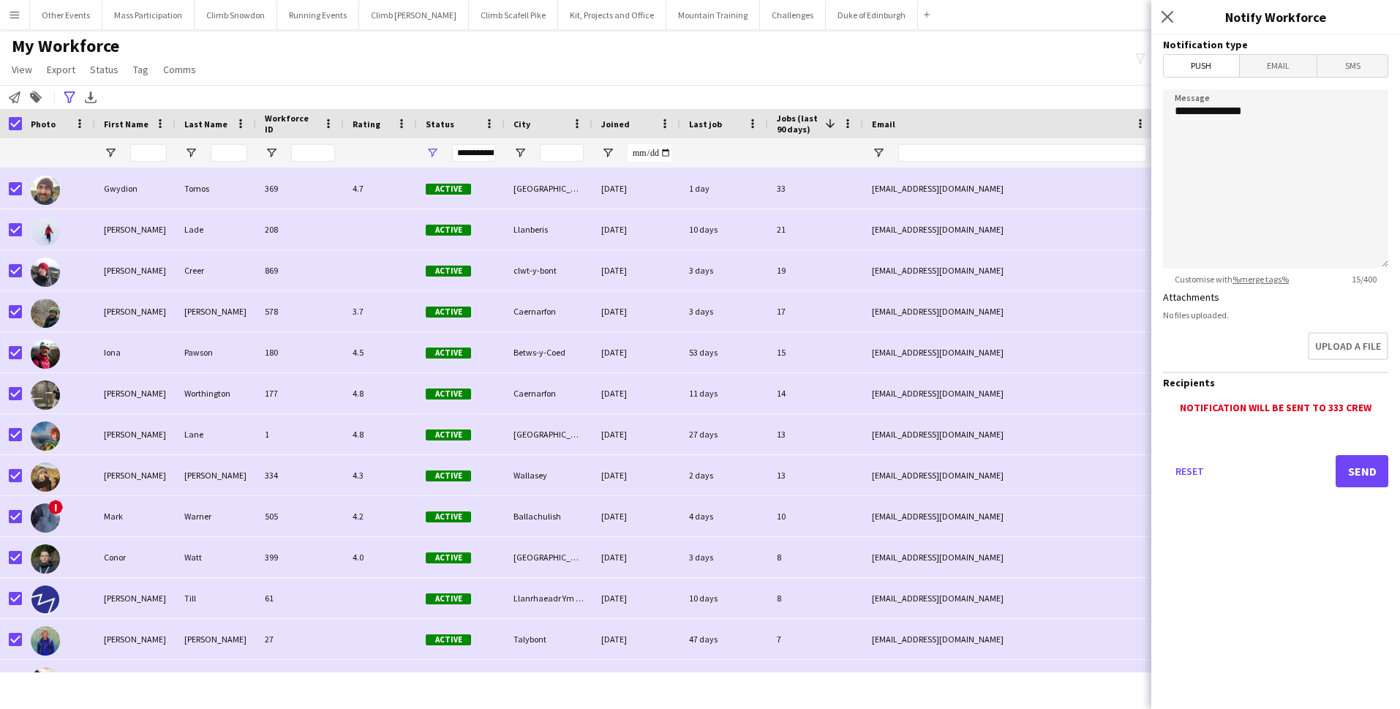
click at [1269, 65] on span "Email" at bounding box center [1279, 66] width 78 height 22
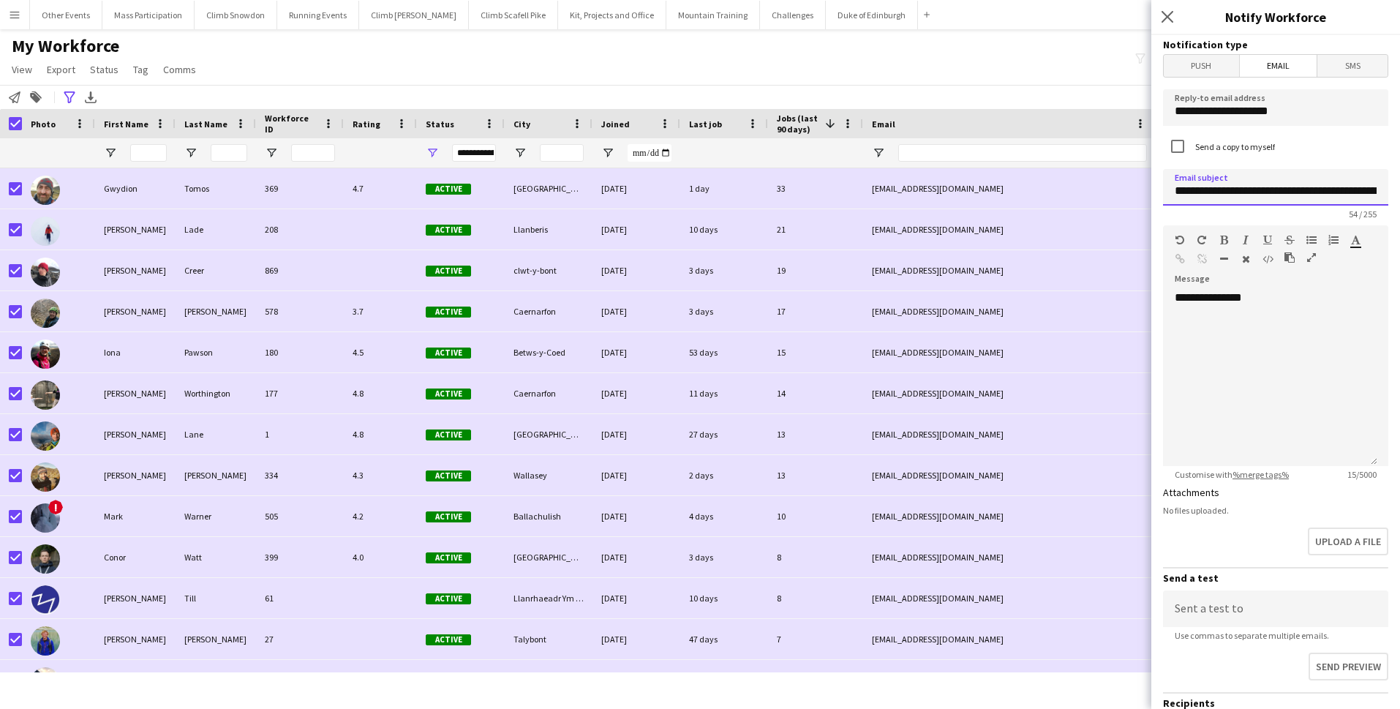
type input "**********"
click at [1270, 307] on div "**********" at bounding box center [1270, 378] width 214 height 176
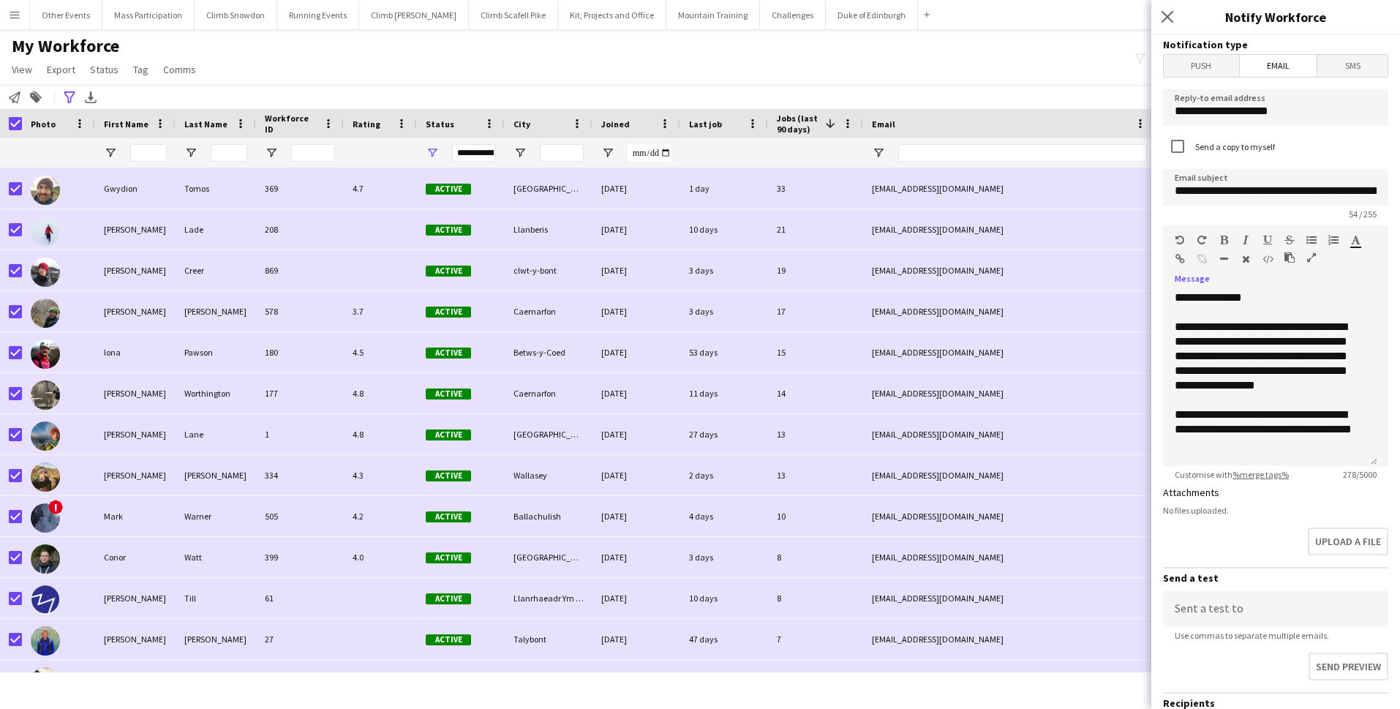
click at [1180, 257] on icon "button" at bounding box center [1180, 259] width 10 height 10
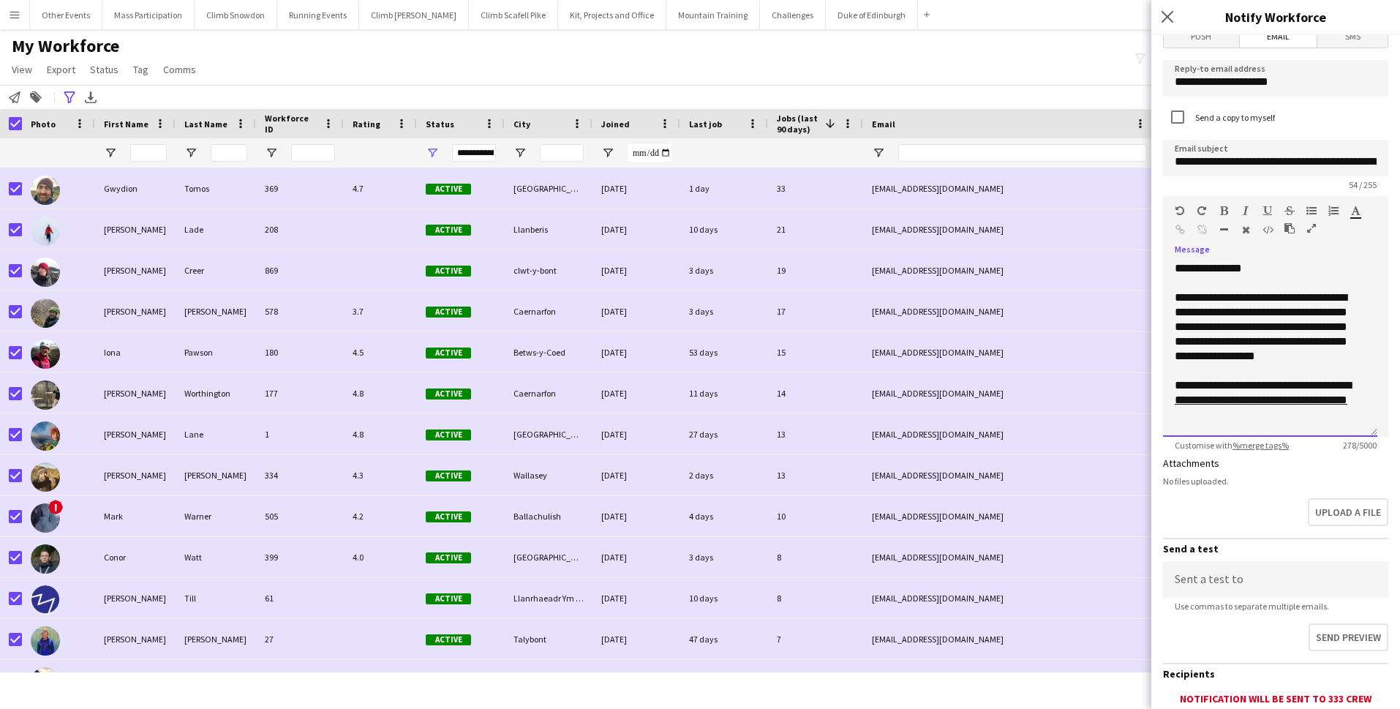
scroll to position [32, 0]
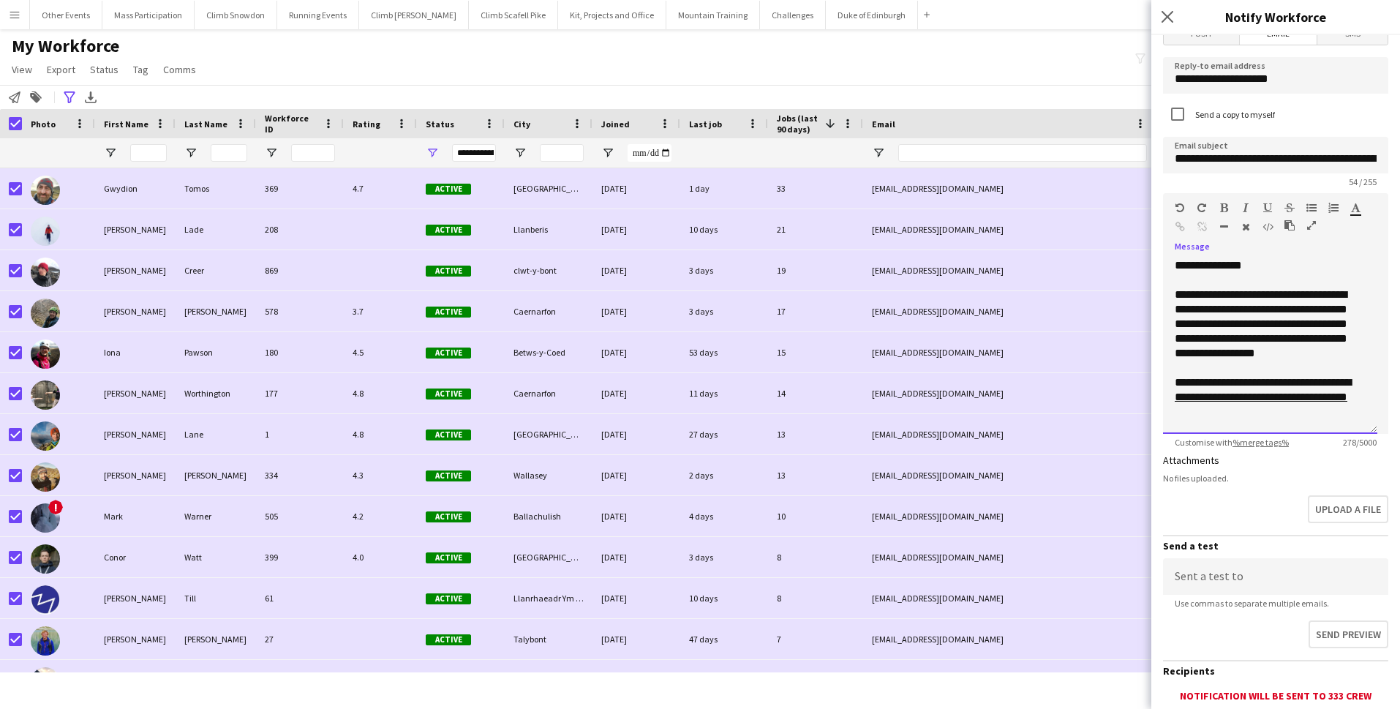
click at [1220, 418] on div "**********" at bounding box center [1269, 397] width 191 height 44
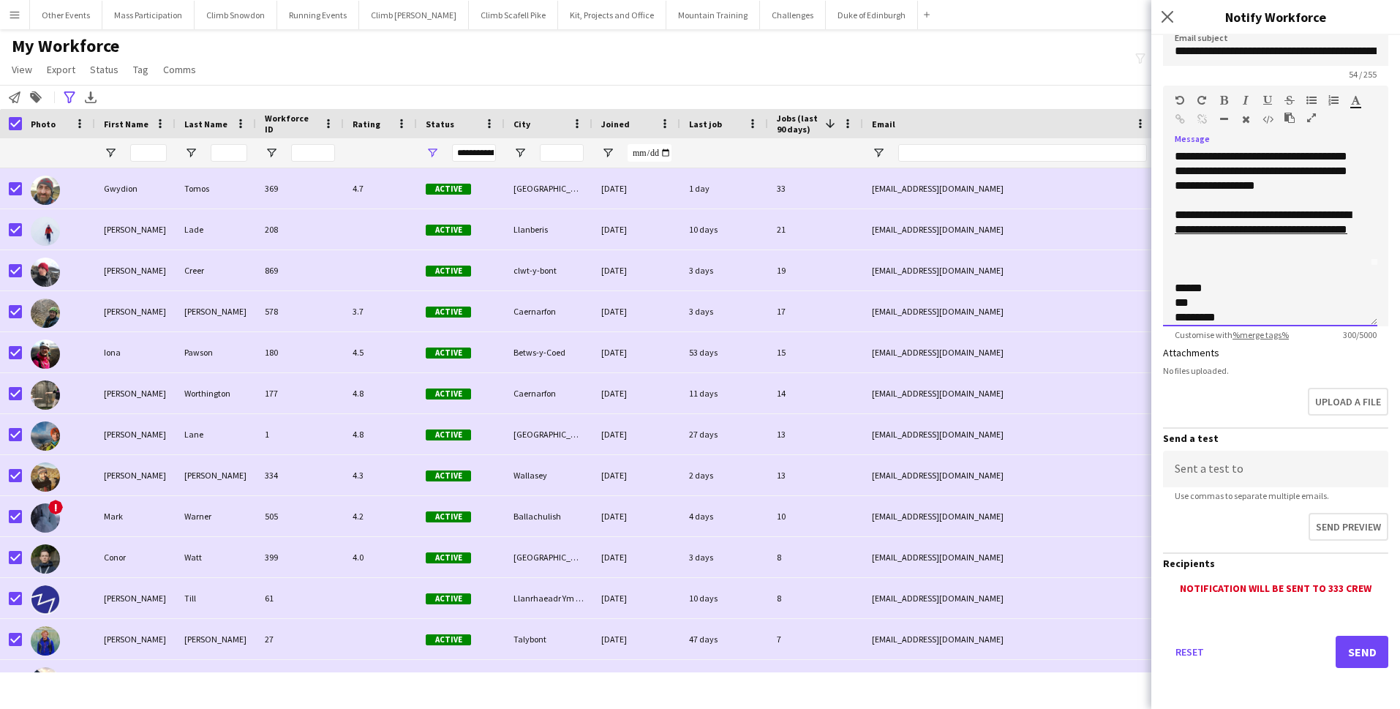
scroll to position [140, 0]
click at [1340, 648] on button "Send" at bounding box center [1361, 651] width 53 height 32
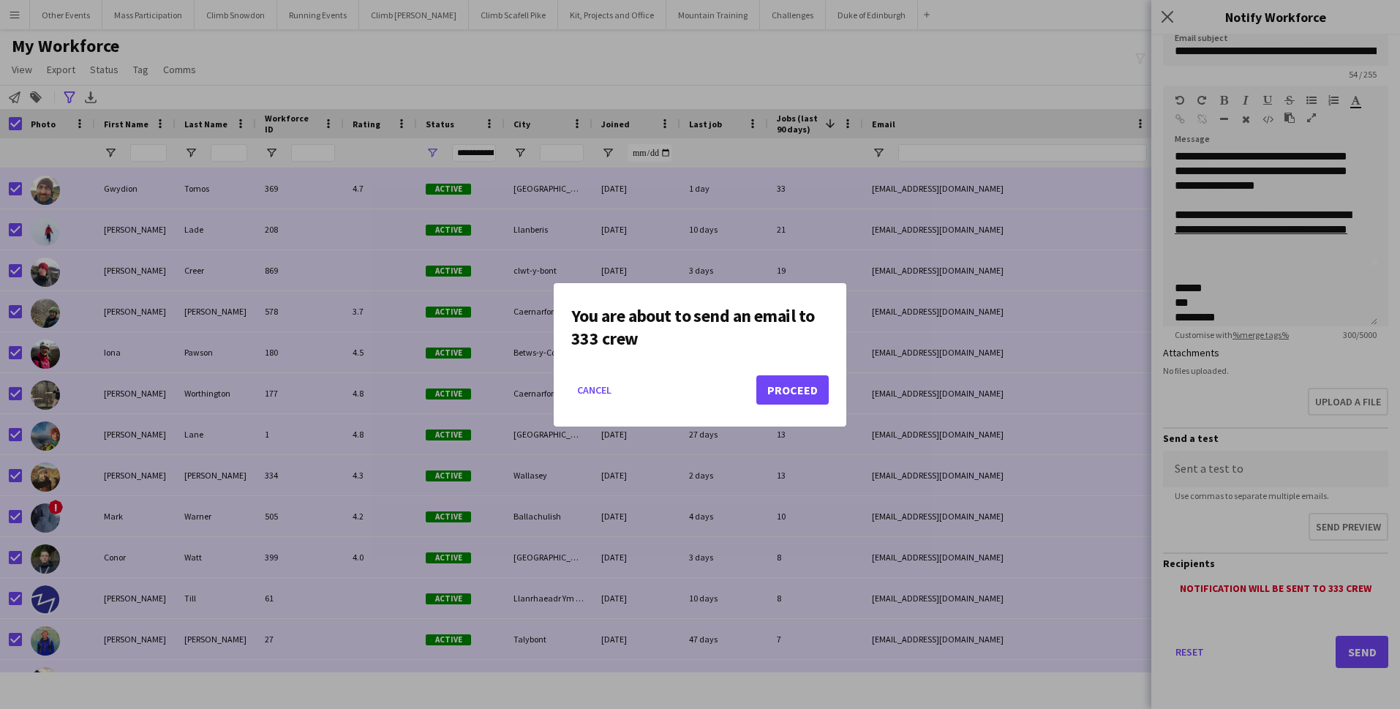
click at [782, 385] on button "Proceed" at bounding box center [792, 389] width 72 height 29
